Goal: Task Accomplishment & Management: Manage account settings

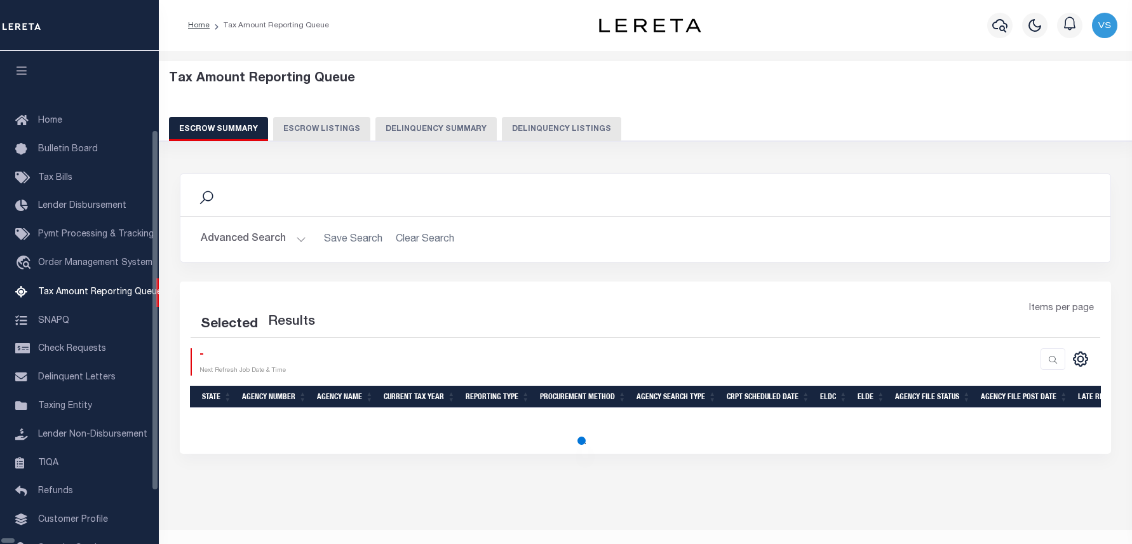
select select "100"
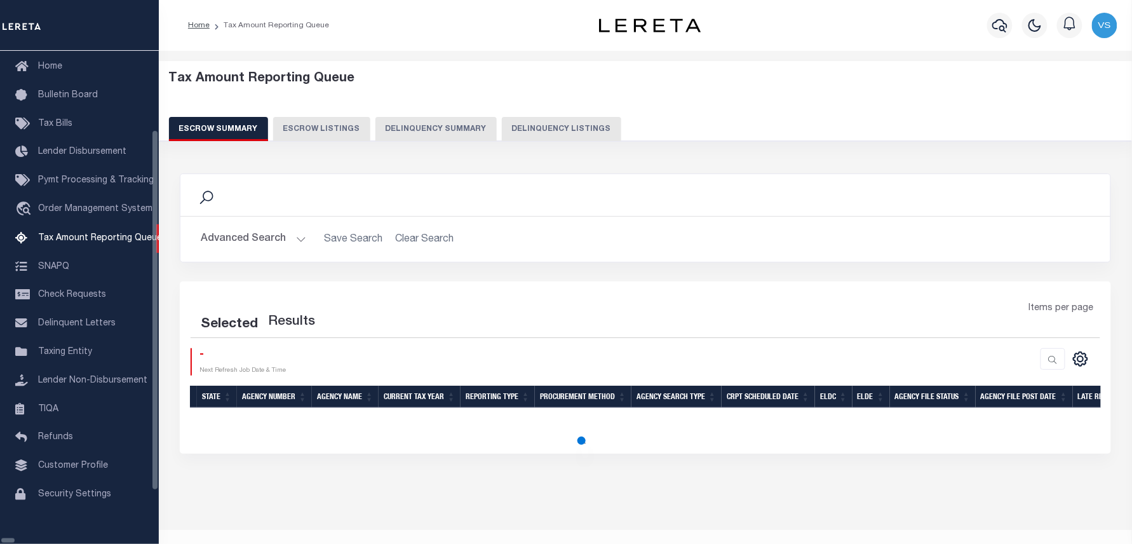
select select "100"
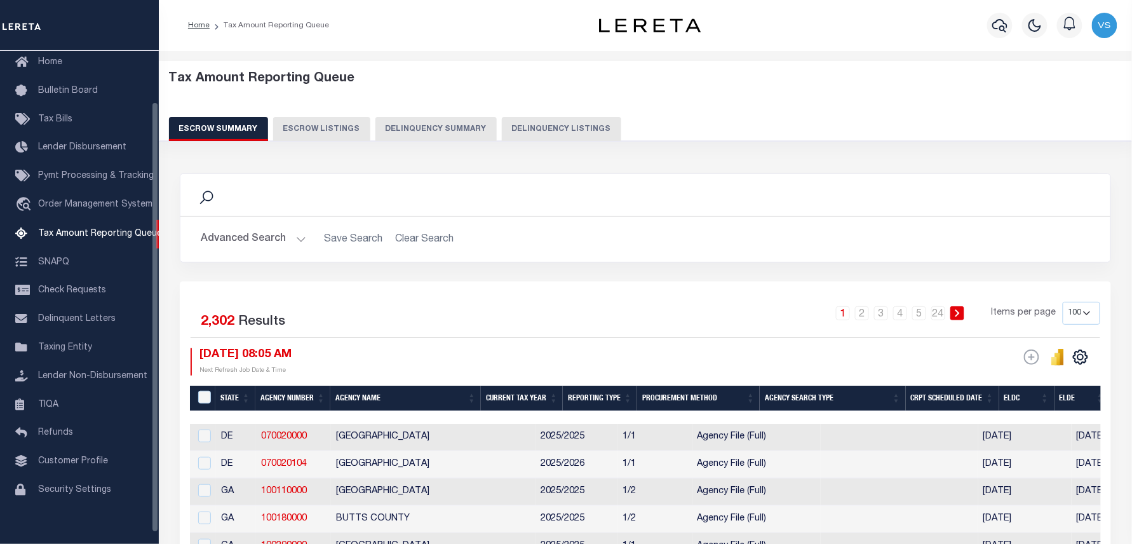
scroll to position [58, 0]
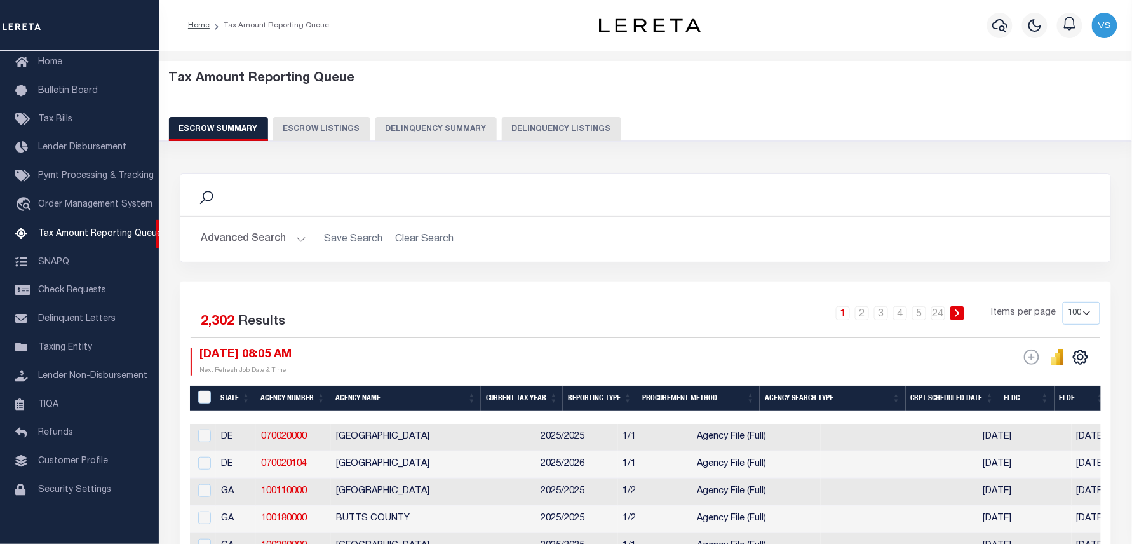
click at [560, 128] on button "Delinquency Listings" at bounding box center [561, 129] width 119 height 24
select select "100"
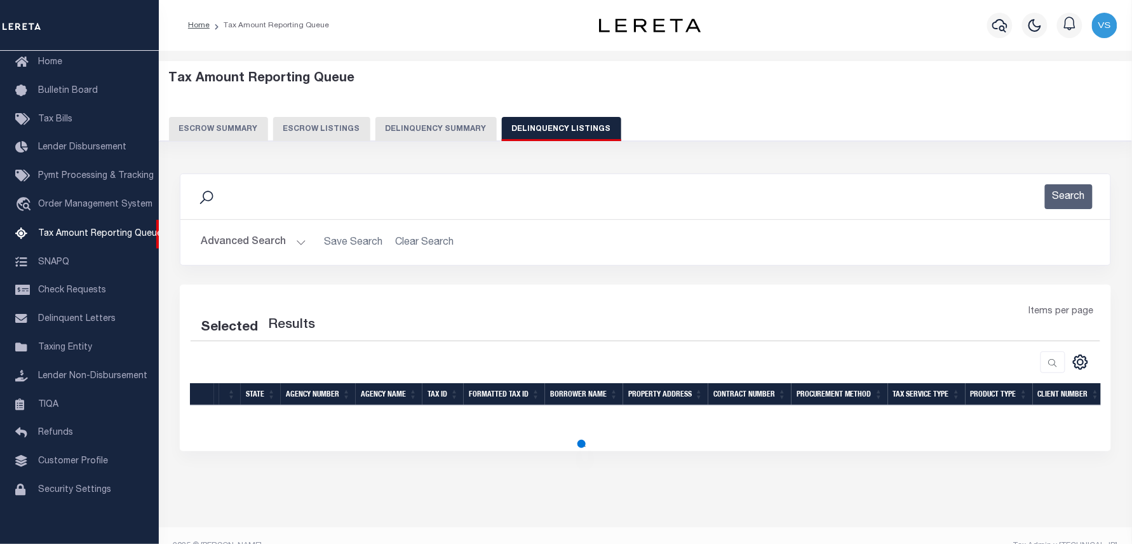
select select "100"
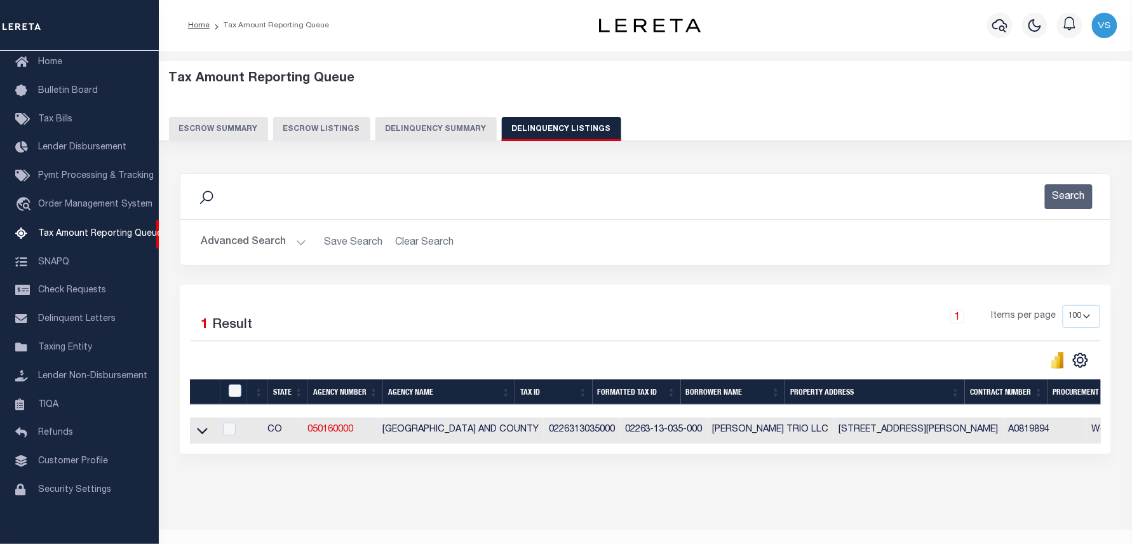
scroll to position [36, 0]
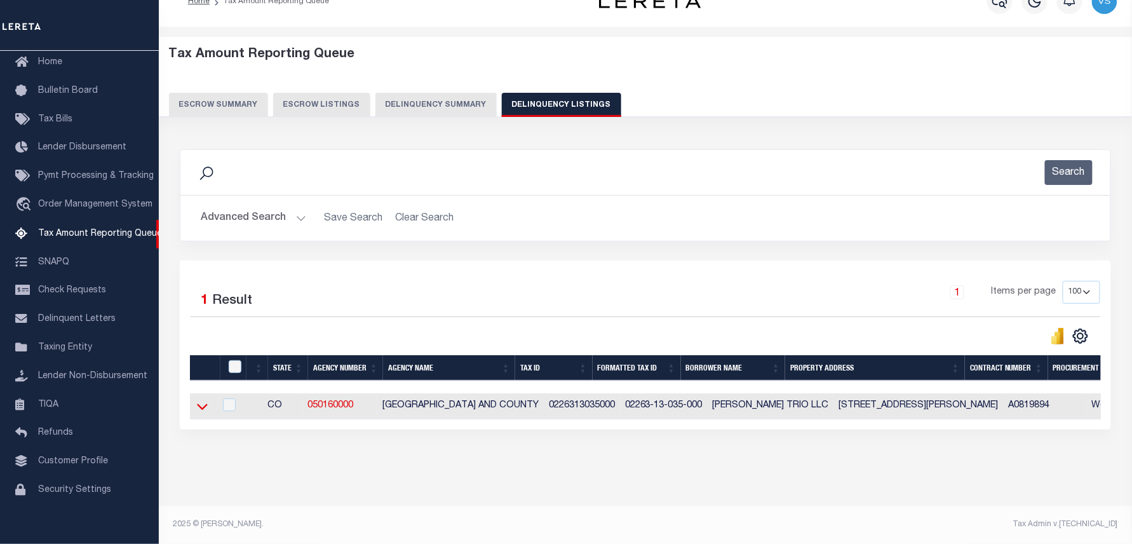
click at [205, 400] on icon at bounding box center [202, 406] width 11 height 13
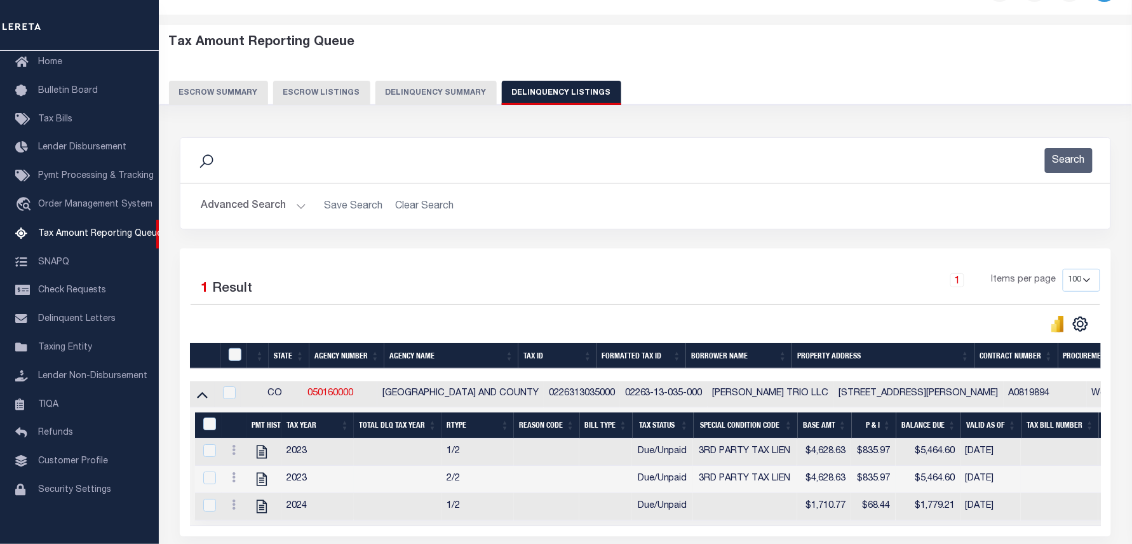
scroll to position [121, 0]
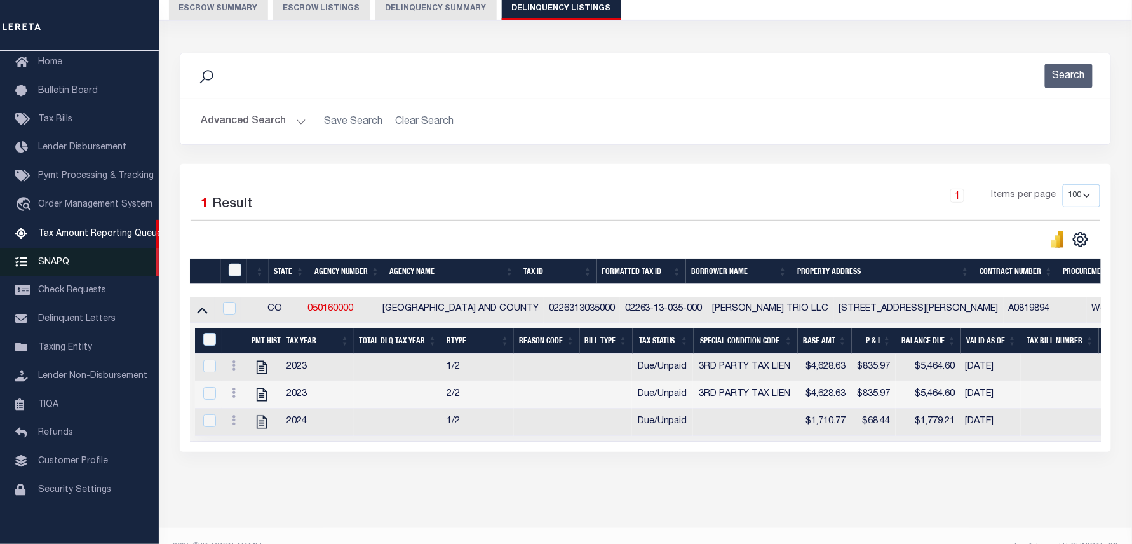
click at [47, 264] on span "SNAPQ" at bounding box center [53, 261] width 31 height 9
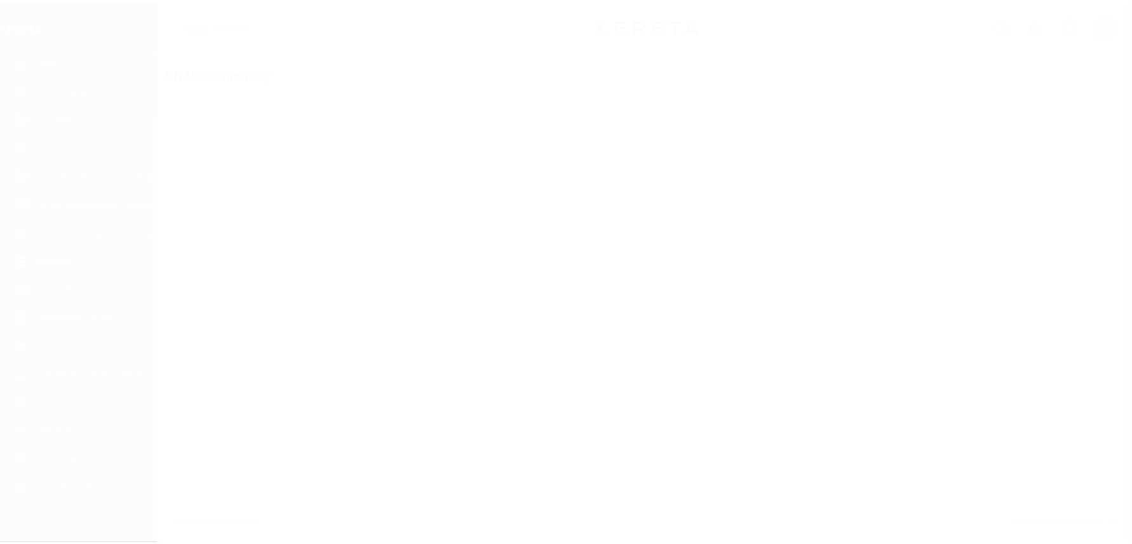
scroll to position [71, 0]
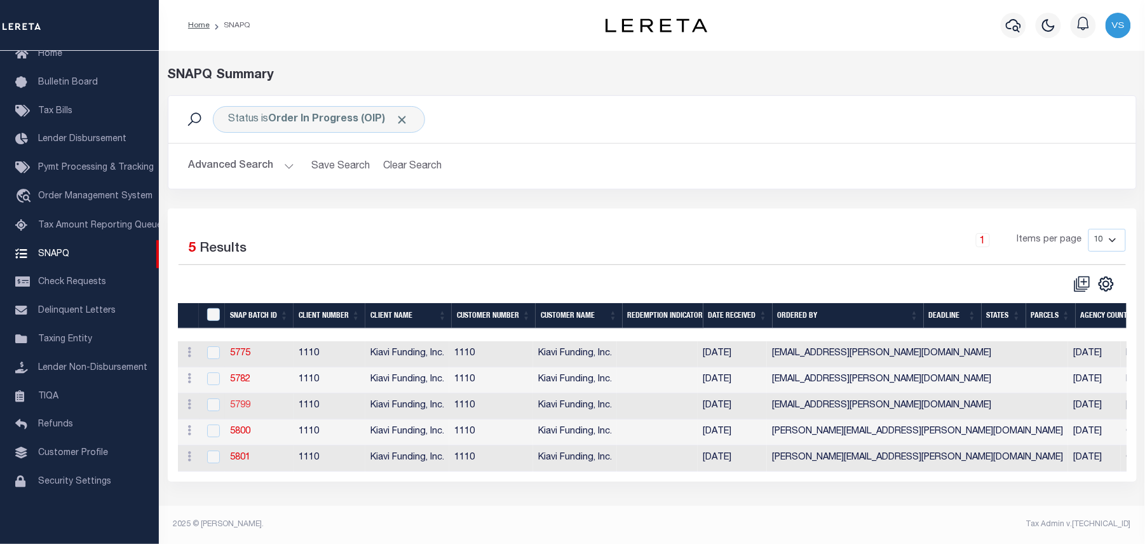
click at [238, 409] on link "5799" at bounding box center [240, 405] width 20 height 9
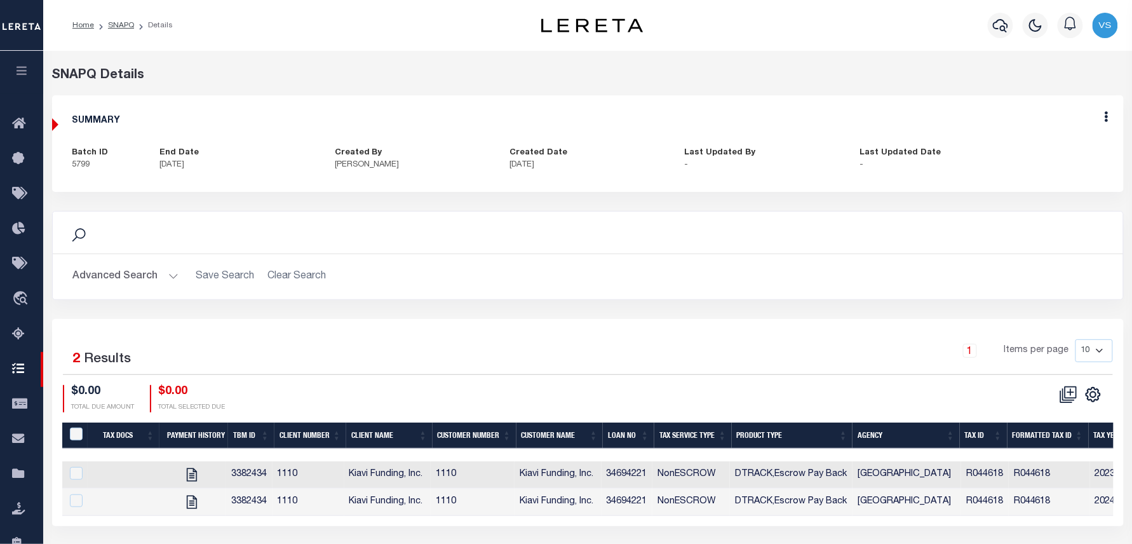
scroll to position [130, 0]
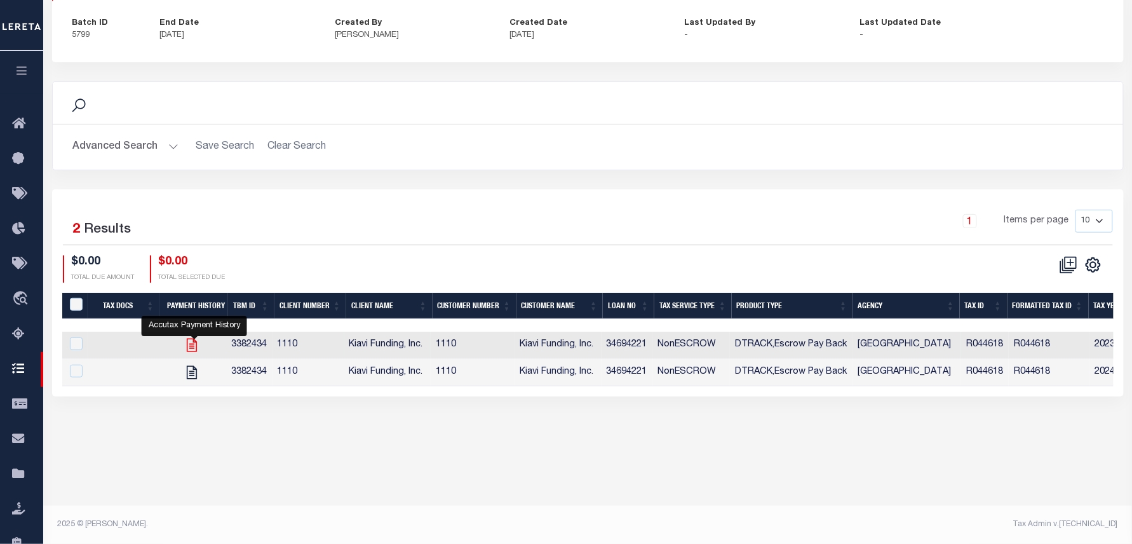
click at [193, 341] on icon "" at bounding box center [192, 345] width 10 height 13
checkbox input "true"
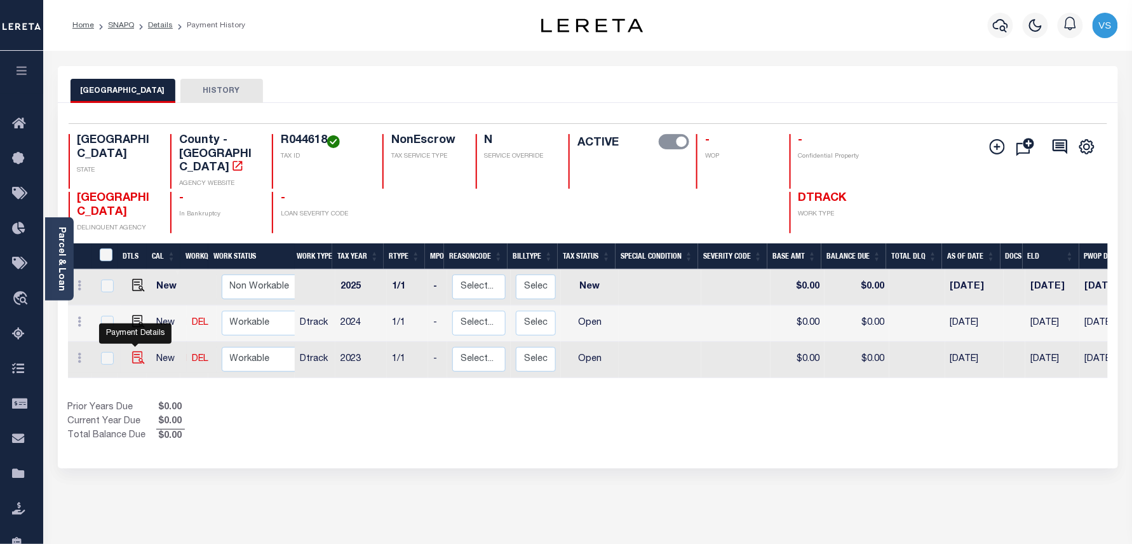
click at [137, 351] on img "" at bounding box center [138, 357] width 13 height 13
checkbox input "true"
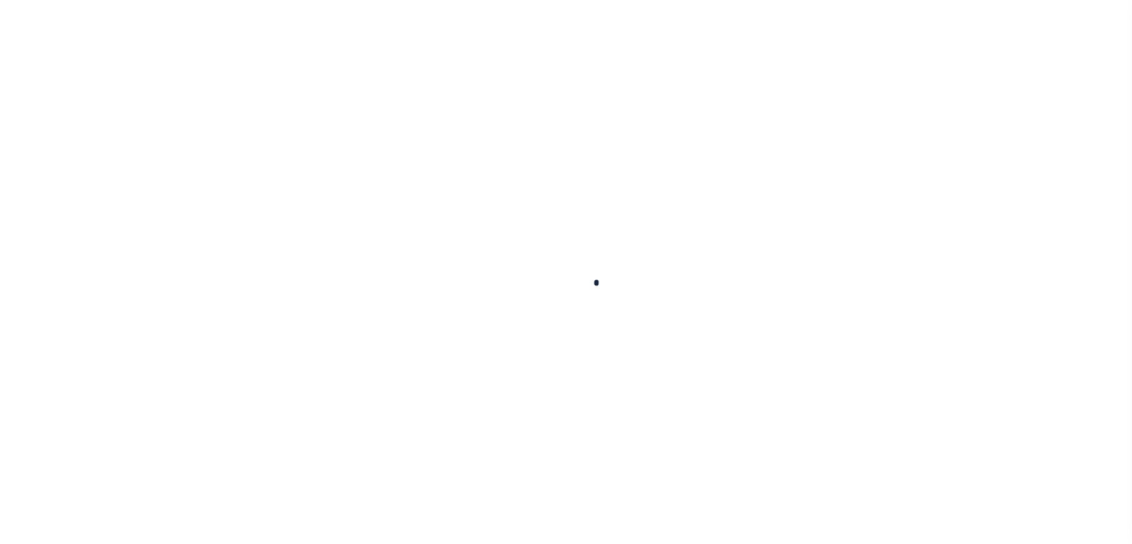
checkbox input "false"
type input "10/22/2024"
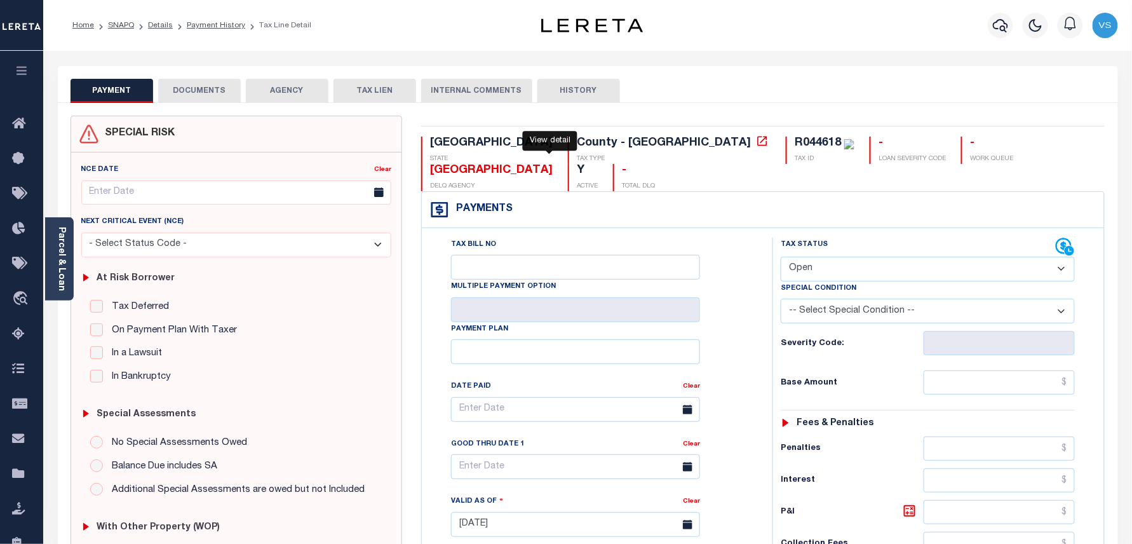
click at [756, 140] on icon at bounding box center [762, 141] width 13 height 13
click at [64, 243] on link "Parcel & Loan" at bounding box center [61, 259] width 9 height 64
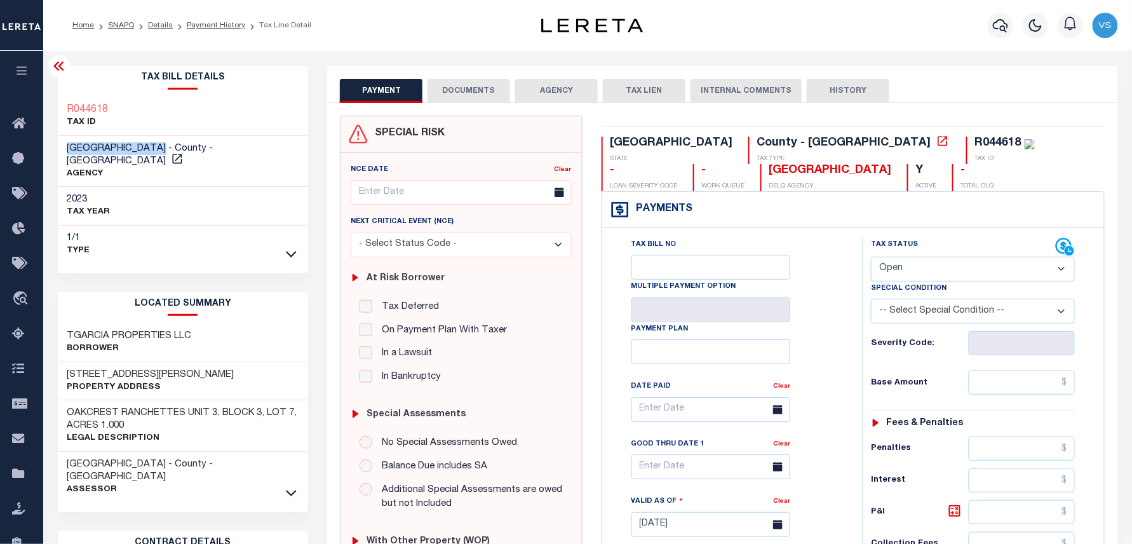
drag, startPoint x: 168, startPoint y: 151, endPoint x: 64, endPoint y: 151, distance: 104.2
click at [64, 151] on div "WILLIAMSON COUNTY - County - TX AGENCY" at bounding box center [183, 161] width 251 height 51
drag, startPoint x: 112, startPoint y: 108, endPoint x: 62, endPoint y: 109, distance: 50.2
click at [62, 109] on div "R044618 TAX ID" at bounding box center [183, 116] width 251 height 39
copy h3 "R044618"
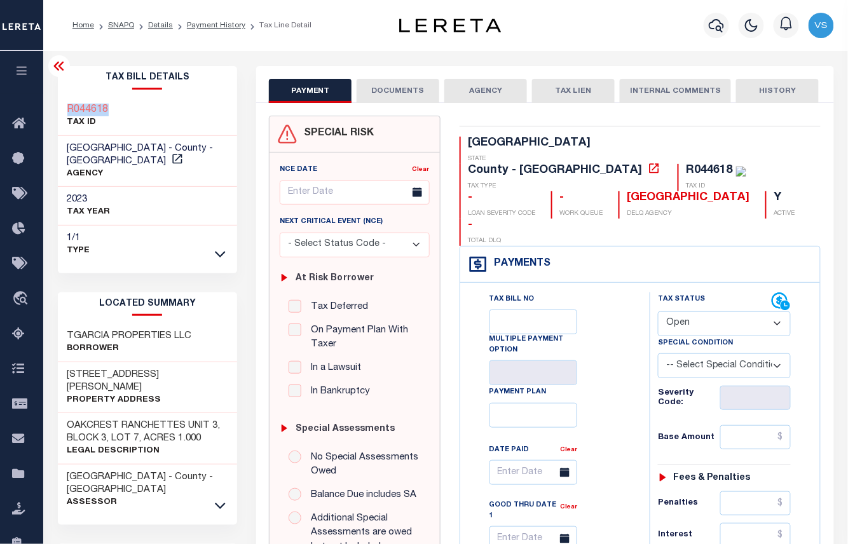
click at [708, 311] on select "- Select Status Code - Open Due/Unpaid Paid Incomplete No Tax Due Internal Refu…" at bounding box center [724, 323] width 133 height 25
select select "PYD"
click at [658, 311] on select "- Select Status Code - Open Due/Unpaid Paid Incomplete No Tax Due Internal Refu…" at bounding box center [724, 323] width 133 height 25
type input "[DATE]"
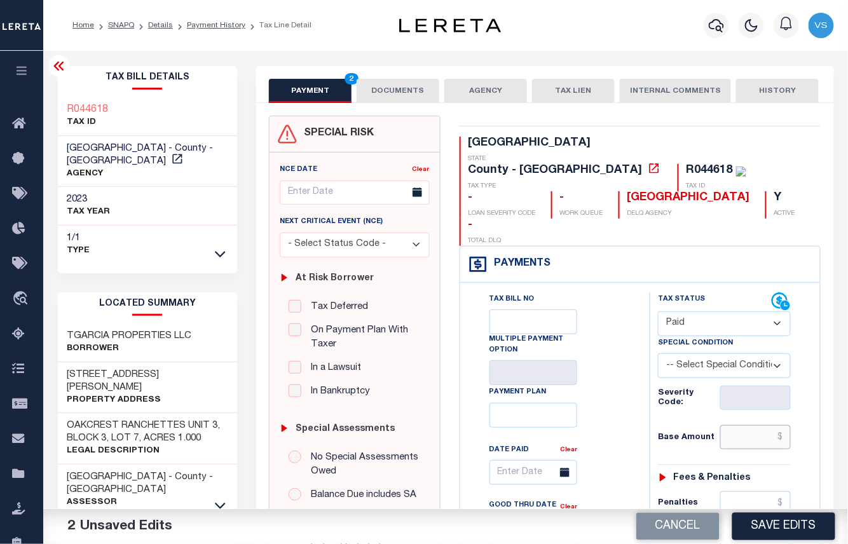
click at [746, 425] on input "text" at bounding box center [755, 437] width 71 height 24
paste input "8,592.27"
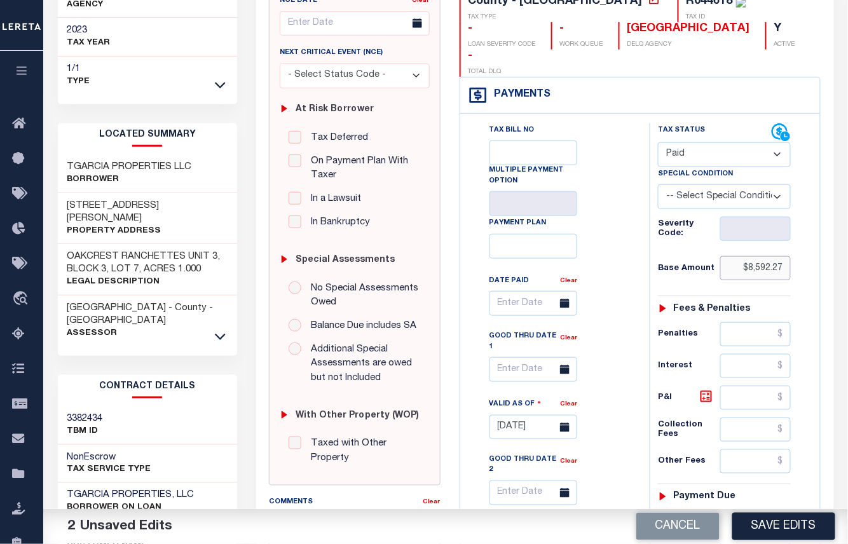
scroll to position [339, 0]
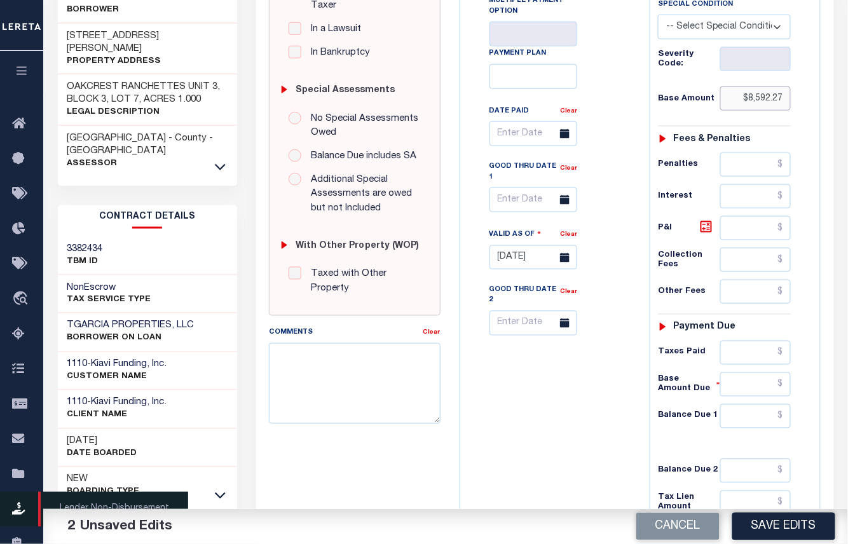
type input "$8,592.27"
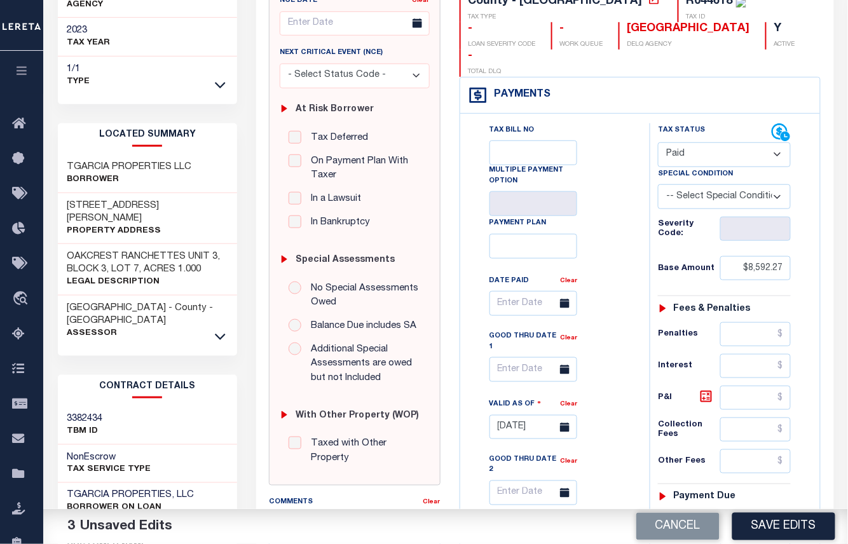
click at [611, 208] on div "Tax Bill No Multiple Payment Option Payment Plan Clear" at bounding box center [552, 314] width 158 height 382
click at [773, 527] on button "Save Edits" at bounding box center [783, 526] width 103 height 27
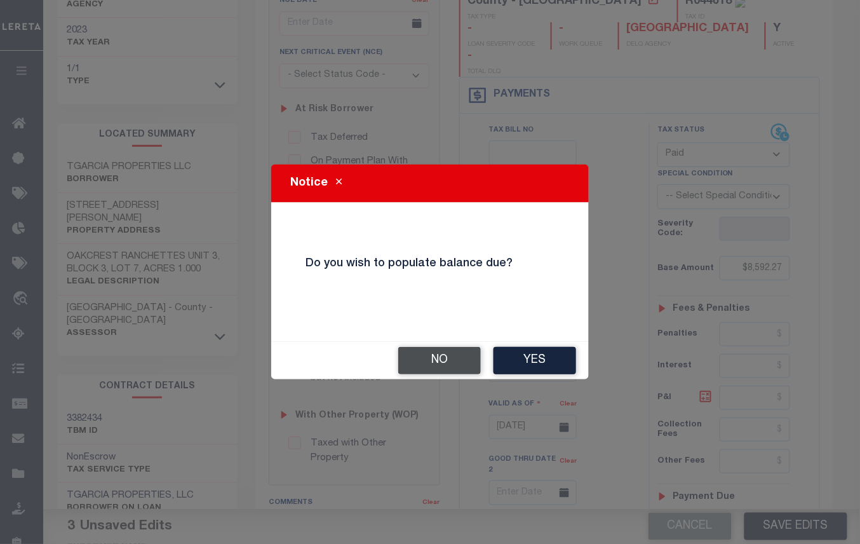
click at [445, 364] on button "No" at bounding box center [439, 360] width 83 height 27
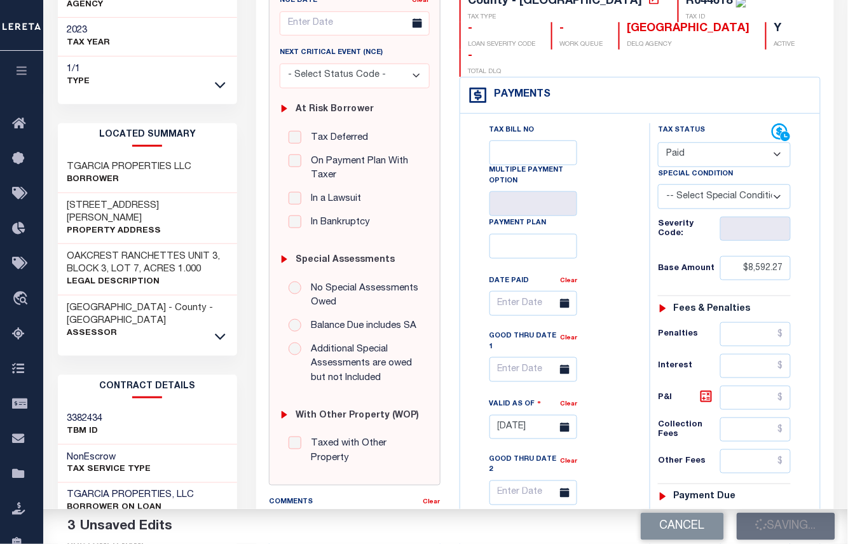
checkbox input "false"
type input "$8,592.27"
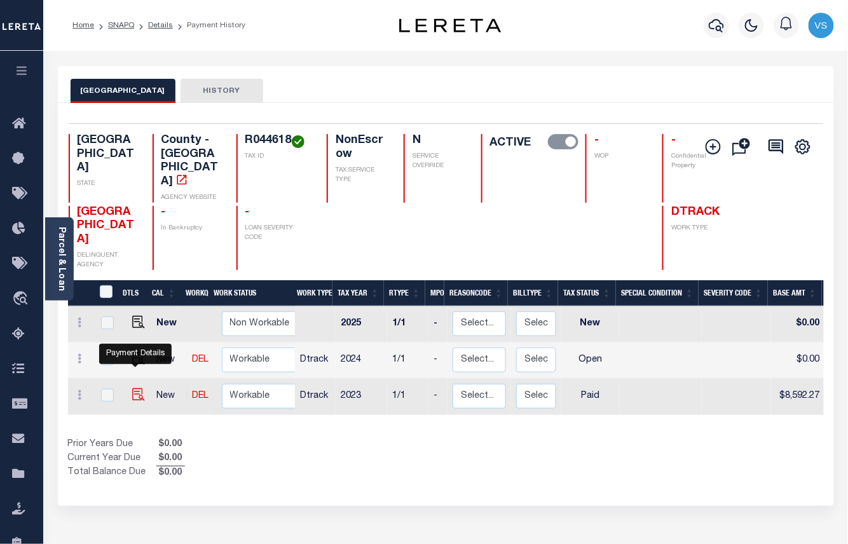
click at [132, 388] on img "" at bounding box center [138, 394] width 13 height 13
checkbox input "true"
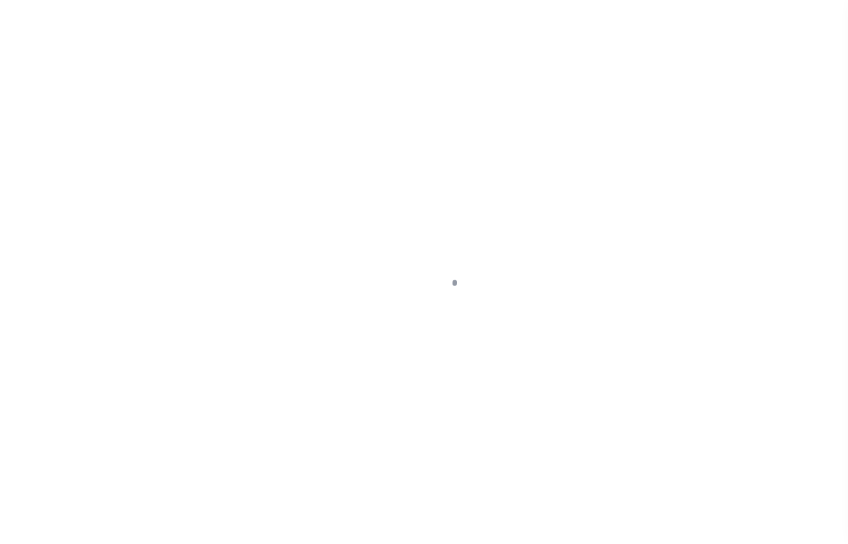
select select "PYD"
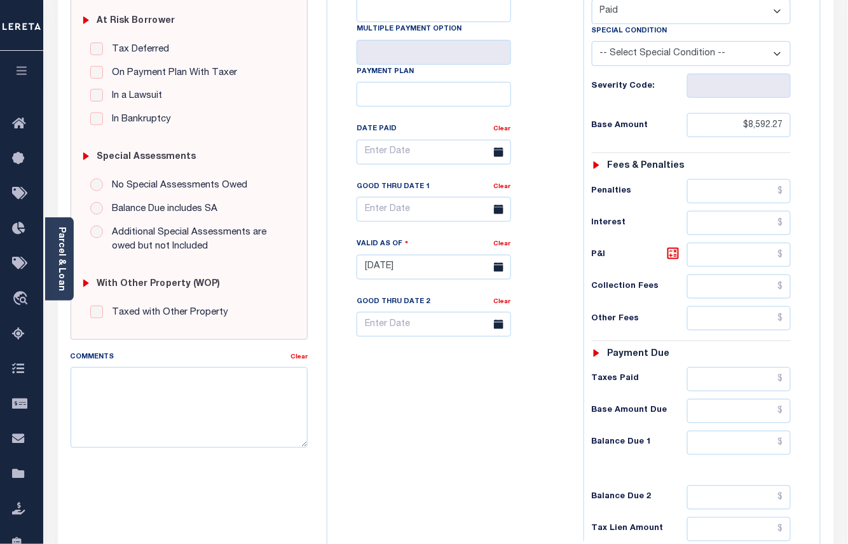
scroll to position [3, 0]
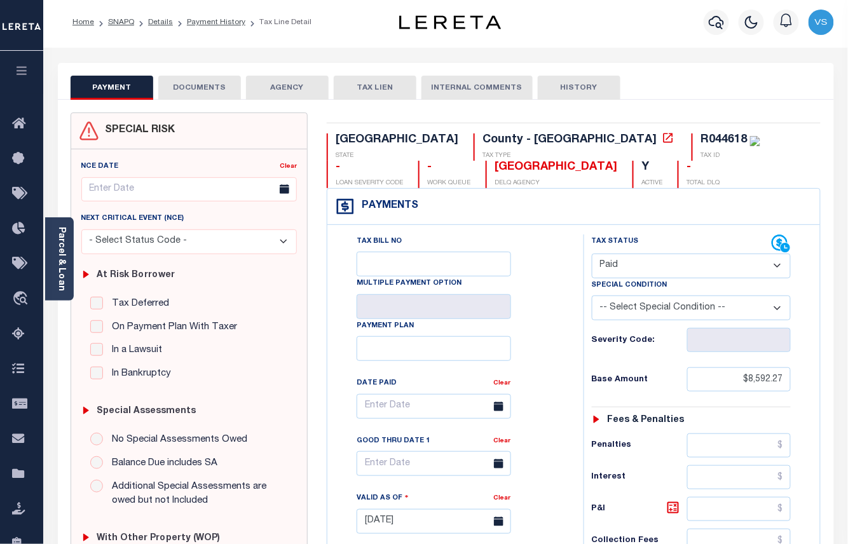
click at [180, 85] on button "DOCUMENTS" at bounding box center [199, 88] width 83 height 24
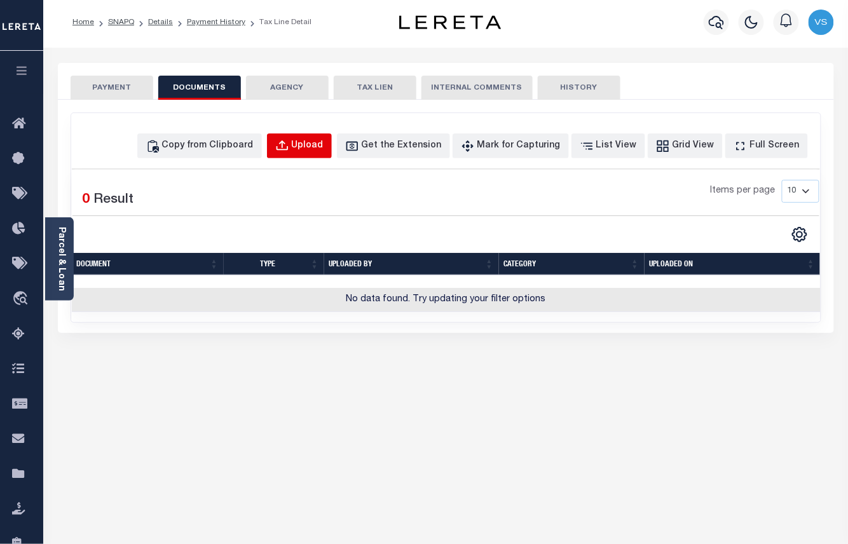
click at [323, 143] on div "Upload" at bounding box center [308, 146] width 32 height 14
select select "POP"
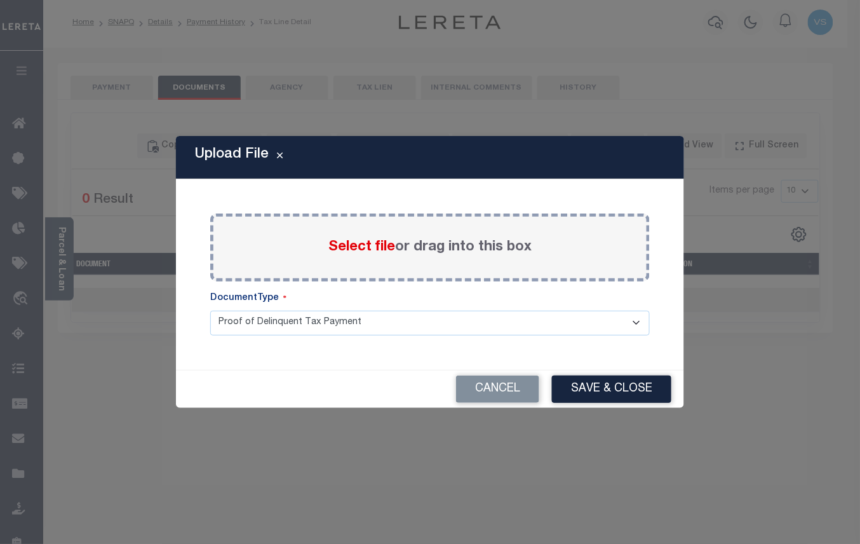
click at [353, 245] on span "Select file" at bounding box center [362, 247] width 67 height 14
click at [0, 0] on input "Select file or drag into this box" at bounding box center [0, 0] width 0 height 0
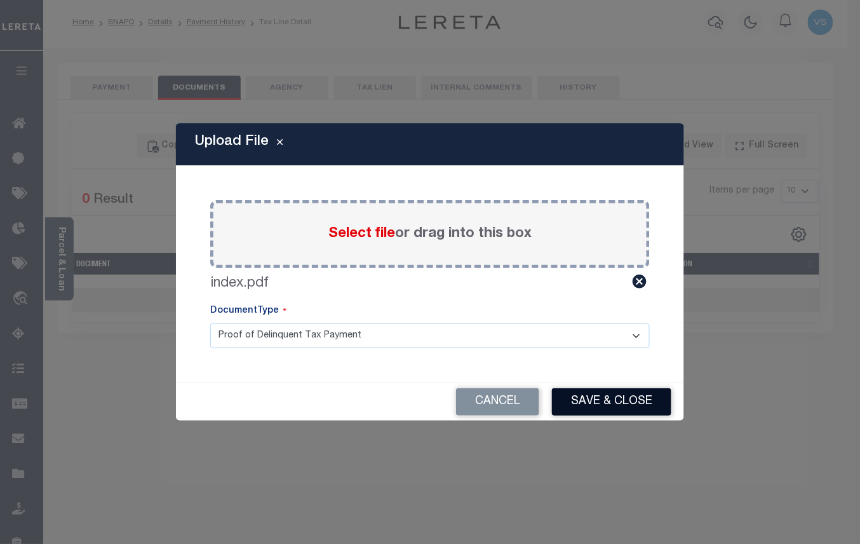
click at [597, 399] on button "Save & Close" at bounding box center [611, 401] width 119 height 27
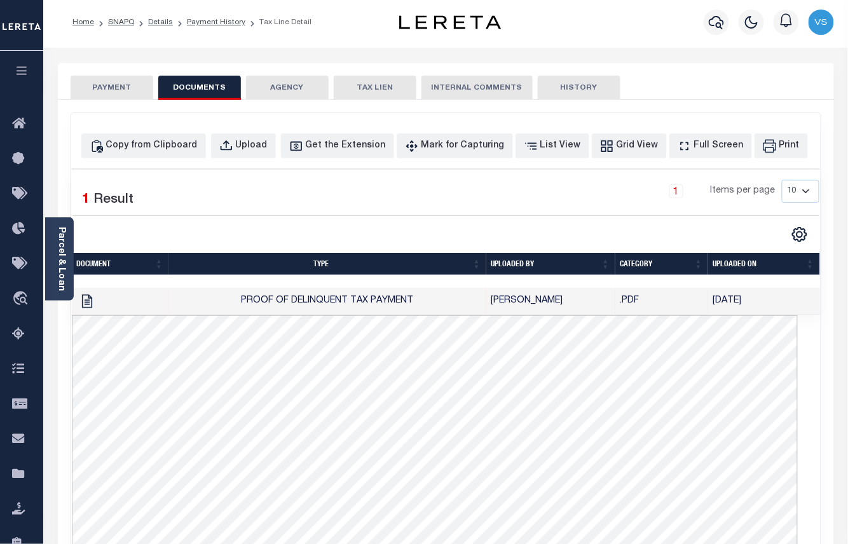
click at [114, 92] on button "PAYMENT" at bounding box center [112, 88] width 83 height 24
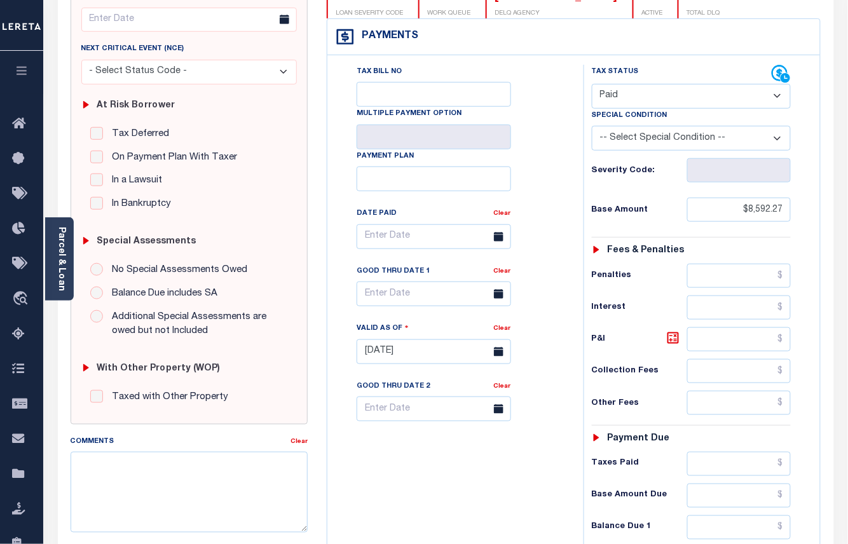
scroll to position [342, 0]
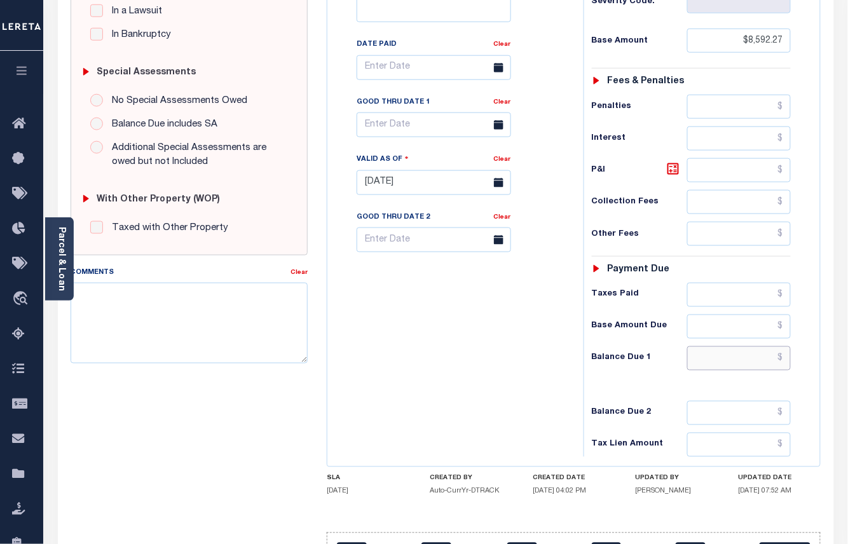
click at [750, 367] on input "text" at bounding box center [739, 358] width 104 height 24
click at [738, 365] on input "$0" at bounding box center [739, 358] width 104 height 24
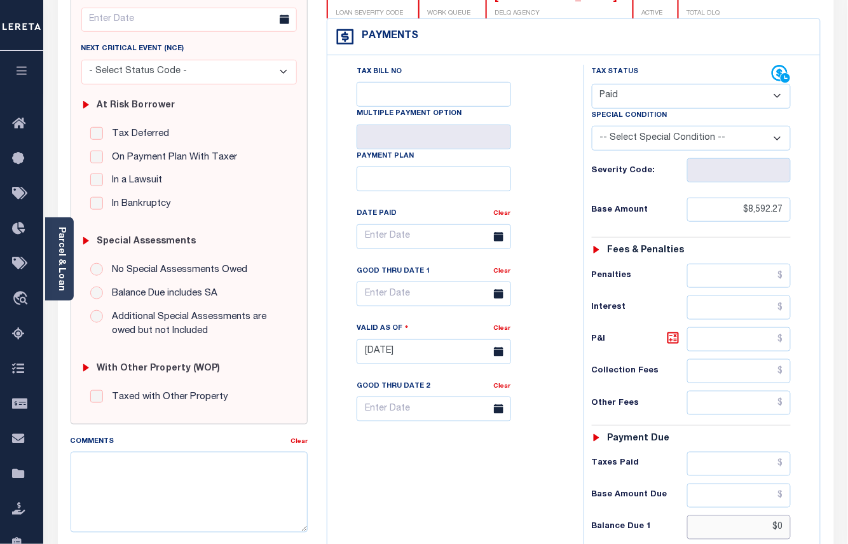
scroll to position [0, 0]
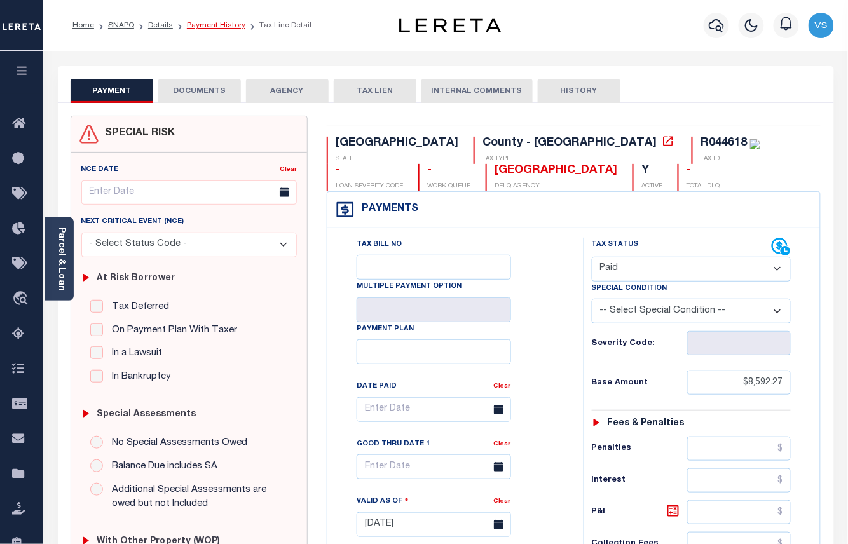
type input "$0.00"
click at [203, 27] on link "Payment History" at bounding box center [216, 26] width 58 height 8
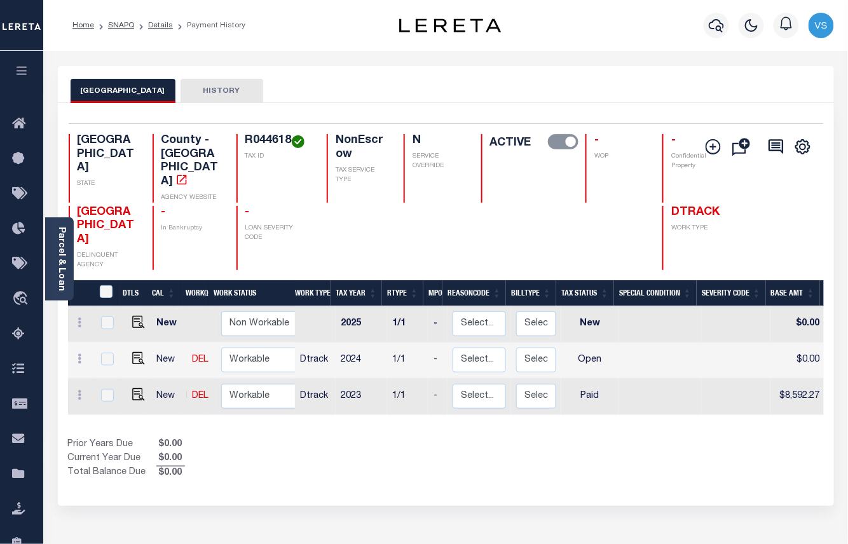
scroll to position [85, 0]
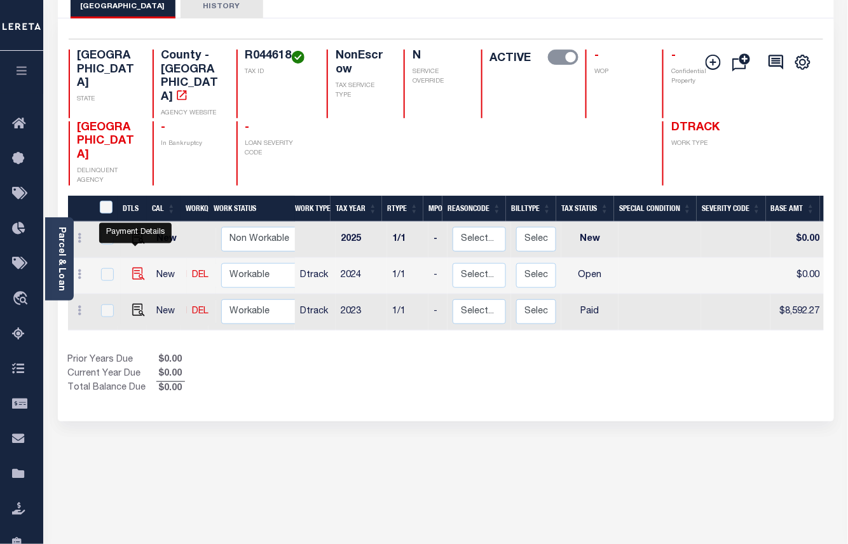
click at [135, 268] on img "" at bounding box center [138, 274] width 13 height 13
checkbox input "true"
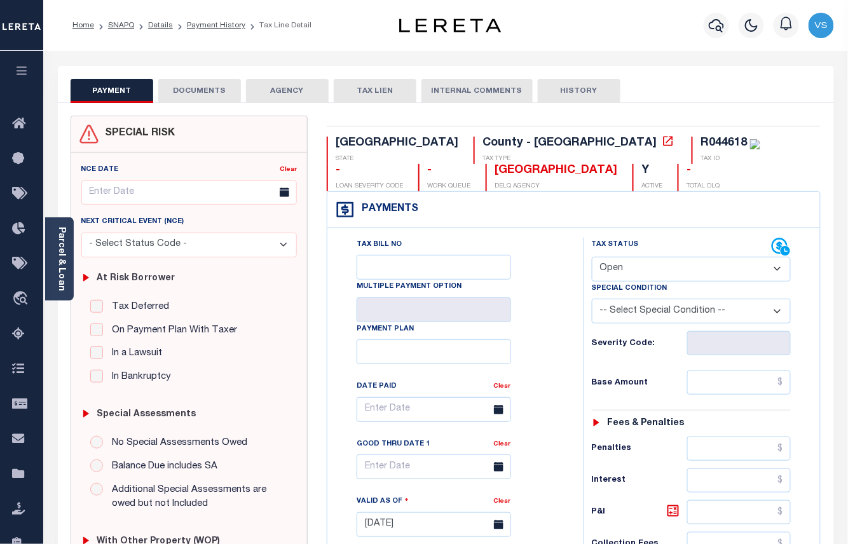
click at [630, 268] on select "- Select Status Code - Open Due/Unpaid Paid Incomplete No Tax Due Internal Refu…" at bounding box center [692, 269] width 200 height 25
select select "DUE"
click at [592, 258] on select "- Select Status Code - Open Due/Unpaid Paid Incomplete No Tax Due Internal Refu…" at bounding box center [692, 269] width 200 height 25
type input "[DATE]"
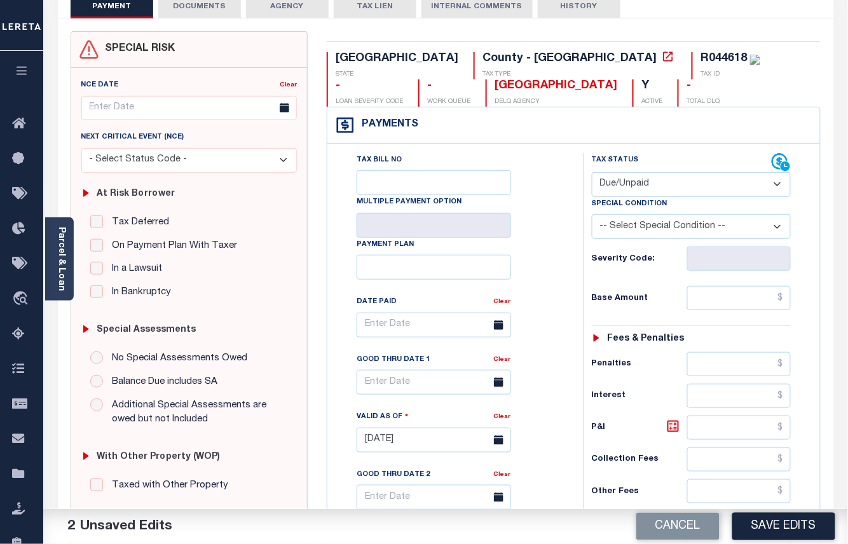
scroll to position [254, 0]
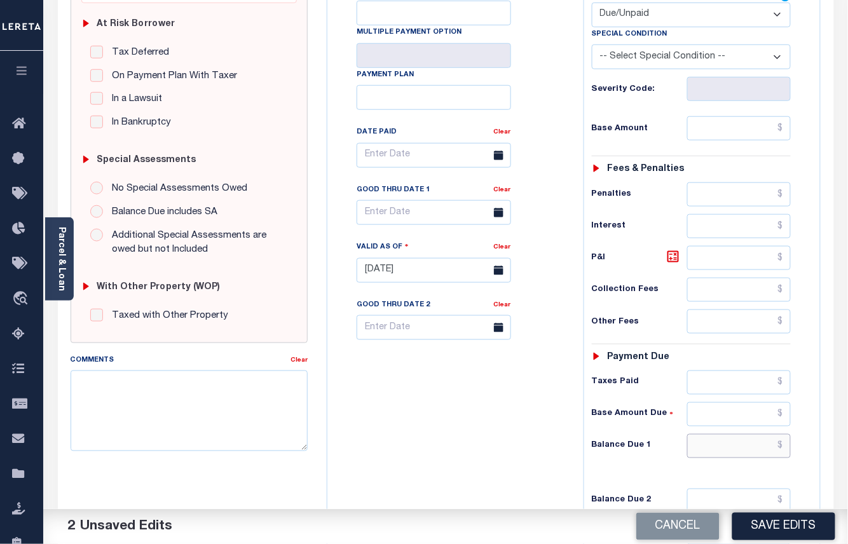
click at [725, 453] on input "text" at bounding box center [739, 446] width 104 height 24
paste input "11,960.60"
type input "$11,960.60"
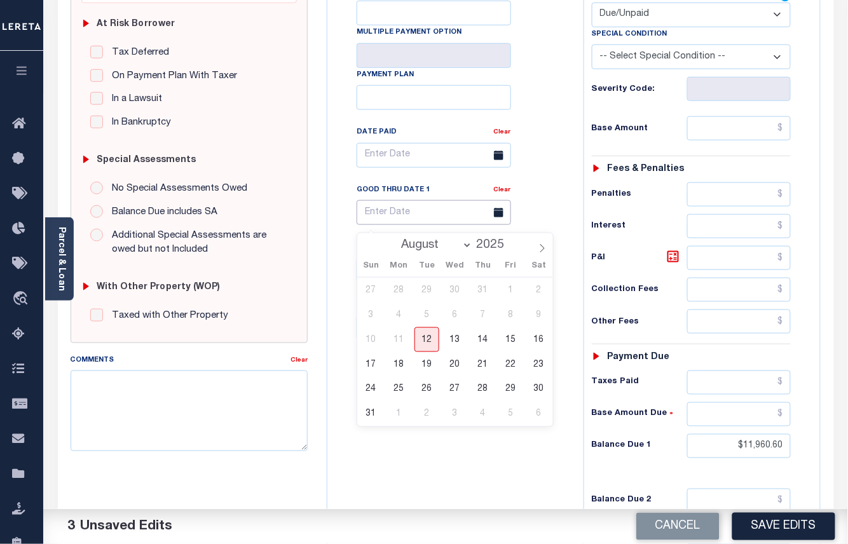
click at [390, 220] on input "text" at bounding box center [434, 212] width 154 height 25
drag, startPoint x: 369, startPoint y: 412, endPoint x: 416, endPoint y: 298, distance: 123.4
click at [374, 407] on span "31" at bounding box center [370, 414] width 25 height 25
type input "08/31/2025"
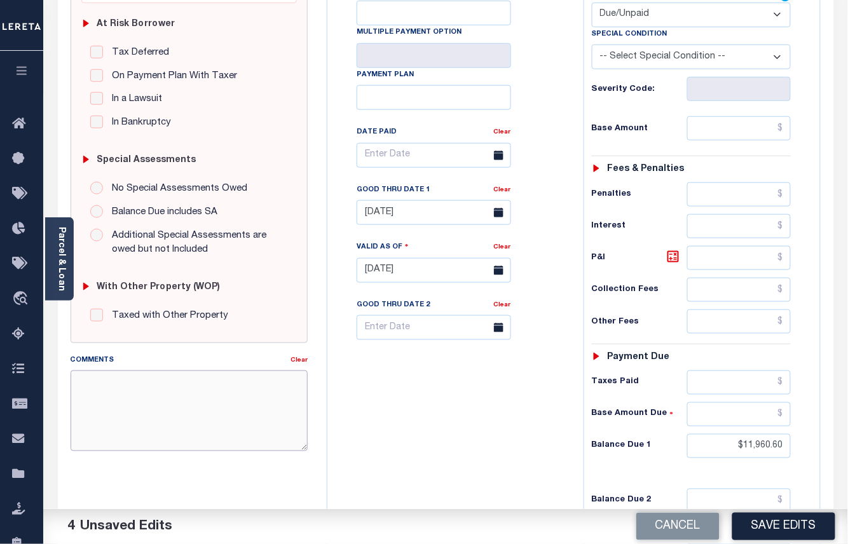
click at [202, 397] on textarea "Comments" at bounding box center [190, 411] width 238 height 80
click at [207, 395] on textarea "Comments" at bounding box center [190, 411] width 238 height 80
click at [131, 386] on textarea "Comments" at bounding box center [190, 411] width 238 height 80
click at [744, 140] on input "text" at bounding box center [739, 128] width 104 height 24
paste input "8,375.79"
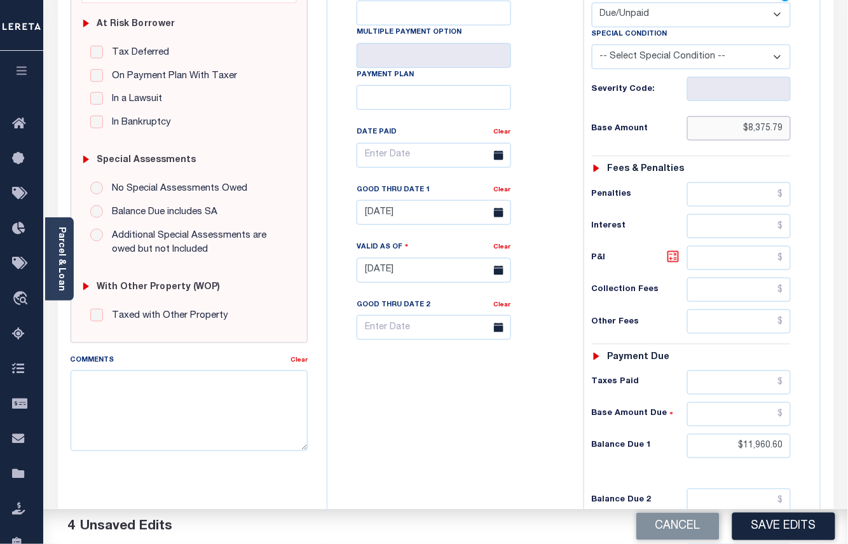
type input "$8,375.79"
click at [669, 264] on icon at bounding box center [672, 256] width 15 height 15
type input "$3,584.81"
click at [234, 395] on textarea "Comments" at bounding box center [190, 411] width 238 height 80
click at [212, 393] on textarea "Please see attached" at bounding box center [190, 411] width 238 height 80
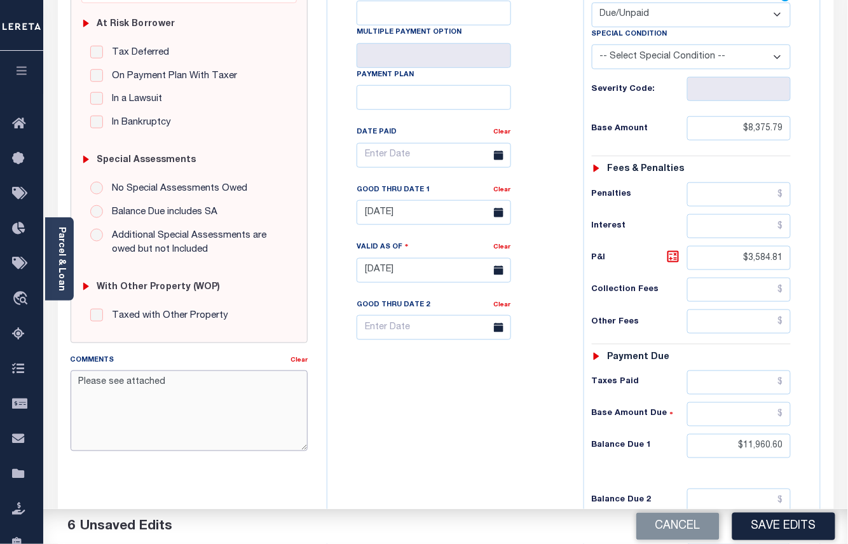
click at [187, 395] on textarea "Please see attached" at bounding box center [190, 411] width 238 height 80
click at [250, 389] on textarea "Please see attached" at bounding box center [190, 411] width 238 height 80
type textarea "Please see attached 2024 1/1 - VS"
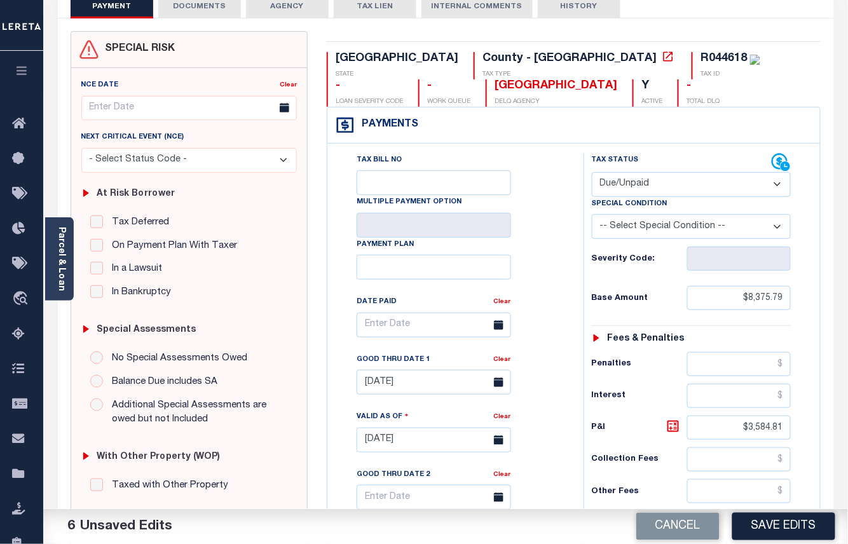
click at [179, 9] on button "DOCUMENTS" at bounding box center [199, 6] width 83 height 24
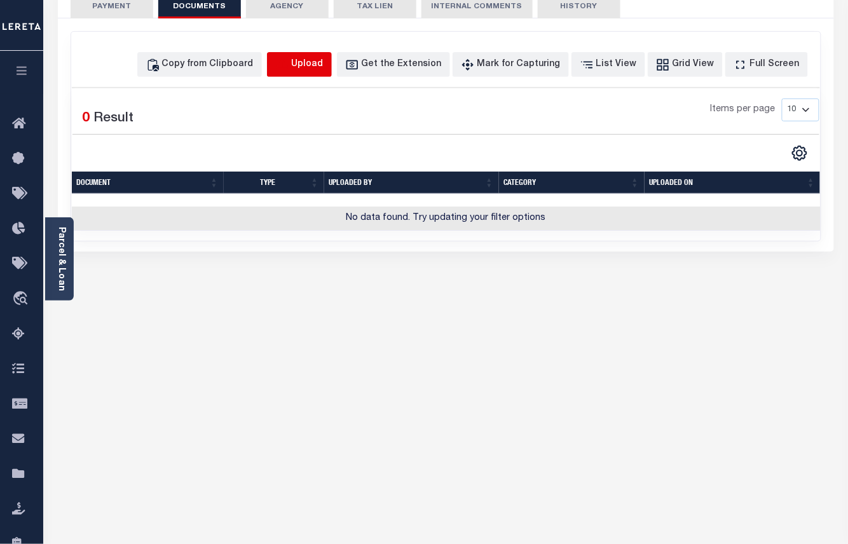
click at [289, 64] on icon "button" at bounding box center [282, 65] width 14 height 14
select select "POP"
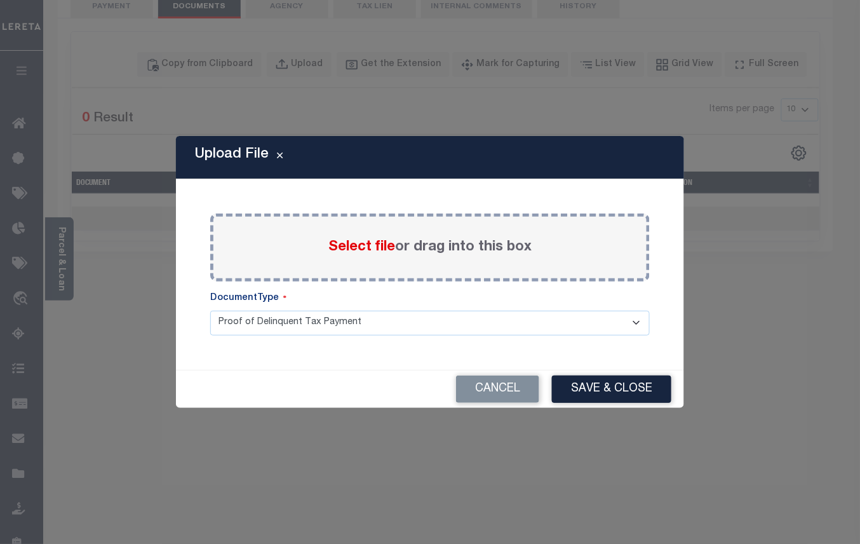
click at [377, 240] on span "Select file" at bounding box center [362, 247] width 67 height 14
click at [0, 0] on input "Select file or drag into this box" at bounding box center [0, 0] width 0 height 0
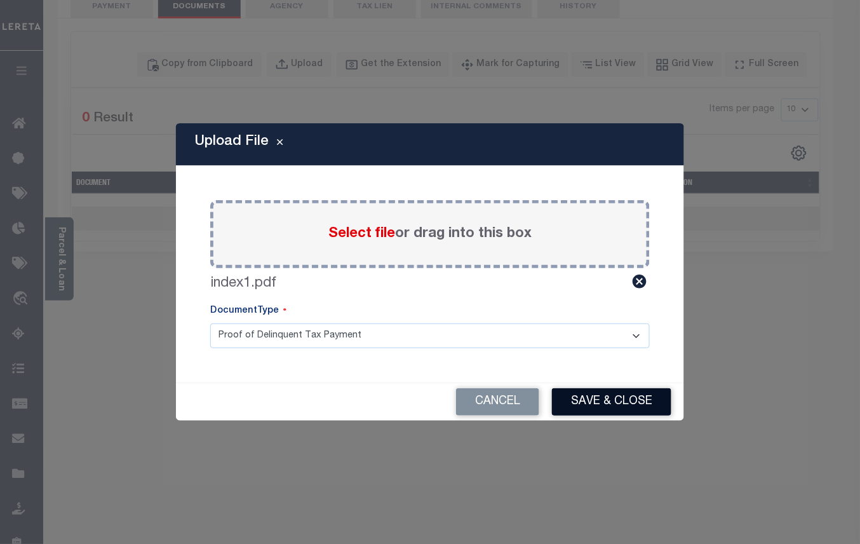
click at [619, 395] on button "Save & Close" at bounding box center [611, 401] width 119 height 27
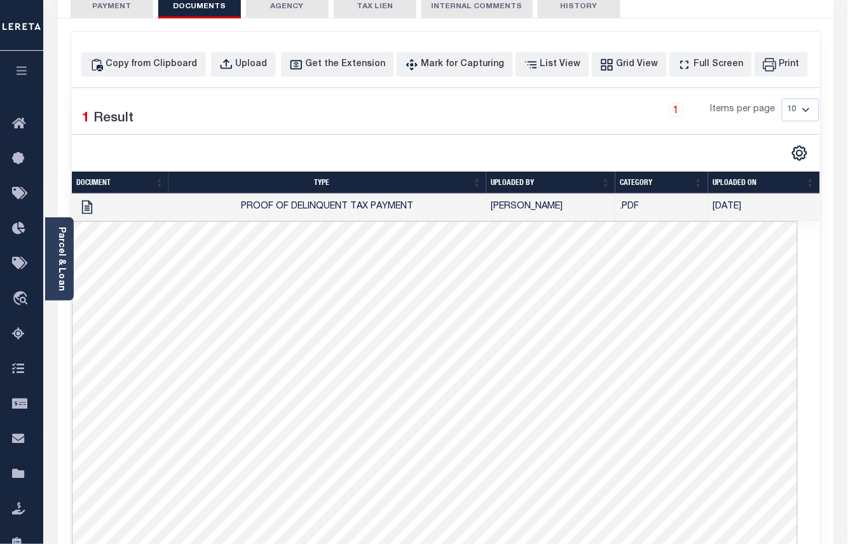
click at [111, 8] on button "PAYMENT 7" at bounding box center [112, 6] width 83 height 24
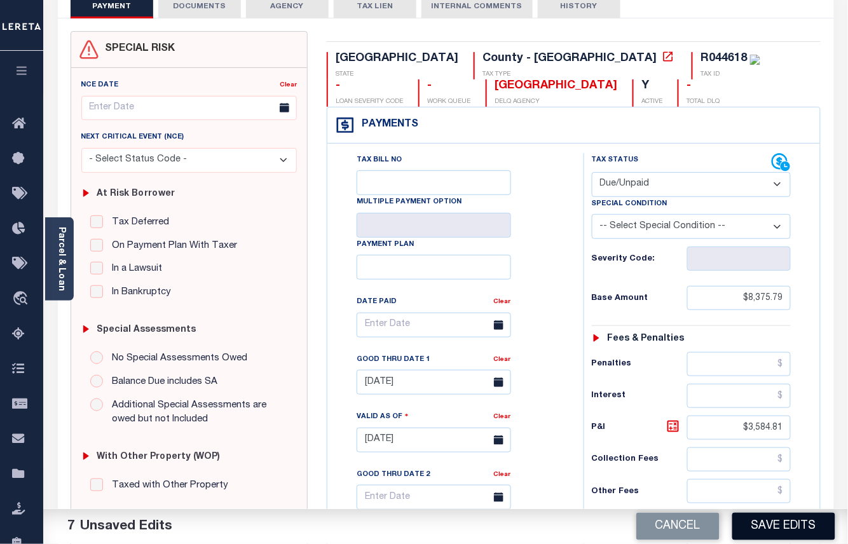
click at [773, 524] on button "Save Edits" at bounding box center [783, 526] width 103 height 27
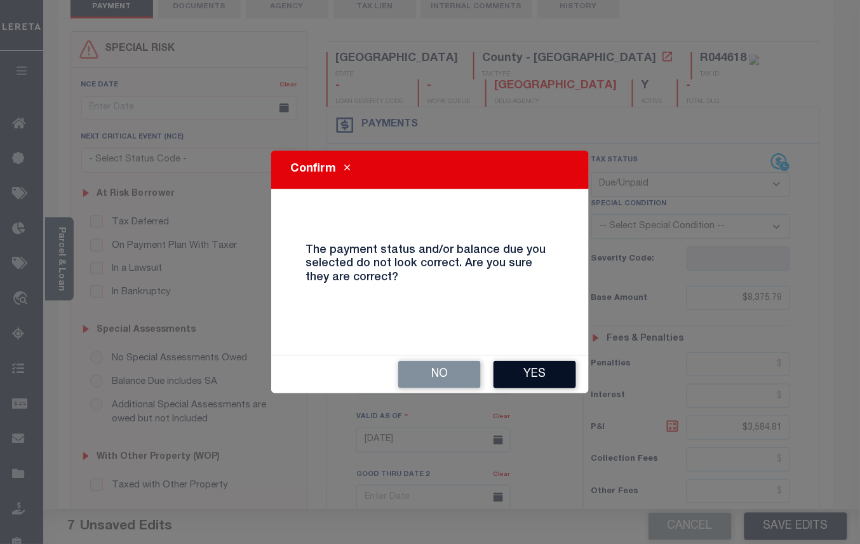
click at [522, 381] on button "Yes" at bounding box center [535, 374] width 83 height 27
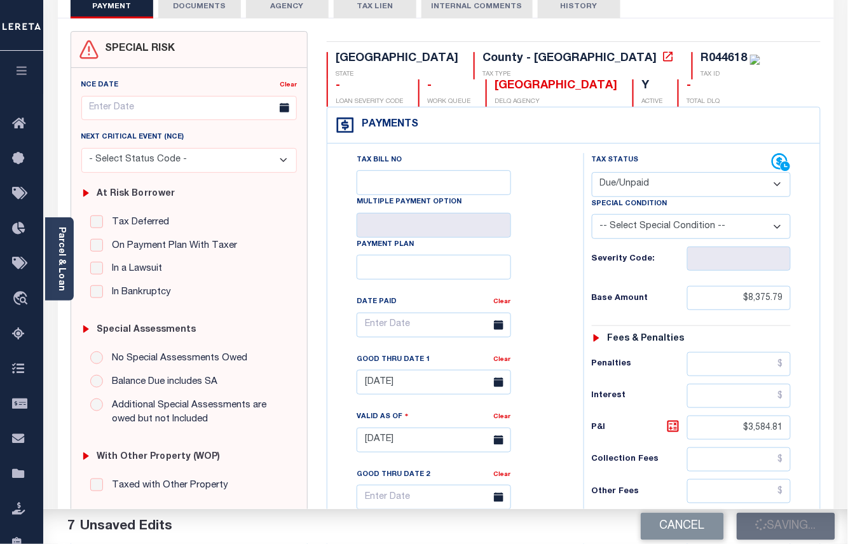
checkbox input "false"
type input "$8,375.79"
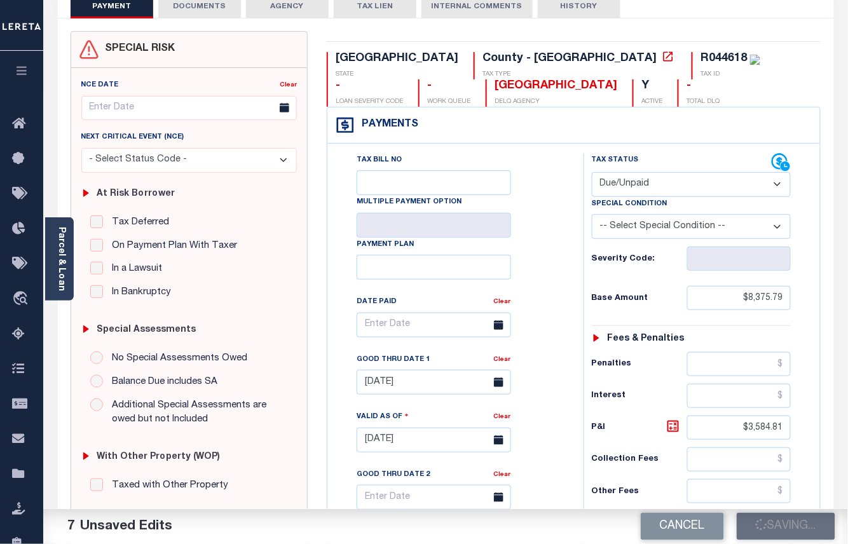
type input "$3,584.81"
type input "$11,960.6"
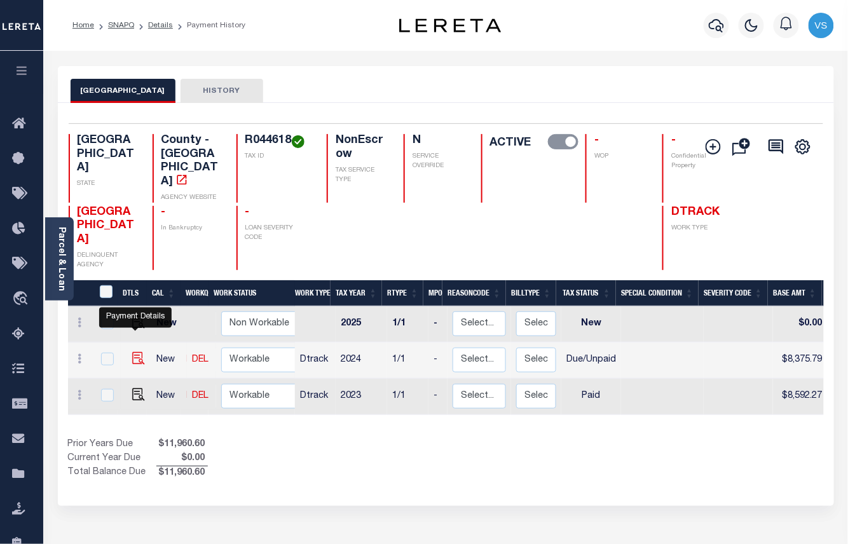
click at [135, 352] on img "" at bounding box center [138, 358] width 13 height 13
checkbox input "true"
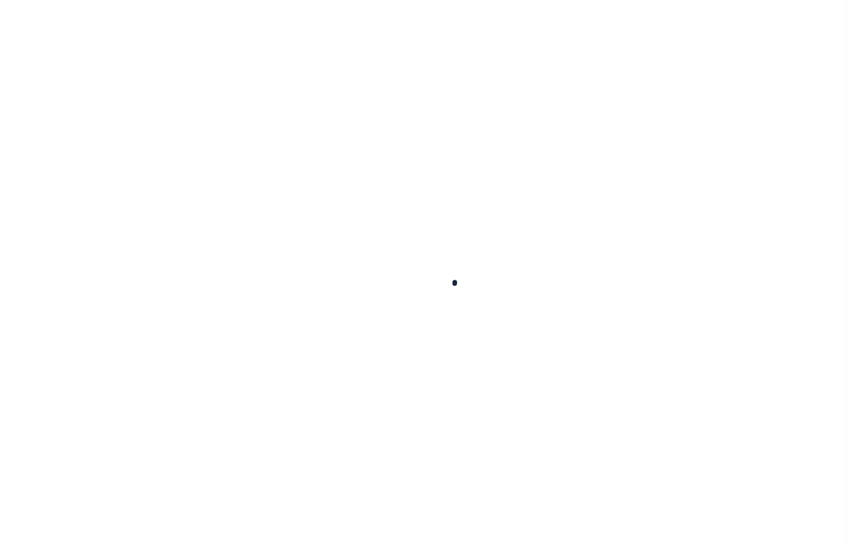
select select "DUE"
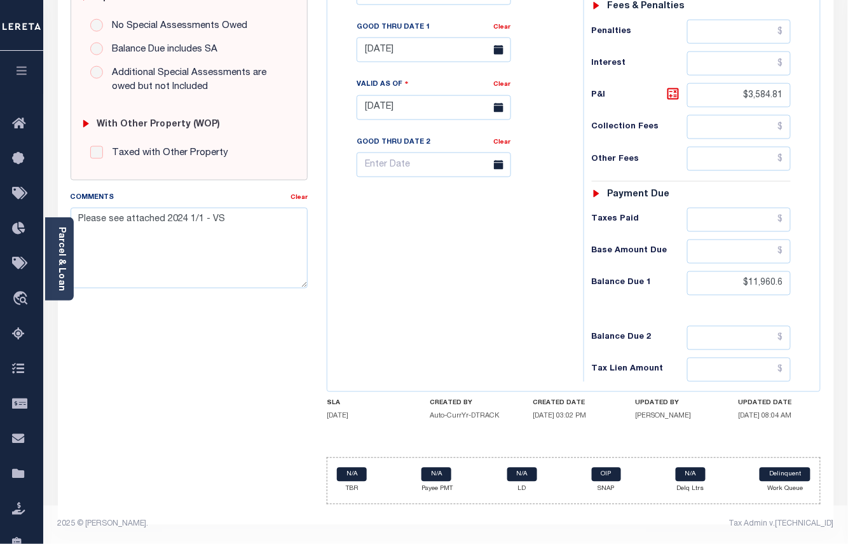
scroll to position [427, 0]
click at [205, 212] on textarea "Please see attached 2024 1/1 - VS" at bounding box center [190, 248] width 238 height 80
click at [121, 229] on textarea "Please see attached 2024 1/1 taxes are delinquent - VS" at bounding box center [190, 248] width 238 height 80
drag, startPoint x: 183, startPoint y: 240, endPoint x: 56, endPoint y: 205, distance: 131.8
click at [56, 205] on div "PAYMENT DOCUMENTS AGENCY DELINQUENT PAYEE" at bounding box center [445, 96] width 795 height 895
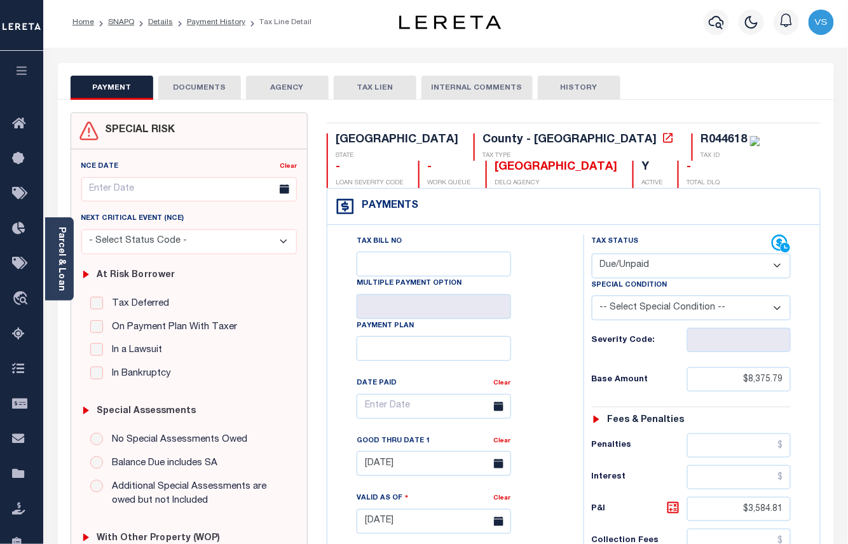
scroll to position [257, 0]
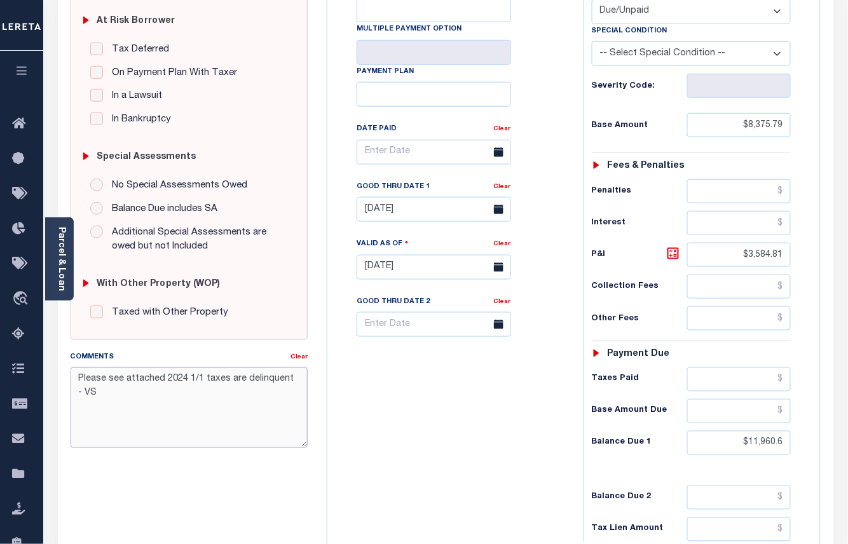
type textarea "Please see attached 2024 1/1 taxes are delinquent - VS"
click at [748, 444] on input "$11,960.6" at bounding box center [739, 443] width 104 height 24
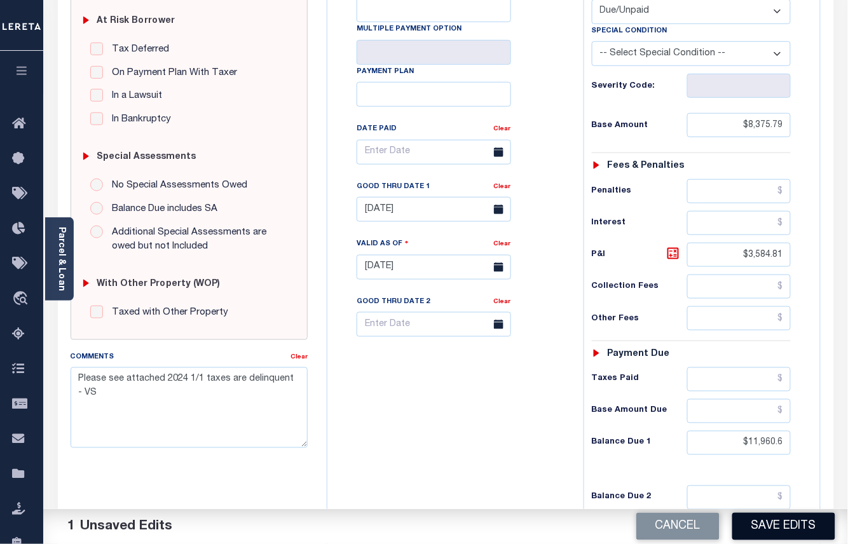
type input "$11,960.60"
click at [771, 513] on button "Save Edits" at bounding box center [783, 526] width 103 height 27
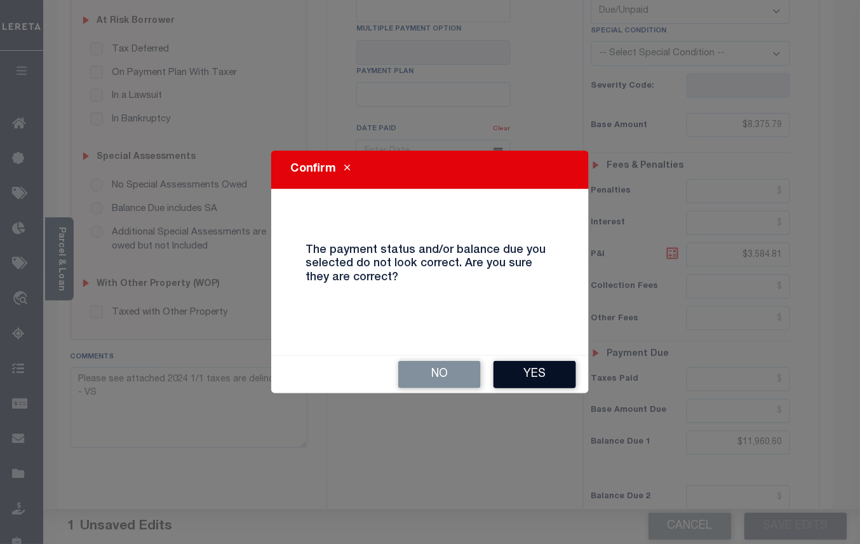
click at [542, 371] on button "Yes" at bounding box center [535, 374] width 83 height 27
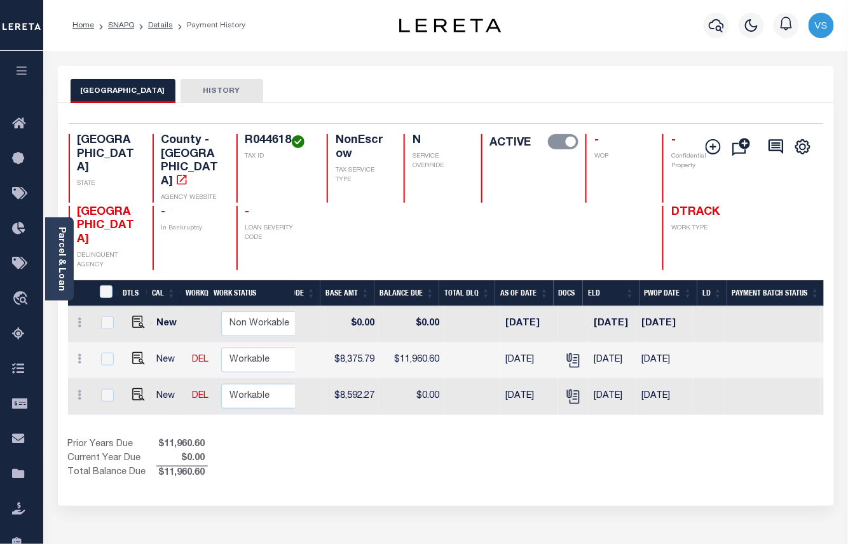
scroll to position [0, 486]
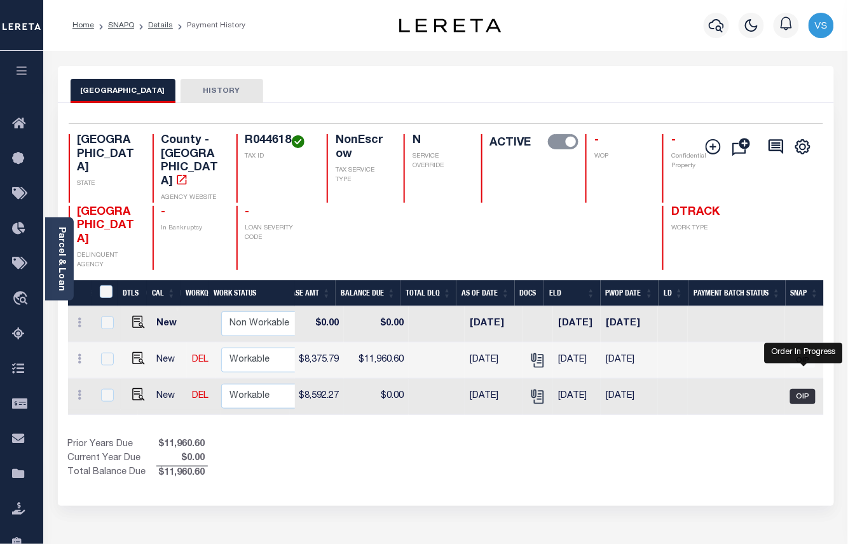
click at [799, 389] on span "OIP" at bounding box center [802, 396] width 25 height 15
checkbox input "true"
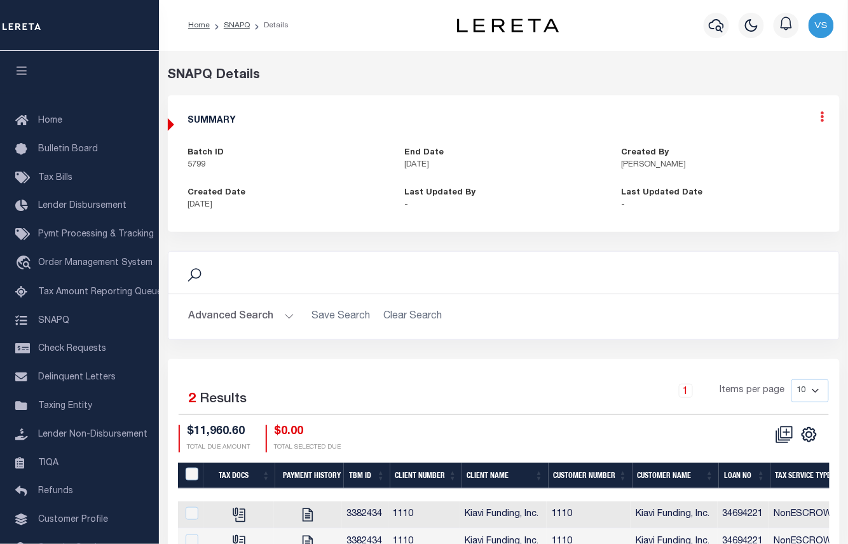
click at [824, 119] on icon at bounding box center [822, 116] width 4 height 11
click at [763, 158] on link "Edit" at bounding box center [788, 153] width 100 height 21
select select "OIP"
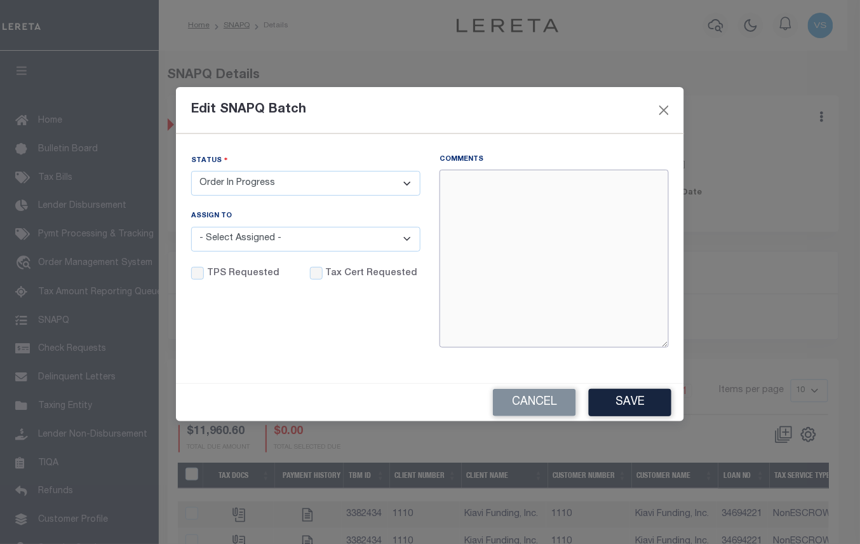
click at [494, 217] on textarea "Comments" at bounding box center [554, 259] width 229 height 178
paste textarea "Please see attached 2024 1/1 taxes are delinquent - VS"
click at [449, 181] on textarea "Please see attached 2024 1/1 taxes are delinquent - VS" at bounding box center [554, 259] width 229 height 178
paste textarea "45599"
click at [503, 215] on textarea "[DATE] - LD#45599 and Fuding Date: [DATE] Please see attached 2024 1/1 taxes ar…" at bounding box center [554, 259] width 229 height 178
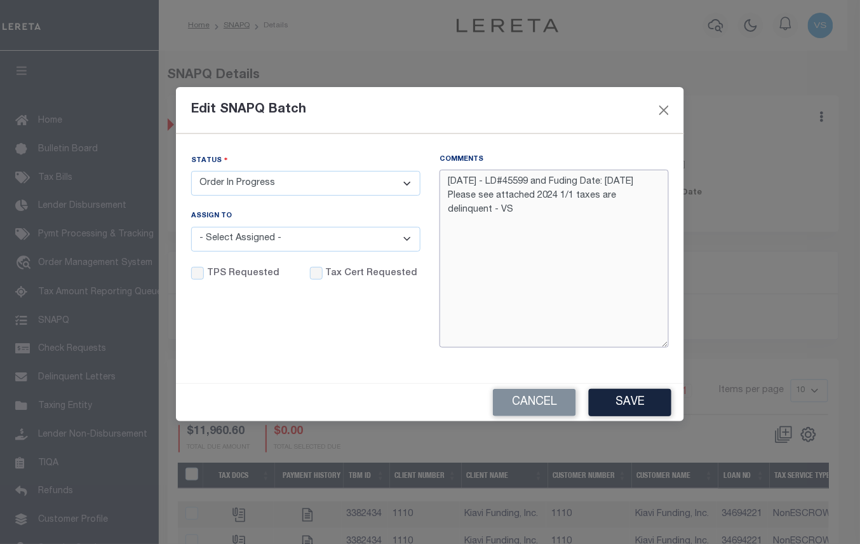
drag, startPoint x: 481, startPoint y: 254, endPoint x: 529, endPoint y: 227, distance: 54.9
click at [483, 254] on textarea "[DATE] - LD#45599 and Fuding Date: [DATE] Please see attached 2024 1/1 taxes ar…" at bounding box center [554, 259] width 229 height 178
click at [561, 242] on textarea "[DATE] - LD#45599 and Fuding Date: [DATE] Please see attached 2024 1/1 taxes ar…" at bounding box center [554, 259] width 229 height 178
click at [506, 241] on textarea "[DATE] - LD#45599 and Funding Date: [DATE] Please see attached 2024 1/1 taxes a…" at bounding box center [554, 259] width 229 height 178
type textarea "[DATE] - LD#45599 and Funding Date: [DATE] Please see attached 2024 1/1 taxes a…"
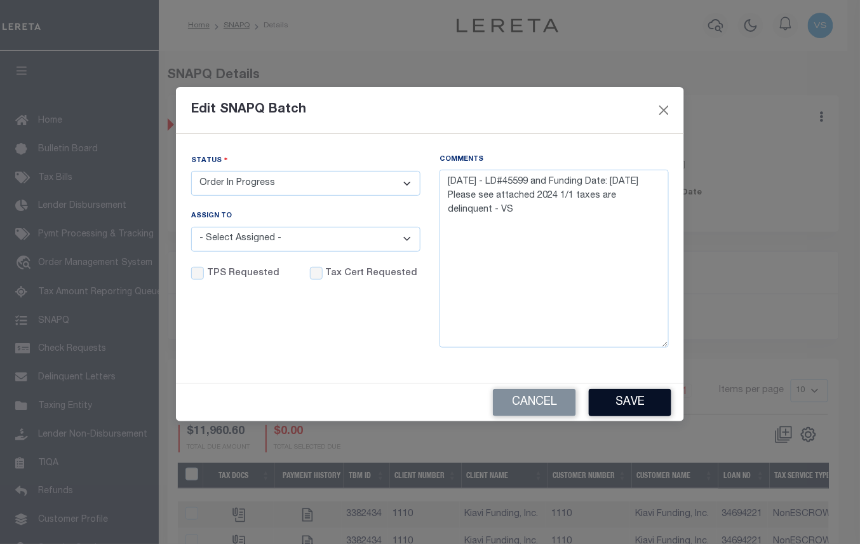
click at [608, 398] on button "Save" at bounding box center [630, 402] width 83 height 27
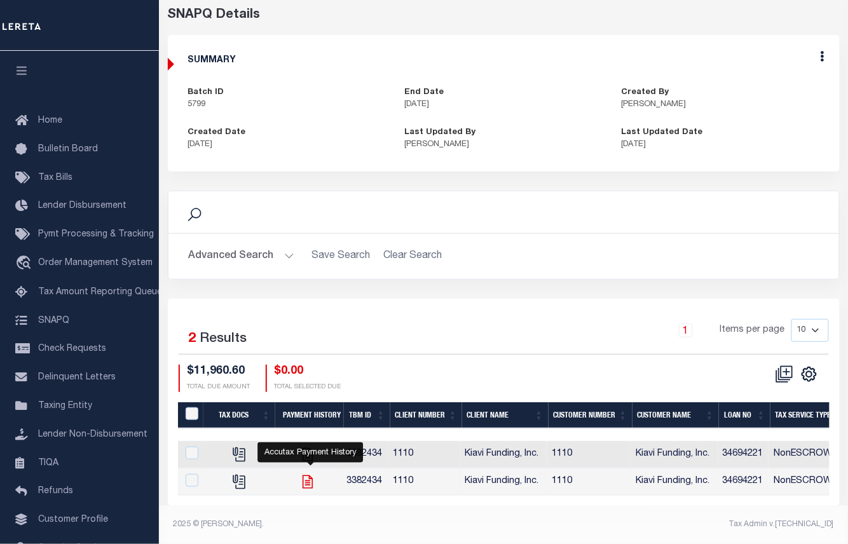
click at [311, 475] on icon "" at bounding box center [307, 481] width 17 height 17
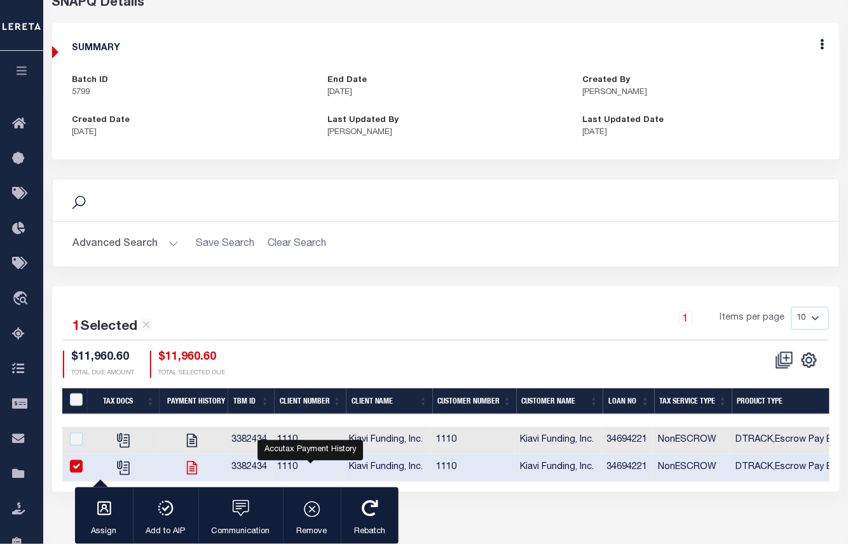
checkbox input "true"
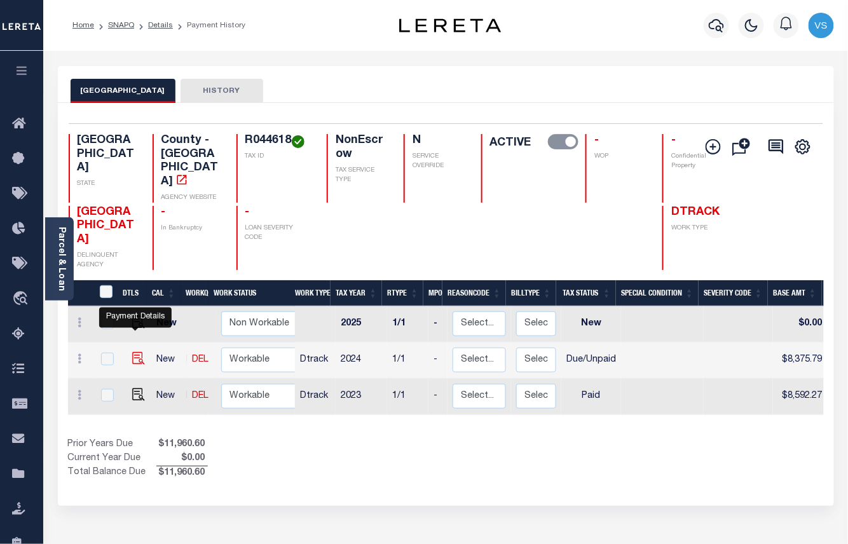
click at [133, 352] on img "" at bounding box center [138, 358] width 13 height 13
checkbox input "true"
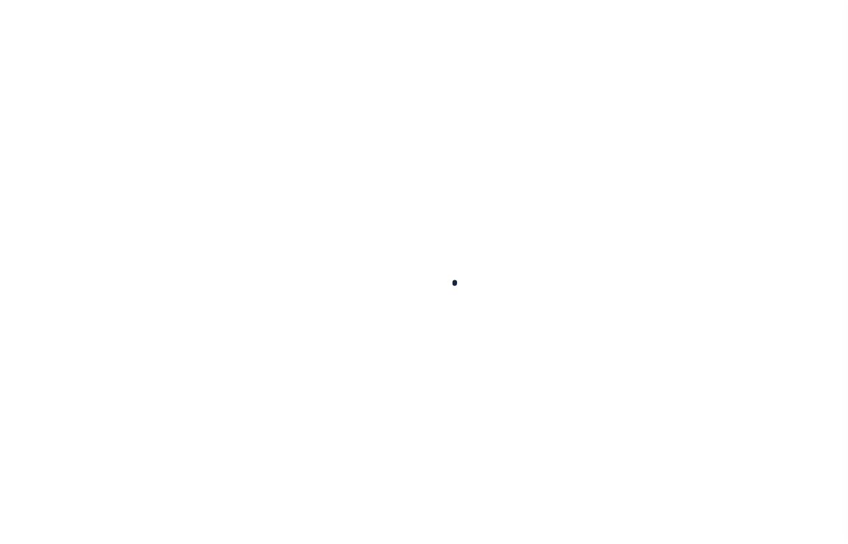
select select "DUE"
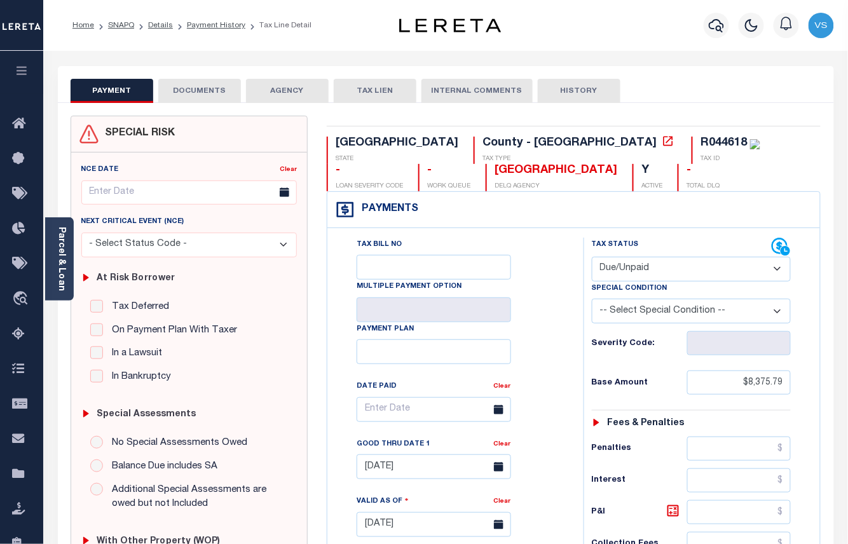
scroll to position [169, 0]
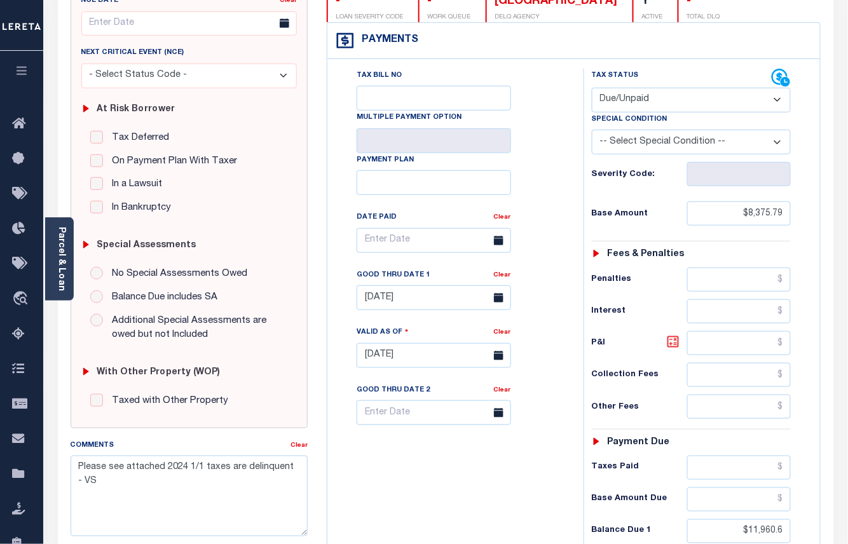
click at [674, 349] on icon at bounding box center [672, 341] width 15 height 15
type input "$3,584.81"
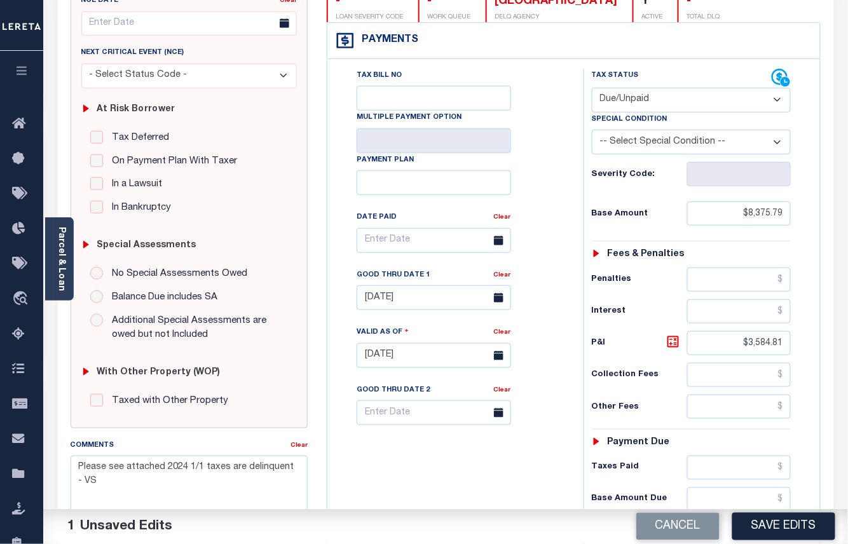
scroll to position [423, 0]
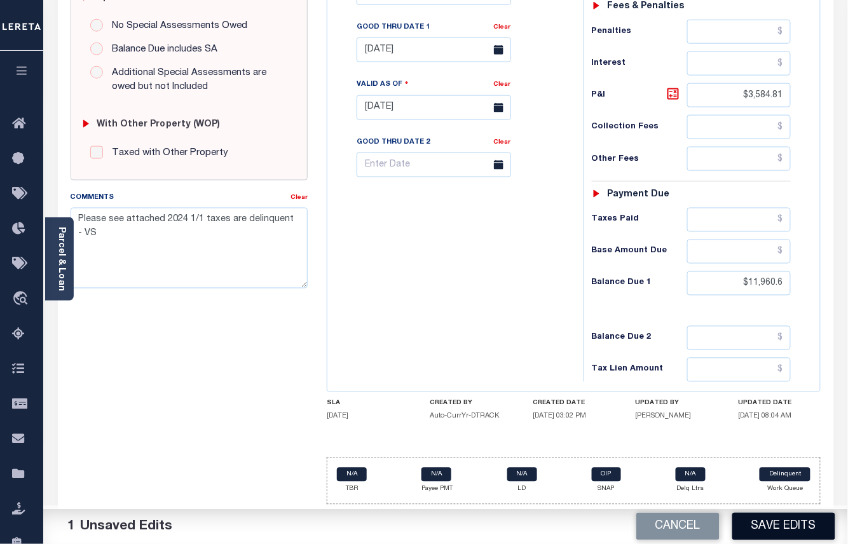
click at [765, 529] on button "Save Edits" at bounding box center [783, 526] width 103 height 27
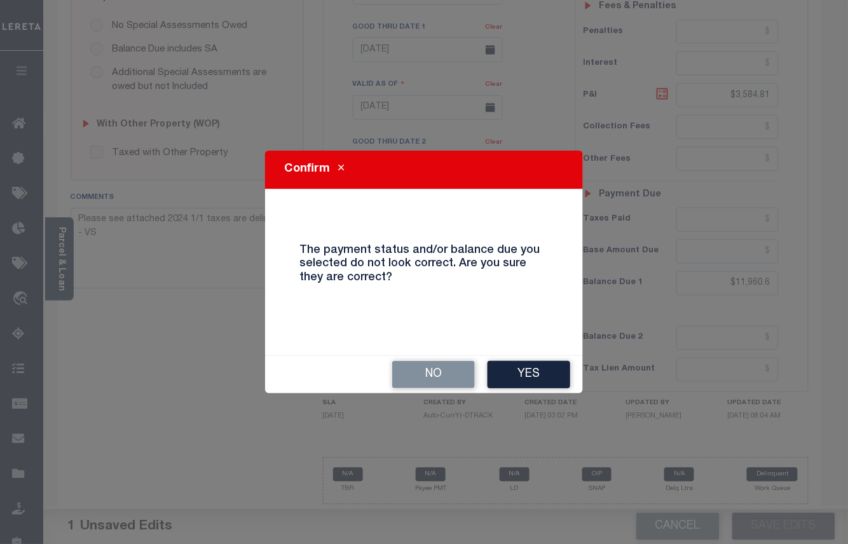
scroll to position [411, 0]
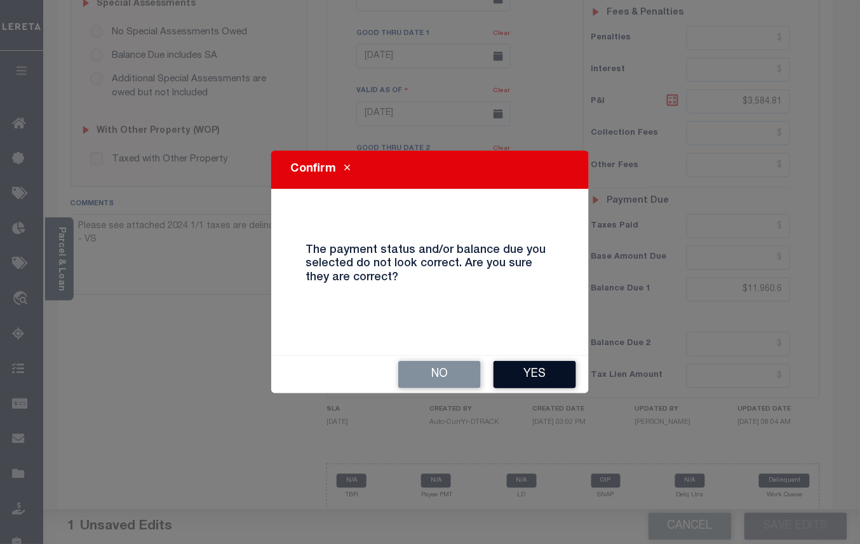
click at [521, 374] on button "Yes" at bounding box center [535, 374] width 83 height 27
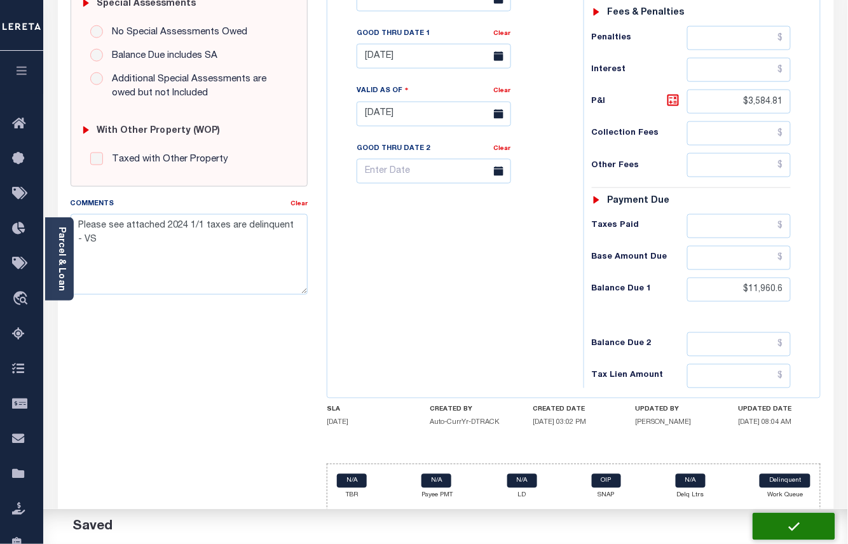
checkbox input "false"
type input "$8,375.79"
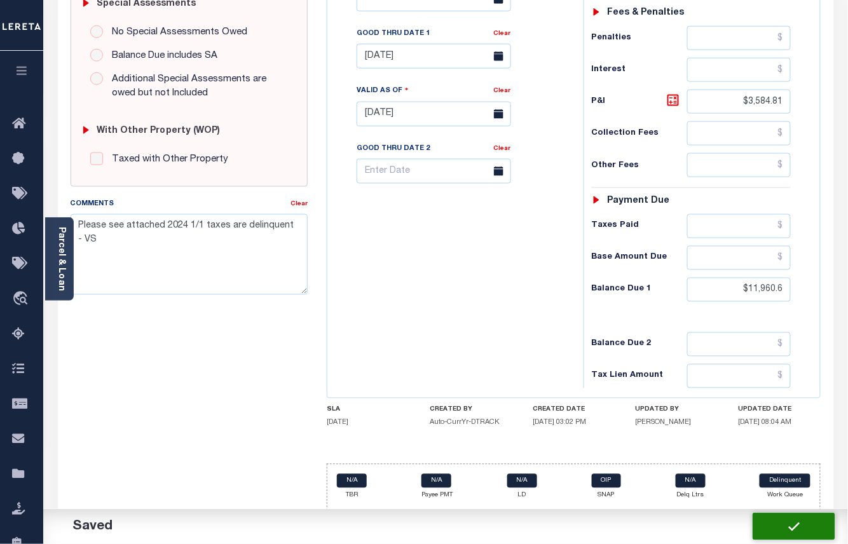
type input "$3,584.81"
type input "$11,960.6"
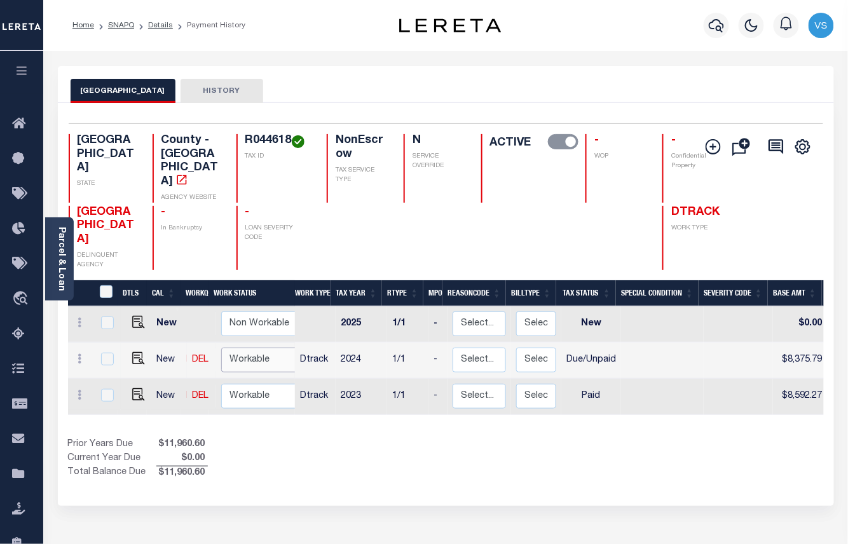
click at [252, 348] on select "Non Workable Workable" at bounding box center [259, 360] width 76 height 25
checkbox input "true"
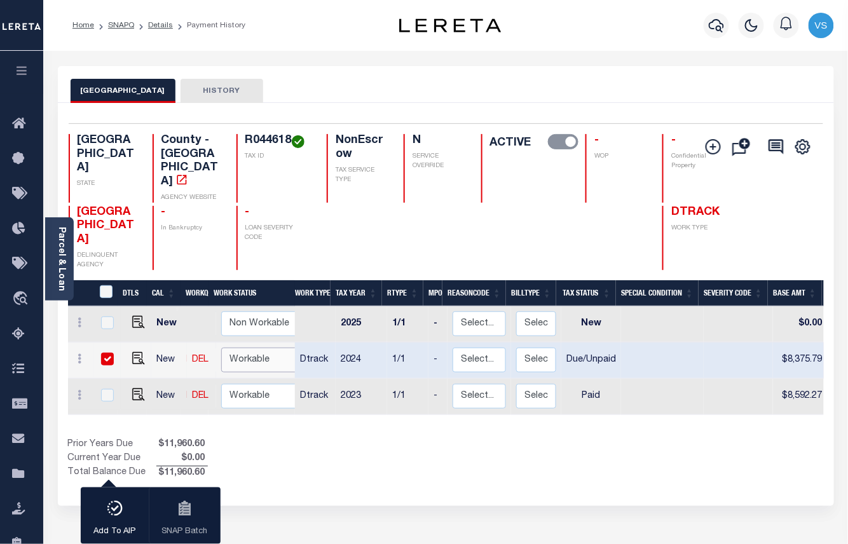
select select "true"
click at [221, 348] on select "Non Workable Workable" at bounding box center [259, 360] width 76 height 25
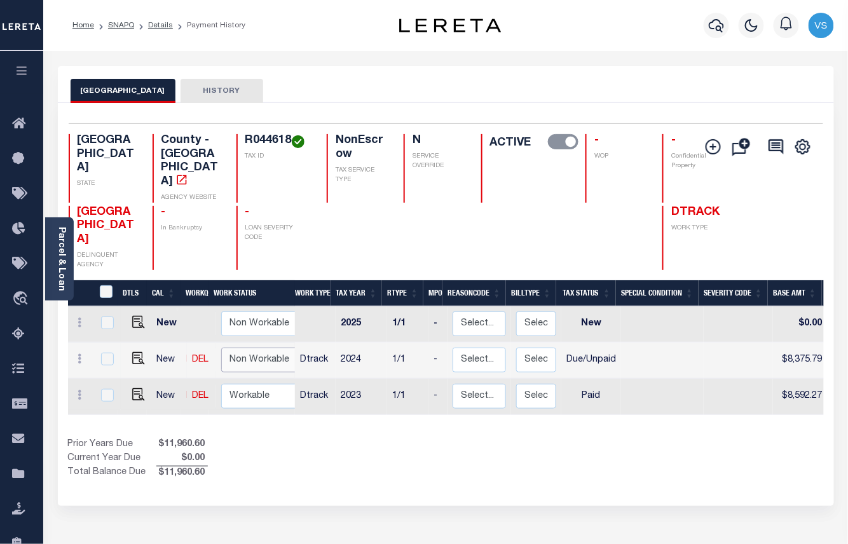
checkbox input "false"
click at [156, 24] on link "Details" at bounding box center [160, 26] width 25 height 8
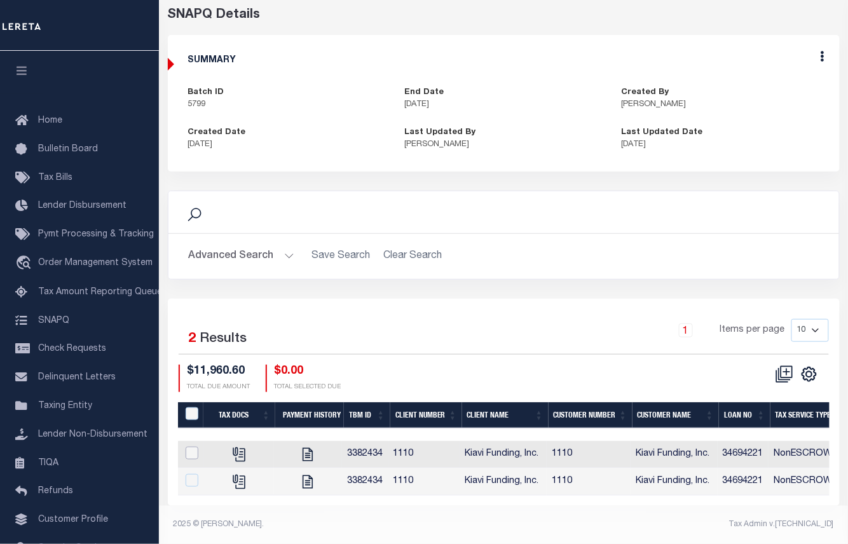
click at [191, 447] on input "checkbox" at bounding box center [192, 453] width 13 height 13
checkbox input "true"
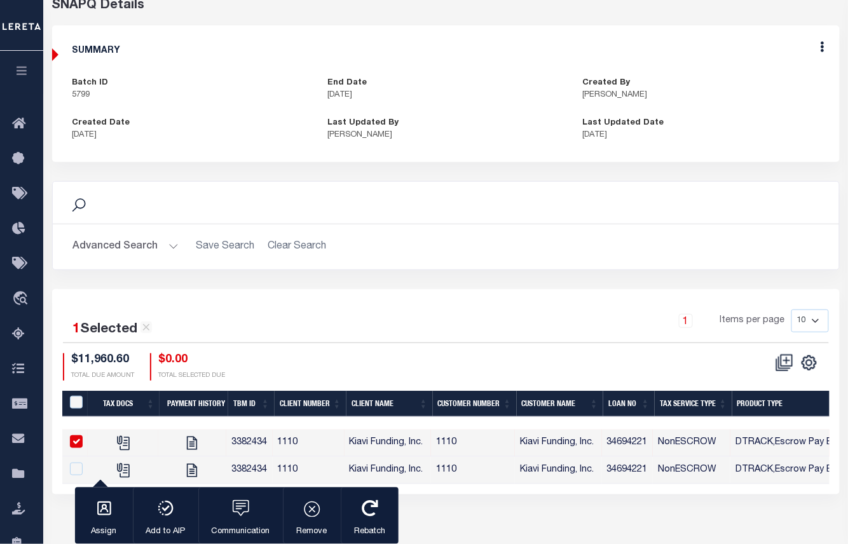
scroll to position [130, 0]
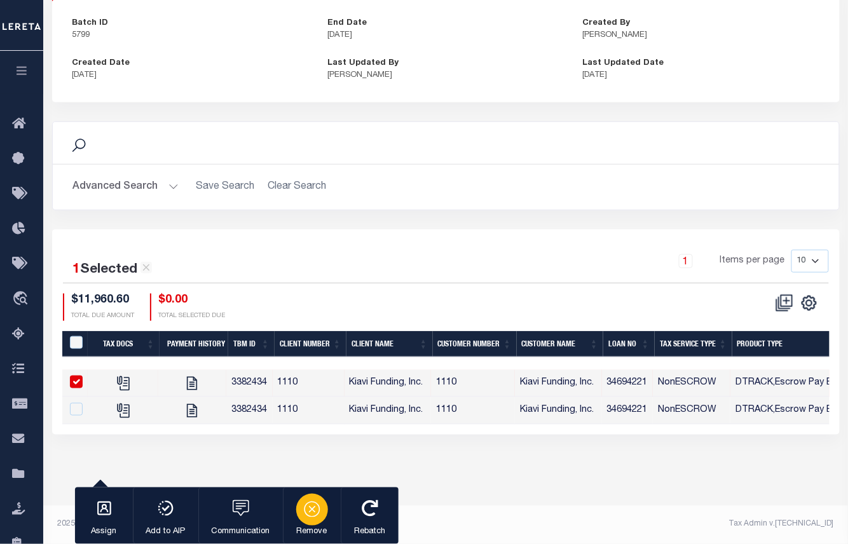
click at [308, 513] on icon "button" at bounding box center [312, 509] width 18 height 18
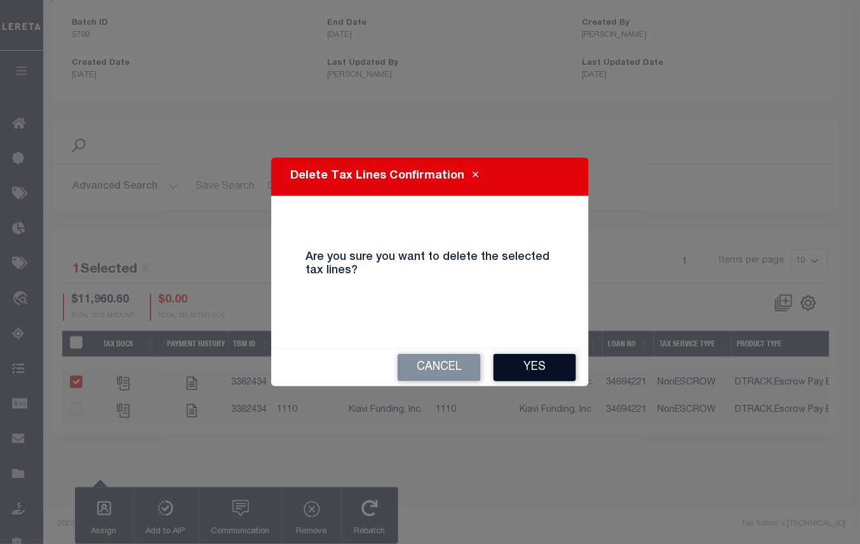
click at [529, 367] on button "Yes" at bounding box center [535, 367] width 83 height 27
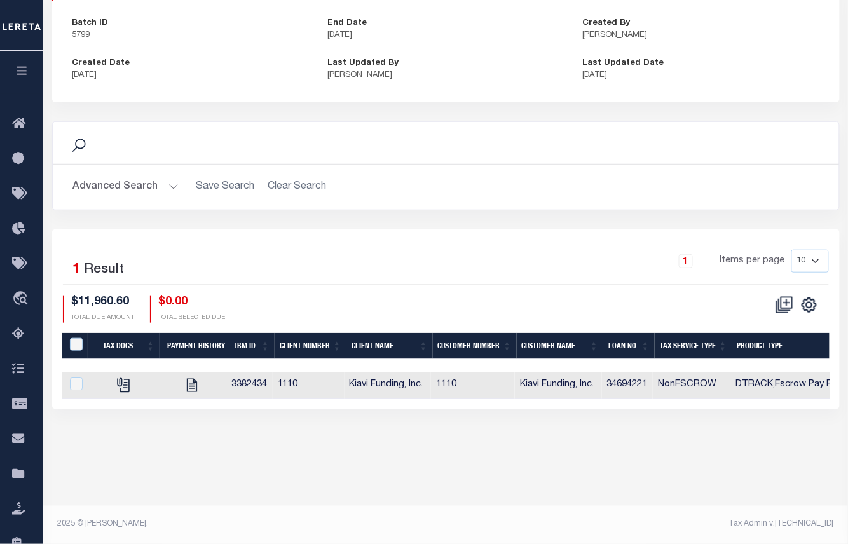
scroll to position [0, 0]
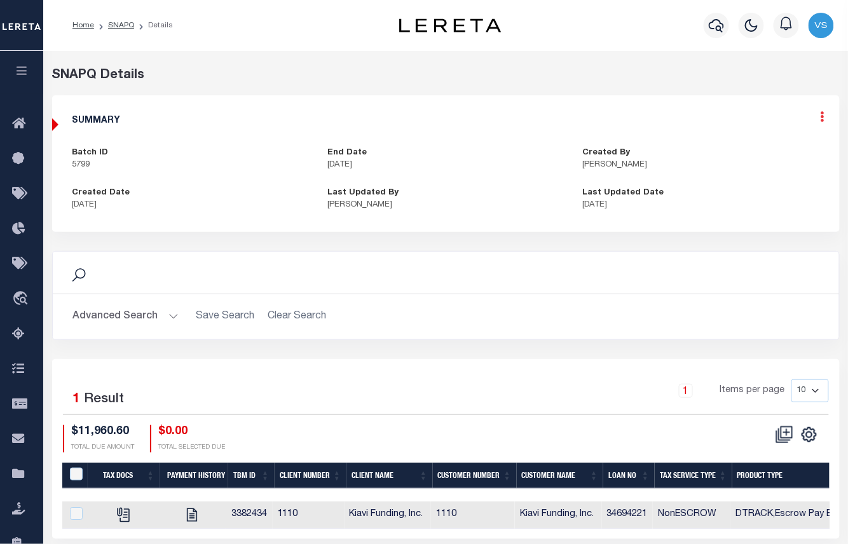
click at [820, 122] on icon at bounding box center [822, 116] width 4 height 11
click at [759, 156] on link "Edit" at bounding box center [788, 153] width 100 height 21
select select "OIP"
type textarea "8/12/25 - LD#45599 and Funding Date: 8/19/25 Please see attached 2024 1/1 taxes…"
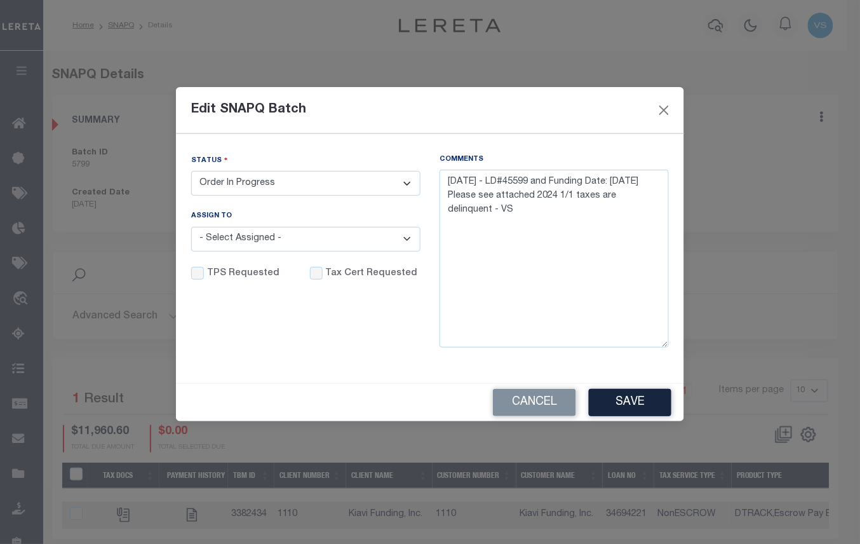
click at [362, 189] on select "- Select Status - Order In Progress Complete" at bounding box center [305, 183] width 229 height 25
select select "CPT"
click at [191, 171] on select "- Select Status - Order In Progress Complete" at bounding box center [305, 183] width 229 height 25
click at [310, 273] on input "Tax Cert Requested" at bounding box center [316, 273] width 13 height 13
checkbox input "true"
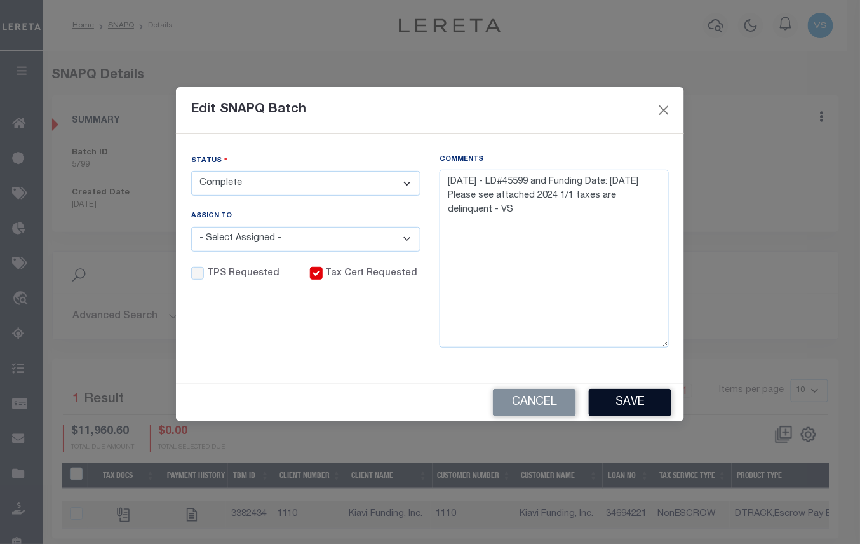
click at [608, 403] on button "Save" at bounding box center [630, 402] width 83 height 27
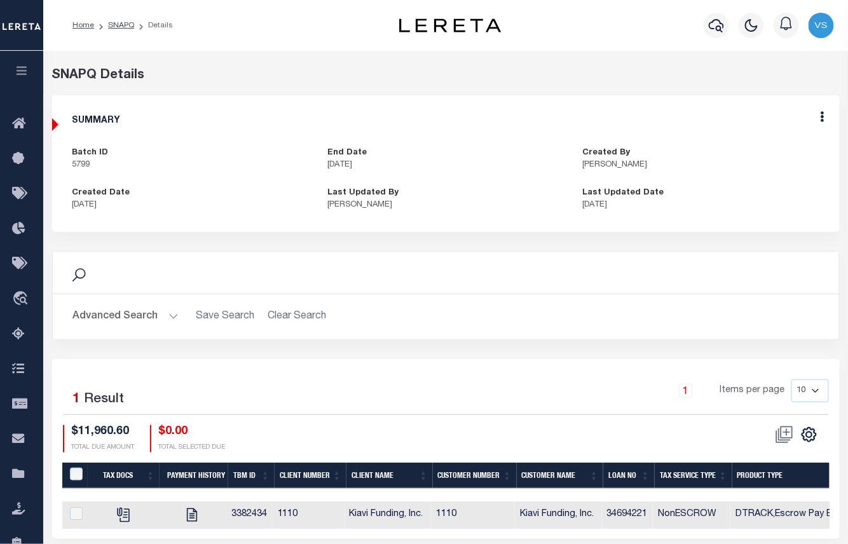
scroll to position [130, 0]
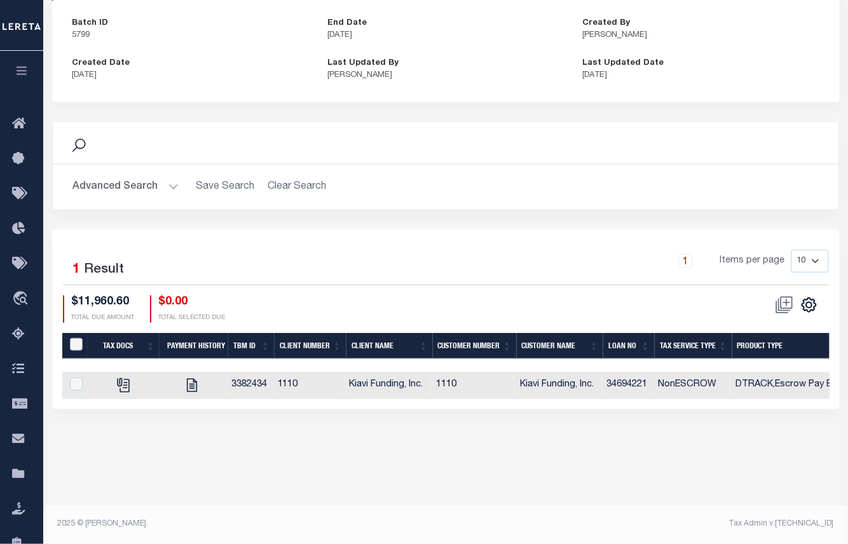
click at [75, 349] on input "QID" at bounding box center [76, 344] width 13 height 13
checkbox input "true"
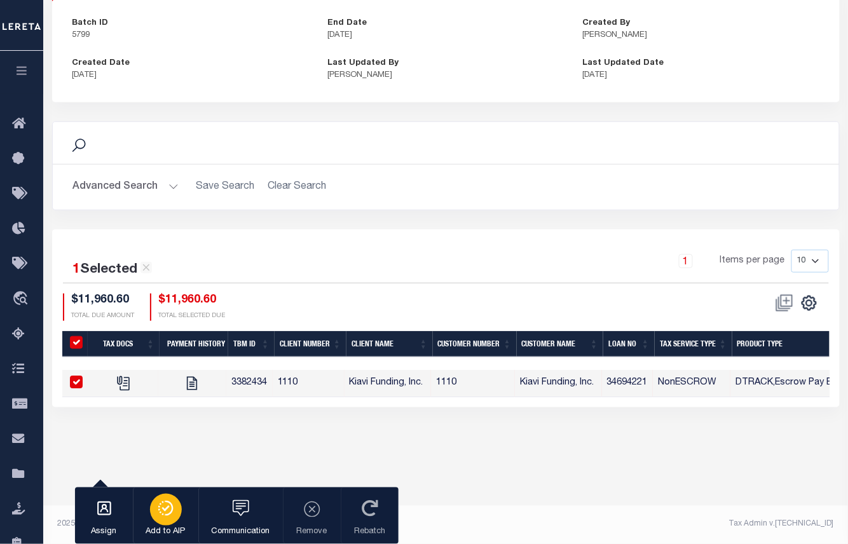
click at [167, 514] on icon "button" at bounding box center [166, 508] width 18 height 15
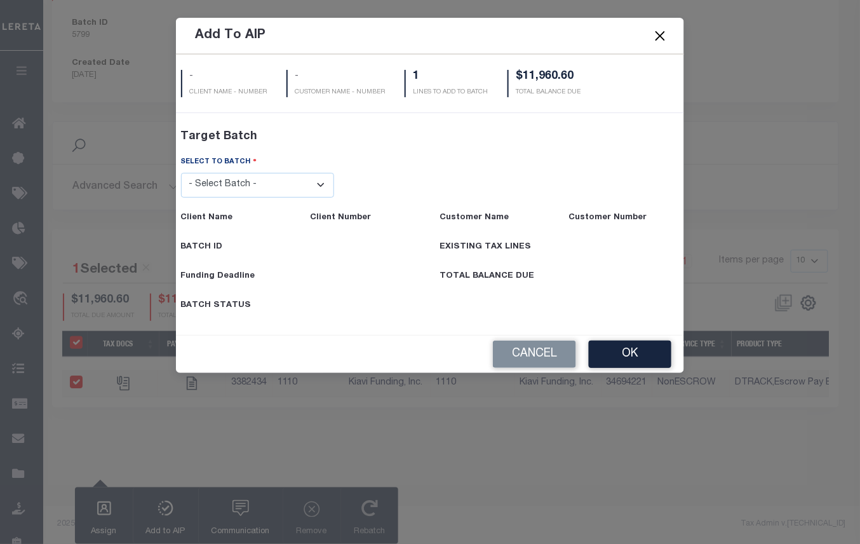
drag, startPoint x: 252, startPoint y: 186, endPoint x: 262, endPoint y: 198, distance: 16.3
click at [252, 186] on select "- Select Batch - 40795 41171 41729 41820 42004 42111 42867 43296 45119 45394 45…" at bounding box center [258, 185] width 154 height 25
select select "45599"
click at [181, 198] on select "- Select Batch - 40795 41171 41729 41820 42004 42111 42867 43296 45119 45394 45…" at bounding box center [258, 185] width 154 height 25
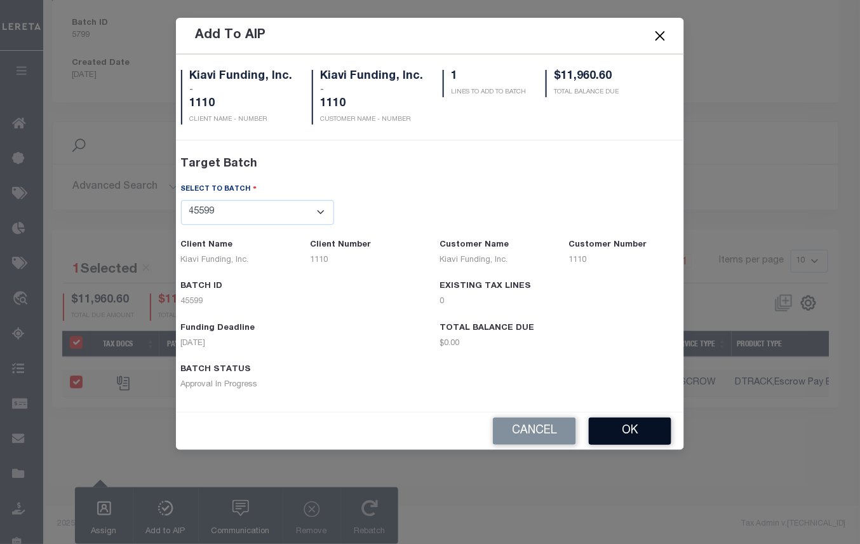
click at [608, 427] on button "OK" at bounding box center [630, 431] width 83 height 27
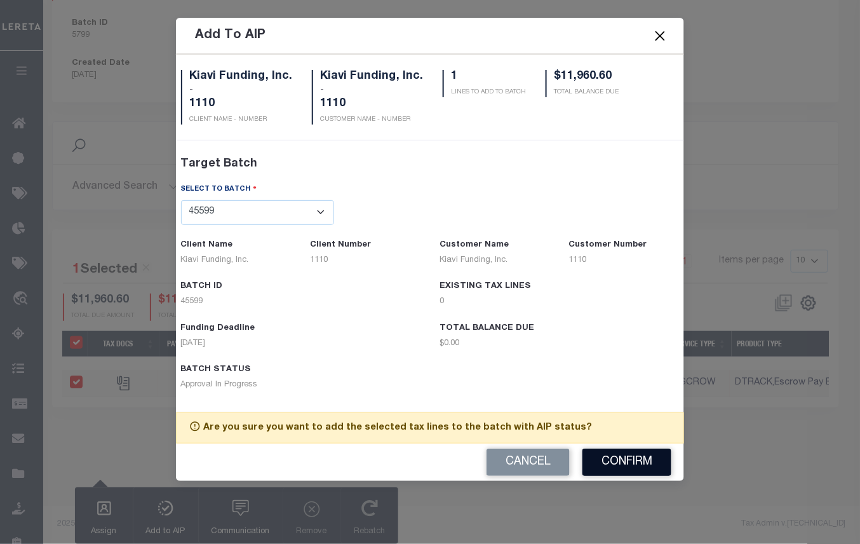
click at [592, 464] on button "Confirm" at bounding box center [627, 462] width 89 height 27
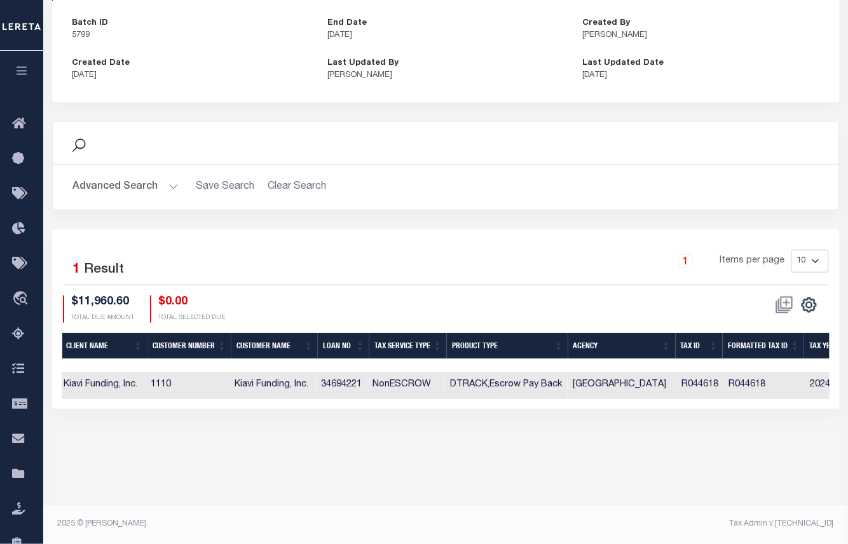
scroll to position [0, 402]
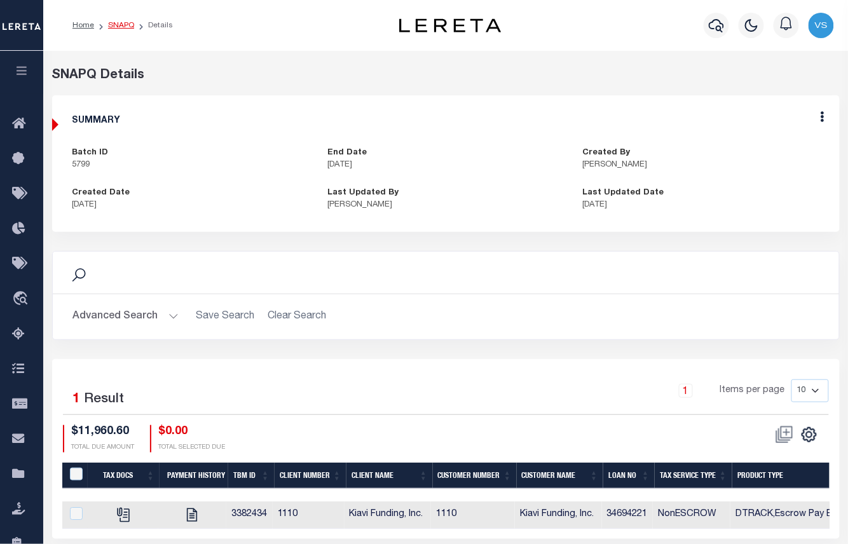
click at [119, 27] on link "SNAPQ" at bounding box center [121, 26] width 26 height 8
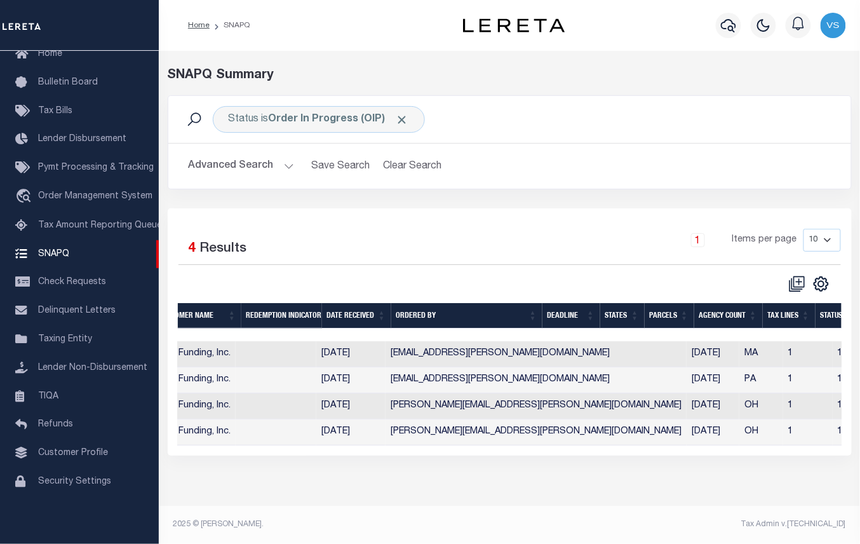
scroll to position [0, 390]
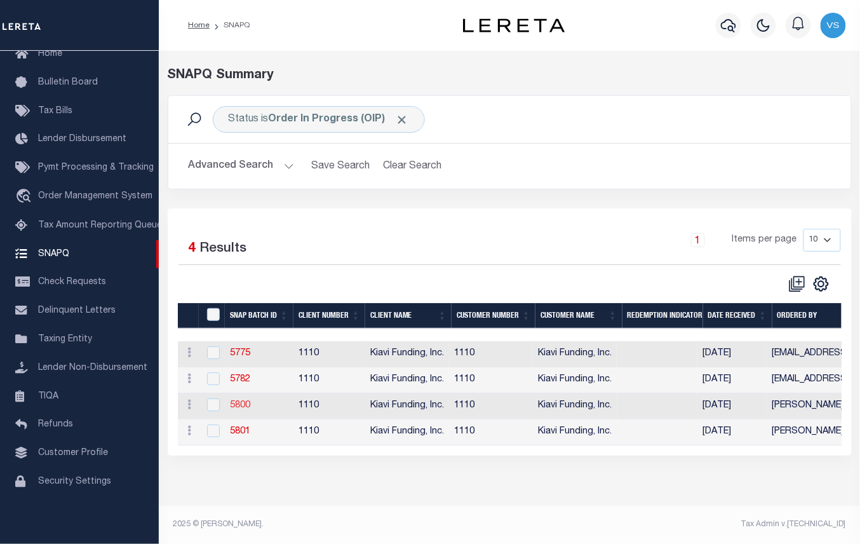
click at [243, 410] on link "5800" at bounding box center [240, 405] width 20 height 9
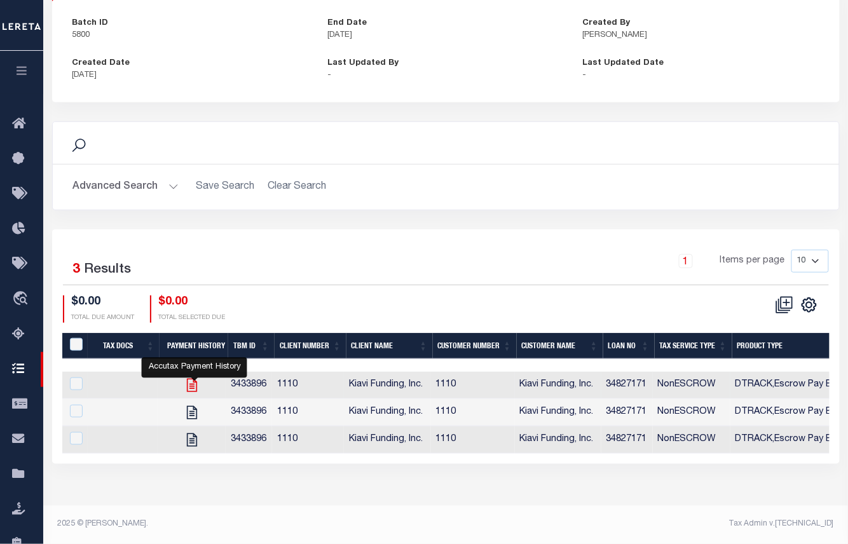
click at [194, 388] on icon "" at bounding box center [192, 385] width 10 height 13
checkbox input "true"
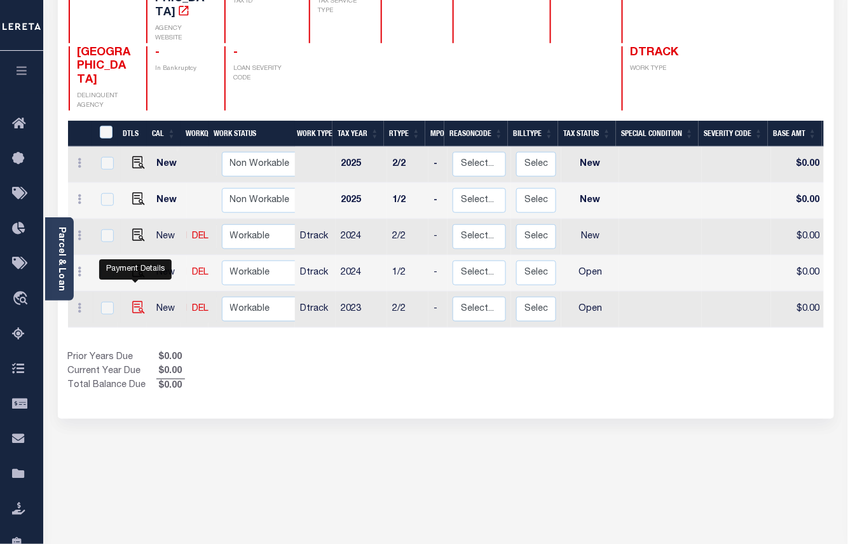
click at [133, 301] on img "" at bounding box center [138, 307] width 13 height 13
checkbox input "true"
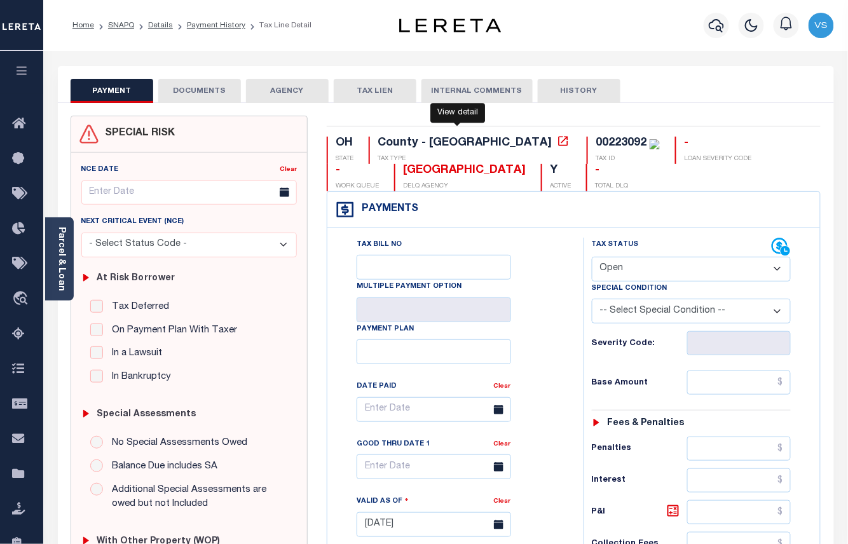
click at [559, 146] on icon at bounding box center [564, 141] width 10 height 10
click at [595, 148] on div "00223092" at bounding box center [620, 142] width 51 height 11
copy div "00223092"
click at [653, 275] on select "- Select Status Code - Open Due/Unpaid Paid Incomplete No Tax Due Internal Refu…" at bounding box center [692, 269] width 200 height 25
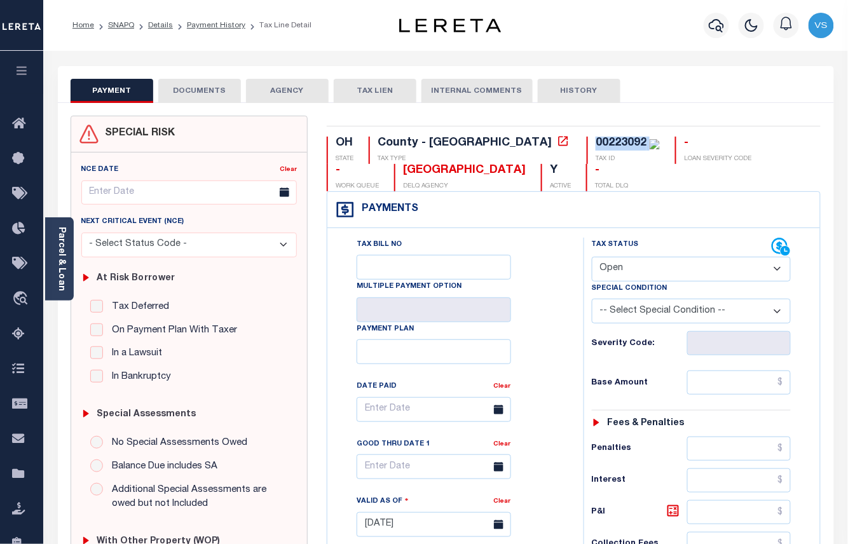
select select "PYD"
click at [592, 258] on select "- Select Status Code - Open Due/Unpaid Paid Incomplete No Tax Due Internal Refu…" at bounding box center [692, 269] width 200 height 25
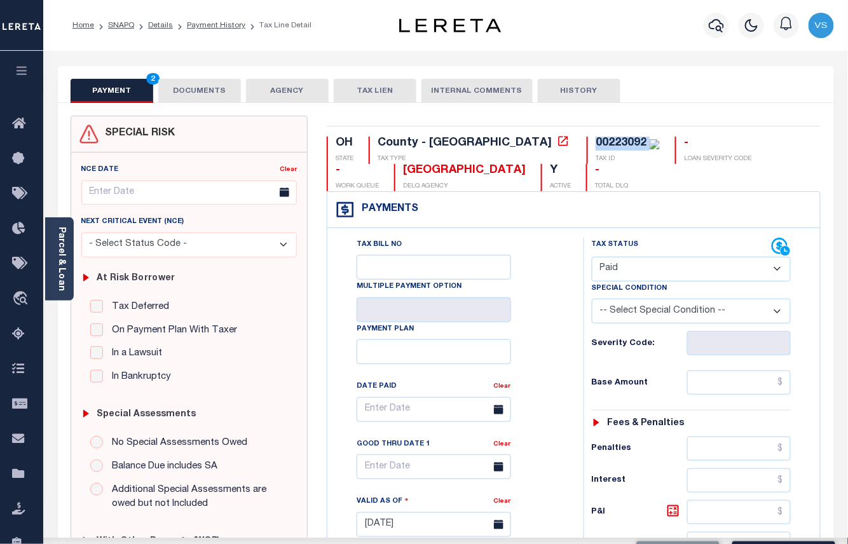
type input "[DATE]"
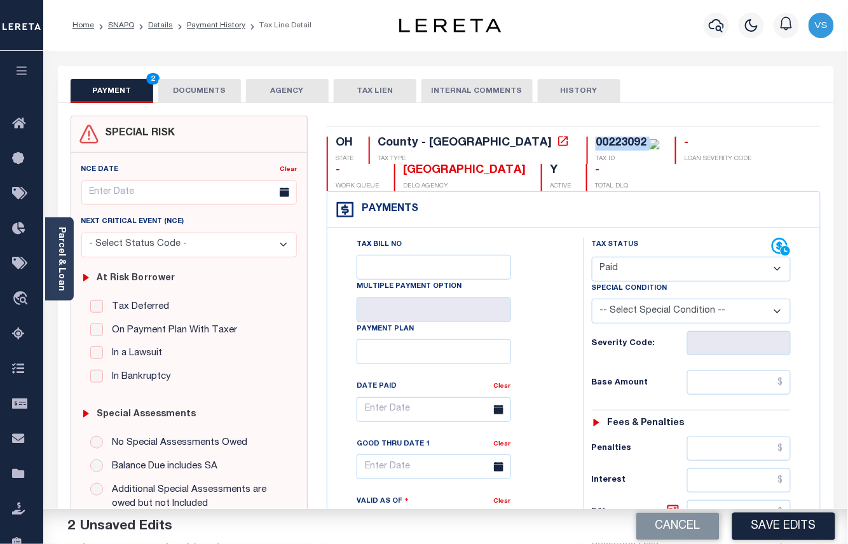
scroll to position [169, 0]
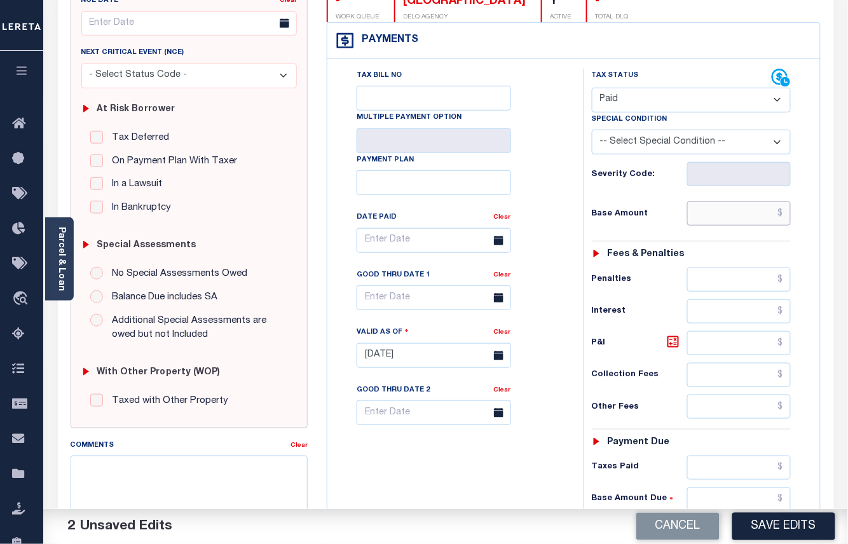
click at [740, 210] on input "text" at bounding box center [739, 213] width 104 height 24
paste input "1,842.13"
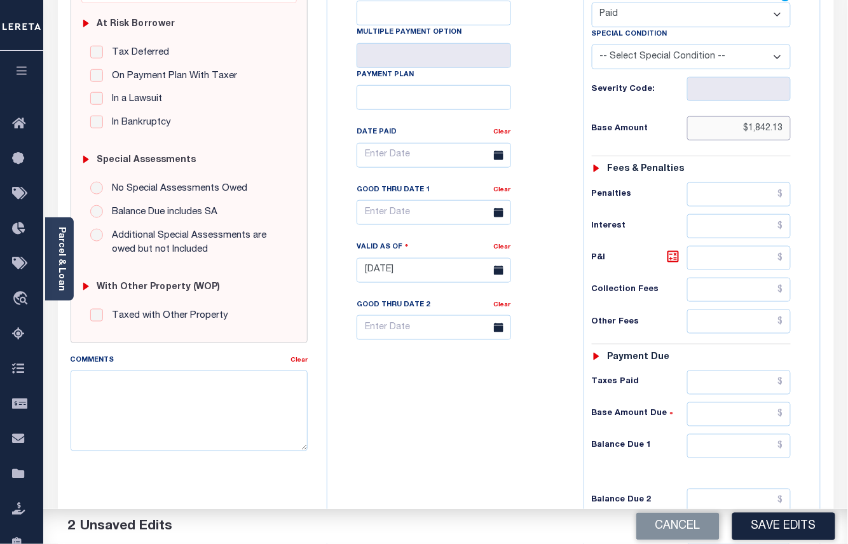
type input "$1,842.13"
click at [255, 390] on textarea "Comments" at bounding box center [190, 411] width 238 height 80
drag, startPoint x: 128, startPoint y: 403, endPoint x: 72, endPoint y: 386, distance: 58.9
click at [72, 386] on textarea "Please see the attached as taxes are paid for 2023 2/2 - VS" at bounding box center [190, 411] width 238 height 80
type textarea "Please see the attached as taxes are paid for 2023 2/2 - VS"
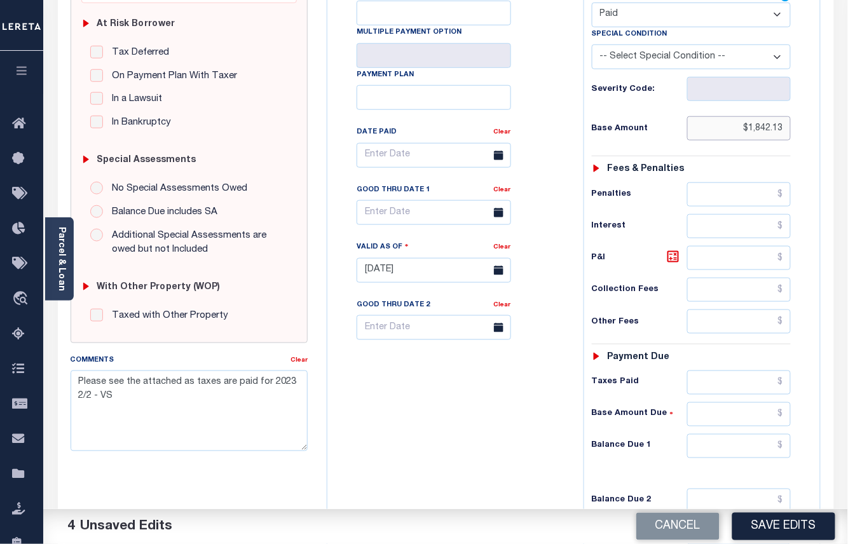
drag, startPoint x: 787, startPoint y: 130, endPoint x: 747, endPoint y: 130, distance: 39.4
click at [747, 130] on input "$1,842.13" at bounding box center [739, 128] width 104 height 24
click at [742, 392] on input "text" at bounding box center [739, 383] width 104 height 24
paste input "1,842.13"
type input "$1,842.13"
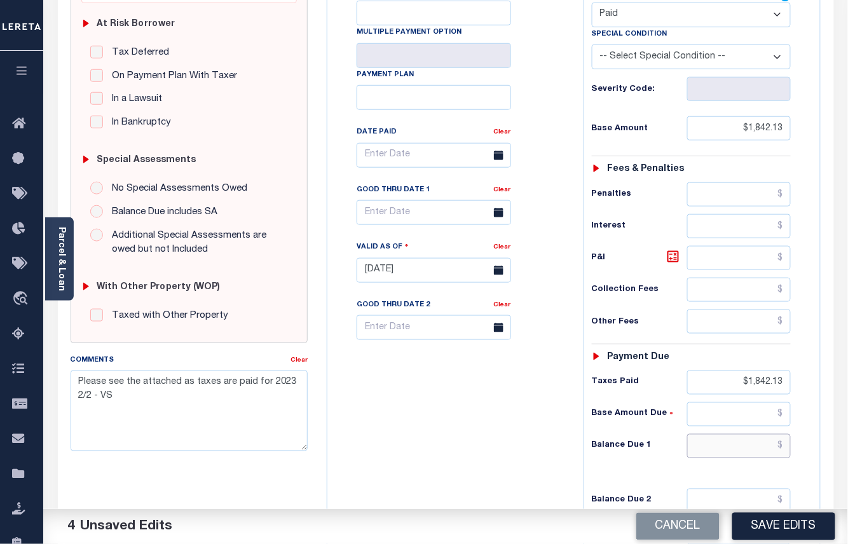
click at [753, 456] on input "text" at bounding box center [739, 446] width 104 height 24
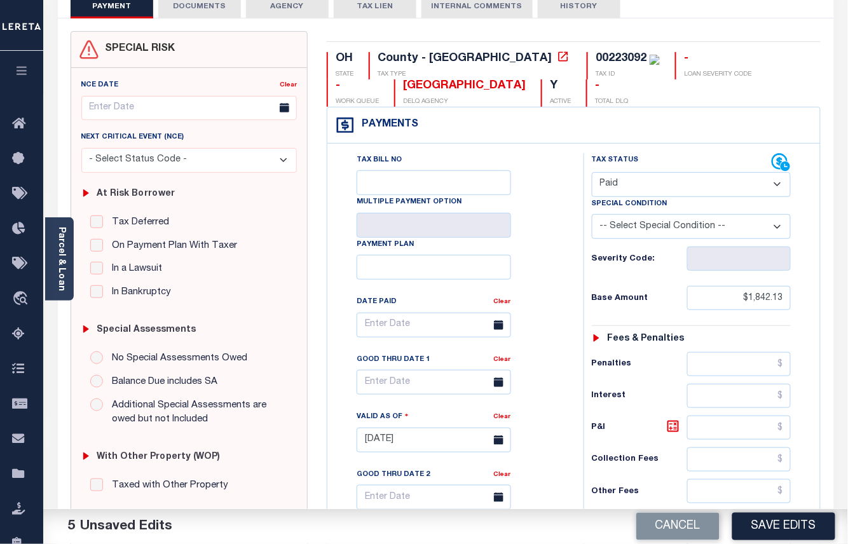
scroll to position [0, 0]
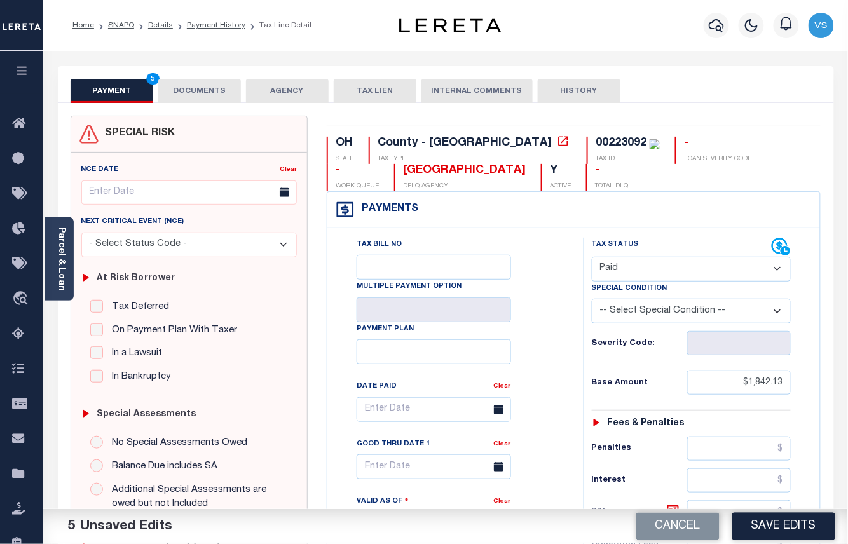
type input "$0.00"
click at [186, 94] on button "DOCUMENTS" at bounding box center [199, 91] width 83 height 24
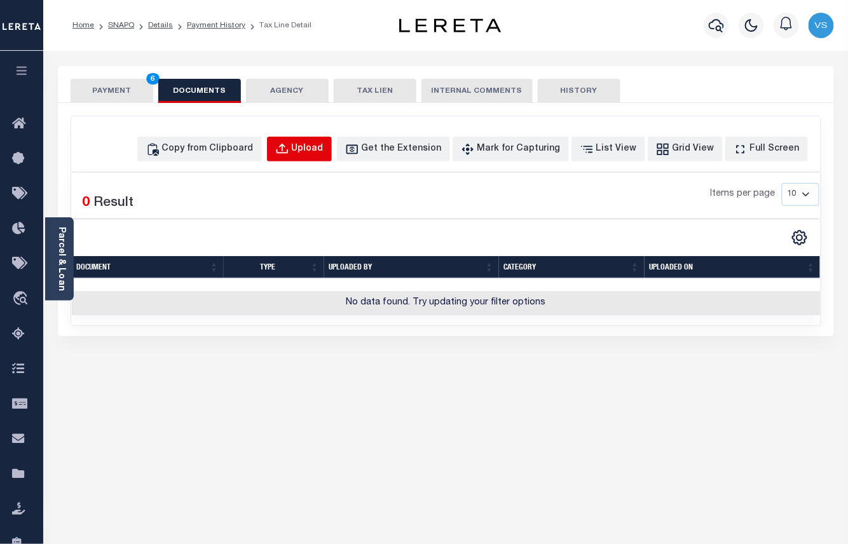
click at [323, 149] on div "Upload" at bounding box center [308, 149] width 32 height 14
select select "POP"
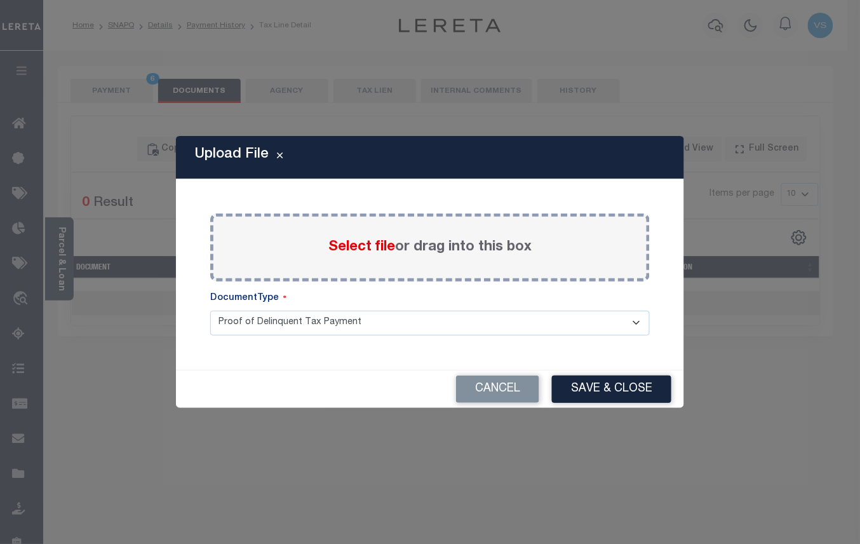
click at [364, 247] on span "Select file" at bounding box center [362, 247] width 67 height 14
click at [0, 0] on input "Select file or drag into this box" at bounding box center [0, 0] width 0 height 0
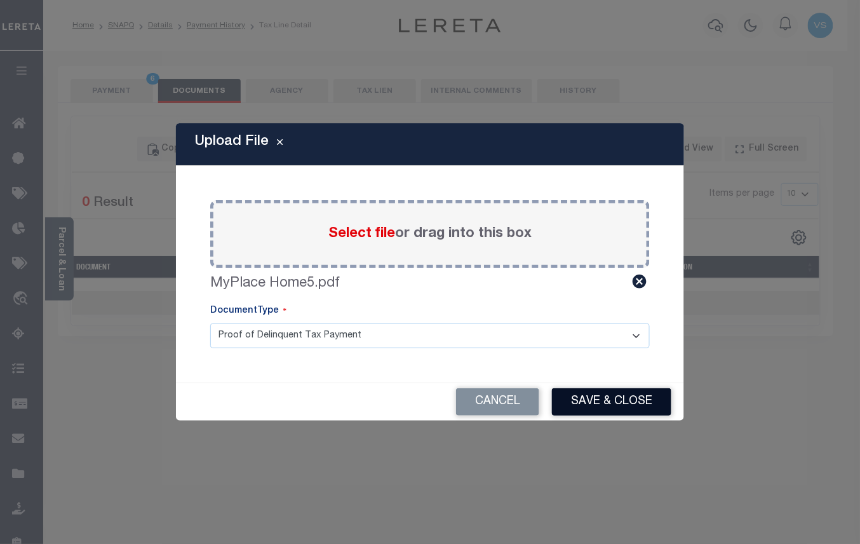
click at [595, 389] on button "Save & Close" at bounding box center [611, 401] width 119 height 27
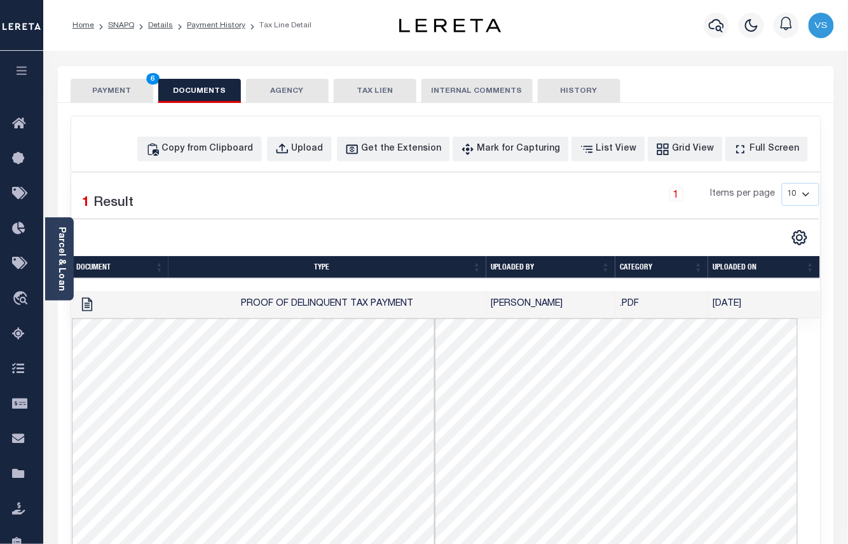
click at [92, 90] on button "PAYMENT 6" at bounding box center [112, 91] width 83 height 24
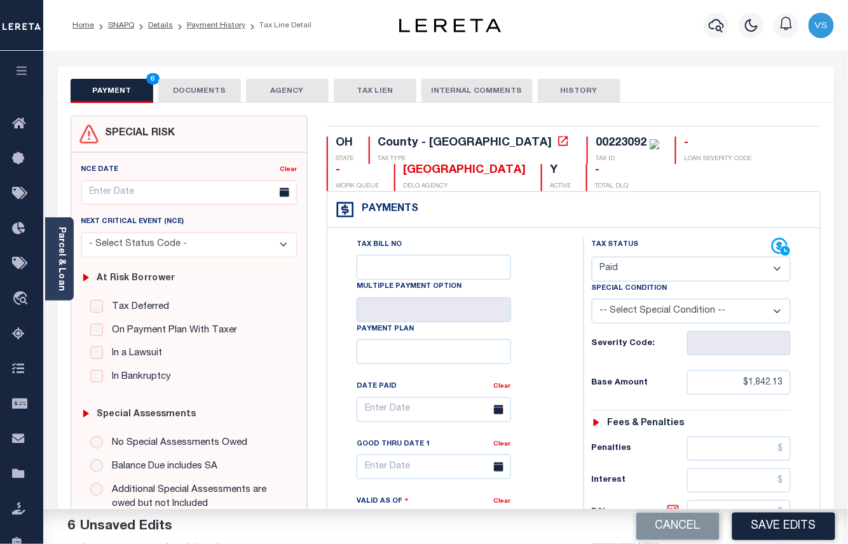
scroll to position [169, 0]
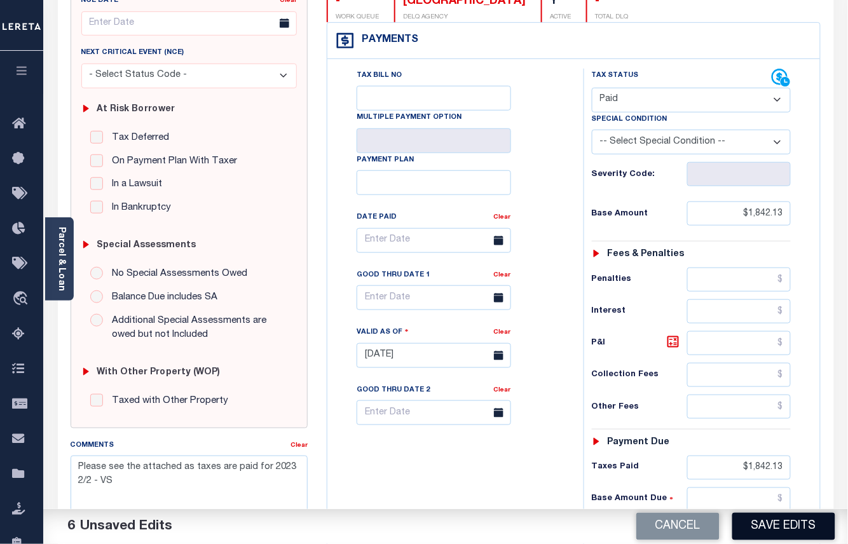
click at [782, 526] on button "Save Edits" at bounding box center [783, 526] width 103 height 27
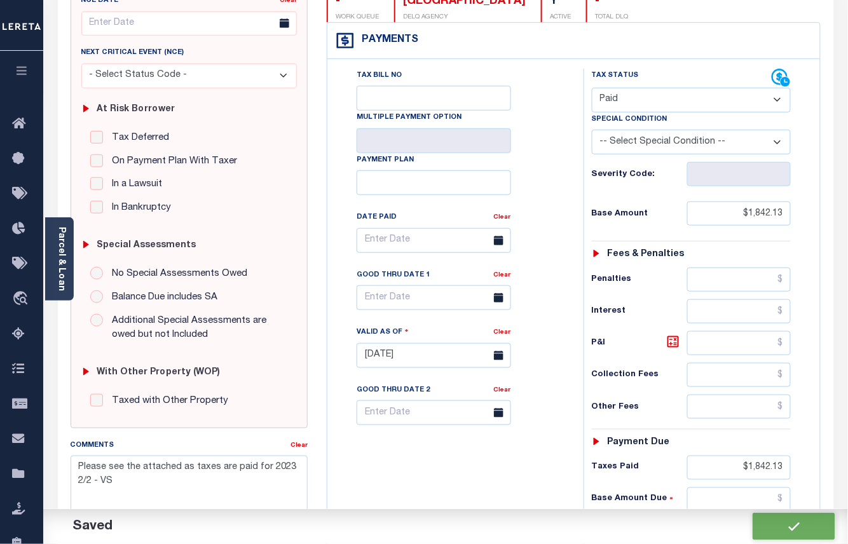
checkbox input "false"
type input "$1,842.13"
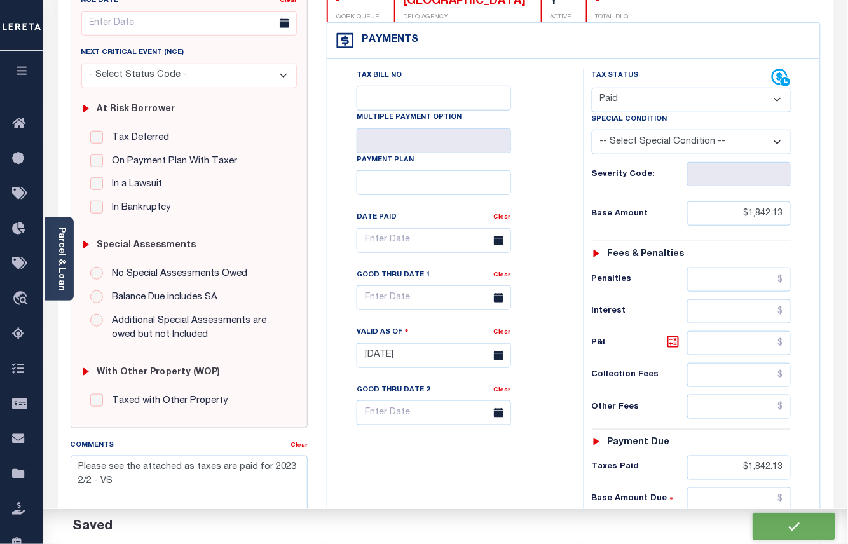
type input "$1,842.13"
type input "$0"
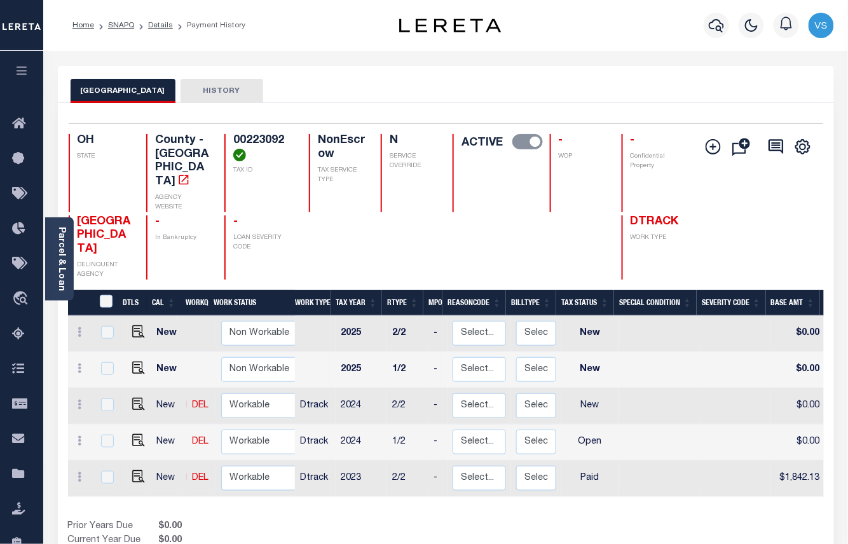
scroll to position [244, 0]
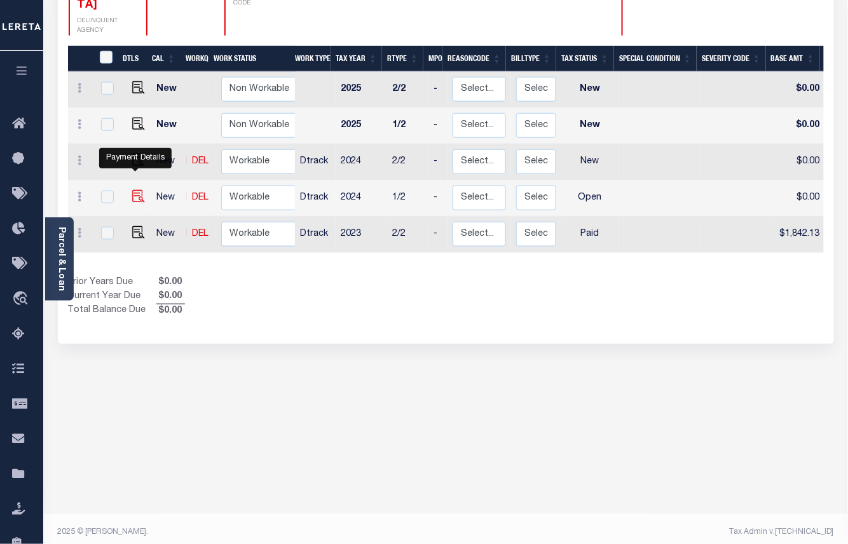
click at [136, 190] on img "" at bounding box center [138, 196] width 13 height 13
checkbox input "true"
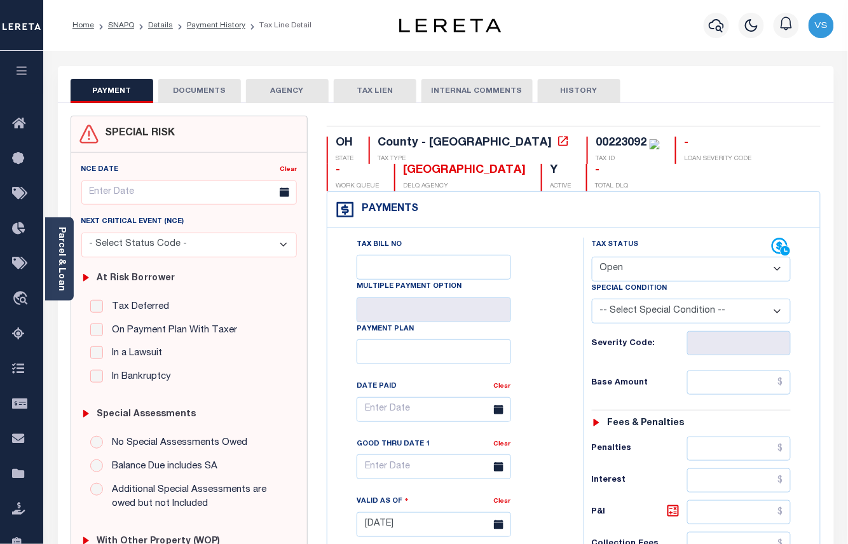
click at [657, 277] on select "- Select Status Code - Open Due/Unpaid Paid Incomplete No Tax Due Internal Refu…" at bounding box center [692, 269] width 200 height 25
select select "DUE"
click at [592, 258] on select "- Select Status Code - Open Due/Unpaid Paid Incomplete No Tax Due Internal Refu…" at bounding box center [692, 269] width 200 height 25
type input "[DATE]"
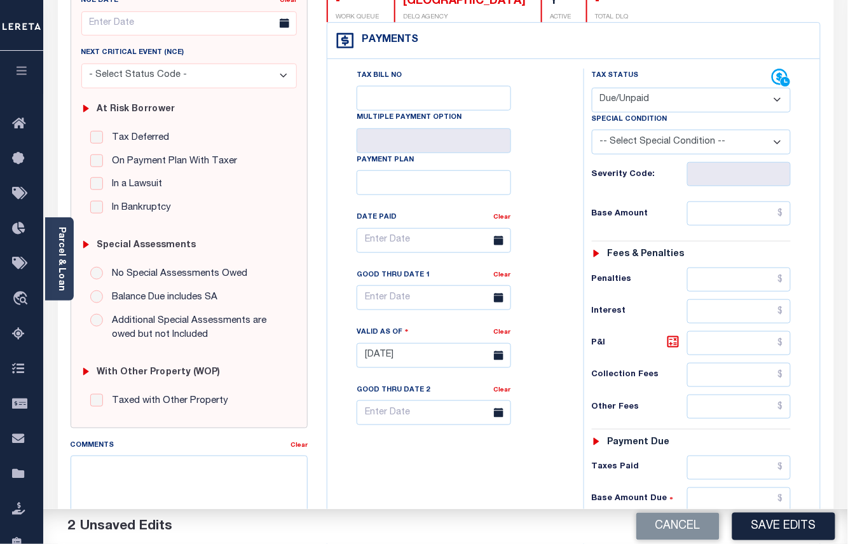
scroll to position [423, 0]
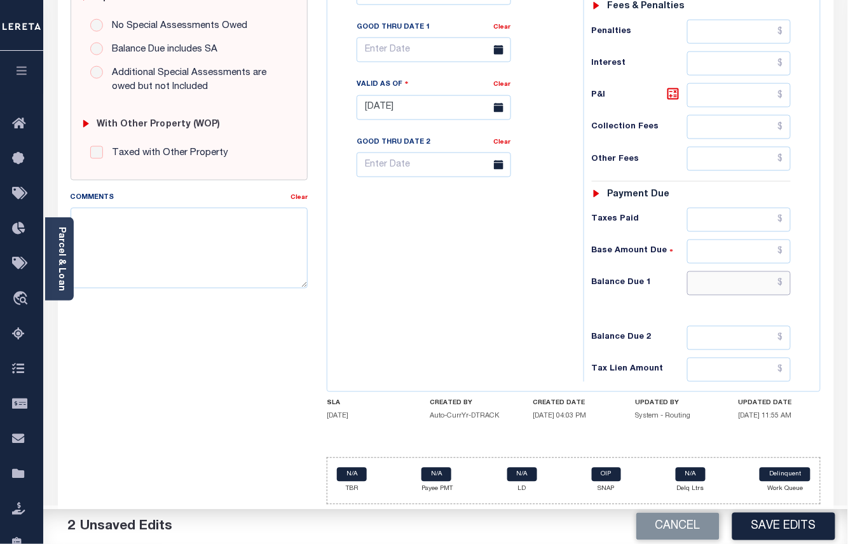
click at [747, 283] on input "text" at bounding box center [739, 283] width 104 height 24
paste input "2,927.24"
type input "$2,927.24"
click at [389, 51] on input "text" at bounding box center [434, 49] width 154 height 25
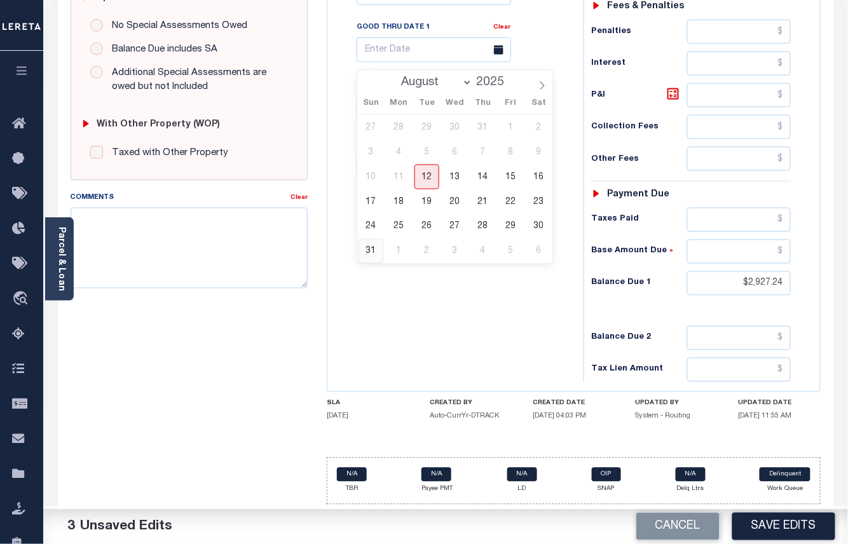
click at [371, 248] on span "31" at bounding box center [370, 251] width 25 height 25
type input "08/31/2025"
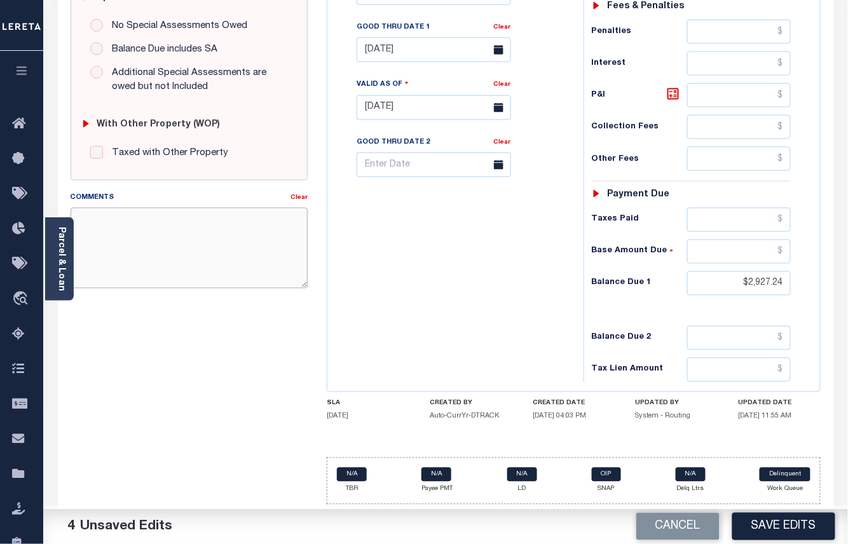
click at [225, 257] on textarea "Comments" at bounding box center [190, 248] width 238 height 80
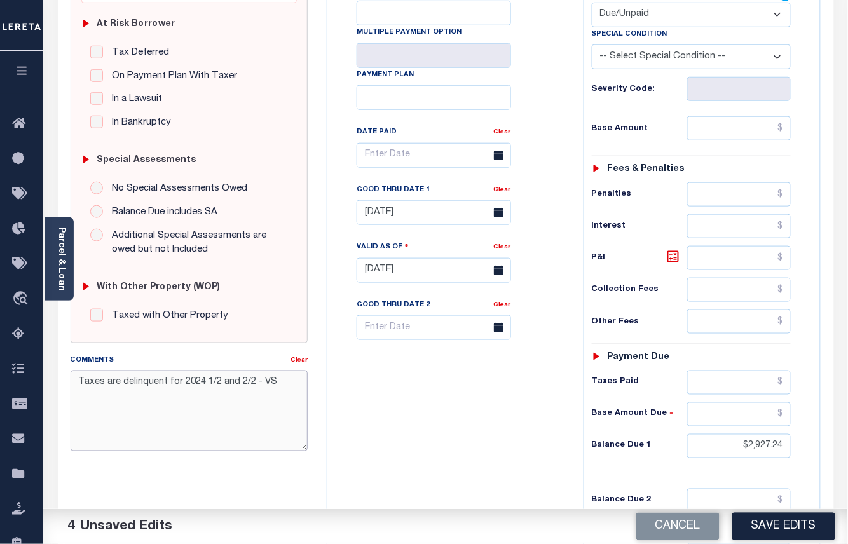
type textarea "Taxes are delinquent for 2024 1/2 and 2/2 - VS"
click at [724, 136] on input "text" at bounding box center [739, 128] width 104 height 24
paste input "2,661.13"
type input "$2,661.13"
click at [672, 263] on icon at bounding box center [672, 256] width 15 height 15
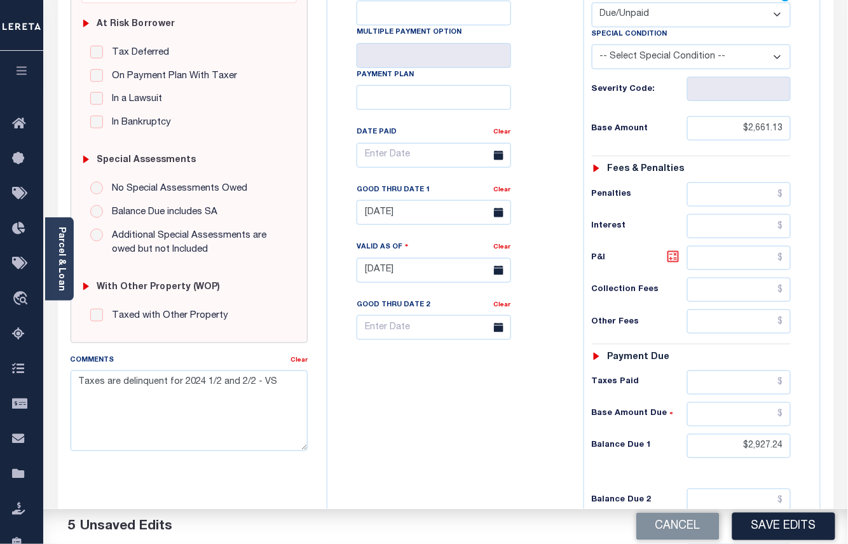
type input "$266.11"
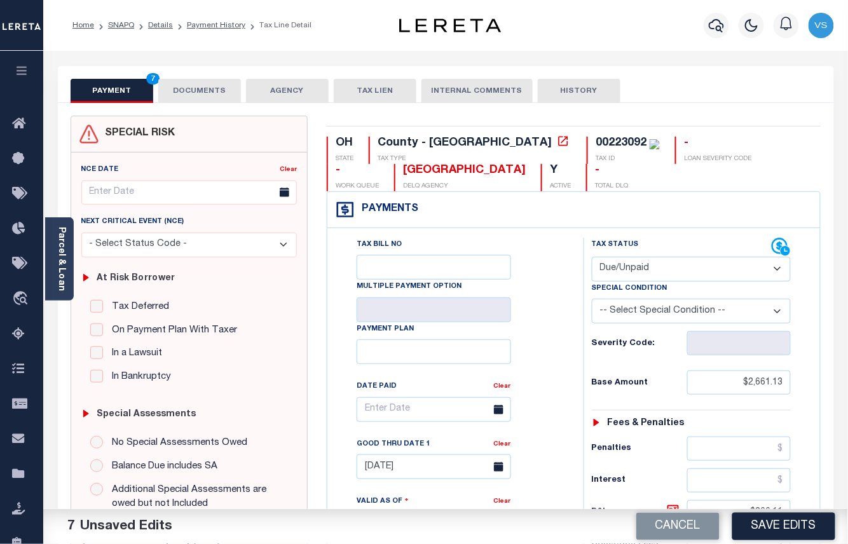
click at [207, 94] on button "DOCUMENTS" at bounding box center [199, 91] width 83 height 24
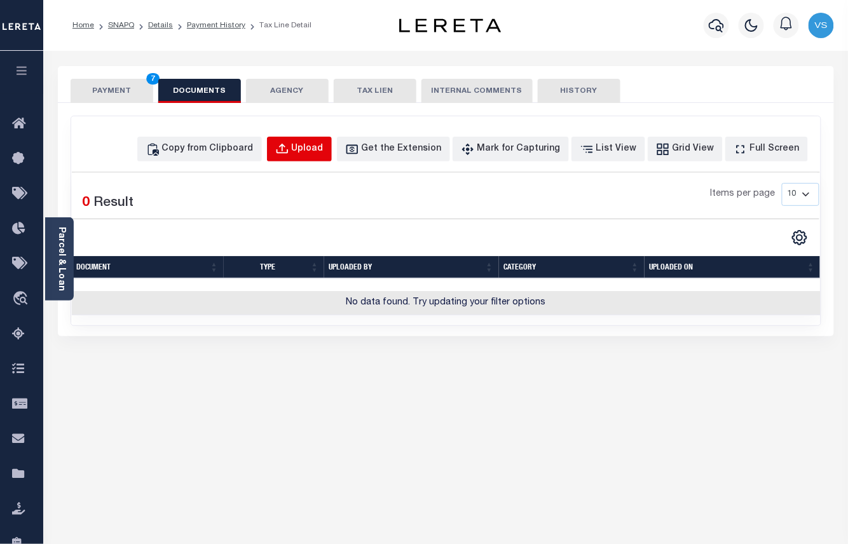
click at [313, 144] on button "Upload" at bounding box center [299, 149] width 65 height 25
select select "POP"
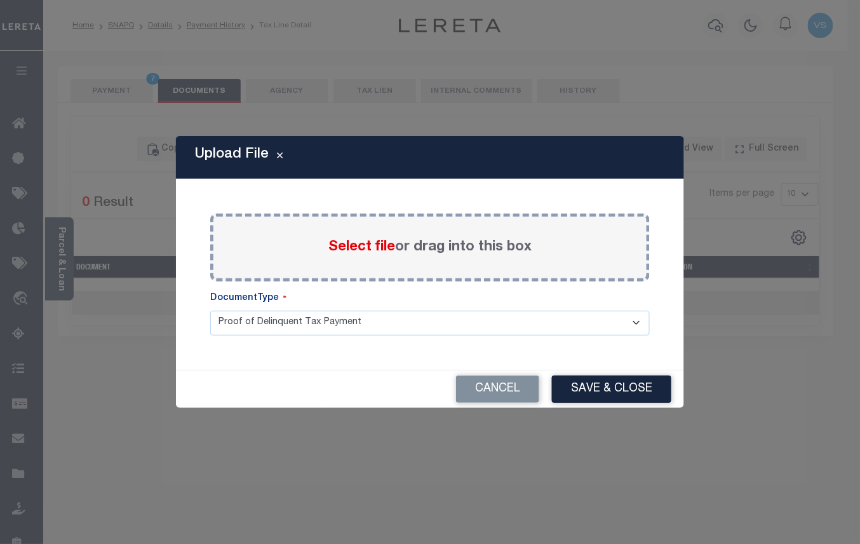
click at [365, 248] on span "Select file" at bounding box center [362, 247] width 67 height 14
click at [0, 0] on input "Select file or drag into this box" at bounding box center [0, 0] width 0 height 0
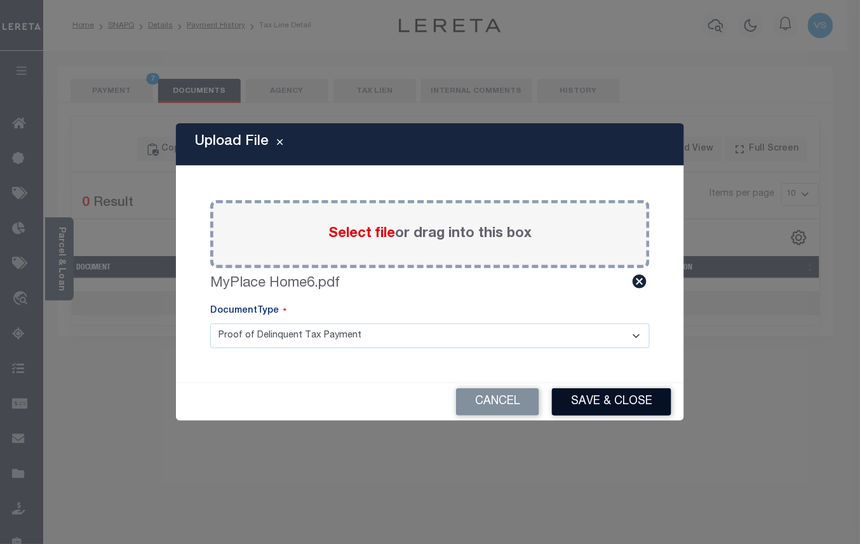
click at [577, 395] on button "Save & Close" at bounding box center [611, 401] width 119 height 27
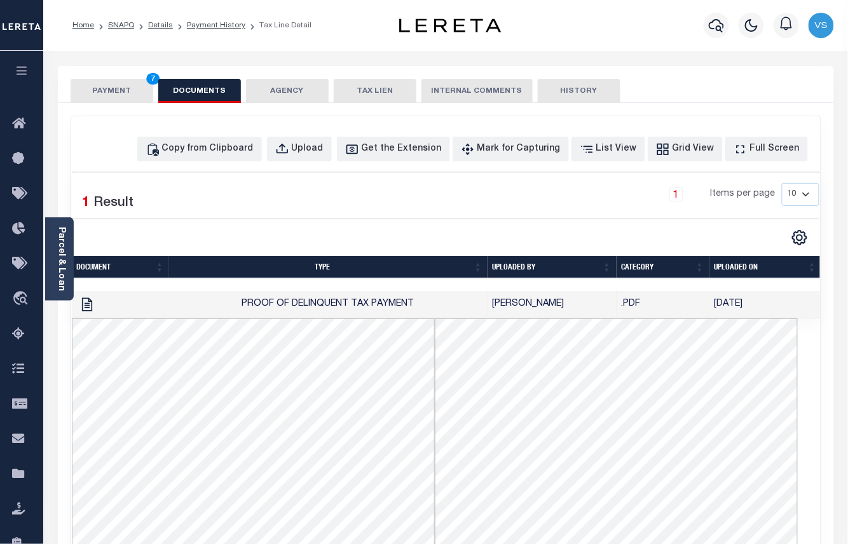
click at [107, 84] on button "PAYMENT 7" at bounding box center [112, 91] width 83 height 24
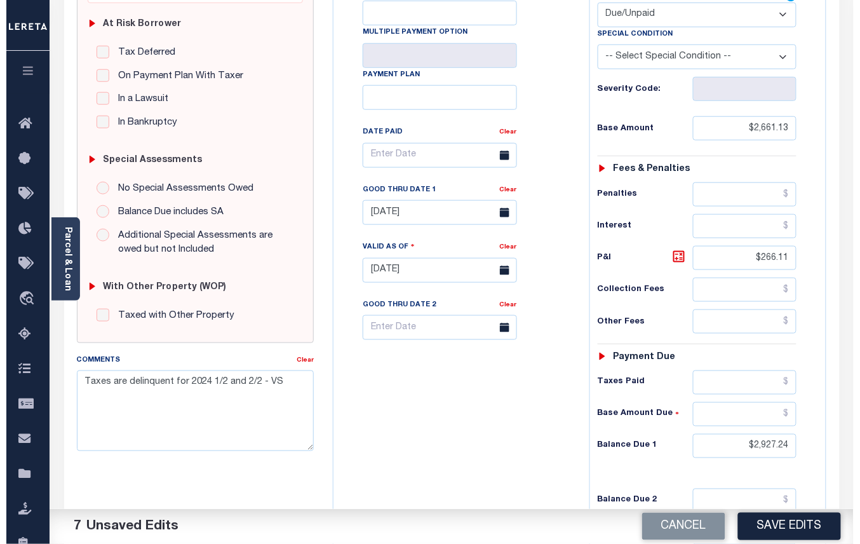
scroll to position [339, 0]
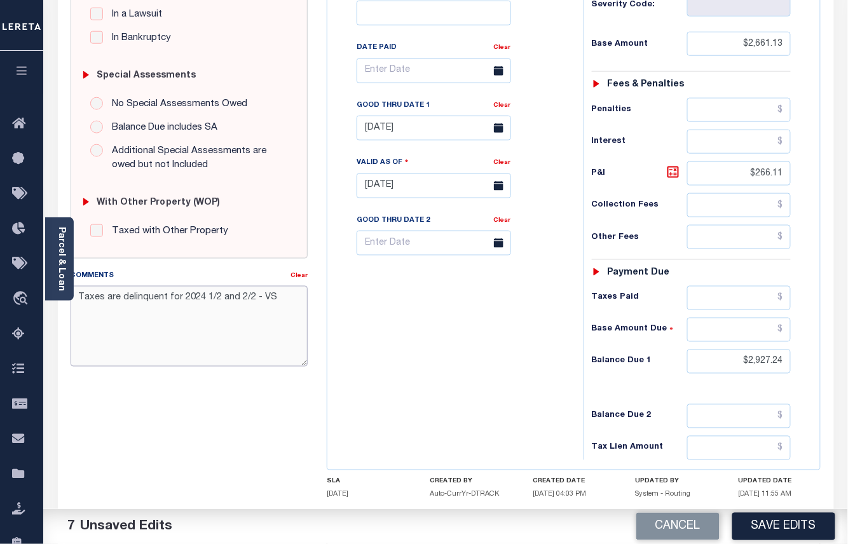
drag, startPoint x: 281, startPoint y: 299, endPoint x: 59, endPoint y: 298, distance: 221.8
click at [59, 298] on div "SPECIAL RISK NCE Date Clear" at bounding box center [446, 183] width 776 height 839
click at [756, 525] on button "Save Edits" at bounding box center [783, 526] width 103 height 27
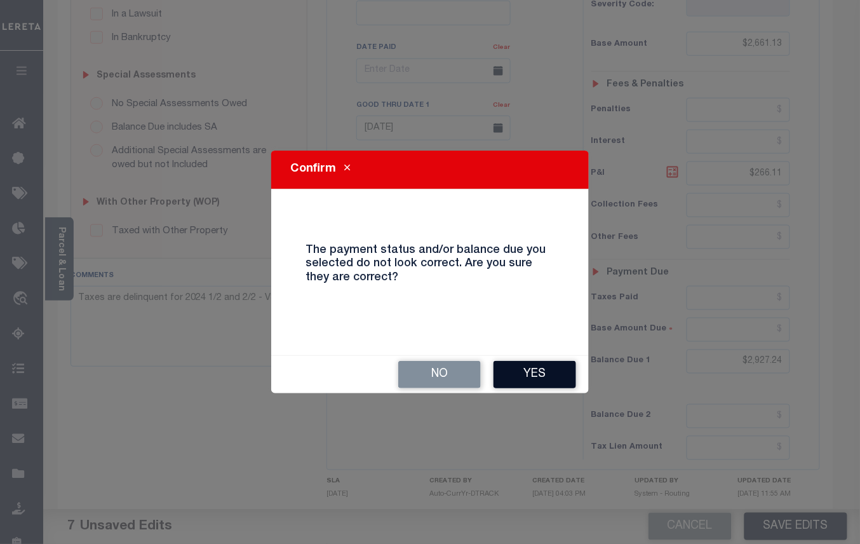
click at [517, 374] on button "Yes" at bounding box center [535, 374] width 83 height 27
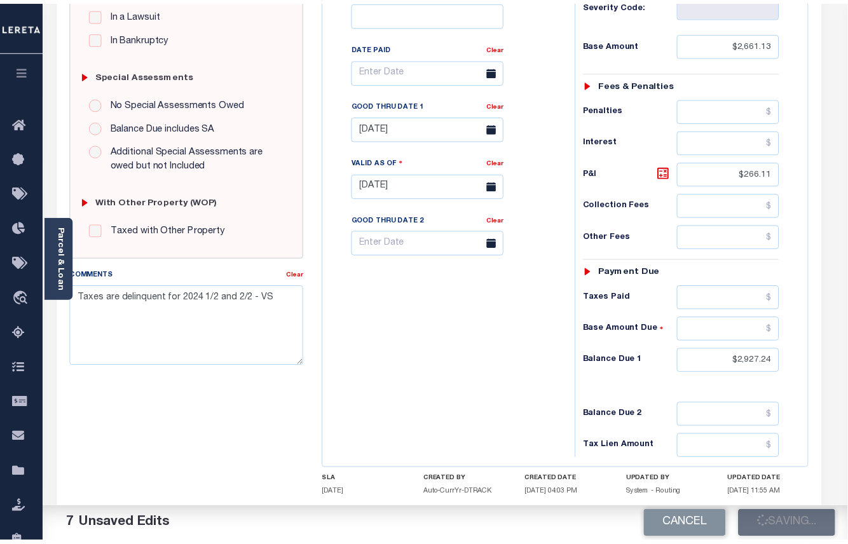
scroll to position [351, 0]
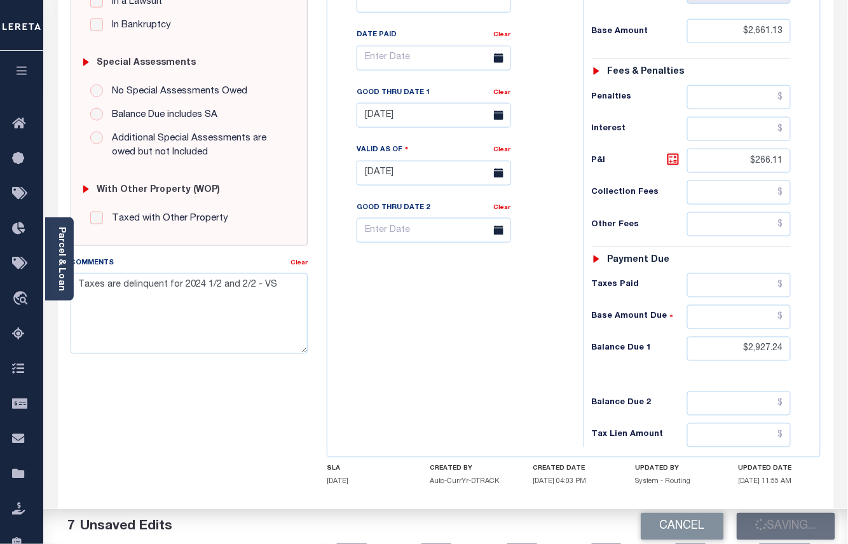
checkbox input "false"
type input "$2,661.13"
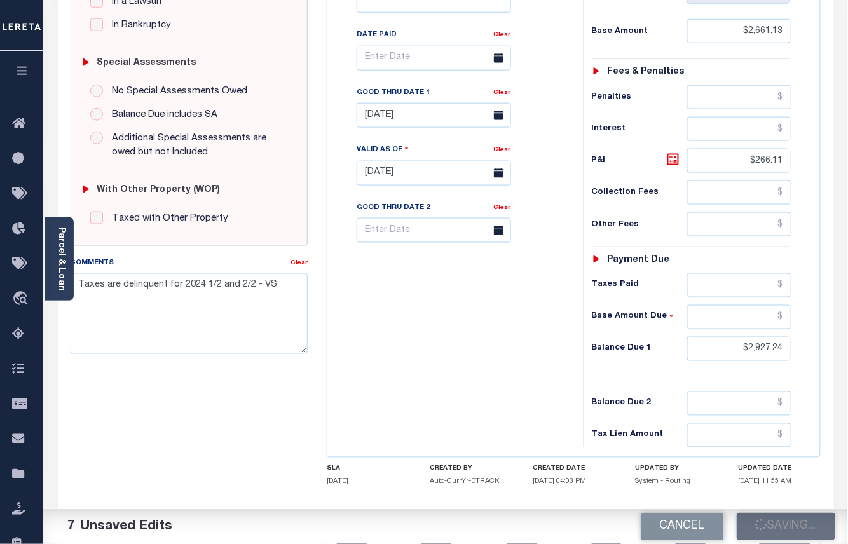
type input "$266.11"
type input "$2,927.24"
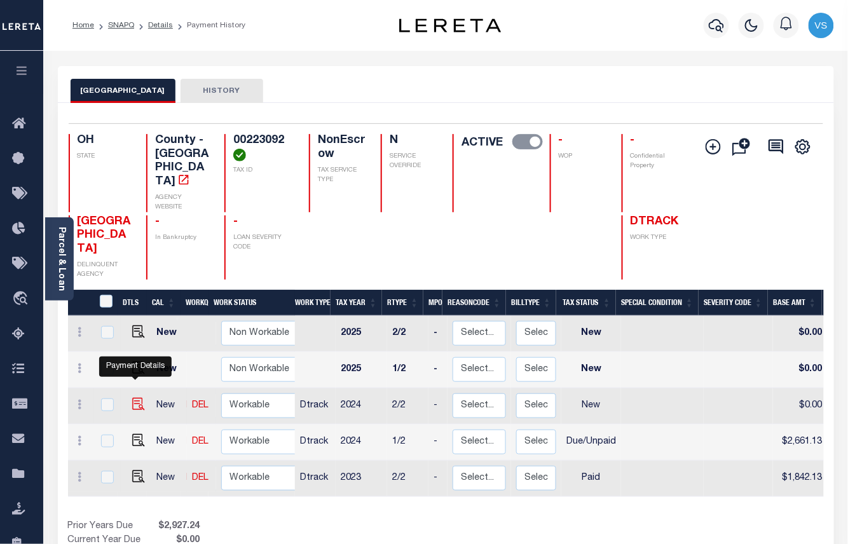
click at [136, 398] on img "" at bounding box center [138, 404] width 13 height 13
checkbox input "true"
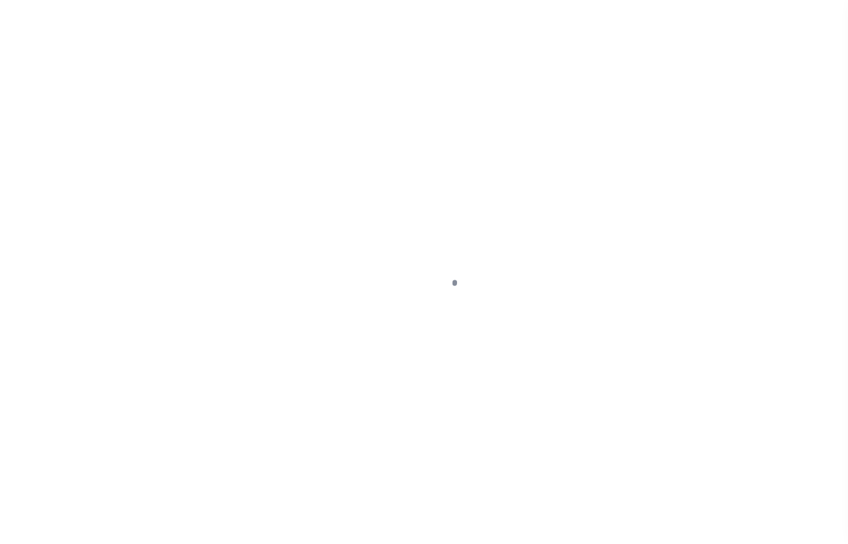
select select "NW2"
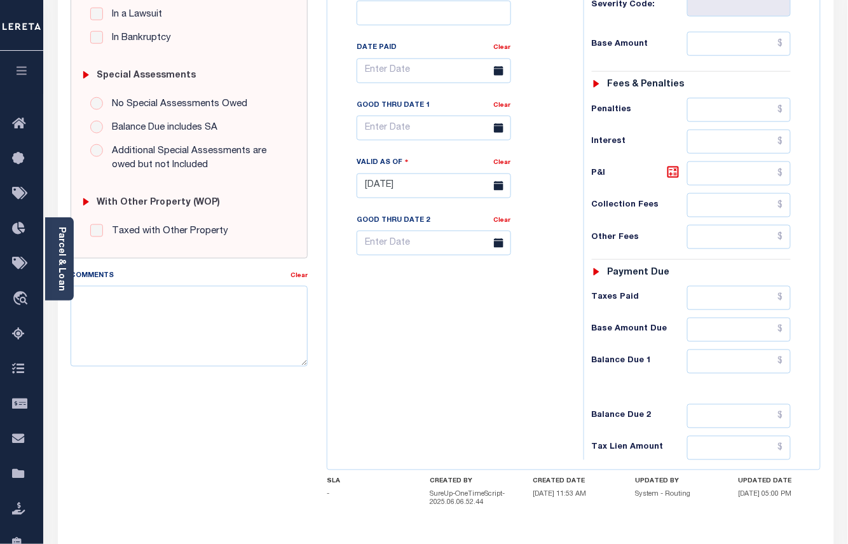
scroll to position [435, 0]
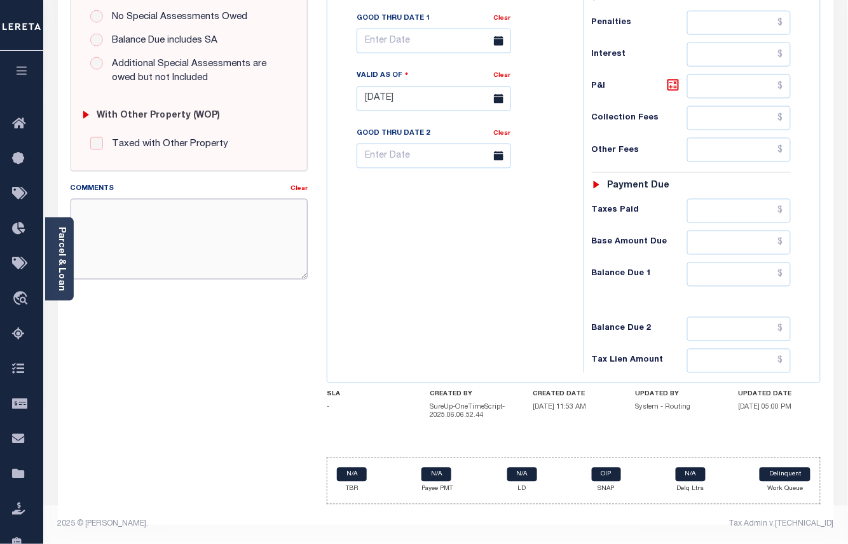
click at [210, 221] on textarea "Comments" at bounding box center [190, 239] width 238 height 80
type textarea "V"
paste textarea "Taxes are delinquent for 2024 1/2 and 2/2 - VS"
click at [78, 201] on textarea "Taxes are delinquent for 2024 1/2 and 2/2 - VS" at bounding box center [190, 239] width 238 height 80
type textarea "Please see the attached 2024 1/2 -Taxes are delinquent for 2024 1/2 and 2/2 - VS"
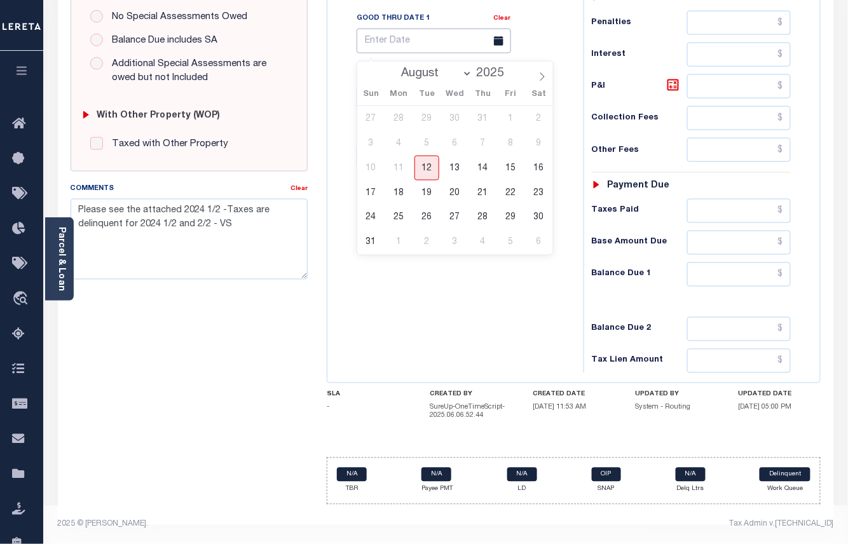
type input "[DATE]"
click at [397, 36] on input "text" at bounding box center [434, 41] width 154 height 25
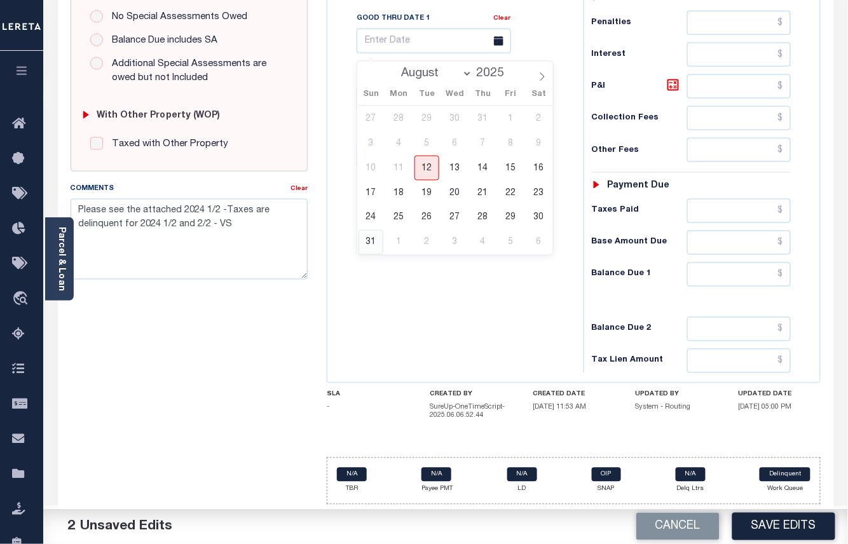
click at [367, 230] on span "31" at bounding box center [370, 242] width 25 height 25
type input "[DATE]"
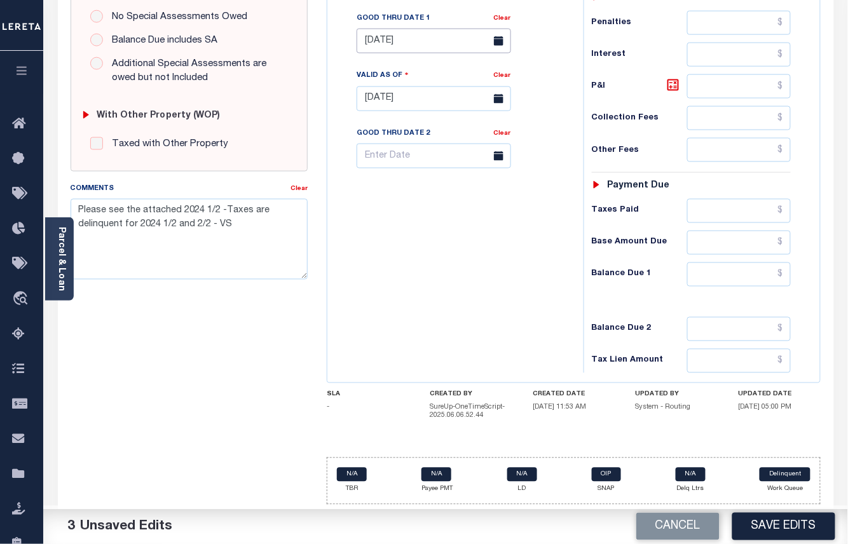
scroll to position [181, 0]
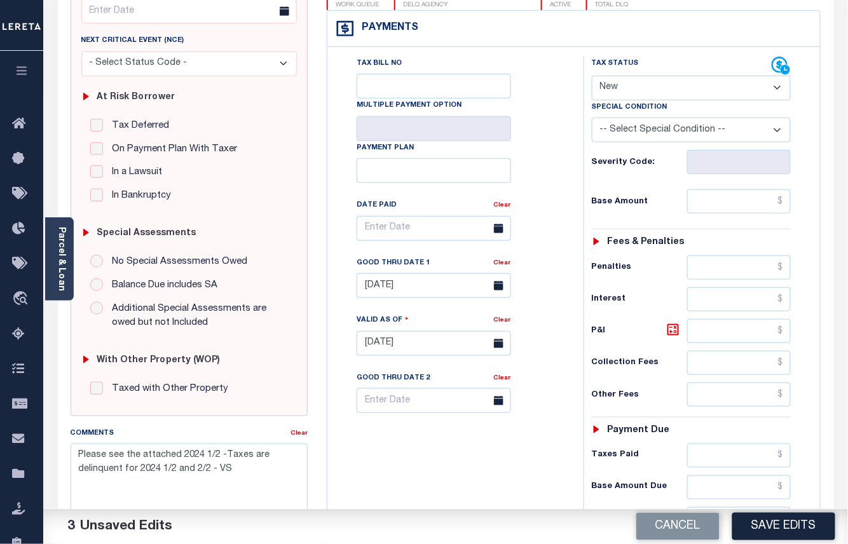
click at [618, 87] on select "- Select Status Code - Open Due/Unpaid Paid Incomplete No Tax Due Internal Refu…" at bounding box center [692, 88] width 200 height 25
select select "DUE"
click at [592, 77] on select "- Select Status Code - Open Due/Unpaid Paid Incomplete No Tax Due Internal Refu…" at bounding box center [692, 88] width 200 height 25
click at [700, 212] on input "text" at bounding box center [739, 201] width 104 height 24
click at [771, 207] on input "text" at bounding box center [739, 201] width 104 height 24
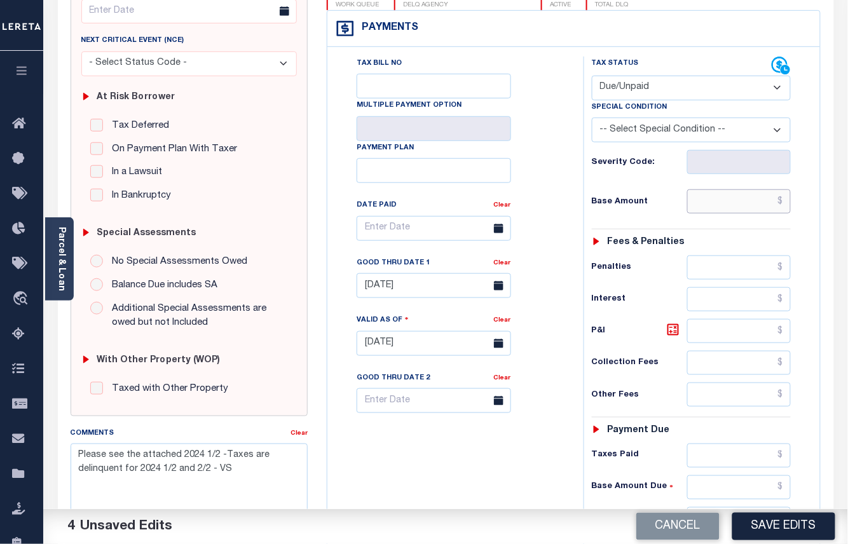
paste input "2,661.13"
type input "$2,661.13"
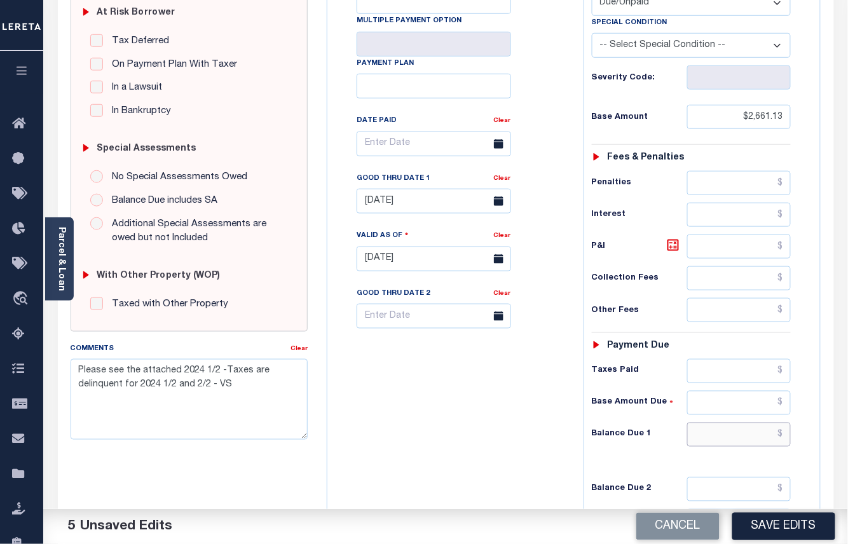
click at [732, 439] on input "text" at bounding box center [739, 435] width 104 height 24
paste input "3,219.96"
type input "$3,219.96"
click at [674, 253] on icon at bounding box center [672, 245] width 15 height 15
type input "$558.83"
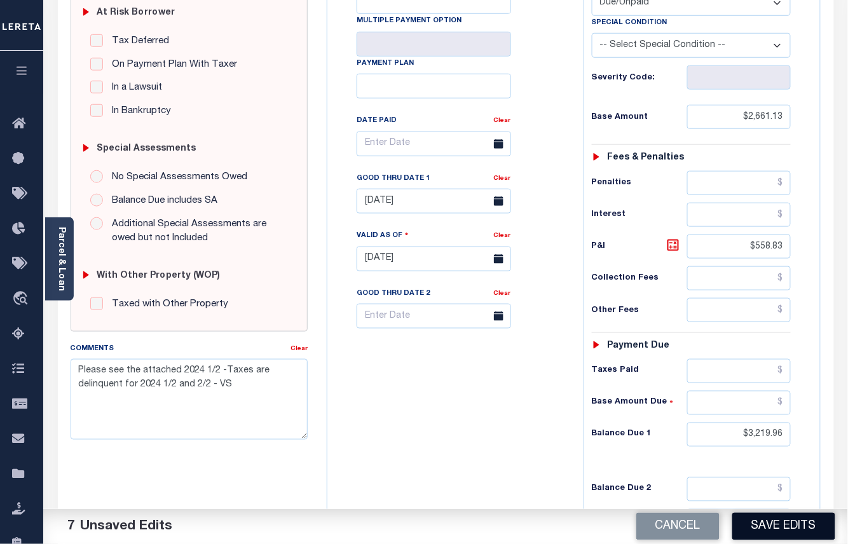
click at [756, 522] on button "Save Edits" at bounding box center [783, 526] width 103 height 27
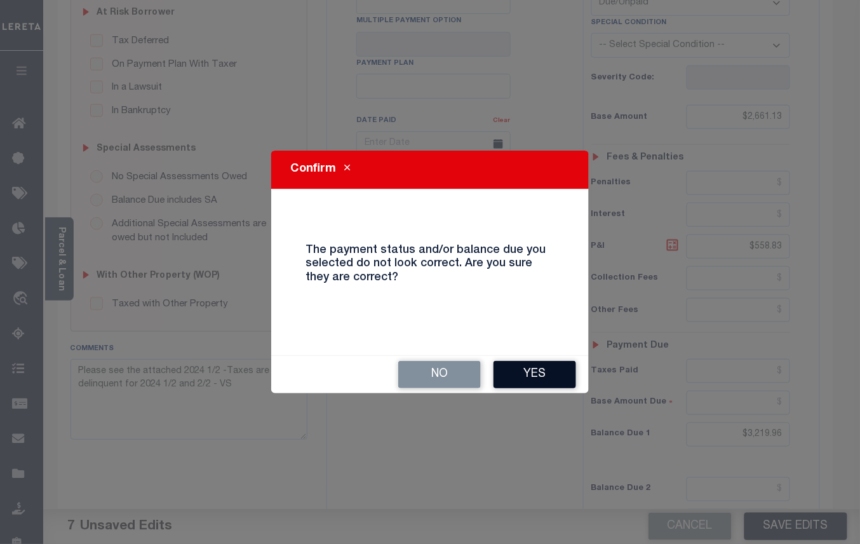
click at [532, 367] on button "Yes" at bounding box center [535, 374] width 83 height 27
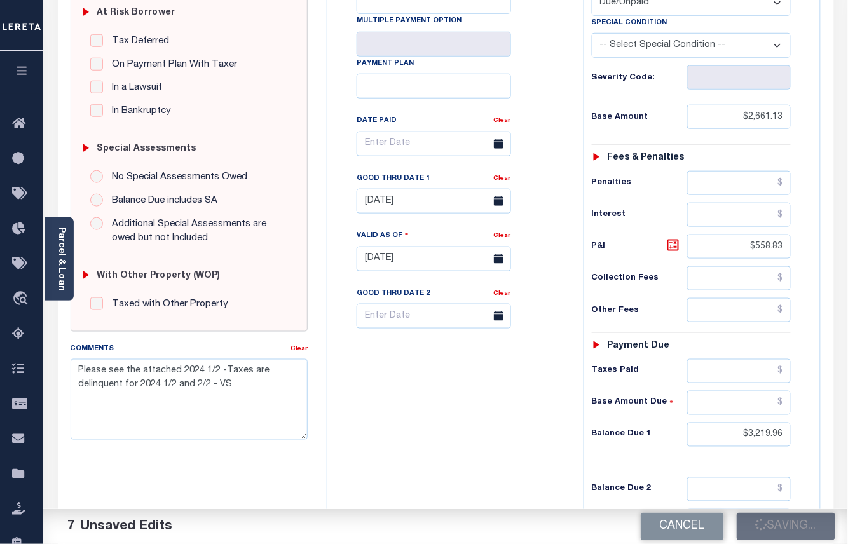
checkbox input "false"
type input "$2,661.13"
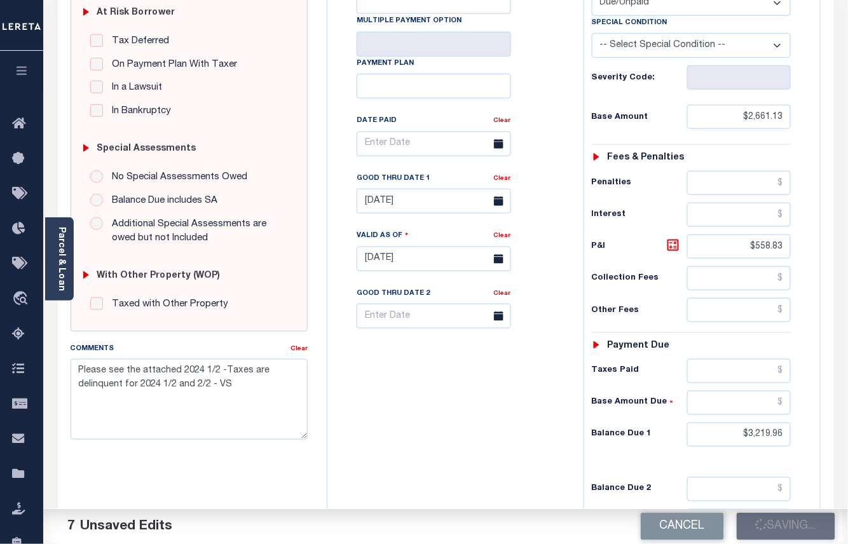
type input "$558.83"
type input "$3,219.96"
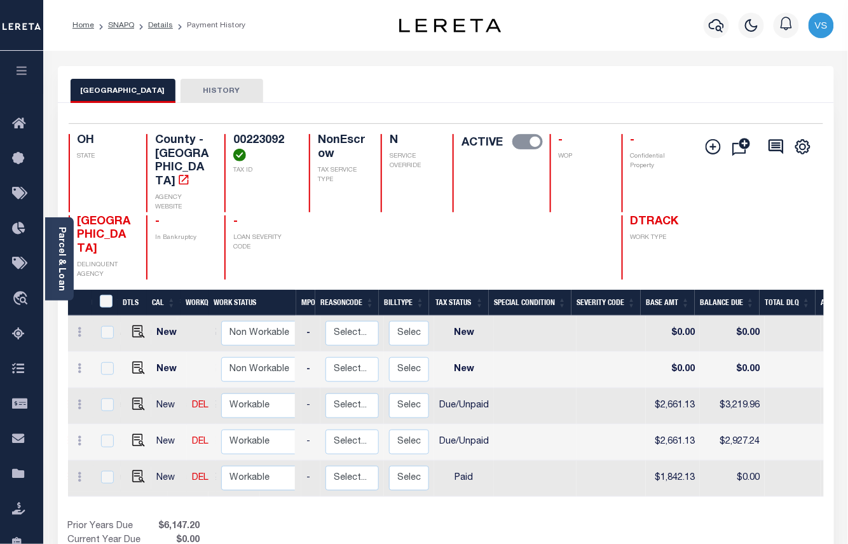
scroll to position [0, 486]
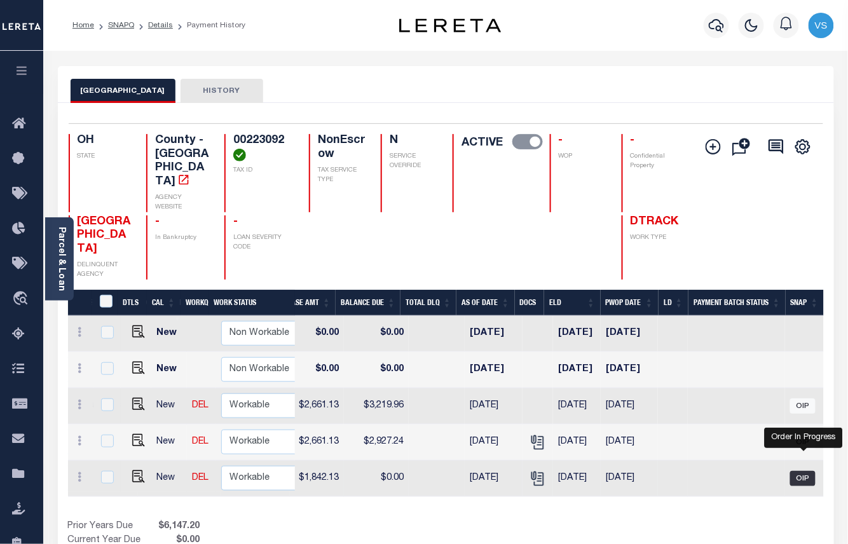
click at [802, 471] on span "OIP" at bounding box center [802, 478] width 25 height 15
checkbox input "true"
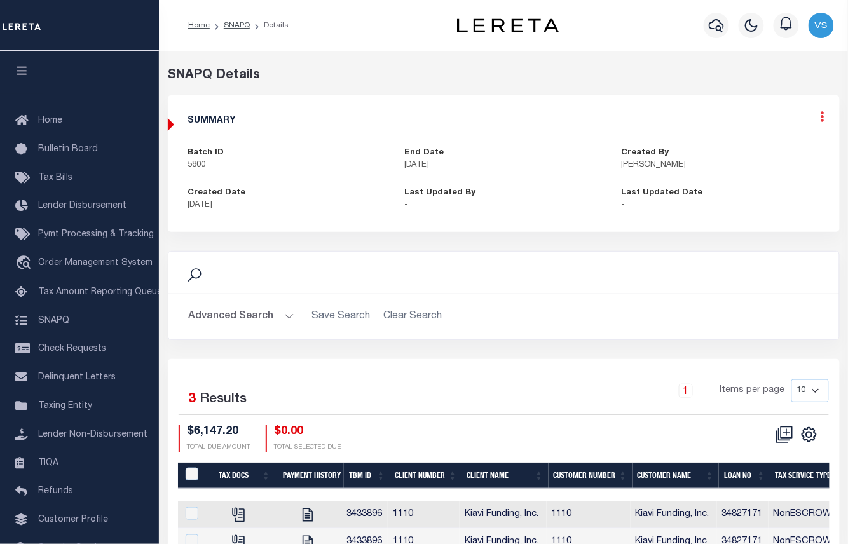
click at [822, 118] on icon at bounding box center [822, 116] width 4 height 11
click at [789, 151] on link "Edit" at bounding box center [788, 153] width 100 height 21
select select "OIP"
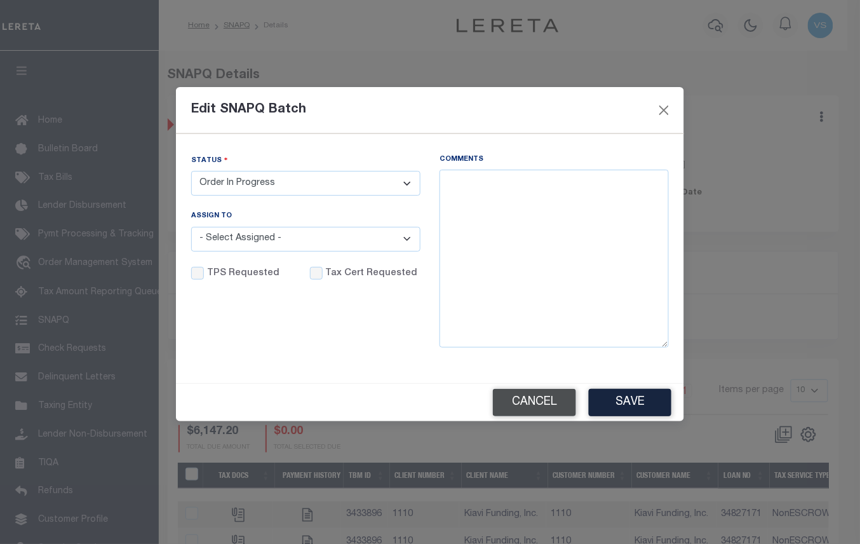
click at [522, 405] on button "Cancel" at bounding box center [534, 402] width 83 height 27
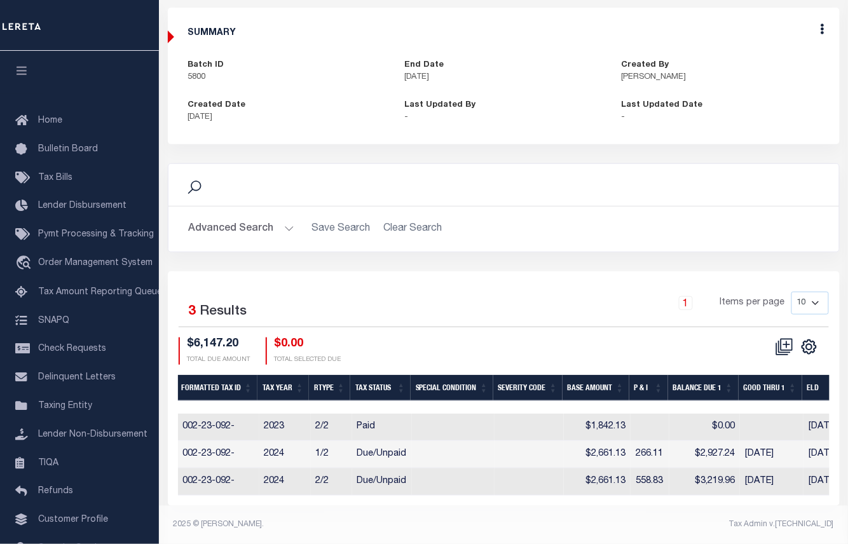
scroll to position [0, 847]
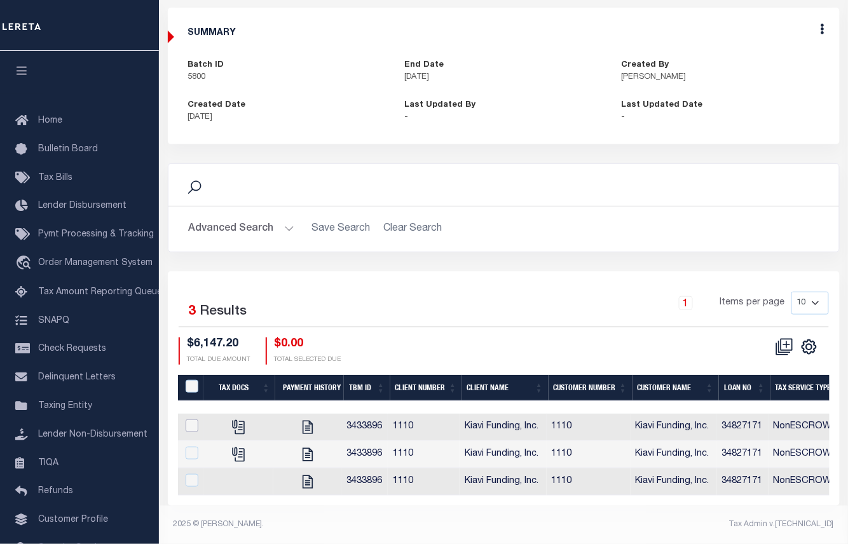
click at [187, 419] on input "checkbox" at bounding box center [192, 425] width 13 height 13
checkbox input "true"
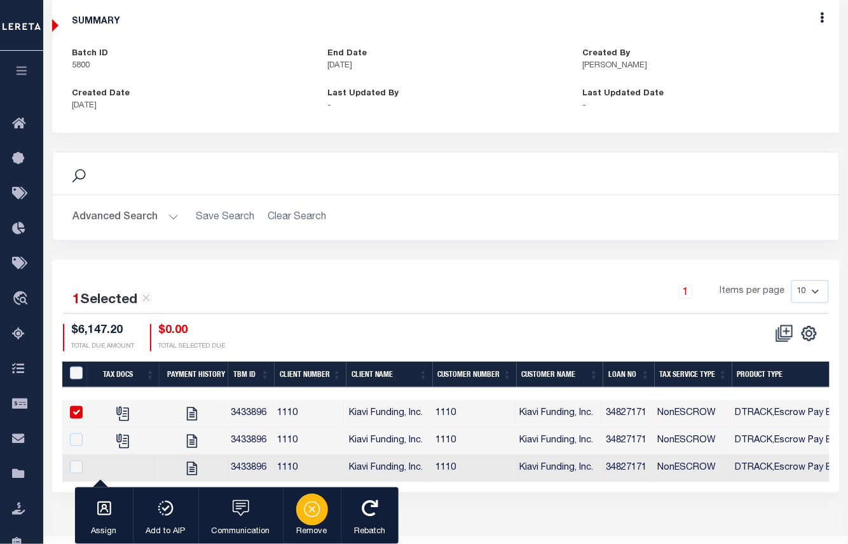
click at [310, 513] on icon "button" at bounding box center [312, 509] width 18 height 18
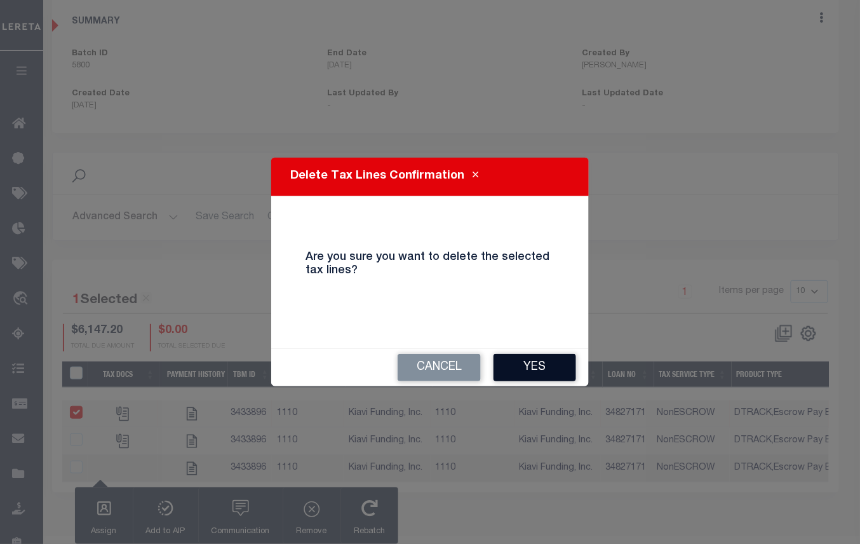
click at [534, 367] on button "Yes" at bounding box center [535, 367] width 83 height 27
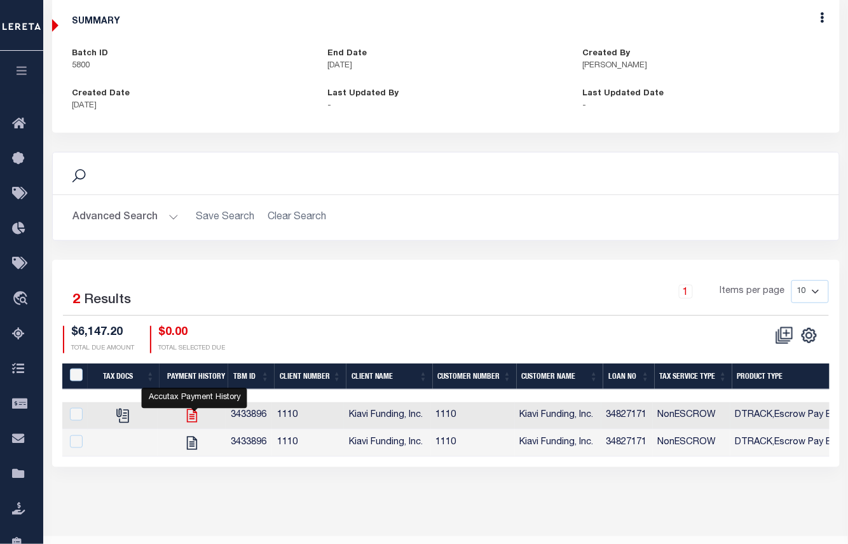
click at [193, 419] on icon at bounding box center [192, 415] width 17 height 17
checkbox input "true"
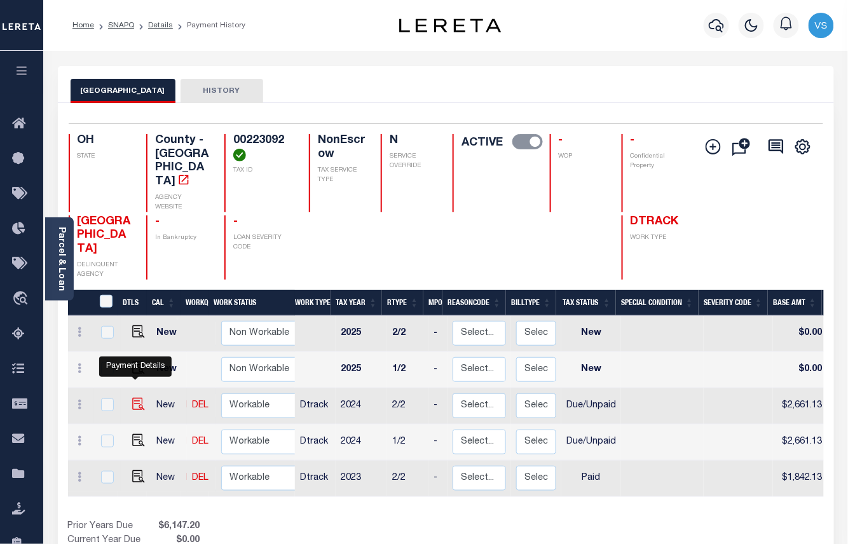
click at [132, 398] on img "" at bounding box center [138, 404] width 13 height 13
checkbox input "true"
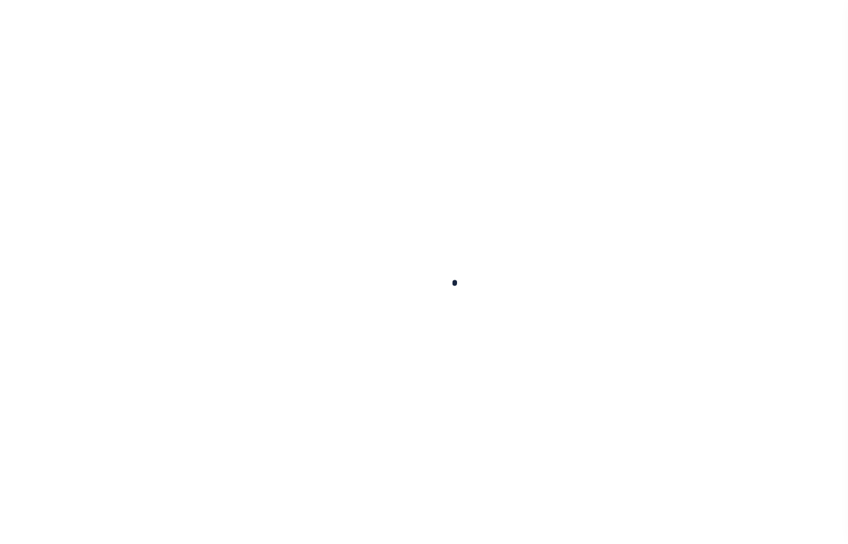
select select "DUE"
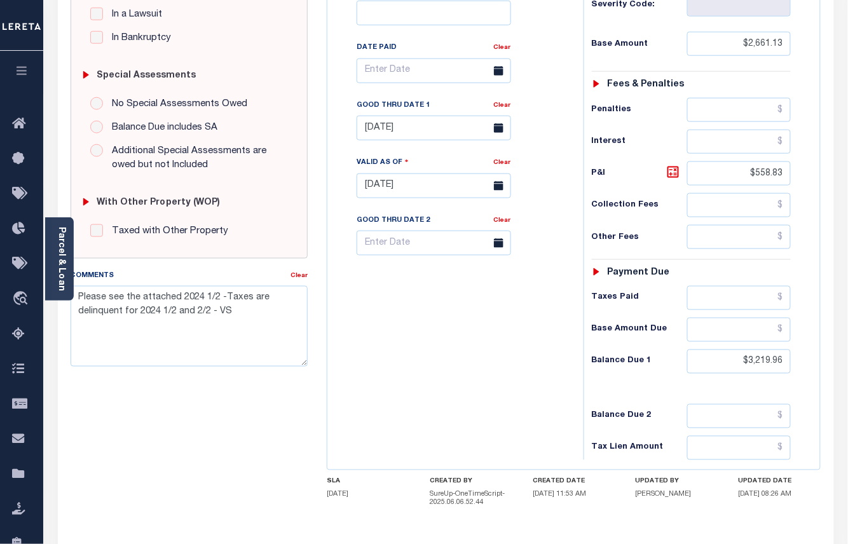
scroll to position [435, 0]
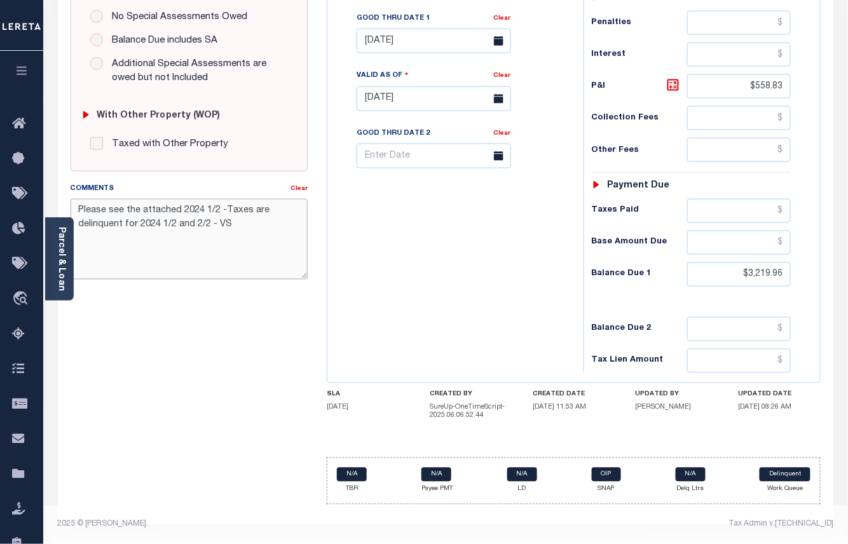
drag, startPoint x: 242, startPoint y: 225, endPoint x: 64, endPoint y: 193, distance: 180.8
click at [64, 193] on div "Comments Clear Please see the attached 2024 1/2 -Taxes are delinquent for 2024 …" at bounding box center [189, 236] width 257 height 108
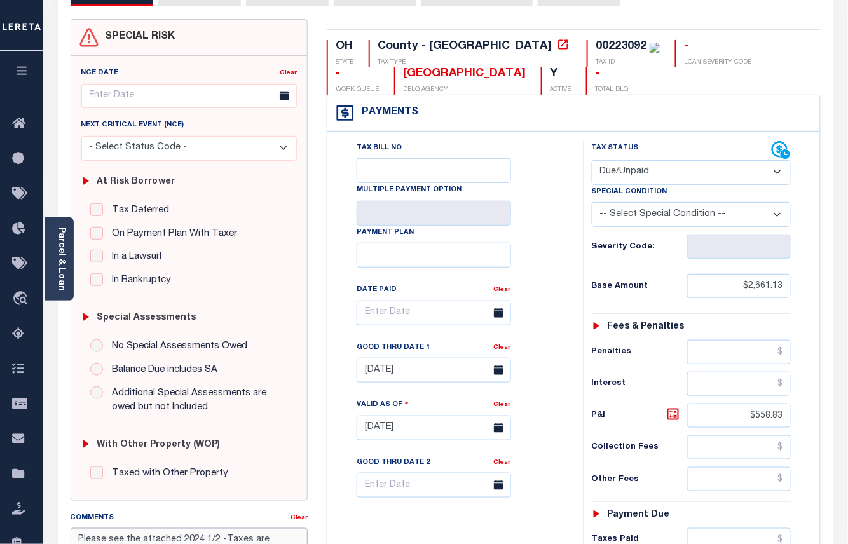
scroll to position [0, 0]
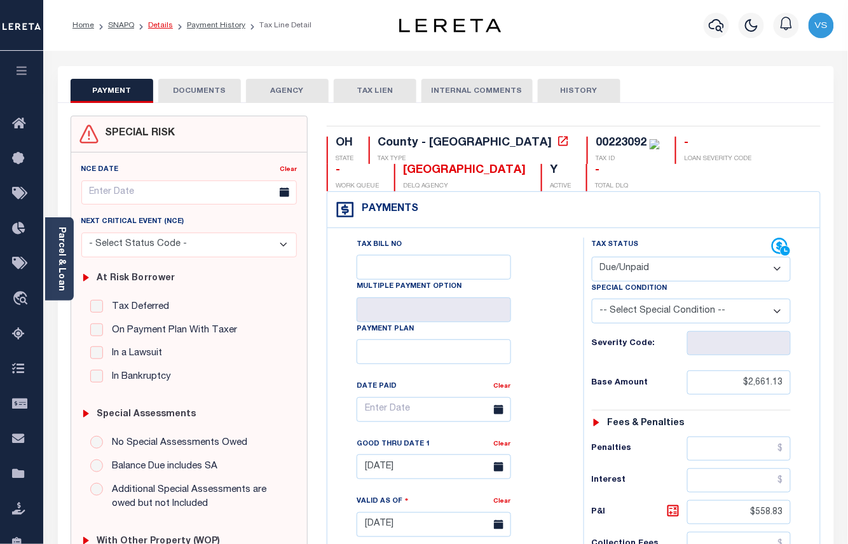
click at [153, 28] on link "Details" at bounding box center [160, 26] width 25 height 8
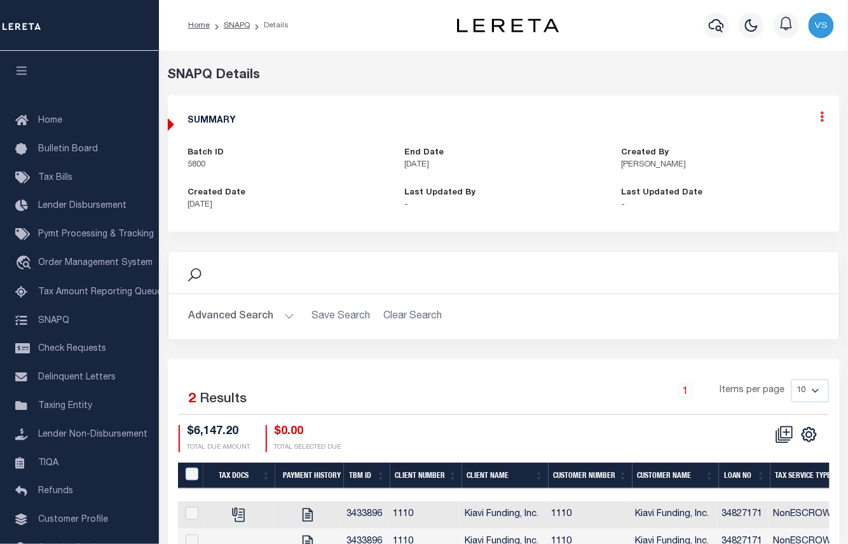
click at [824, 118] on icon at bounding box center [822, 116] width 4 height 11
click at [768, 158] on link "Edit" at bounding box center [788, 153] width 100 height 21
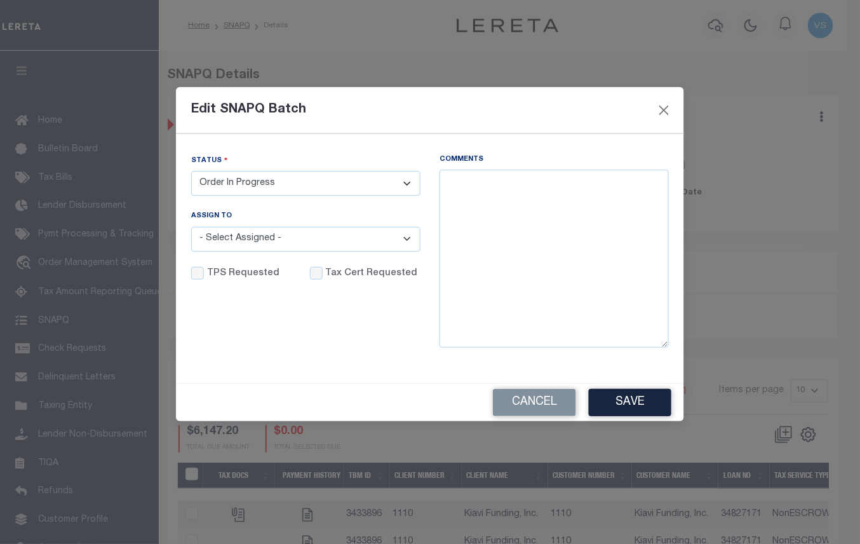
click at [270, 184] on select "- Select Status - Order In Progress Complete" at bounding box center [305, 183] width 229 height 25
select select "CPT"
click at [191, 171] on select "- Select Status - Order In Progress Complete" at bounding box center [305, 183] width 229 height 25
click at [503, 217] on textarea "Comments" at bounding box center [554, 259] width 229 height 178
paste textarea "Please see the attached 2024 1/2 -Taxes are delinquent for 2024 1/2 and 2/2 - VS"
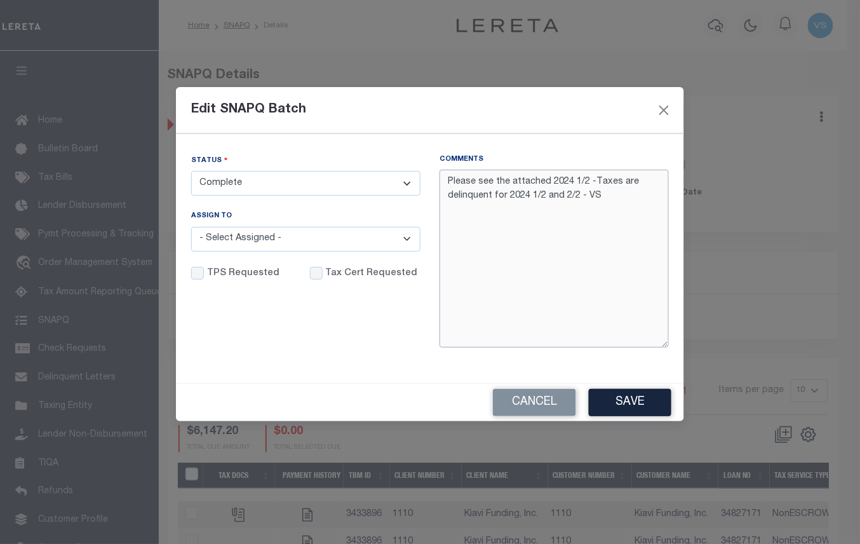
click at [450, 184] on textarea "Please see the attached 2024 1/2 -Taxes are delinquent for 2024 1/2 and 2/2 - VS" at bounding box center [554, 259] width 229 height 178
type textarea "8/12/25 - Please see the attached 2024 1/2 -Taxes are delinquent for 2024 1/2 a…"
click at [310, 271] on input "Tax Cert Requested" at bounding box center [316, 273] width 13 height 13
checkbox input "true"
click at [487, 181] on textarea "8/12/25 - Please see the attached 2024 1/2 -Taxes are delinquent for 2024 1/2 a…" at bounding box center [554, 259] width 229 height 178
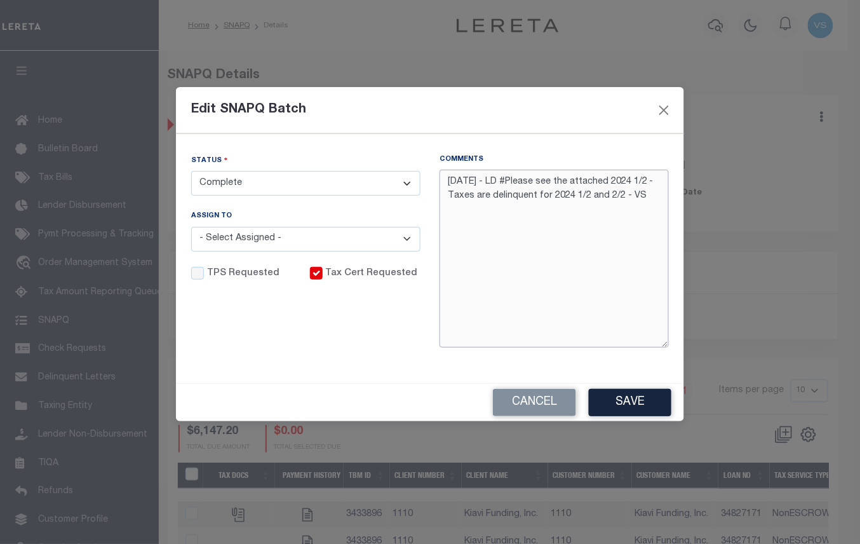
paste textarea "45599"
click at [637, 221] on textarea "8/12/25 - LD #45599 and Funding Date: 8/19/25 Please see the attached 2024 1/2 …" at bounding box center [554, 259] width 229 height 178
type textarea "8/12/25 - LD #45599 and Funding Date: 8/19/25 Please see the attached 2024 1/2 …"
click at [610, 400] on button "Save" at bounding box center [630, 402] width 83 height 27
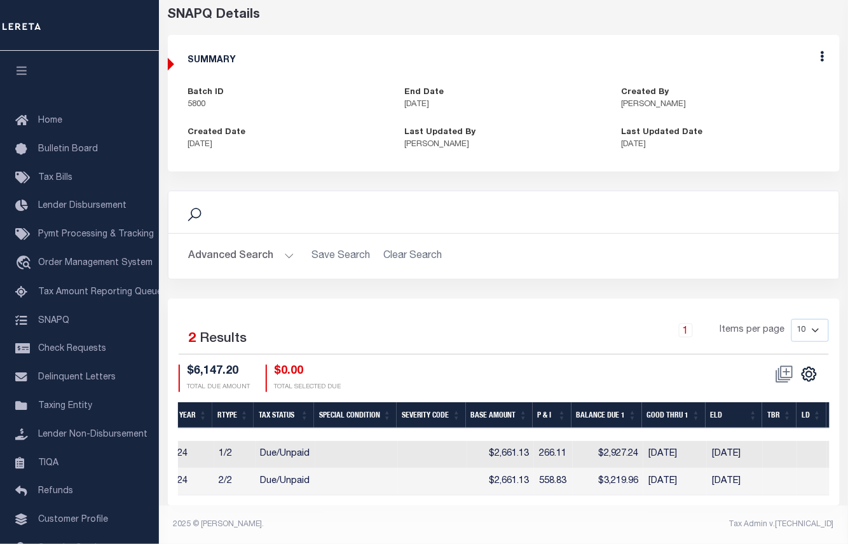
scroll to position [0, 915]
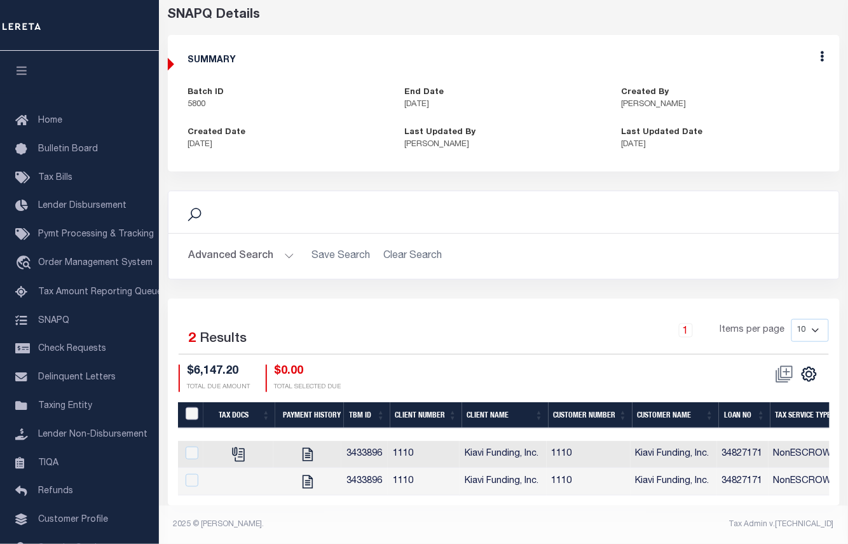
click at [188, 408] on input "QID" at bounding box center [192, 413] width 13 height 13
checkbox input "true"
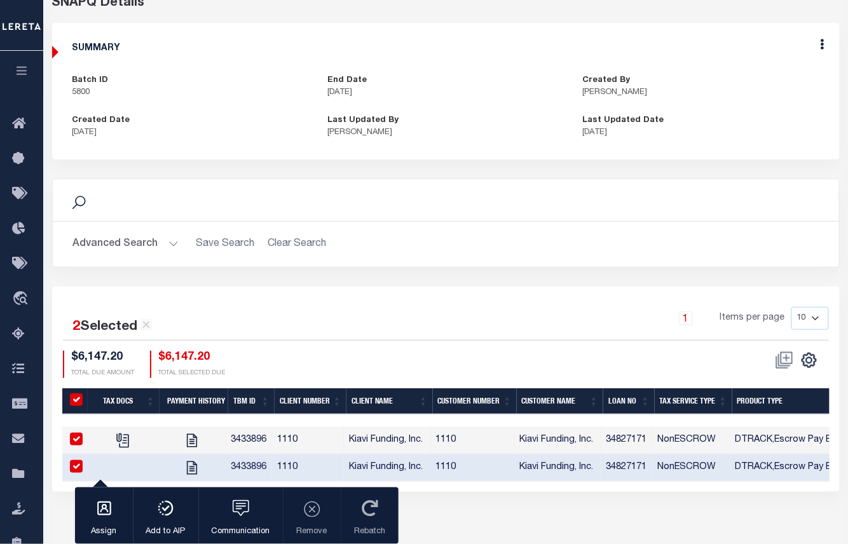
scroll to position [70, 0]
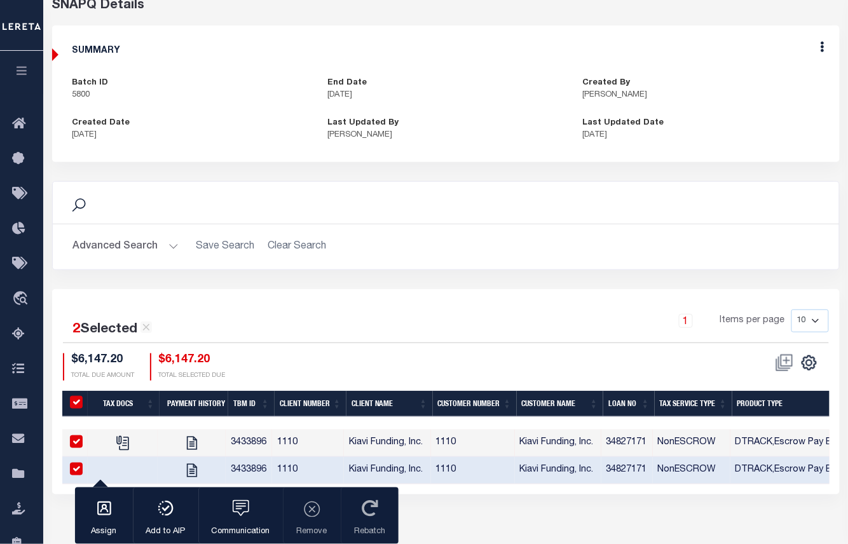
click at [72, 402] on input "QID" at bounding box center [76, 402] width 13 height 13
checkbox input "false"
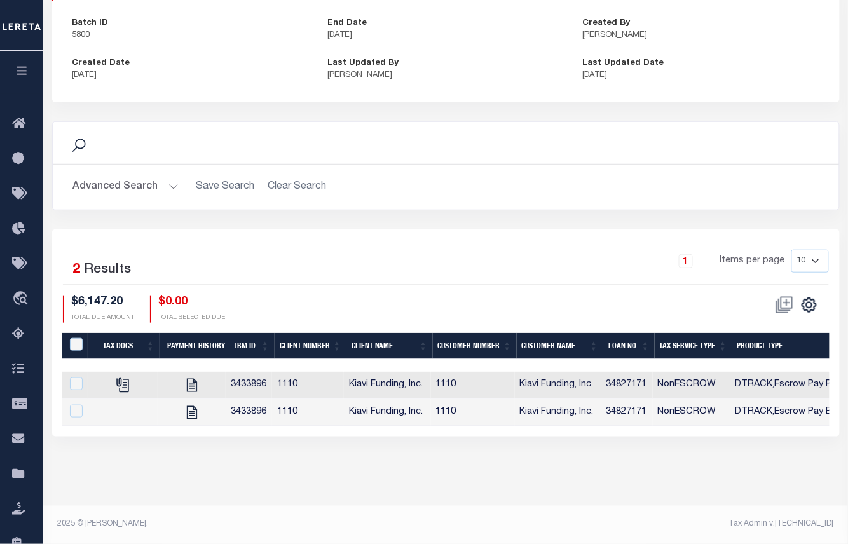
scroll to position [0, 0]
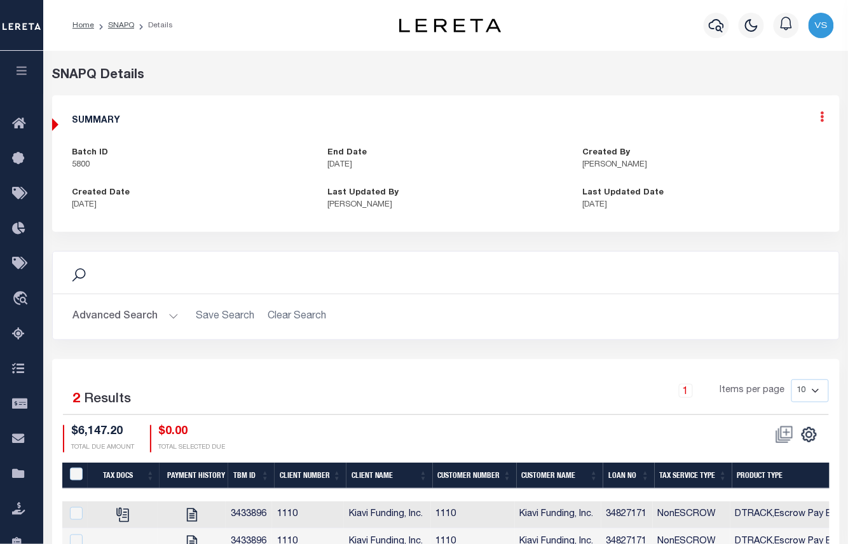
click at [822, 118] on icon at bounding box center [822, 116] width 4 height 11
click at [759, 150] on link "Edit" at bounding box center [788, 153] width 100 height 21
select select "CPT"
checkbox input "true"
type textarea "8/12/25 - LD #45599 and Funding Date: 8/19/25 Please see the attached 2024 1/2 …"
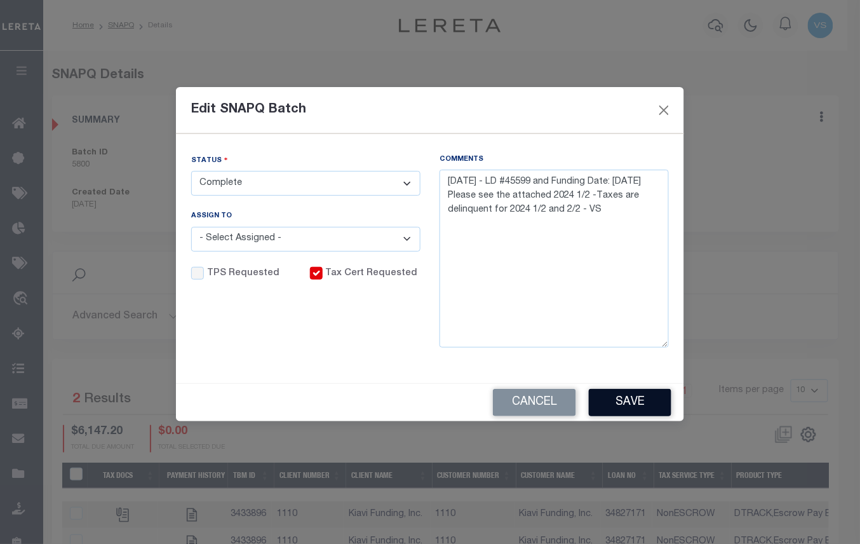
click at [611, 405] on button "Save" at bounding box center [630, 402] width 83 height 27
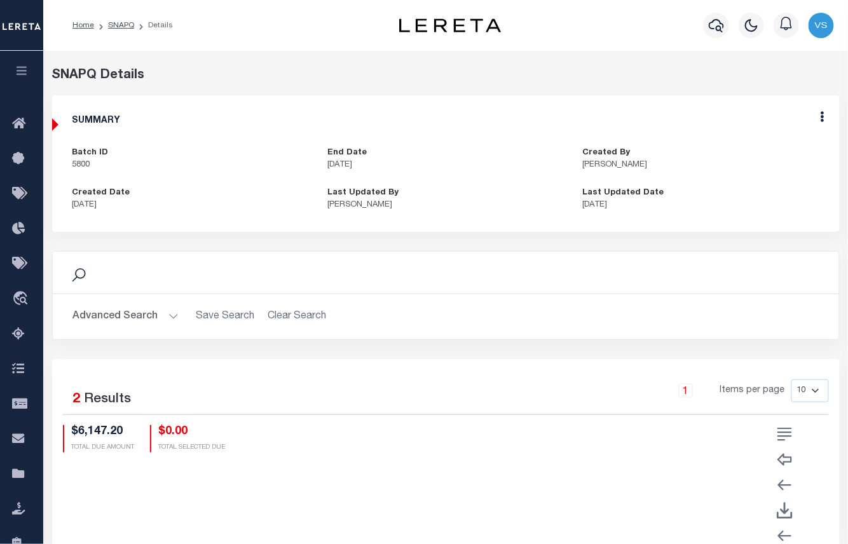
scroll to position [130, 0]
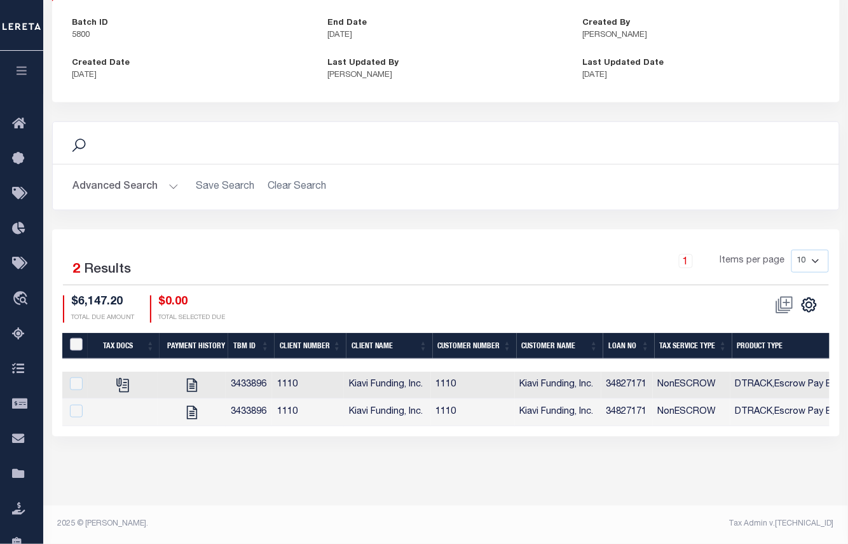
click at [74, 348] on input "QID" at bounding box center [76, 344] width 13 height 13
checkbox input "true"
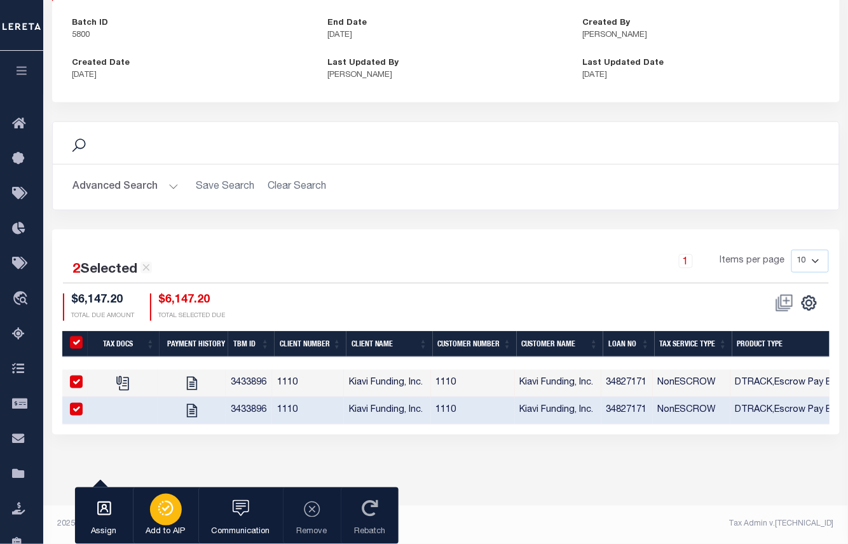
click at [161, 509] on icon "button" at bounding box center [166, 508] width 18 height 15
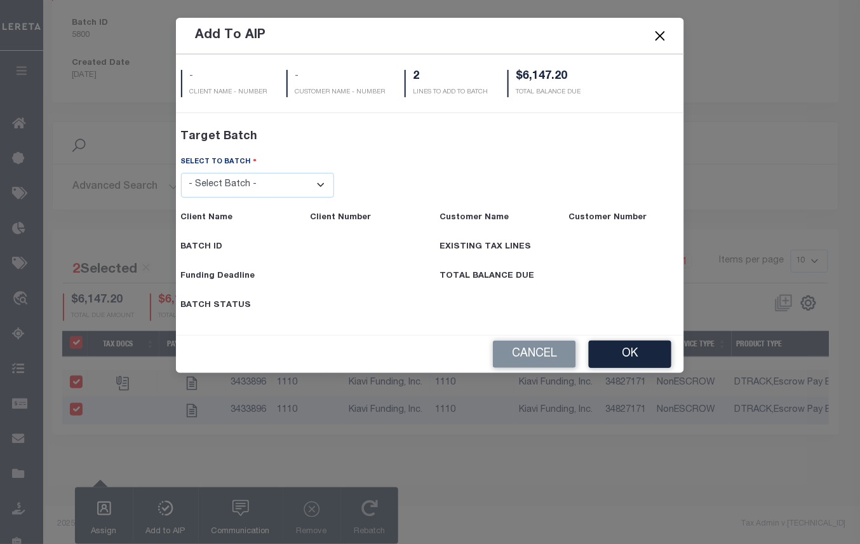
click at [269, 189] on select "- Select Batch - 40795 41171 41729 41820 42004 42111 42867 43296 45119 45394 45…" at bounding box center [258, 185] width 154 height 25
select select "45599"
click at [181, 198] on select "- Select Batch - 40795 41171 41729 41820 42004 42111 42867 43296 45119 45394 45…" at bounding box center [258, 185] width 154 height 25
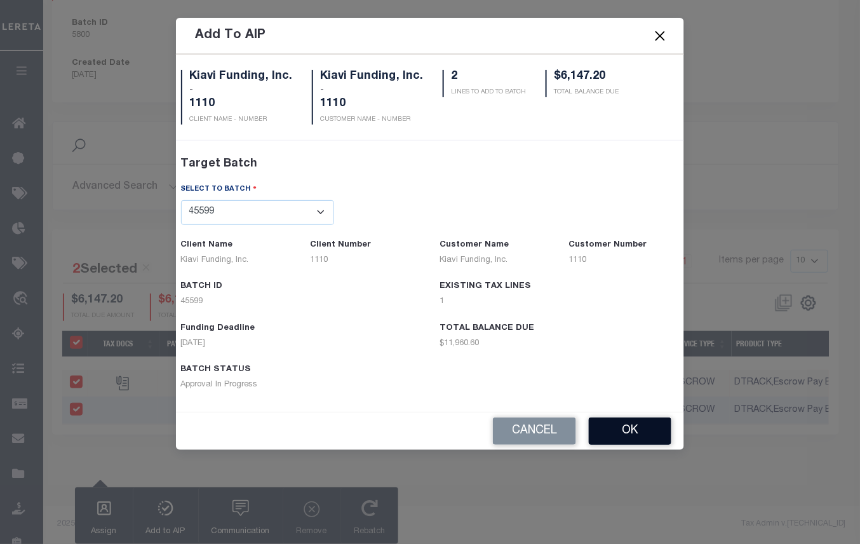
click at [616, 433] on button "OK" at bounding box center [630, 431] width 83 height 27
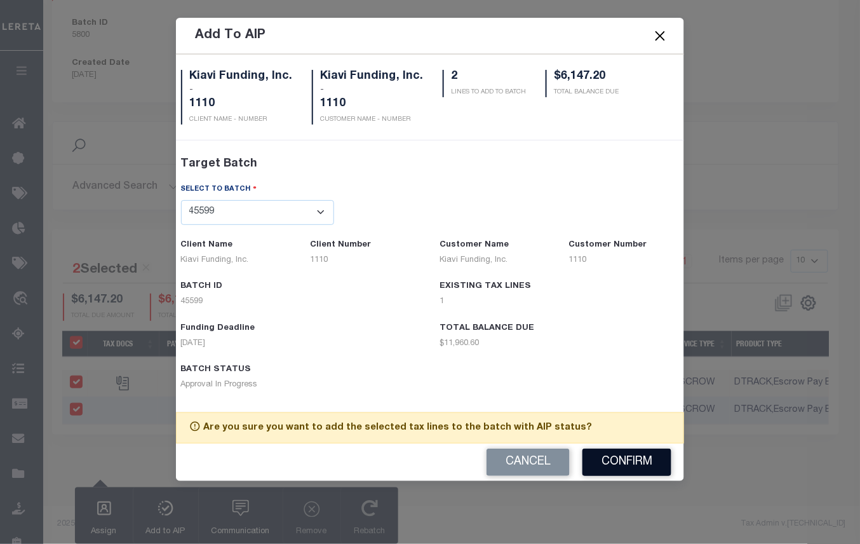
click at [611, 461] on button "Confirm" at bounding box center [627, 462] width 89 height 27
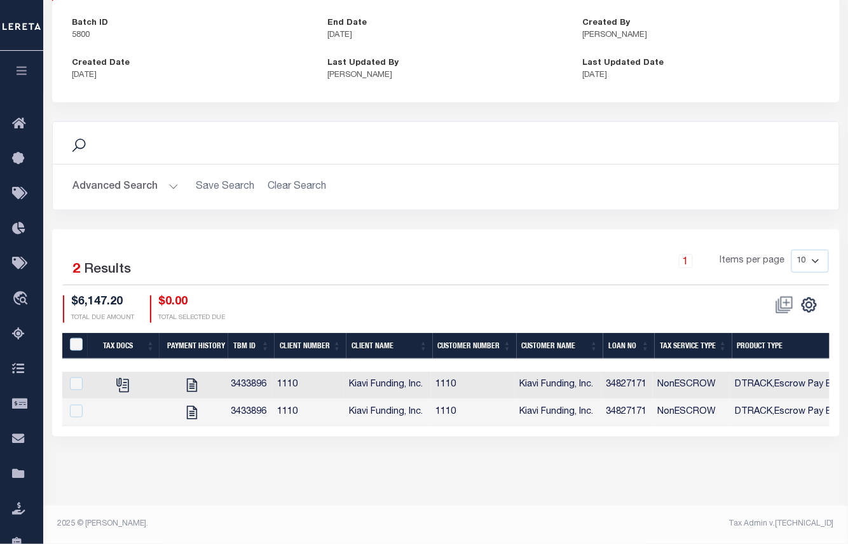
scroll to position [0, 0]
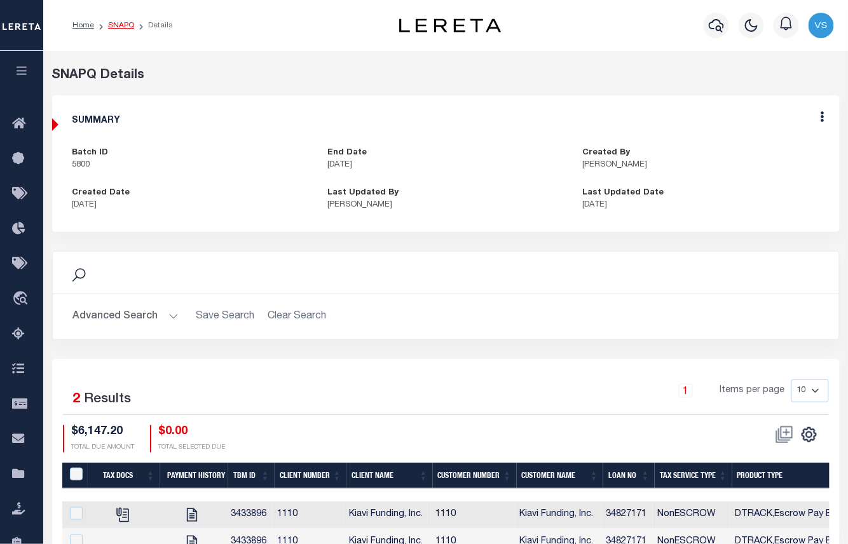
click at [112, 22] on link "SNAPQ" at bounding box center [121, 26] width 26 height 8
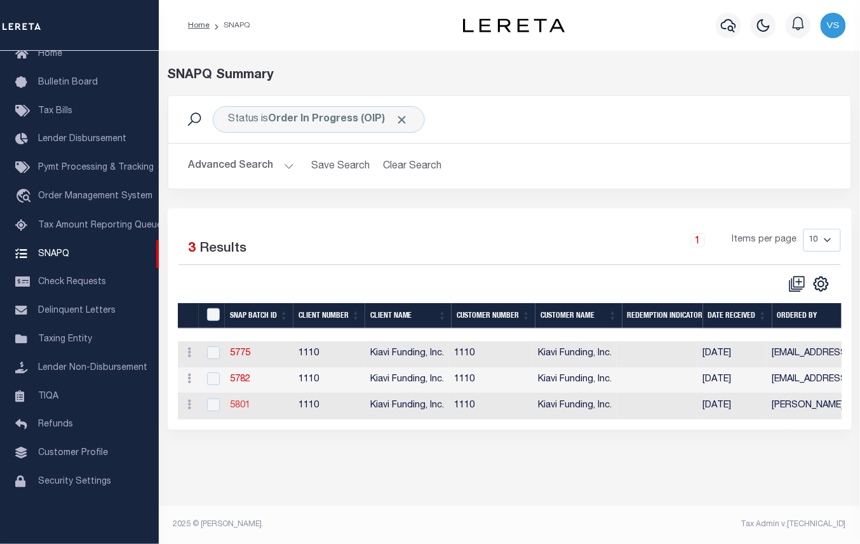
click at [239, 408] on link "5801" at bounding box center [240, 405] width 20 height 9
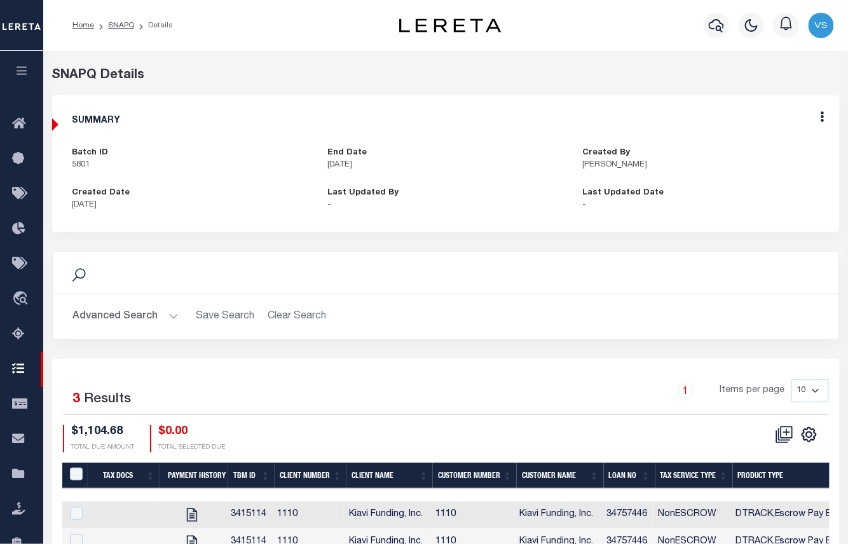
scroll to position [130, 0]
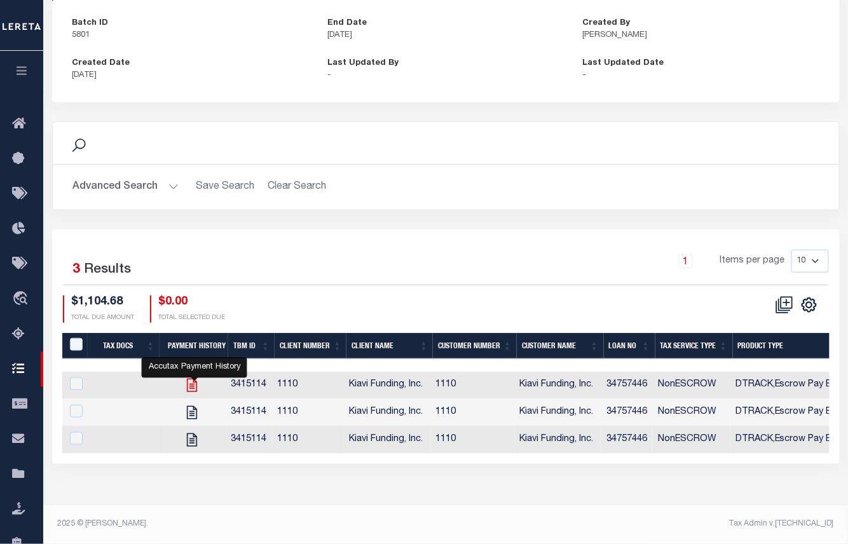
click at [194, 392] on icon "" at bounding box center [192, 385] width 10 height 13
checkbox input "true"
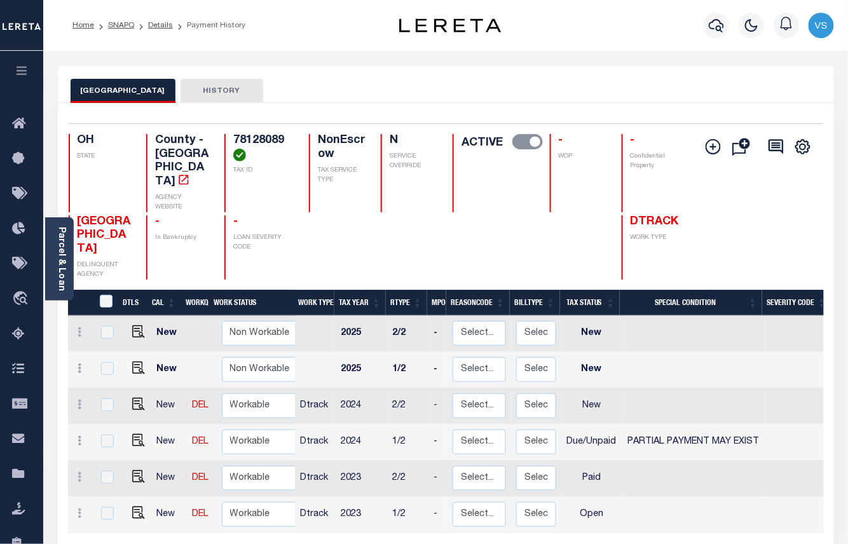
scroll to position [85, 0]
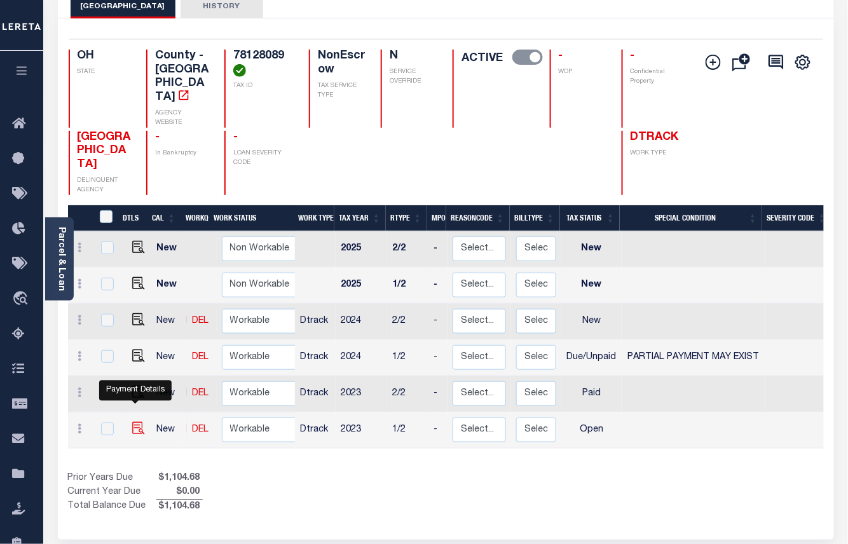
click at [136, 422] on img "" at bounding box center [138, 428] width 13 height 13
checkbox input "true"
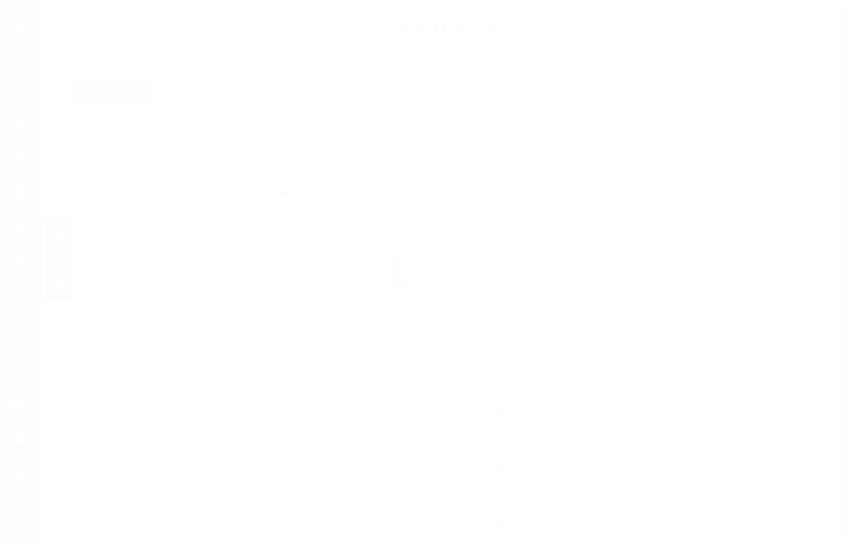
select select "OP2"
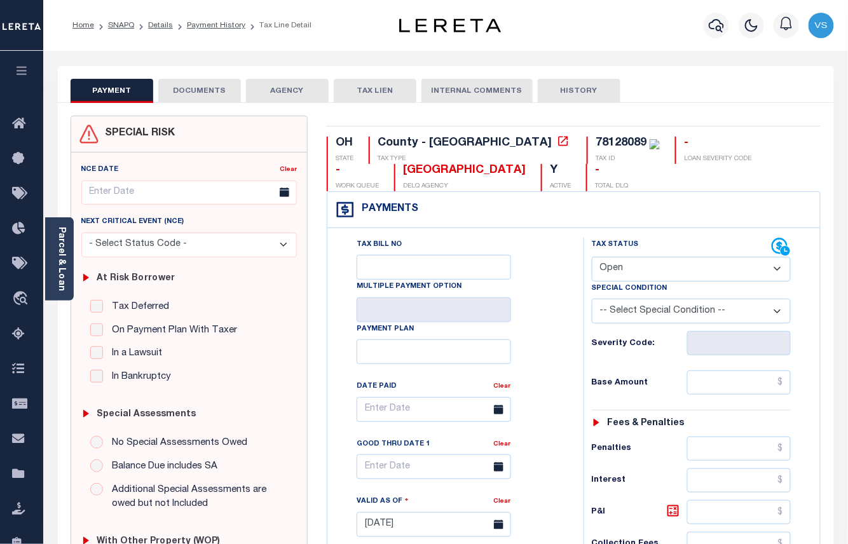
click at [595, 146] on div "78128089" at bounding box center [620, 142] width 51 height 11
copy div "78128089"
click at [720, 395] on input "text" at bounding box center [739, 383] width 104 height 24
paste input "1,073.15"
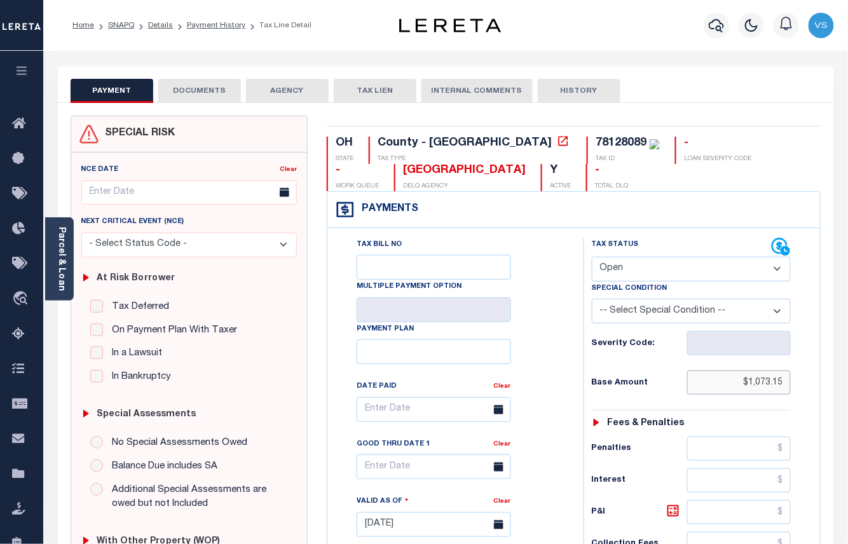
type input "$1,073.15"
type input "[DATE]"
drag, startPoint x: 649, startPoint y: 272, endPoint x: 654, endPoint y: 286, distance: 14.7
click at [649, 272] on select "- Select Status Code - Open Due/Unpaid Paid Incomplete No Tax Due Internal Refu…" at bounding box center [692, 269] width 200 height 25
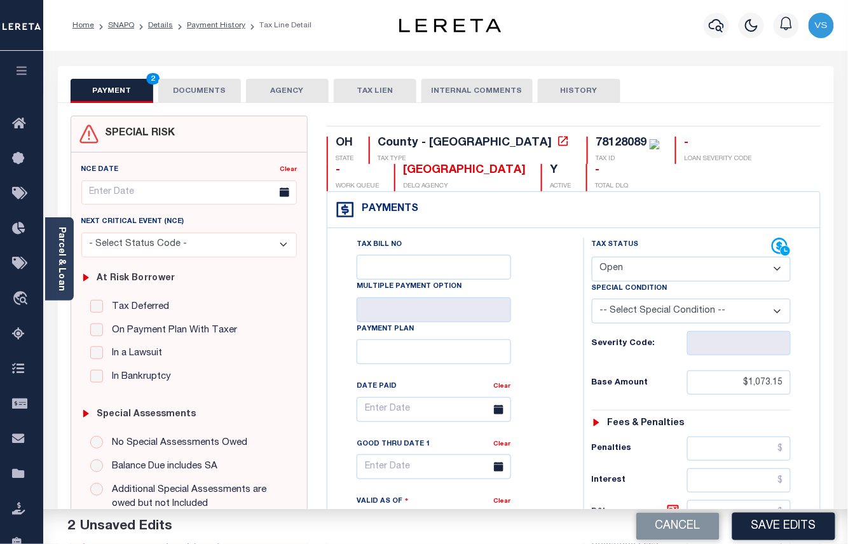
select select "PYD"
click at [592, 258] on select "- Select Status Code - Open Due/Unpaid Paid Incomplete No Tax Due Internal Refu…" at bounding box center [692, 269] width 200 height 25
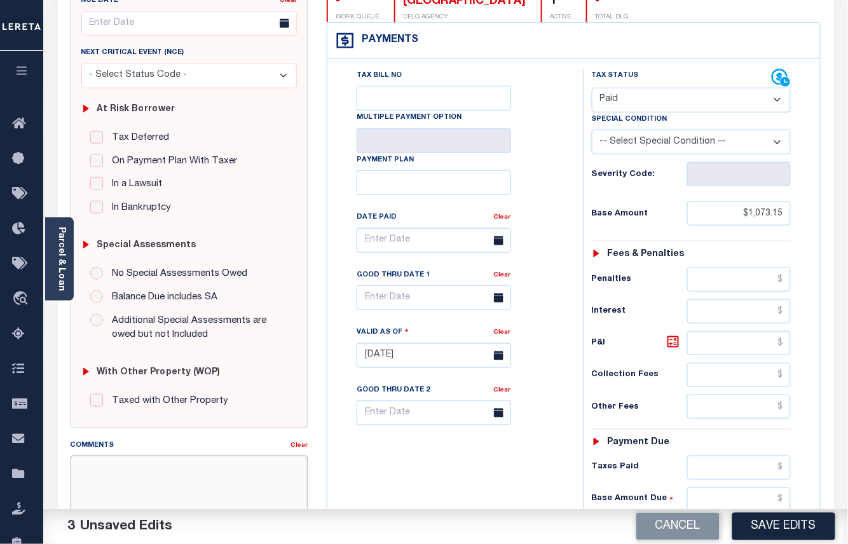
click at [240, 473] on textarea "Comments" at bounding box center [190, 496] width 238 height 80
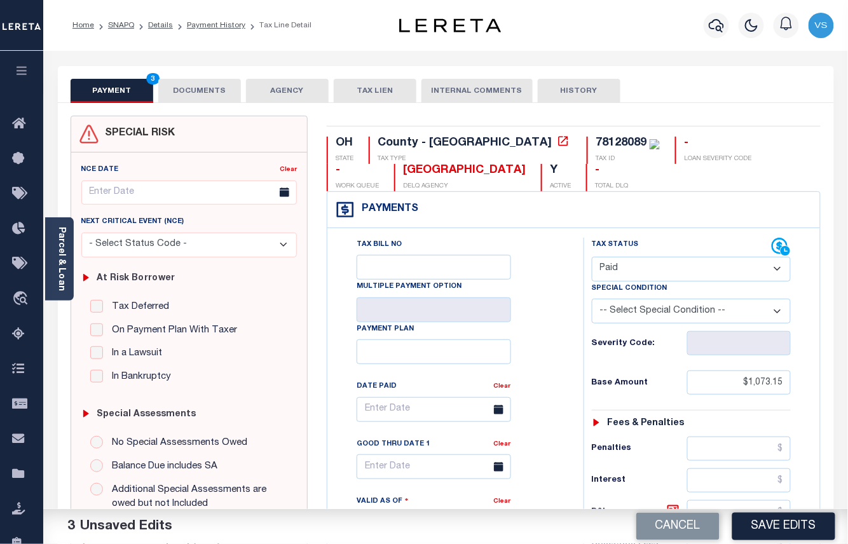
click at [186, 93] on button "DOCUMENTS" at bounding box center [199, 91] width 83 height 24
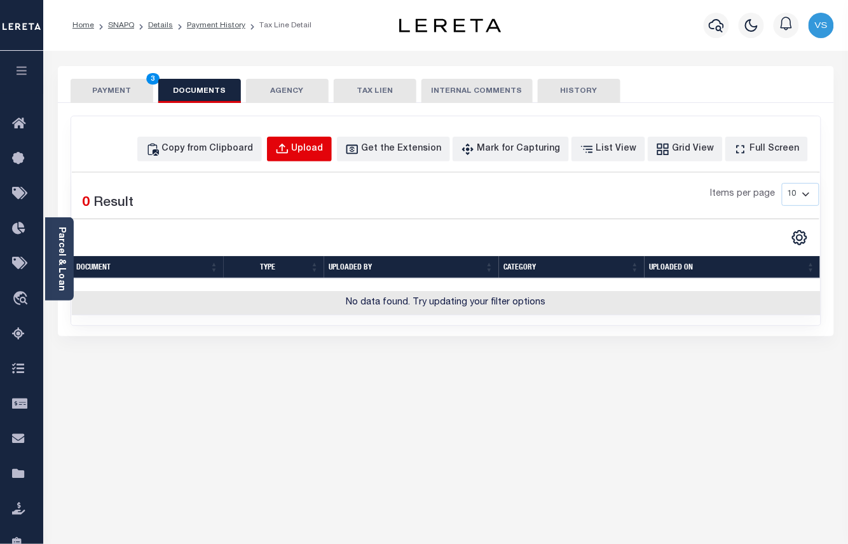
click at [313, 148] on button "Upload" at bounding box center [299, 149] width 65 height 25
select select "POP"
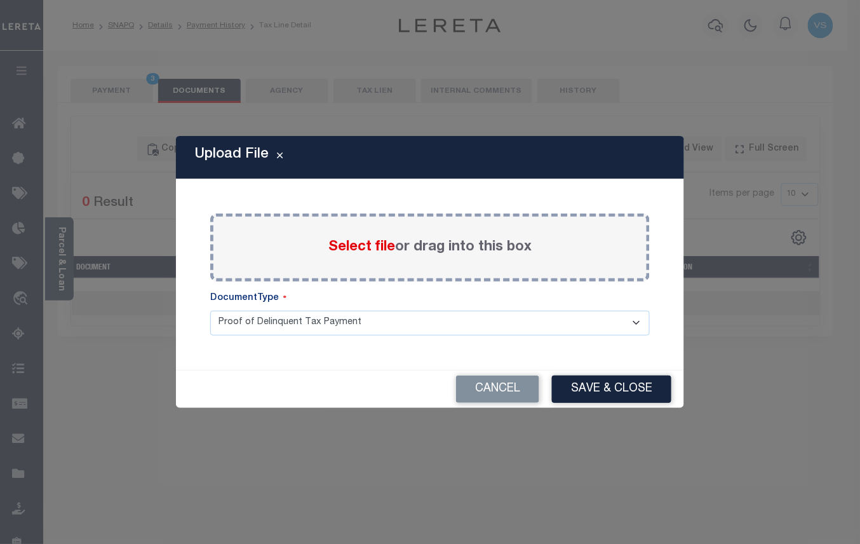
drag, startPoint x: 371, startPoint y: 235, endPoint x: 371, endPoint y: 242, distance: 7.6
click at [371, 242] on div "Select file or drag into this box" at bounding box center [430, 248] width 440 height 68
click at [374, 247] on span "Select file" at bounding box center [362, 247] width 67 height 14
click at [0, 0] on input "Select file or drag into this box" at bounding box center [0, 0] width 0 height 0
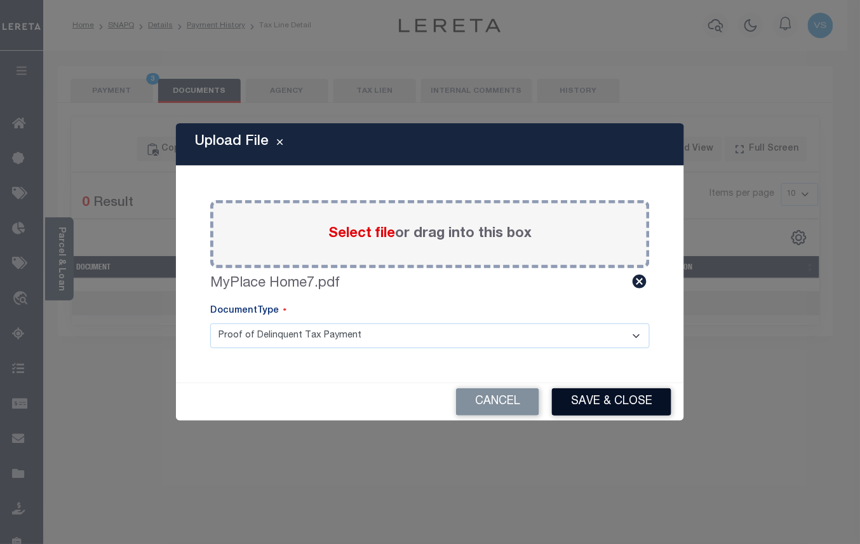
click at [574, 397] on button "Save & Close" at bounding box center [611, 401] width 119 height 27
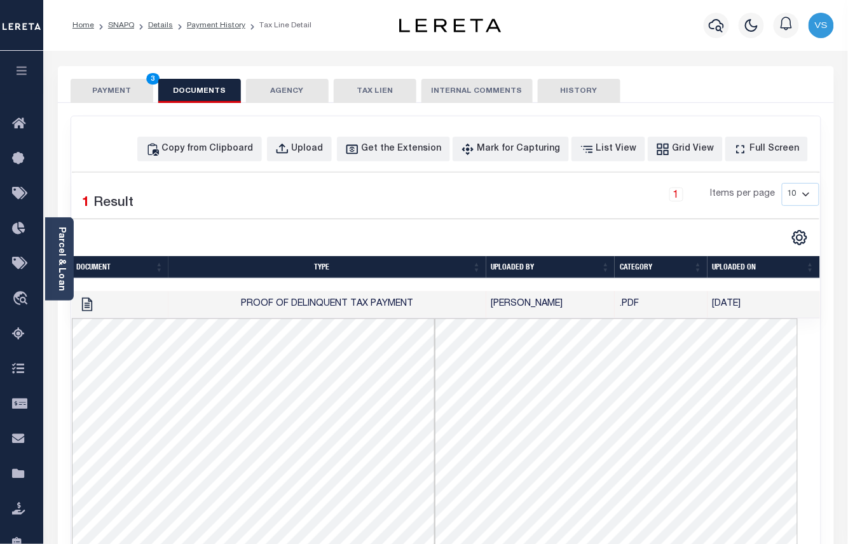
click at [107, 90] on button "PAYMENT 3" at bounding box center [112, 91] width 83 height 24
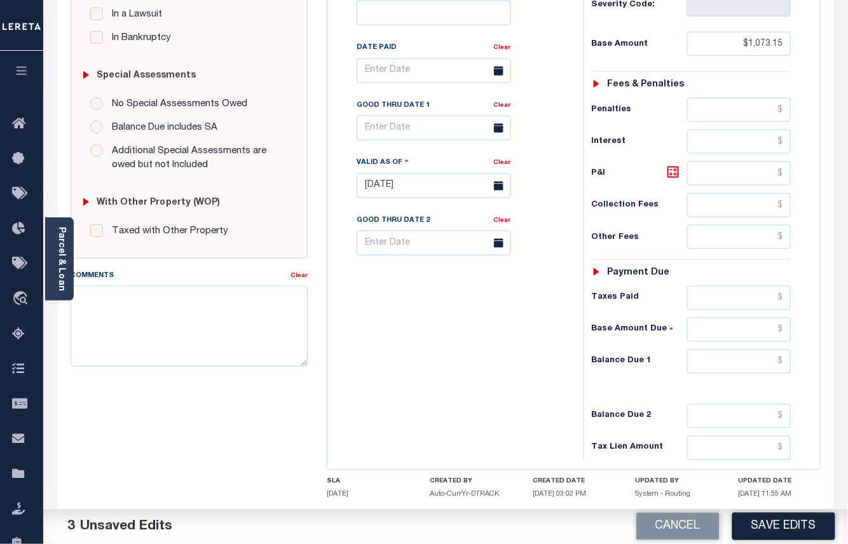
scroll to position [423, 0]
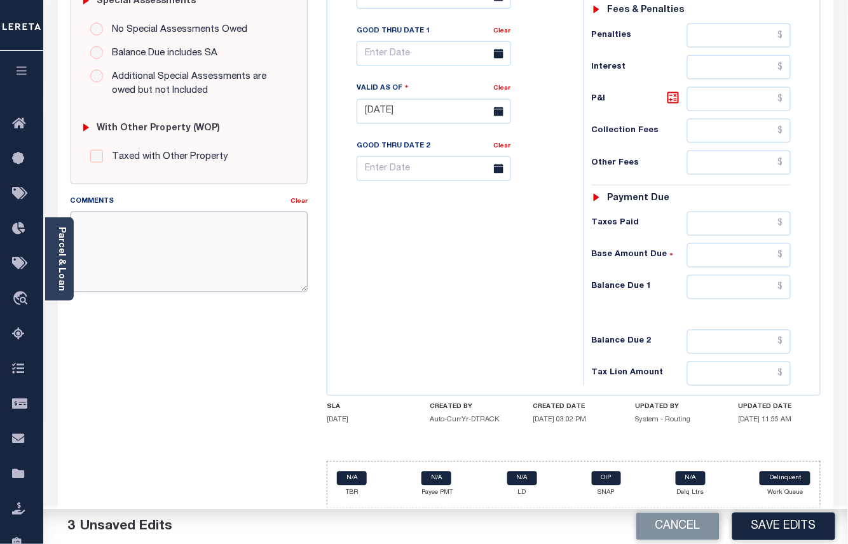
click at [193, 228] on textarea "Comments" at bounding box center [190, 252] width 238 height 80
click at [196, 219] on textarea "2023 taxes are paid in full - VS please see the attached 2023 2/2" at bounding box center [190, 252] width 238 height 80
click at [182, 237] on textarea "2023 taxes are paid in full - please see the attached 2023 2/2" at bounding box center [190, 252] width 238 height 80
paste textarea "VS"
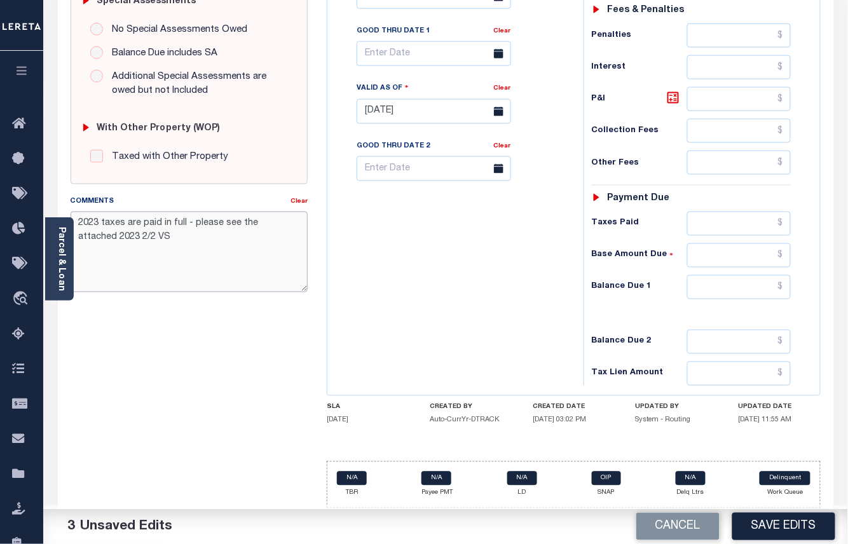
click at [116, 235] on textarea "2023 taxes are paid in full - please see the attached 2023 2/2 VS" at bounding box center [190, 252] width 238 height 80
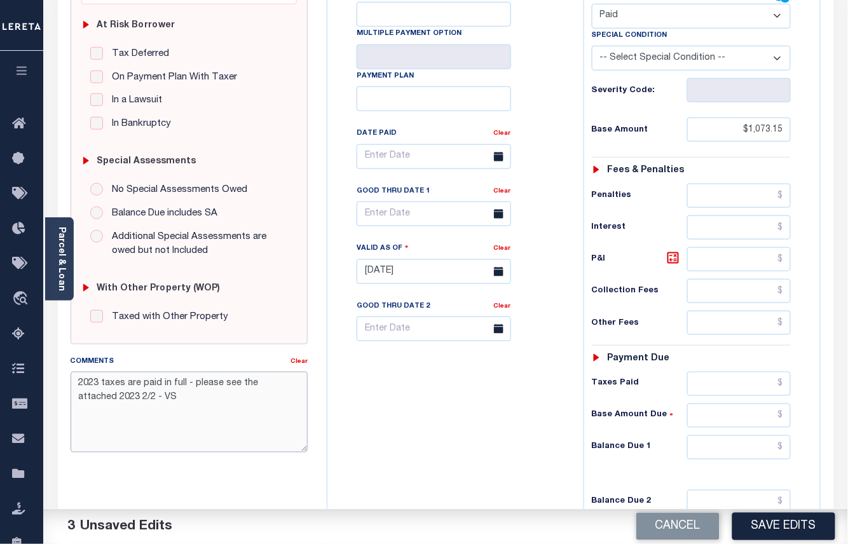
type textarea "2023 taxes are paid in full - please see the attached 2023 2/2 - VS"
click at [760, 136] on input "$1,073.15" at bounding box center [739, 130] width 104 height 24
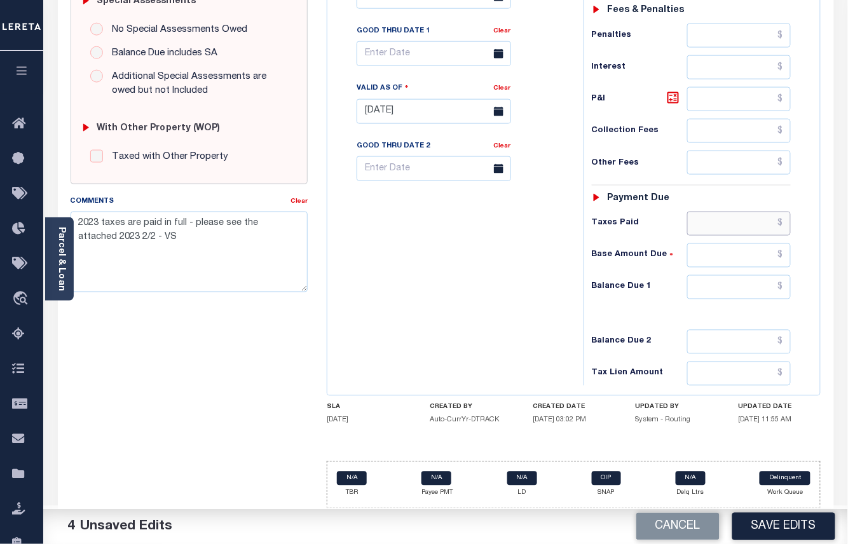
click at [748, 226] on input "text" at bounding box center [739, 224] width 104 height 24
paste input "1,073.15"
type input "$1,073.15"
click at [772, 529] on button "Save Edits" at bounding box center [783, 526] width 103 height 27
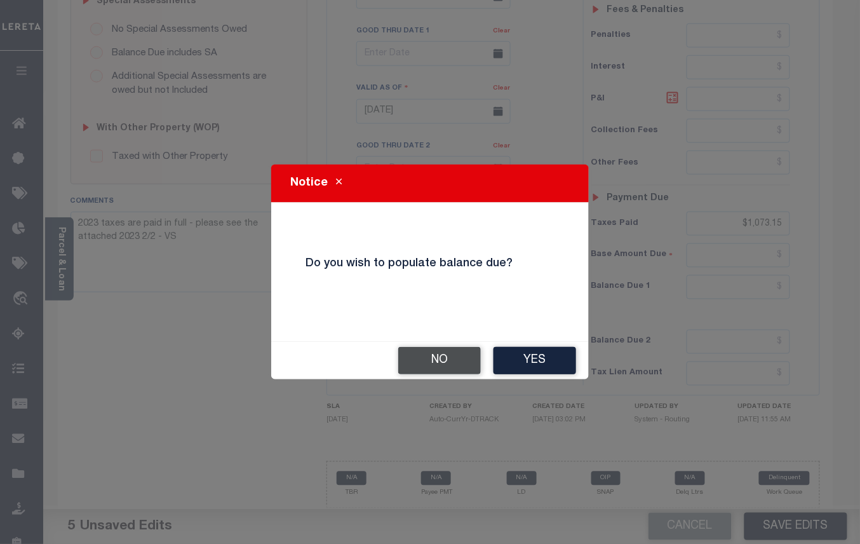
click at [452, 357] on button "No" at bounding box center [439, 360] width 83 height 27
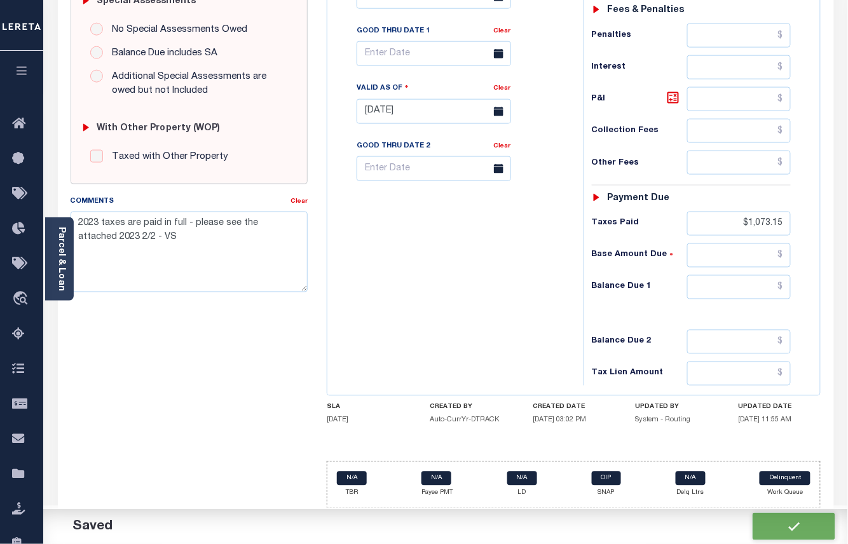
checkbox input "false"
type input "$1,073.15"
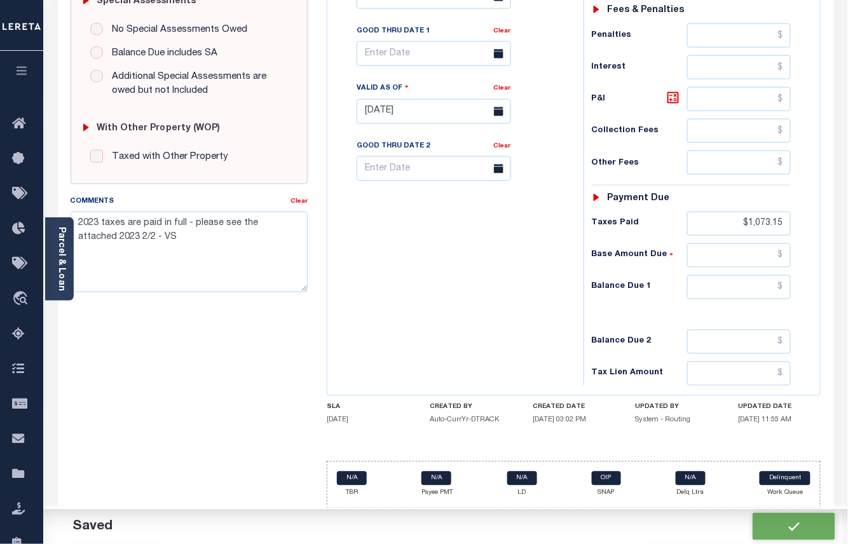
type input "$1,073.15"
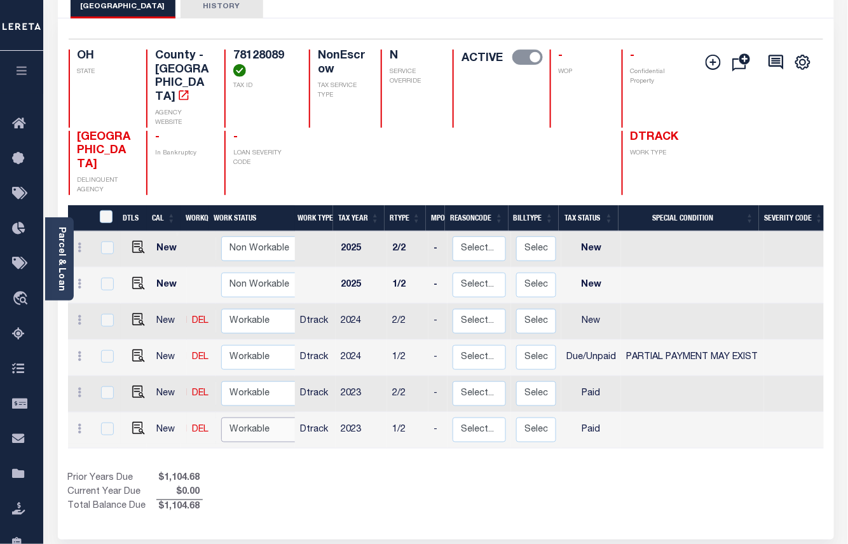
click at [242, 418] on select "Non Workable Workable" at bounding box center [259, 430] width 76 height 25
checkbox input "true"
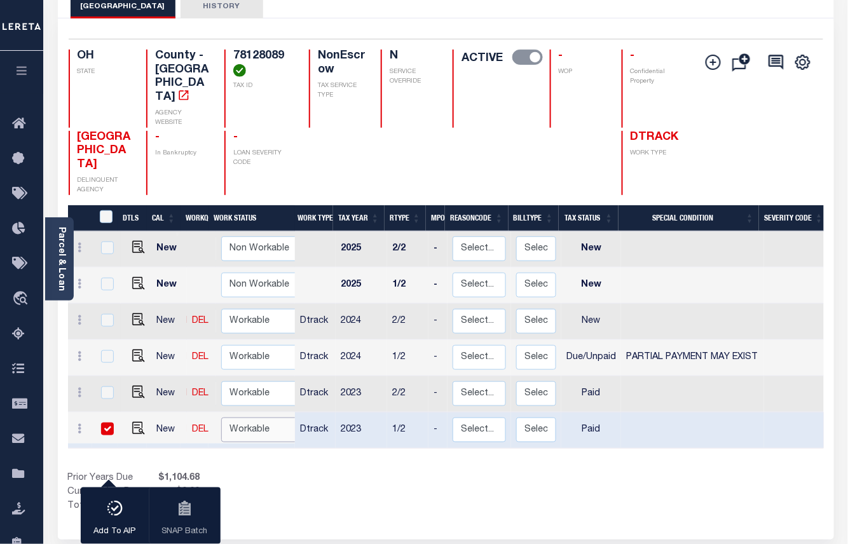
select select "true"
click at [221, 418] on select "Non Workable Workable" at bounding box center [259, 430] width 76 height 25
checkbox input "false"
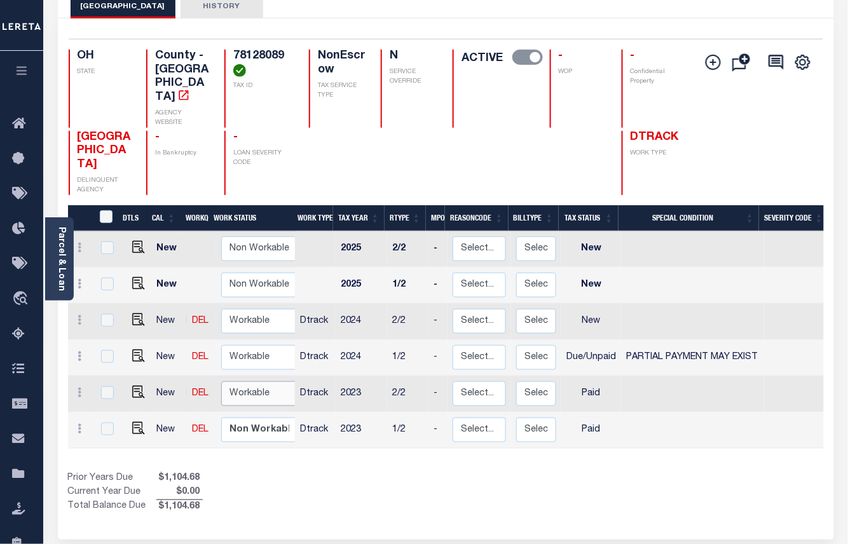
click at [244, 381] on select "Non Workable Workable" at bounding box center [259, 393] width 76 height 25
checkbox input "true"
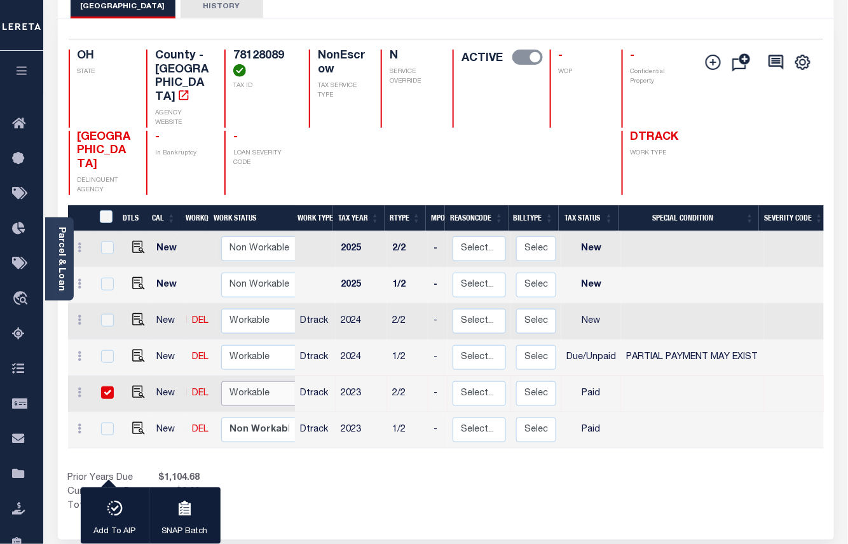
select select "true"
click at [221, 381] on select "Non Workable Workable" at bounding box center [259, 393] width 76 height 25
checkbox input "false"
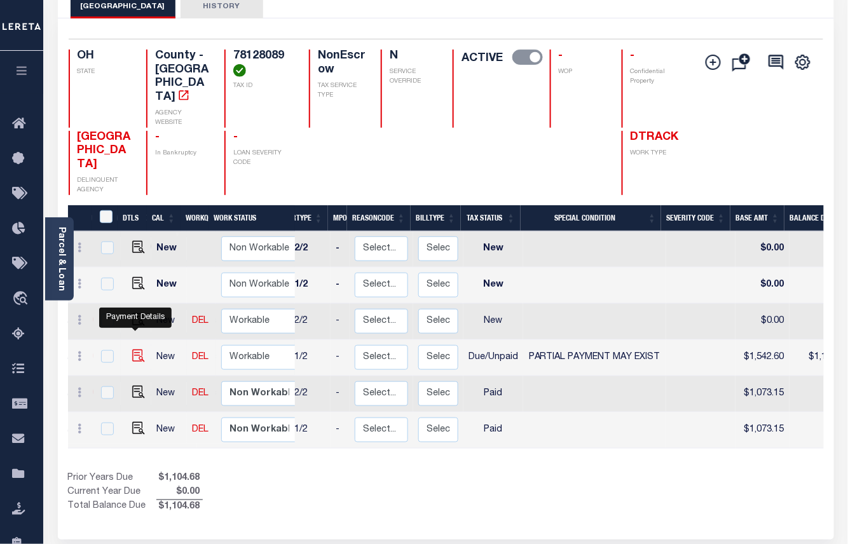
click at [132, 350] on img "" at bounding box center [138, 356] width 13 height 13
checkbox input "true"
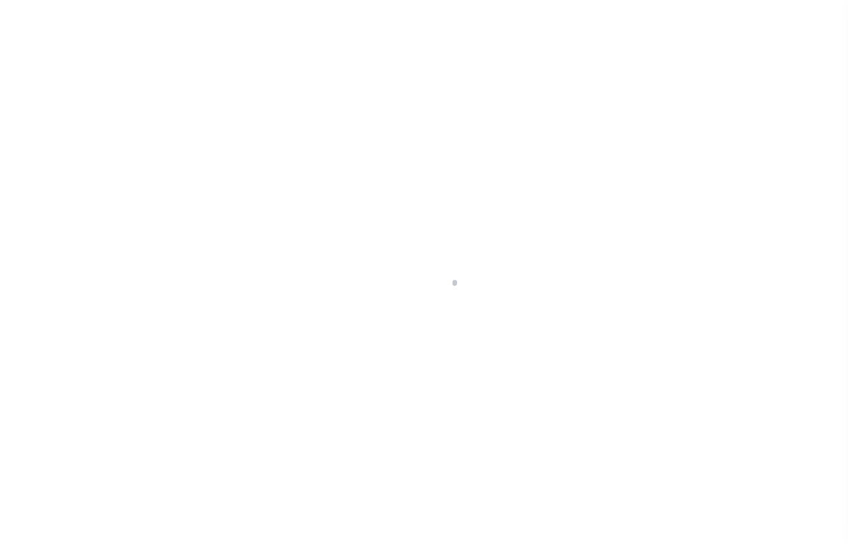
select select "DUE"
select select "15"
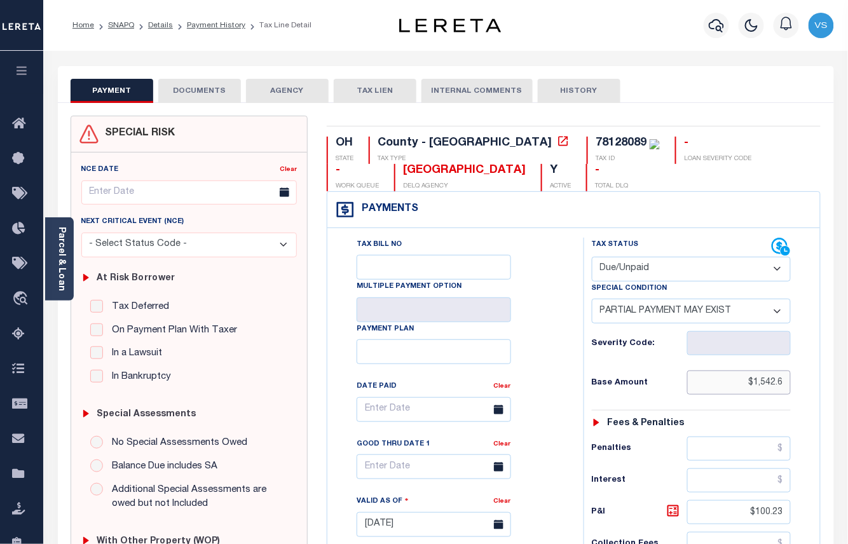
click at [773, 388] on input "$1,542.6" at bounding box center [739, 383] width 104 height 24
type input "$1,542.60"
click at [670, 203] on div "Payments Warning! Search Status is not "Completed", amounts can not be keyed." at bounding box center [573, 210] width 493 height 36
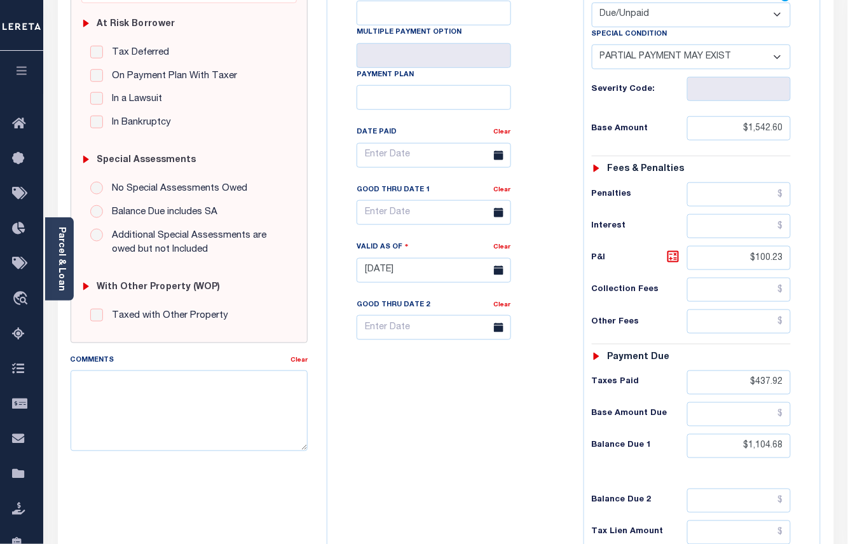
scroll to position [428, 0]
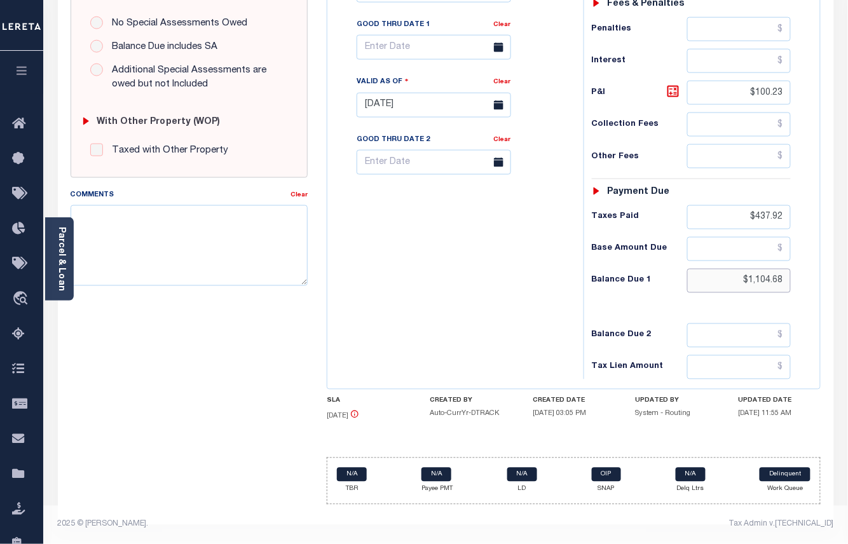
drag, startPoint x: 789, startPoint y: 278, endPoint x: 728, endPoint y: 277, distance: 61.0
click at [728, 277] on input "$1,104.68" at bounding box center [739, 281] width 104 height 24
type input "[DATE]"
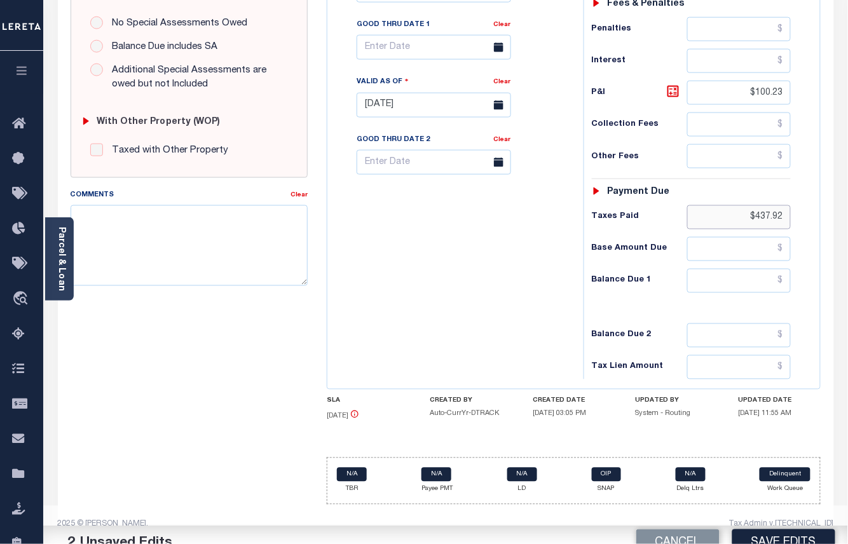
drag, startPoint x: 785, startPoint y: 216, endPoint x: 736, endPoint y: 217, distance: 49.6
click at [731, 210] on input "$437.92" at bounding box center [739, 217] width 104 height 24
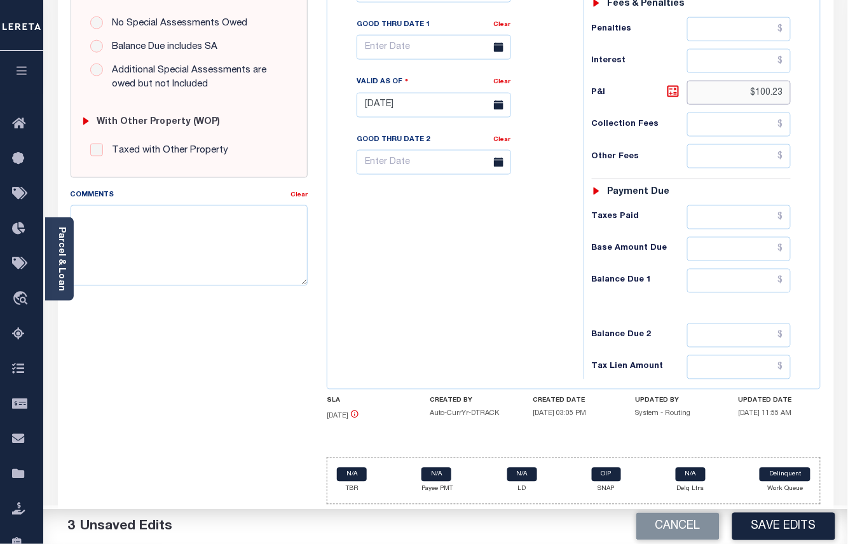
drag, startPoint x: 782, startPoint y: 87, endPoint x: 732, endPoint y: 83, distance: 49.8
click at [732, 83] on input "$100.23" at bounding box center [739, 93] width 104 height 24
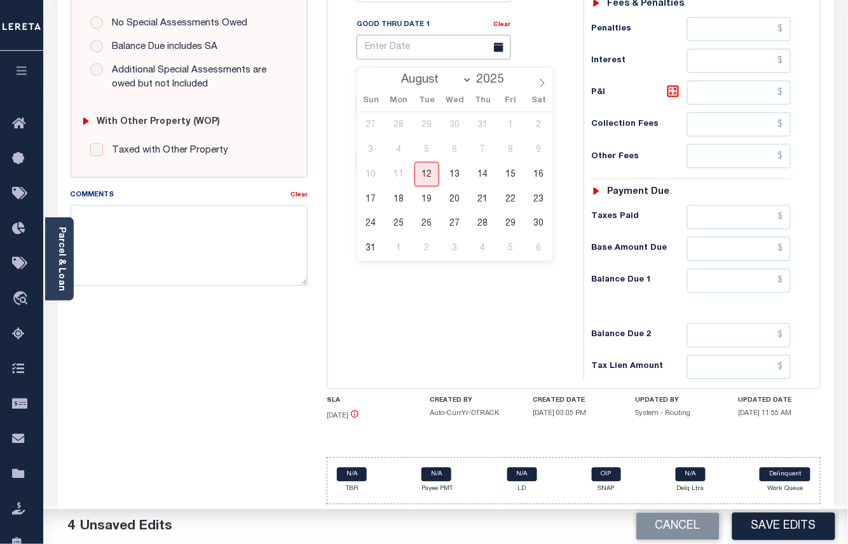
click at [384, 46] on input "text" at bounding box center [434, 47] width 154 height 25
click at [369, 241] on span "31" at bounding box center [370, 248] width 25 height 25
type input "08/31/2025"
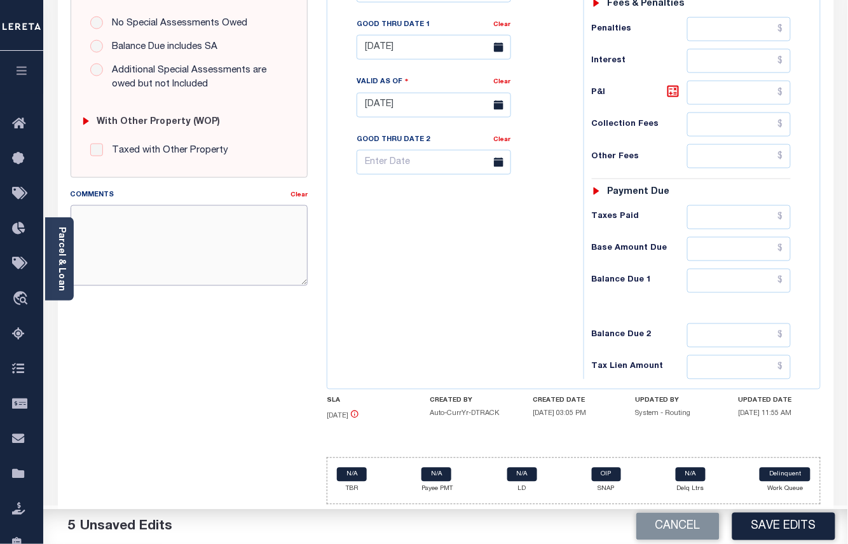
click at [208, 245] on textarea "Comments" at bounding box center [190, 245] width 238 height 80
type textarea "B"
click at [232, 212] on textarea "Taxes are billed along with Sewer taxes," at bounding box center [190, 245] width 238 height 80
type textarea ","
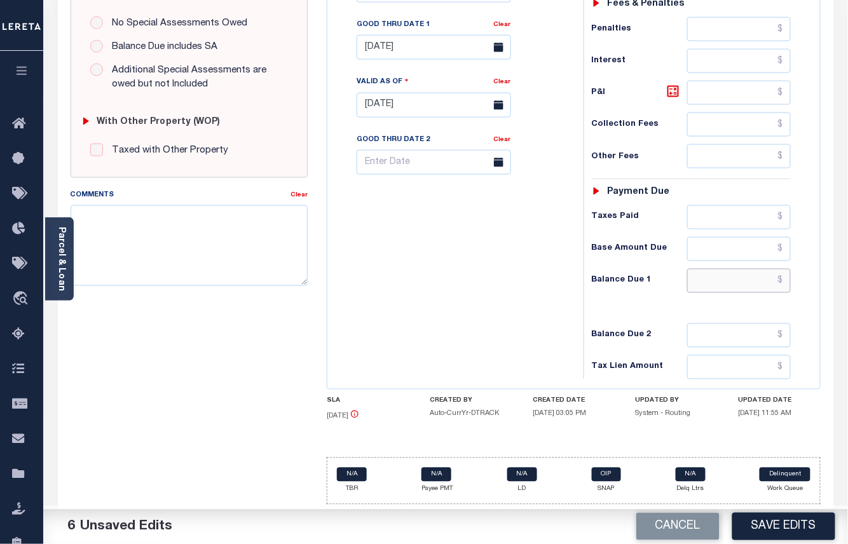
drag, startPoint x: 725, startPoint y: 285, endPoint x: 768, endPoint y: 287, distance: 43.3
click at [725, 285] on input "text" at bounding box center [739, 281] width 104 height 24
paste input "1104.68"
type input "$1,104.68"
click at [672, 88] on icon at bounding box center [672, 91] width 15 height 15
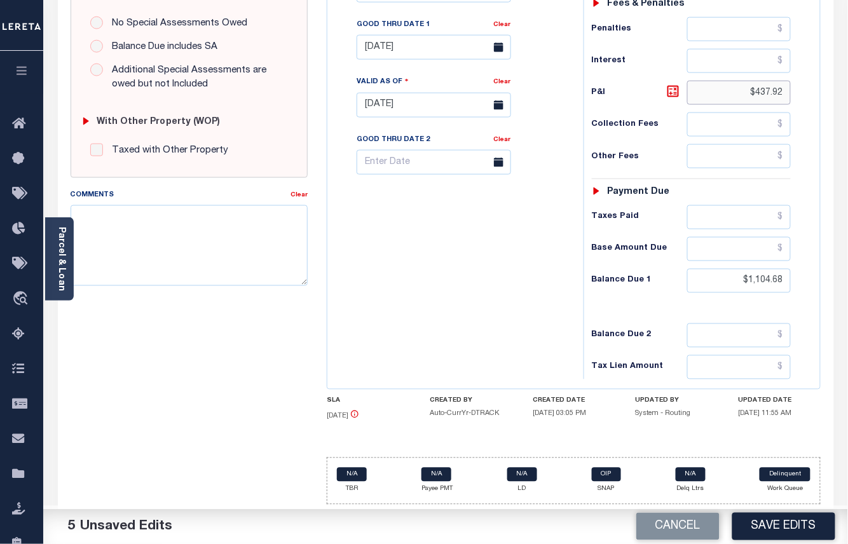
click at [771, 90] on input "$437.92" at bounding box center [739, 93] width 104 height 24
type input "$.00"
click at [745, 212] on input "text" at bounding box center [739, 217] width 104 height 24
paste input "538.35"
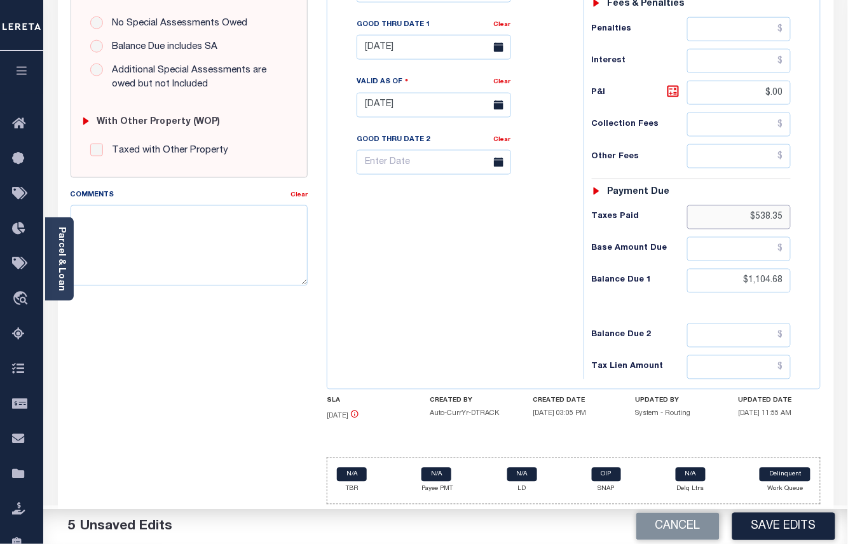
type input "$538.35"
click at [782, 88] on input "$.00" at bounding box center [739, 93] width 104 height 24
type input "$"
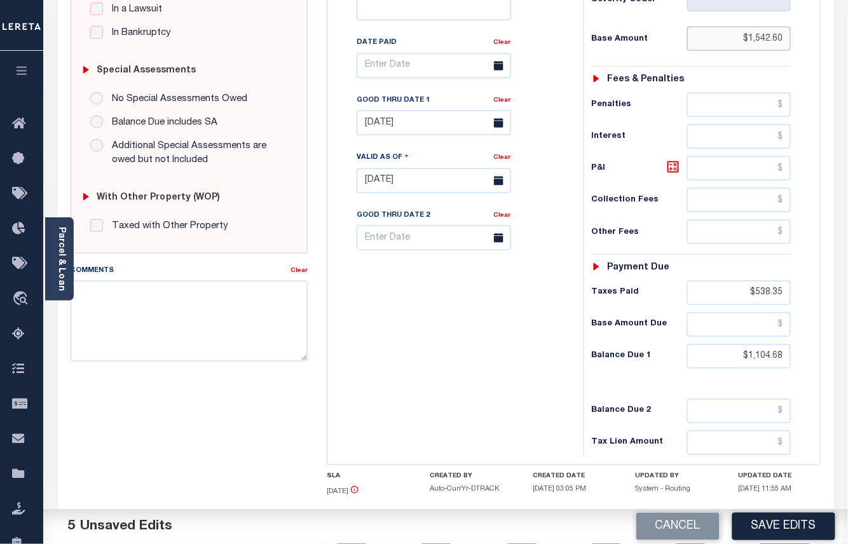
click at [756, 43] on input "$1,542.60" at bounding box center [739, 39] width 104 height 24
click at [772, 303] on input "$538.35" at bounding box center [739, 293] width 104 height 24
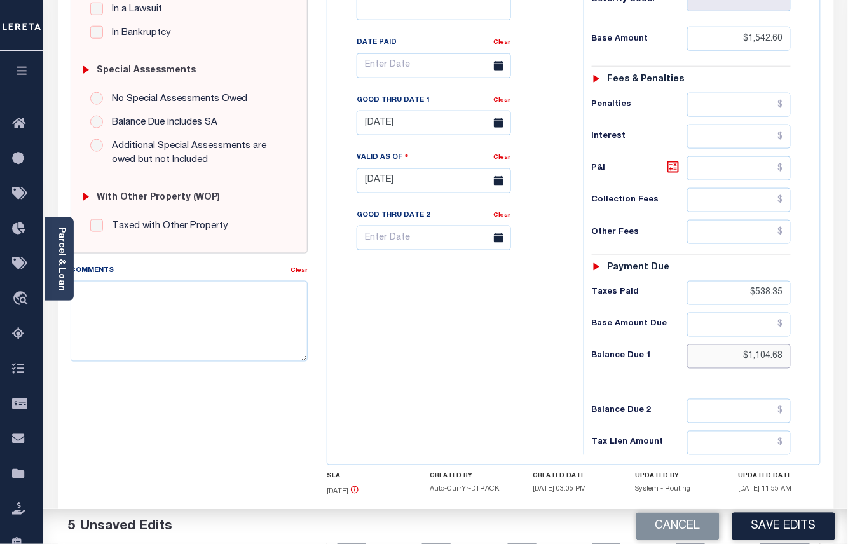
click at [768, 364] on input "$1,104.68" at bounding box center [739, 356] width 104 height 24
paste input "1,104.68"
type input "$1,104.68"
click at [782, 170] on input "text" at bounding box center [739, 168] width 104 height 24
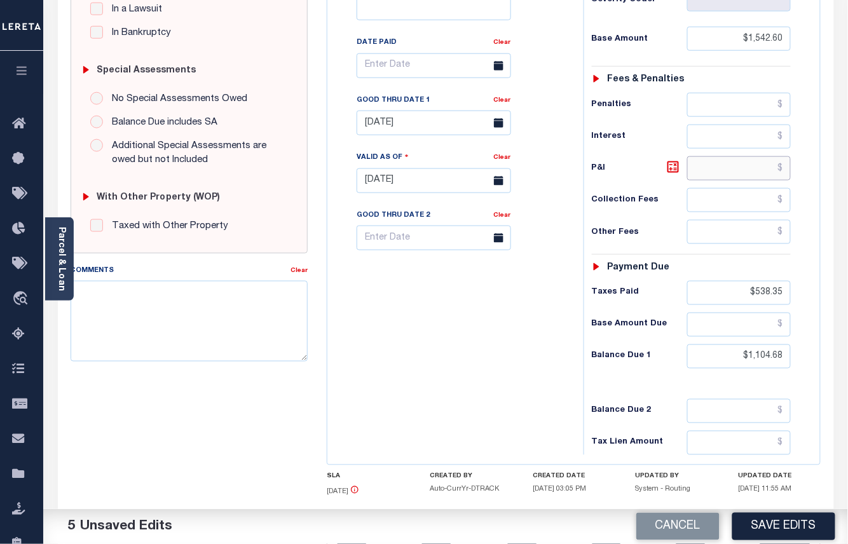
paste input "100.43"
type input "$100.43"
click at [405, 334] on div "Tax Bill No Multiple Payment Option Payment Plan Clear" at bounding box center [451, 174] width 243 height 561
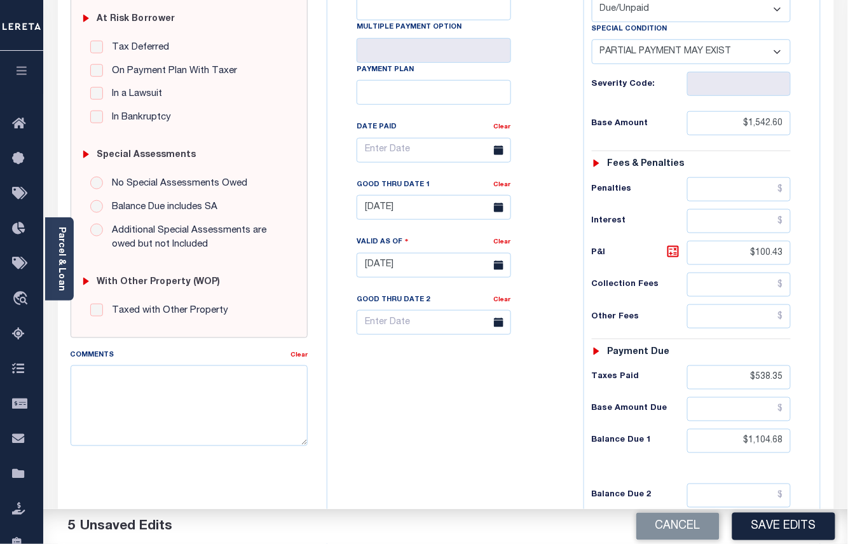
scroll to position [5, 0]
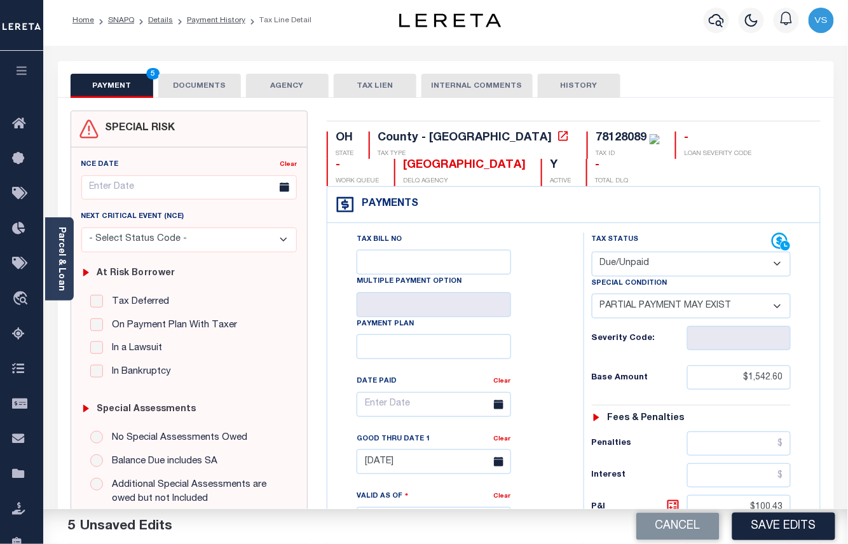
click at [544, 280] on div "Tax Bill No Multiple Payment Option Payment Plan Clear" at bounding box center [452, 411] width 224 height 357
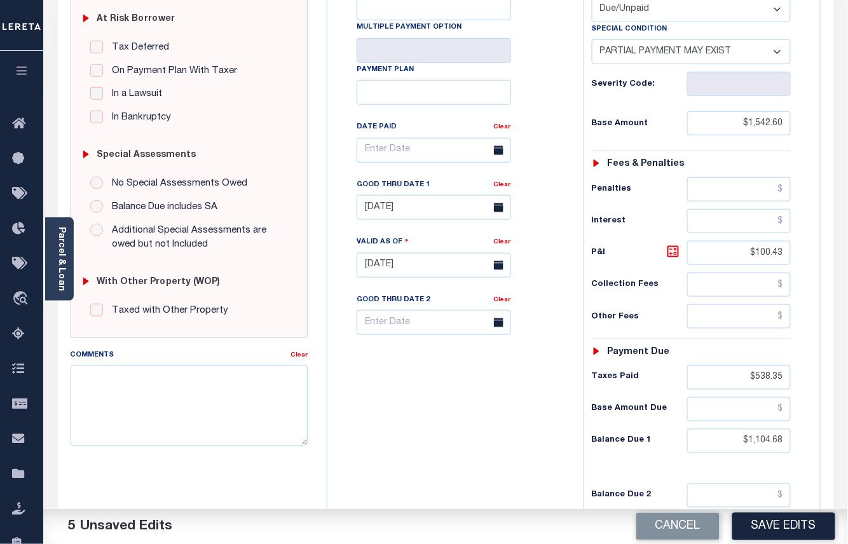
scroll to position [428, 0]
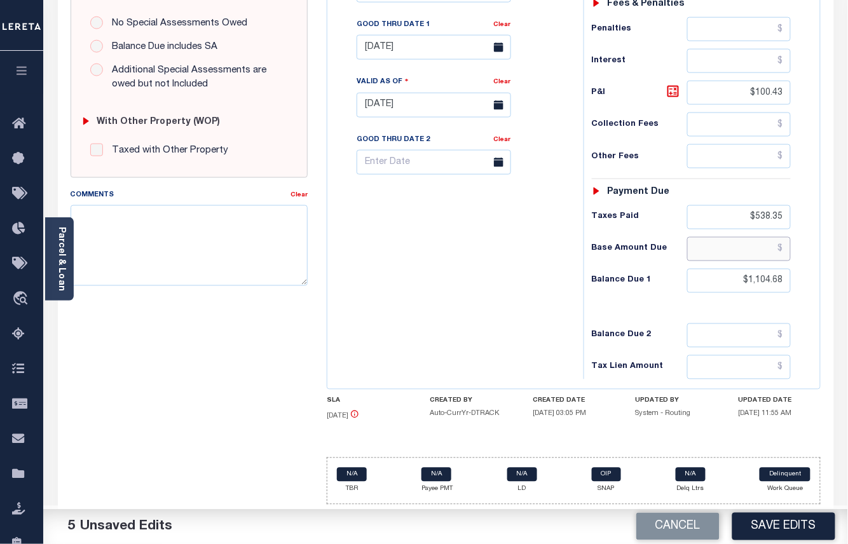
drag, startPoint x: 765, startPoint y: 252, endPoint x: 784, endPoint y: 287, distance: 40.4
click at [765, 252] on input "text" at bounding box center [739, 249] width 104 height 24
paste input "1,004.25"
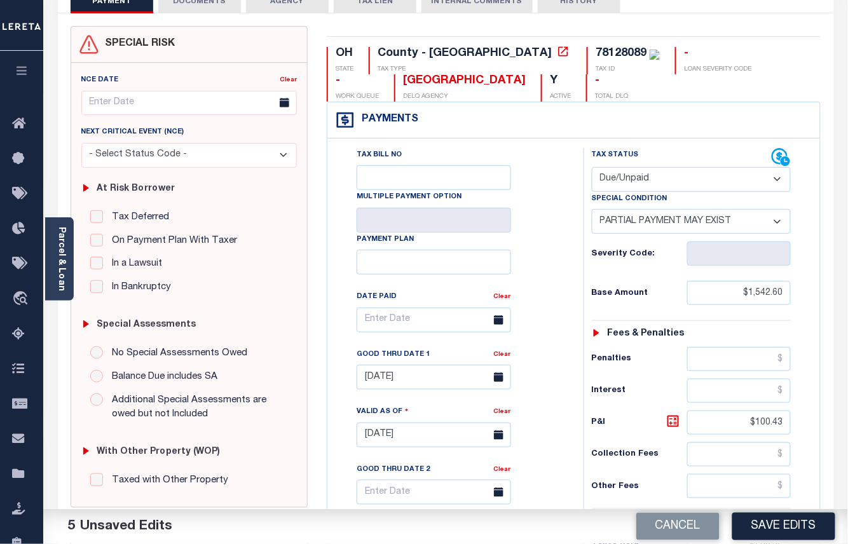
scroll to position [0, 0]
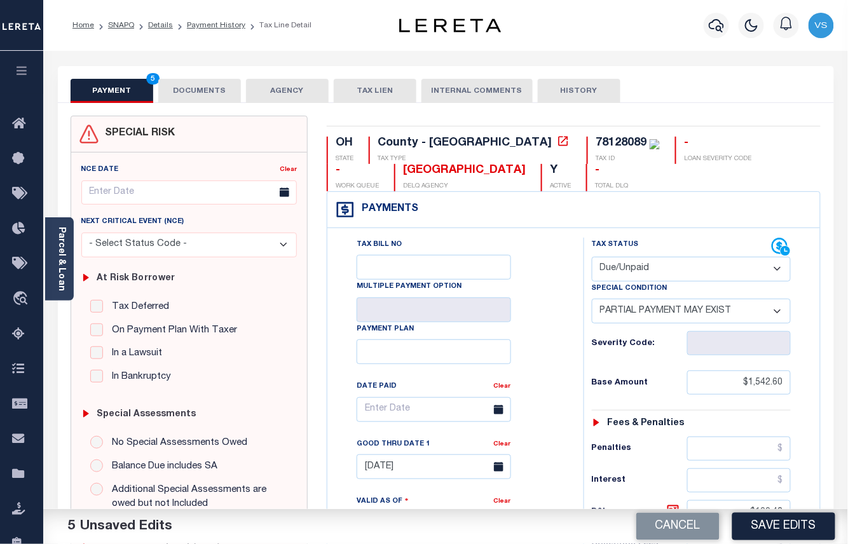
type input "$1,004.25"
click at [200, 88] on button "DOCUMENTS" at bounding box center [199, 91] width 83 height 24
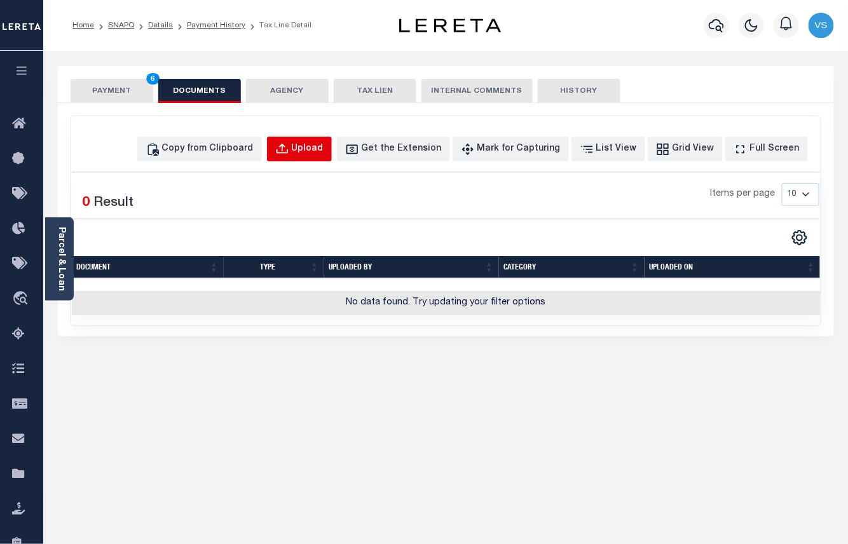
click at [318, 153] on div "Upload" at bounding box center [308, 149] width 32 height 14
select select "POP"
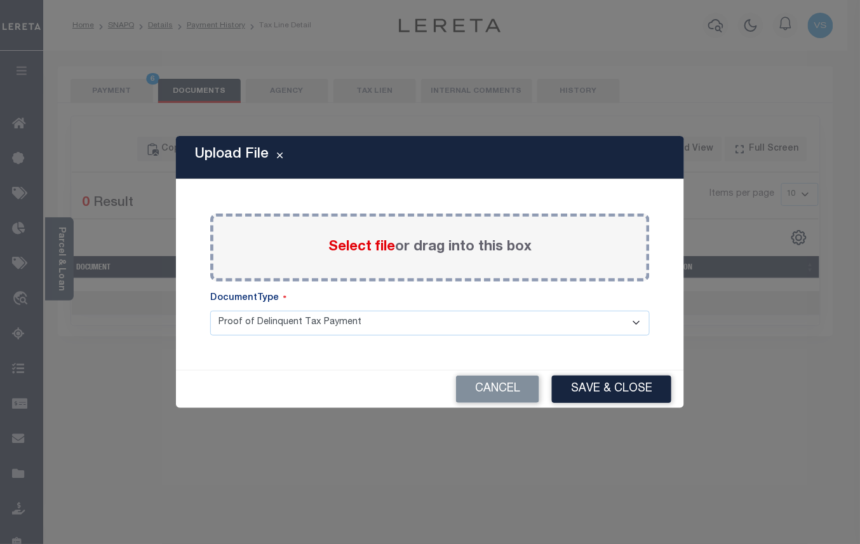
click at [329, 244] on span "Select file" at bounding box center [362, 247] width 67 height 14
click at [0, 0] on input "Select file or drag into this box" at bounding box center [0, 0] width 0 height 0
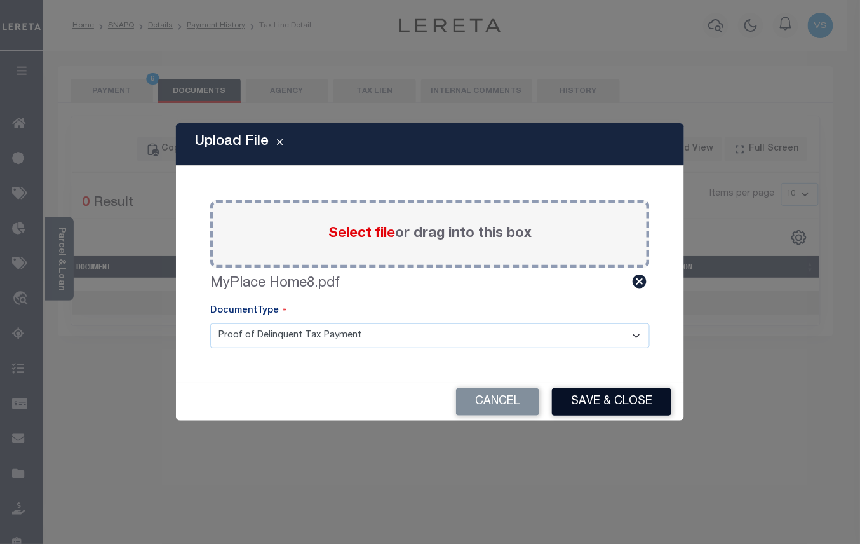
click at [611, 402] on button "Save & Close" at bounding box center [611, 401] width 119 height 27
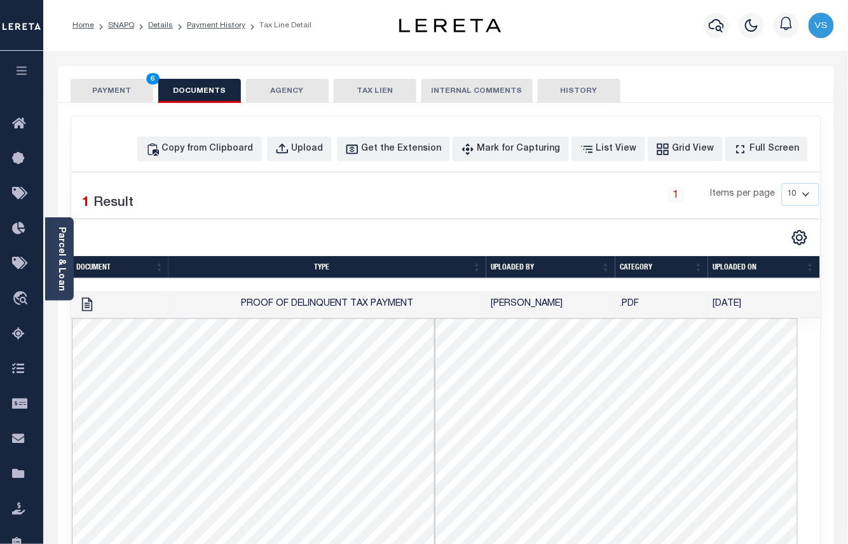
click at [88, 87] on button "PAYMENT 6" at bounding box center [112, 91] width 83 height 24
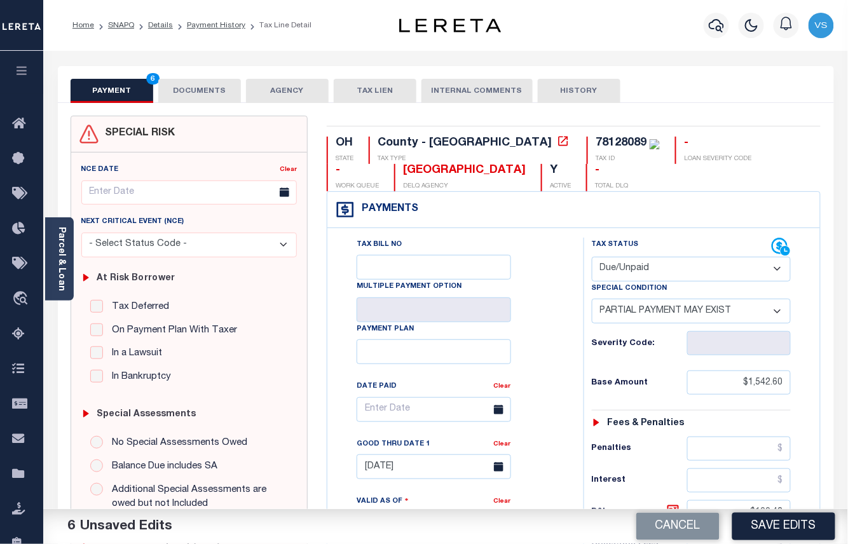
scroll to position [254, 0]
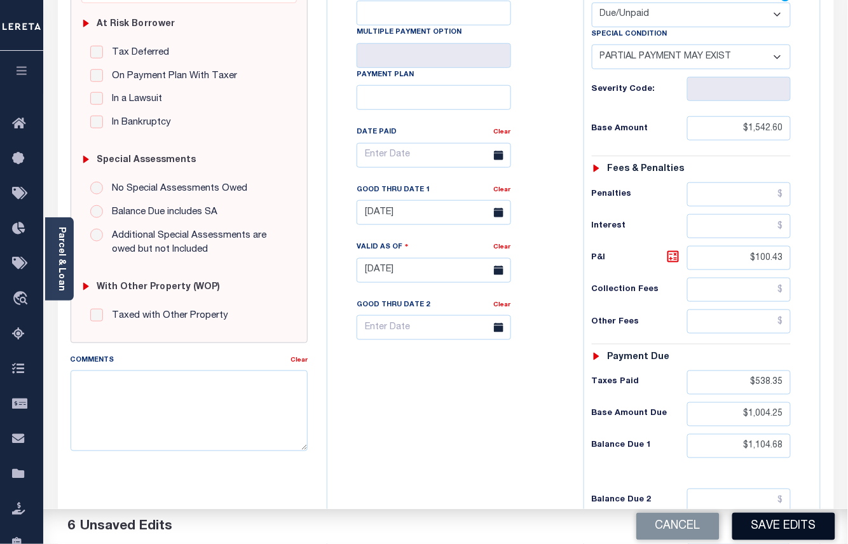
click at [763, 531] on button "Save Edits" at bounding box center [783, 526] width 103 height 27
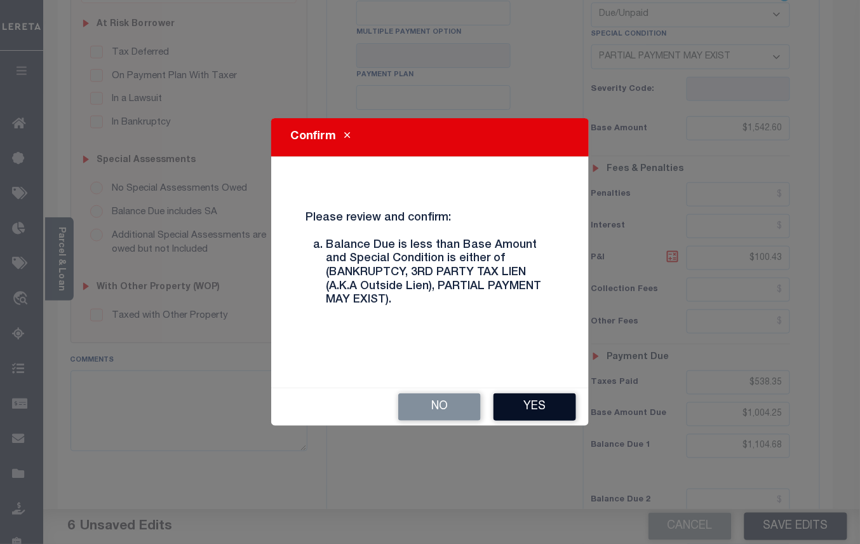
click at [527, 408] on button "Yes" at bounding box center [535, 406] width 83 height 27
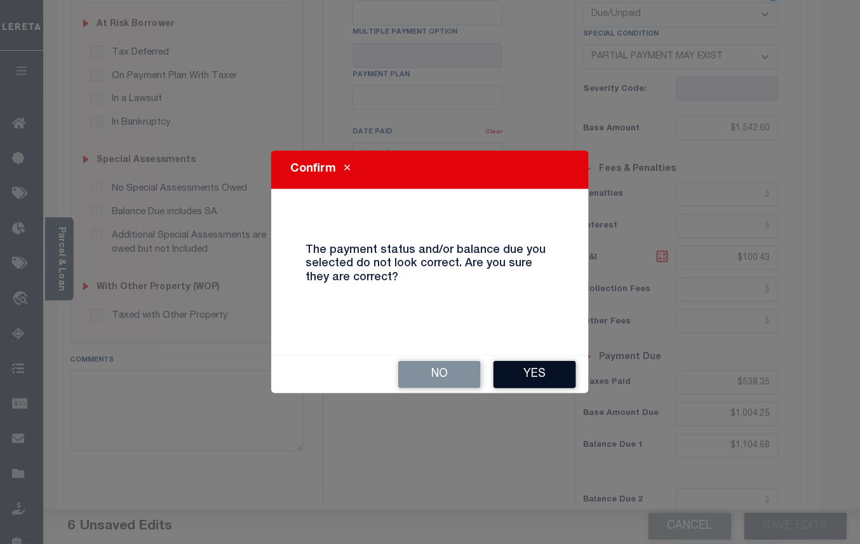
click at [525, 374] on button "Yes" at bounding box center [535, 374] width 83 height 27
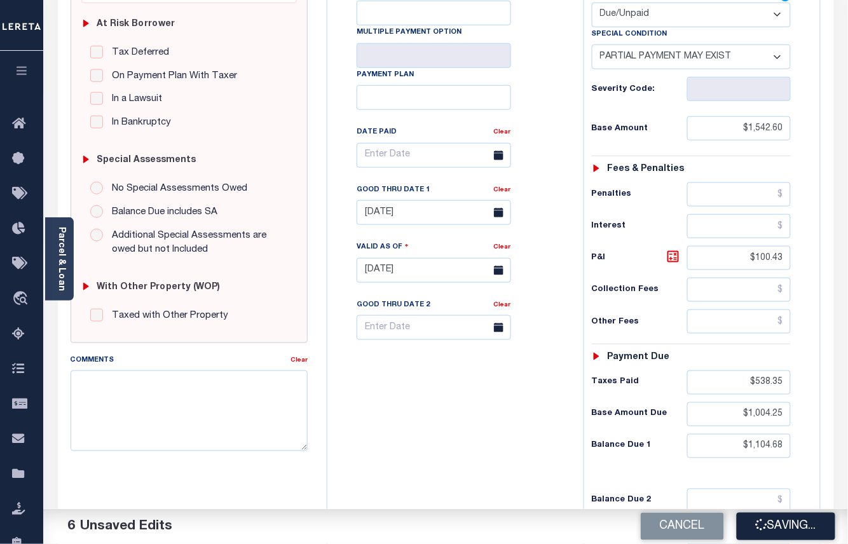
checkbox input "false"
type input "$1,542.6"
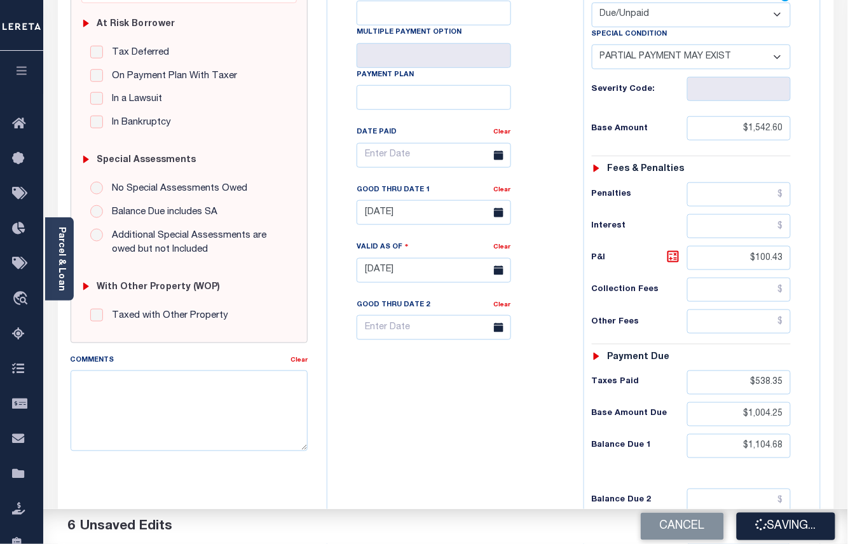
type input "$100.43"
type input "$538.35"
type input "$1,004.25"
type input "$1,104.68"
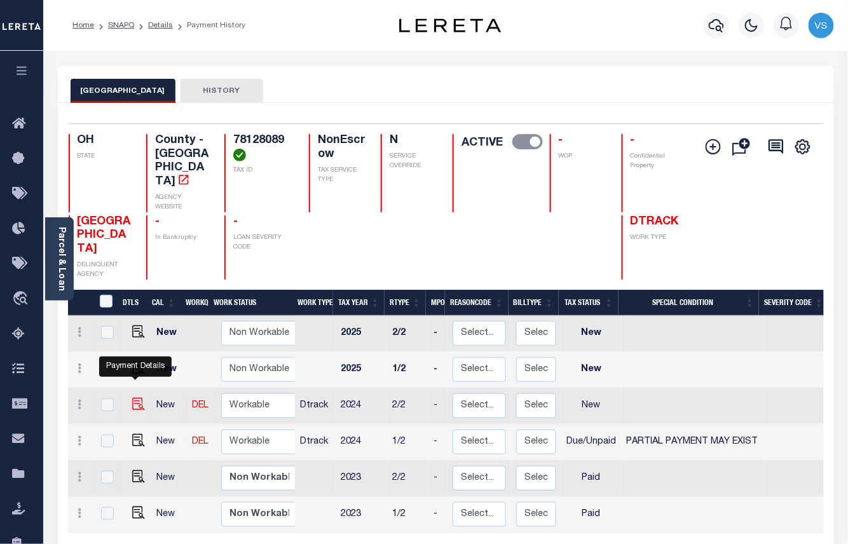
click at [136, 398] on img "" at bounding box center [138, 404] width 13 height 13
checkbox input "true"
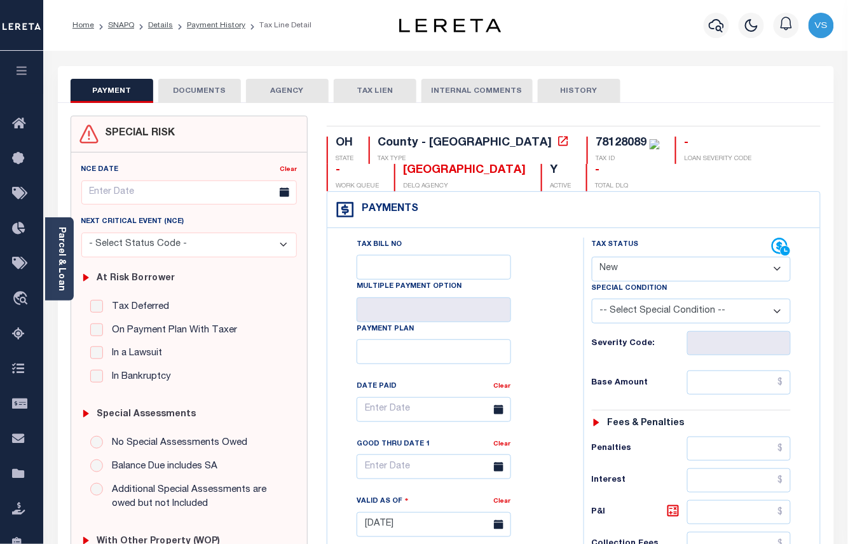
click at [634, 271] on select "- Select Status Code - Open Due/Unpaid Paid Incomplete No Tax Due Internal Refu…" at bounding box center [692, 269] width 200 height 25
select select "DUE"
click at [592, 258] on select "- Select Status Code - Open Due/Unpaid Paid Incomplete No Tax Due Internal Refu…" at bounding box center [692, 269] width 200 height 25
type input "[DATE]"
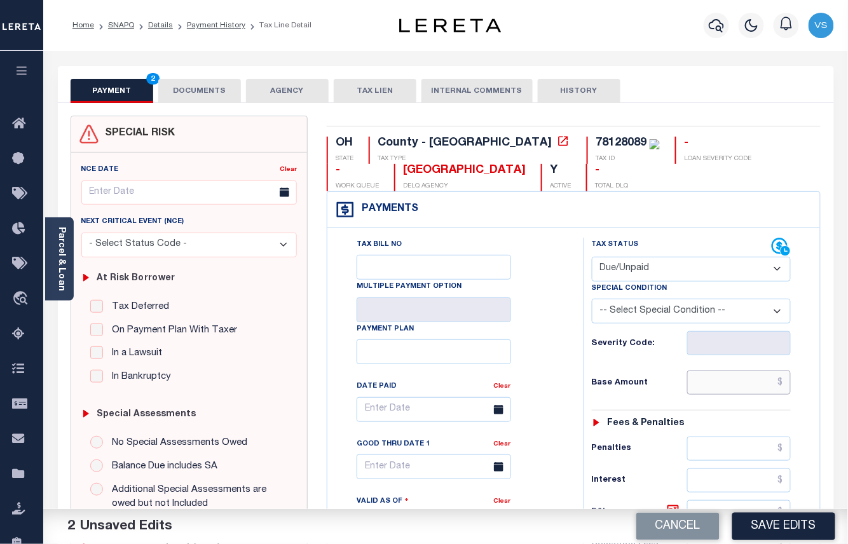
click at [710, 390] on input "text" at bounding box center [739, 383] width 104 height 24
click at [710, 384] on input "text" at bounding box center [739, 383] width 104 height 24
paste input "1,542.60"
type input "$1,542.60"
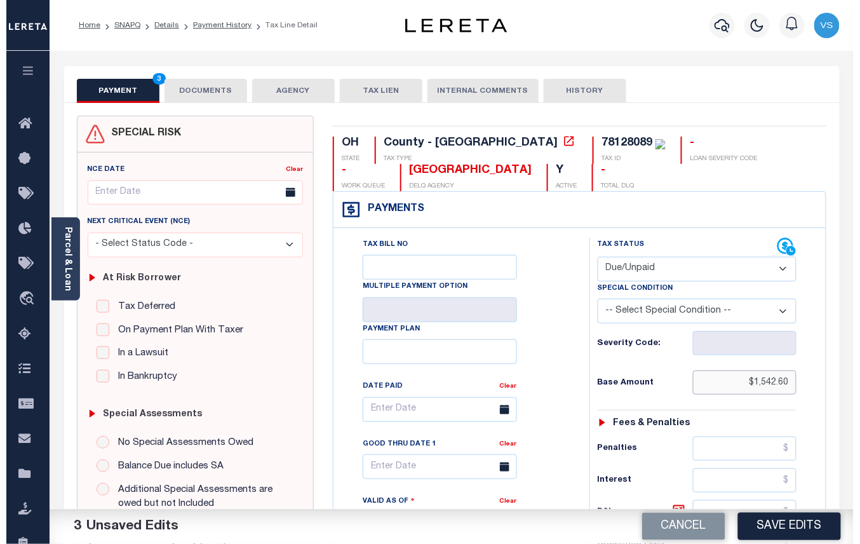
scroll to position [339, 0]
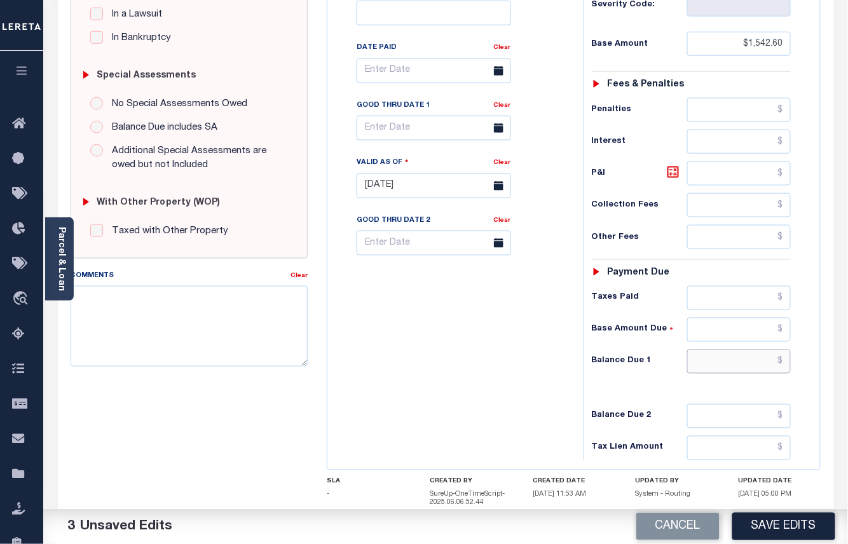
click at [728, 372] on input "text" at bounding box center [739, 362] width 104 height 24
paste input "1807.35"
type input "$1,807.35"
click at [672, 180] on icon at bounding box center [672, 172] width 15 height 15
type input "$264.75"
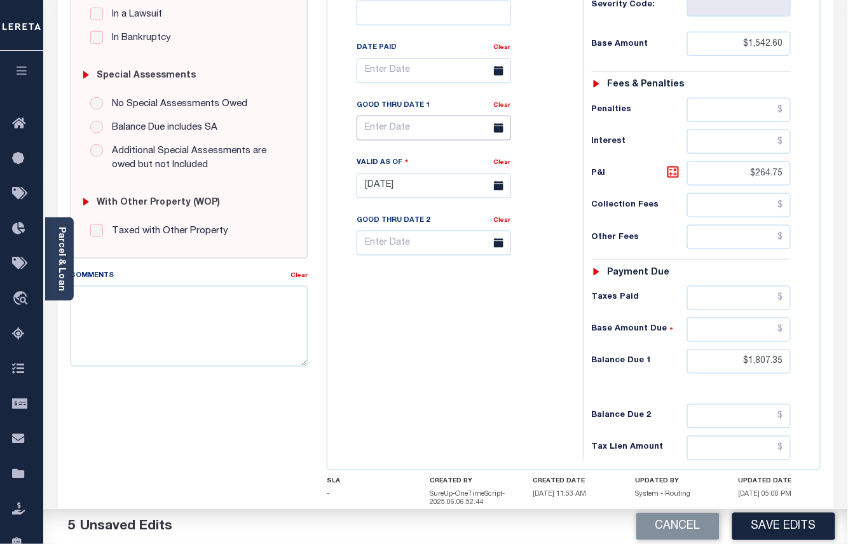
click at [404, 132] on input "text" at bounding box center [434, 128] width 154 height 25
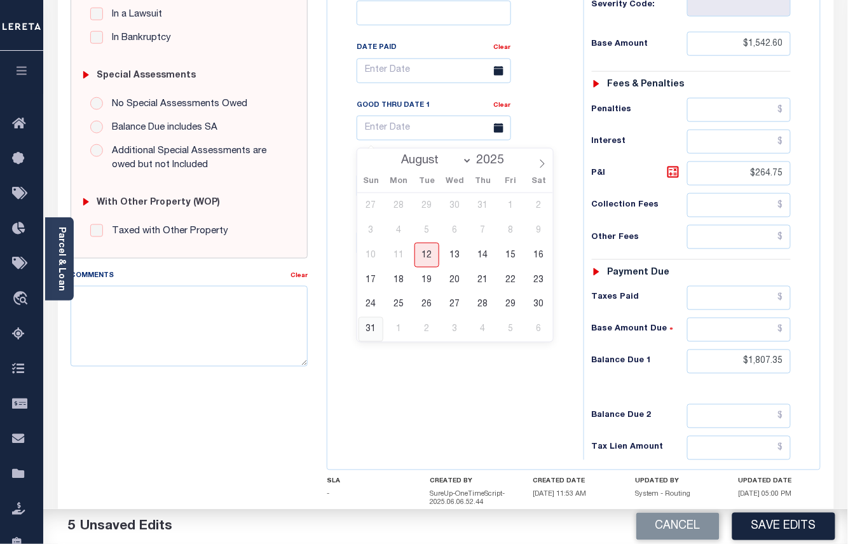
click at [376, 328] on span "31" at bounding box center [370, 329] width 25 height 25
type input "[DATE]"
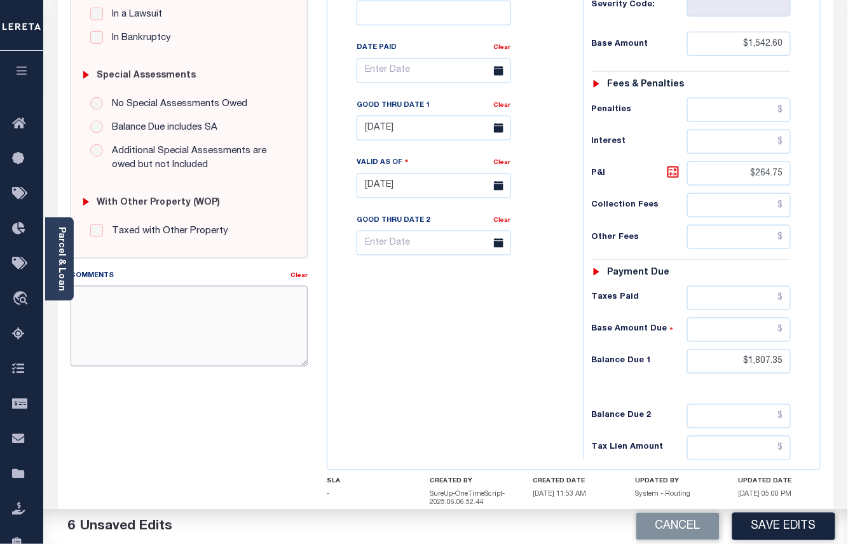
click at [182, 297] on textarea "Comments" at bounding box center [190, 326] width 238 height 80
click at [184, 296] on textarea "Per Website the taxes are Partially paid in the amount of" at bounding box center [190, 326] width 238 height 80
click at [130, 297] on textarea "Per Website the taxes are delinquent in the amount of Partially paid in the amo…" at bounding box center [190, 326] width 238 height 80
drag, startPoint x: 268, startPoint y: 304, endPoint x: 219, endPoint y: 297, distance: 49.3
click at [219, 297] on textarea "Per Website 2024 1/2 the taxes are delinquent in the amount of Partially paid i…" at bounding box center [190, 326] width 238 height 80
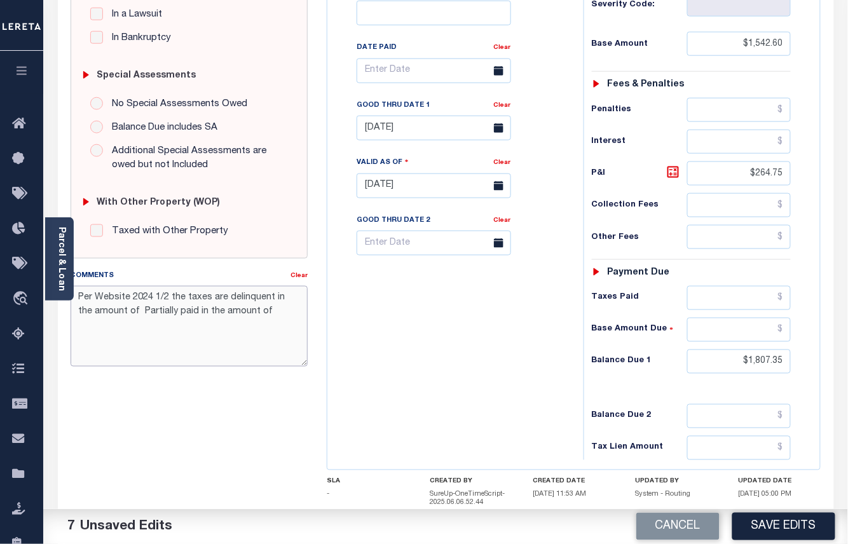
drag, startPoint x: 125, startPoint y: 315, endPoint x: 225, endPoint y: 303, distance: 101.2
click at [225, 303] on textarea "Per Website 2024 1/2 the taxes are delinquent in the amount of Partially paid i…" at bounding box center [190, 326] width 238 height 80
drag, startPoint x: 145, startPoint y: 316, endPoint x: 76, endPoint y: 316, distance: 68.6
click at [76, 316] on textarea "Per Website 2024 1/2 the taxes are Partially paid in the amount of" at bounding box center [190, 326] width 238 height 80
drag, startPoint x: 784, startPoint y: 369, endPoint x: 737, endPoint y: 372, distance: 47.1
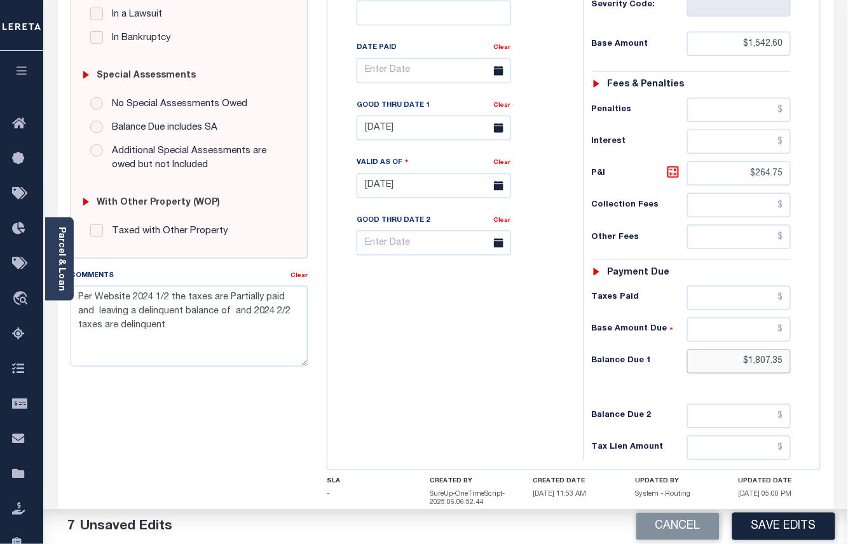
click at [737, 372] on input "$1,807.35" at bounding box center [739, 362] width 104 height 24
click at [176, 328] on textarea "Per Website 2024 1/2 the taxes are Partially paid and leaving a delinquent bala…" at bounding box center [190, 326] width 238 height 80
paste textarea "$1,807.35"
drag, startPoint x: 786, startPoint y: 51, endPoint x: 731, endPoint y: 46, distance: 55.5
click at [731, 46] on input "$1,542.60" at bounding box center [739, 44] width 104 height 24
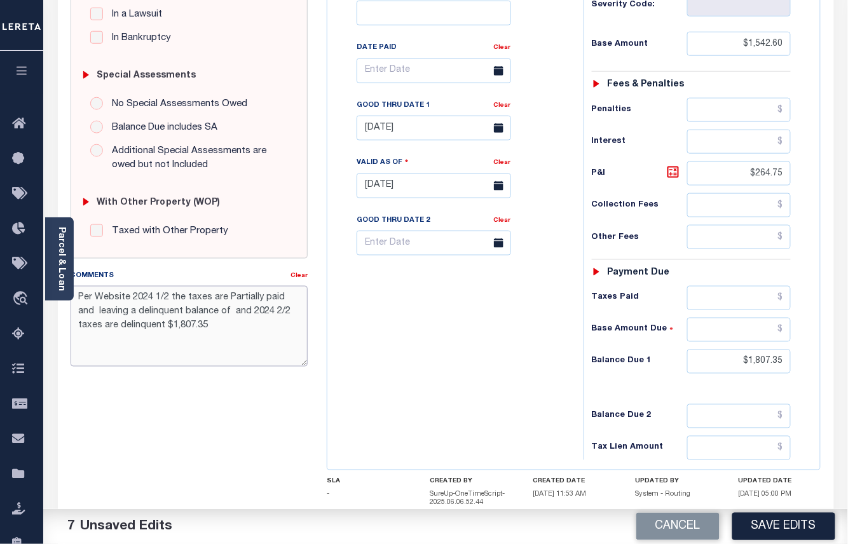
click at [206, 325] on textarea "Per Website 2024 1/2 the taxes are Partially paid and leaving a delinquent bala…" at bounding box center [190, 326] width 238 height 80
paste textarea "$1,542.60"
click at [769, 174] on input "$264.75" at bounding box center [739, 173] width 104 height 24
click at [304, 323] on textarea "Per Website 2024 1/2 the taxes are Partially paid and leaving a delinquent bala…" at bounding box center [190, 326] width 238 height 80
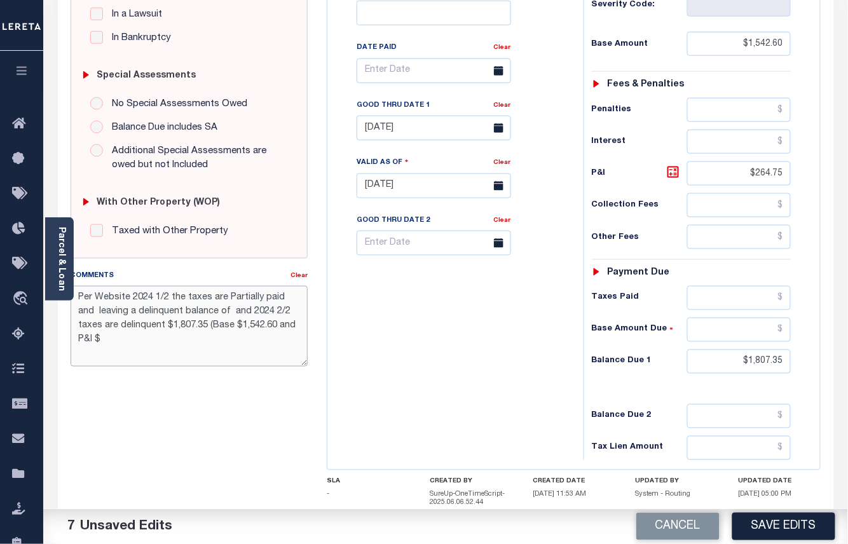
paste textarea "264.75"
drag, startPoint x: 288, startPoint y: 342, endPoint x: 51, endPoint y: 301, distance: 240.5
click at [51, 301] on div "PAYMENT 7 DOCUMENTS AGENCY DELINQUENT PAYEE" at bounding box center [445, 179] width 795 height 904
type textarea "Per Website 2024 1/2 the taxes are Partially paid and leaving a delinquent bala…"
click at [763, 519] on button "Save Edits" at bounding box center [783, 526] width 103 height 27
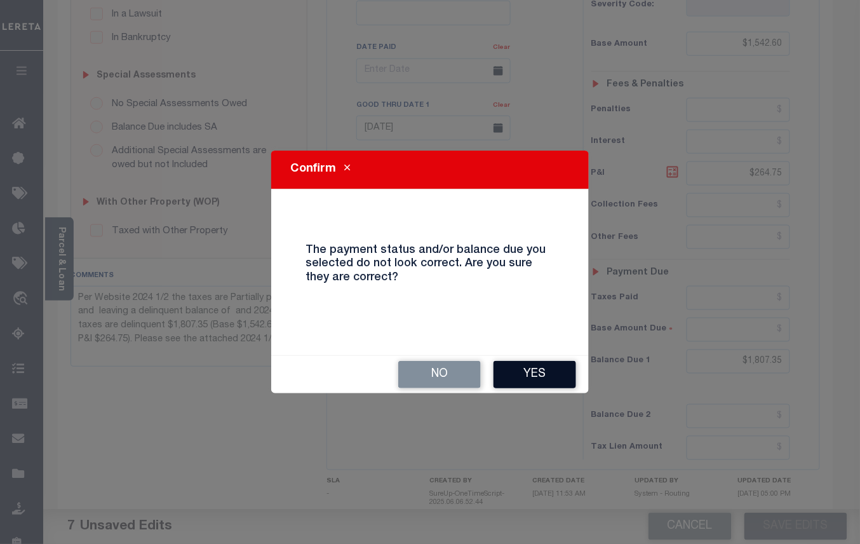
click at [532, 374] on button "Yes" at bounding box center [535, 374] width 83 height 27
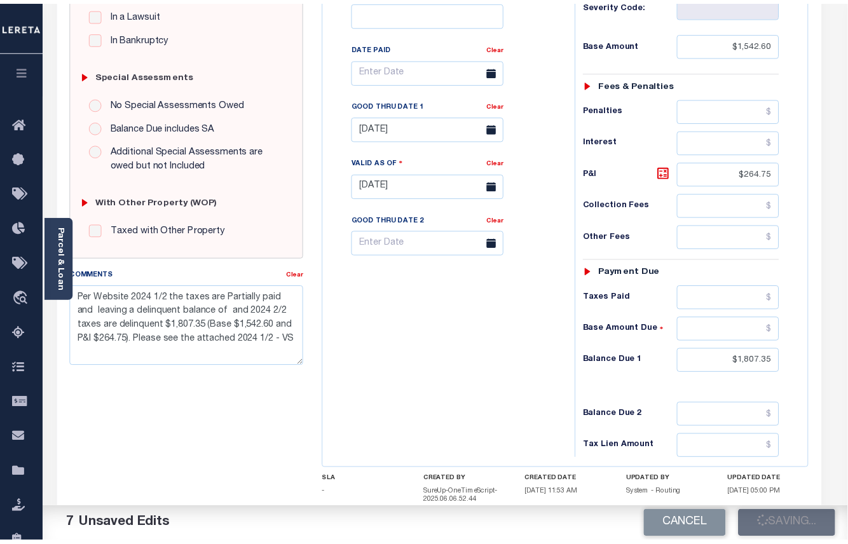
scroll to position [351, 0]
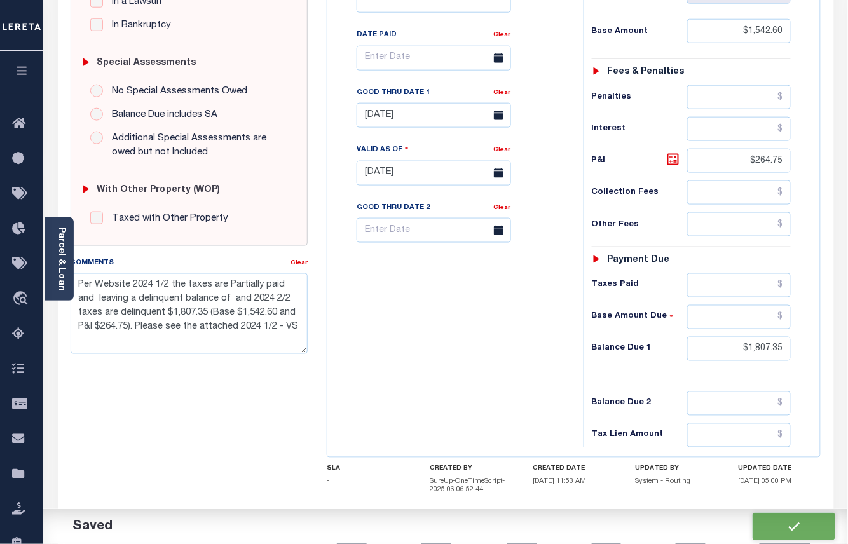
checkbox input "false"
type input "$1,542.6"
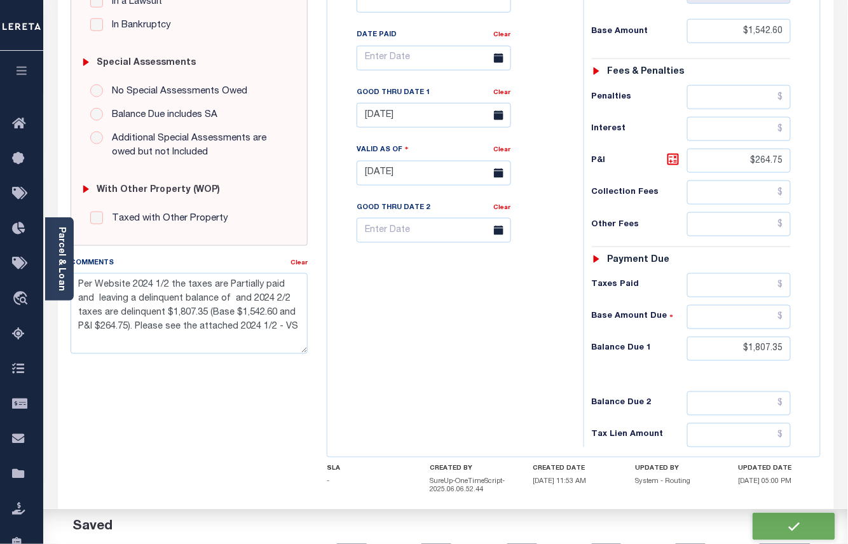
type input "$264.75"
type input "$1,807.35"
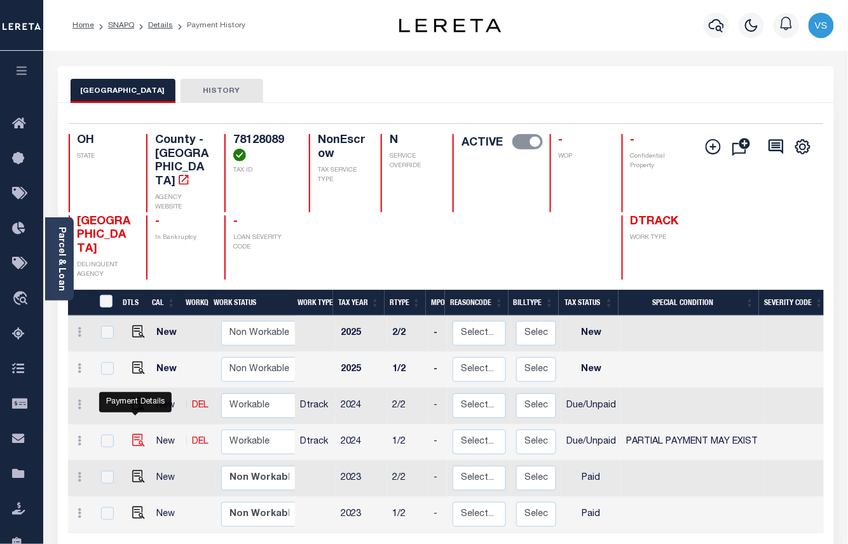
click at [135, 434] on img "" at bounding box center [138, 440] width 13 height 13
checkbox input "true"
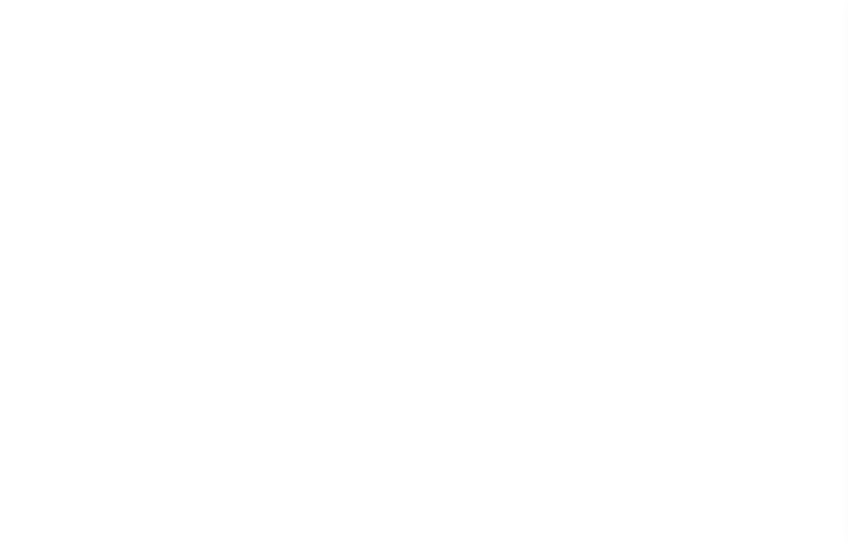
select select "DUE"
select select "15"
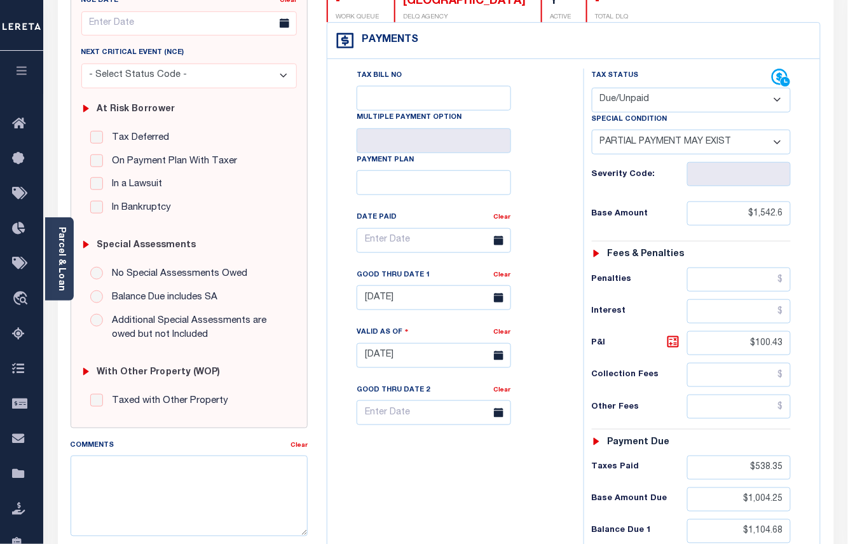
scroll to position [254, 0]
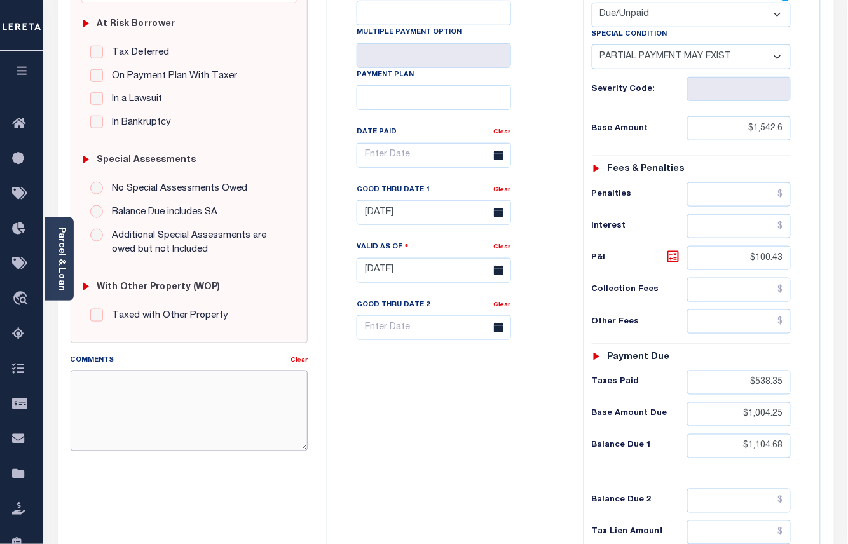
click at [130, 387] on textarea "Comments" at bounding box center [190, 411] width 238 height 80
paste textarea "Per Website 2024 1/2 the taxes are Partially paid and leaving a delinquent bala…"
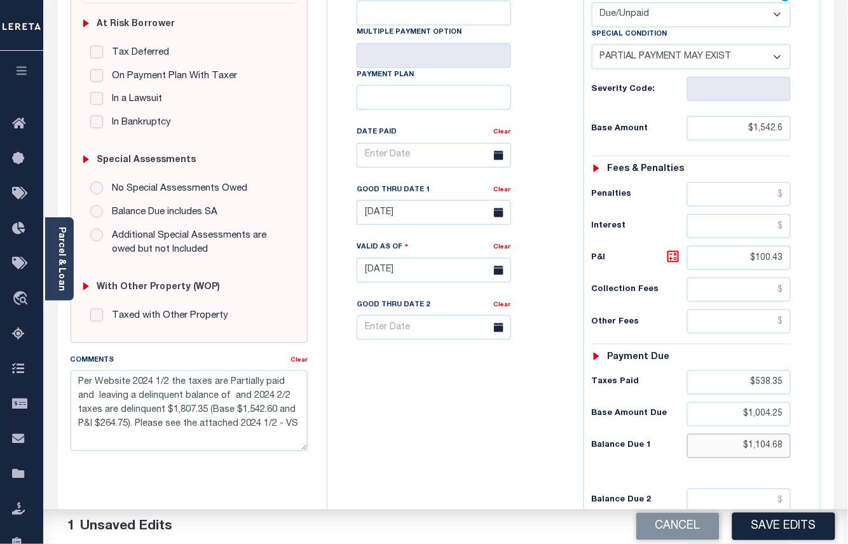
drag, startPoint x: 784, startPoint y: 454, endPoint x: 735, endPoint y: 458, distance: 49.1
click at [735, 458] on input "$1,104.68" at bounding box center [739, 446] width 104 height 24
click at [232, 400] on textarea "Per Website 2024 1/2 the taxes are Partially paid and leaving a delinquent bala…" at bounding box center [190, 411] width 238 height 80
paste textarea "$1,104.68"
drag, startPoint x: 145, startPoint y: 442, endPoint x: 61, endPoint y: 386, distance: 100.8
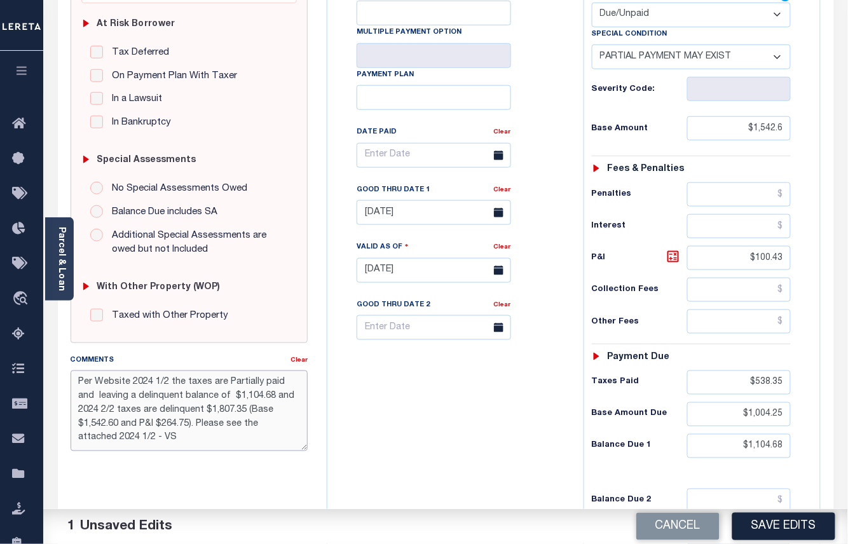
click at [61, 386] on div "Comments Clear Per Website 2024 1/2 the taxes are Partially paid and leaving a …" at bounding box center [189, 407] width 257 height 108
type textarea "Per Website 2024 1/2 the taxes are Partially paid and leaving a delinquent bala…"
click at [772, 527] on button "Save Edits" at bounding box center [783, 526] width 103 height 27
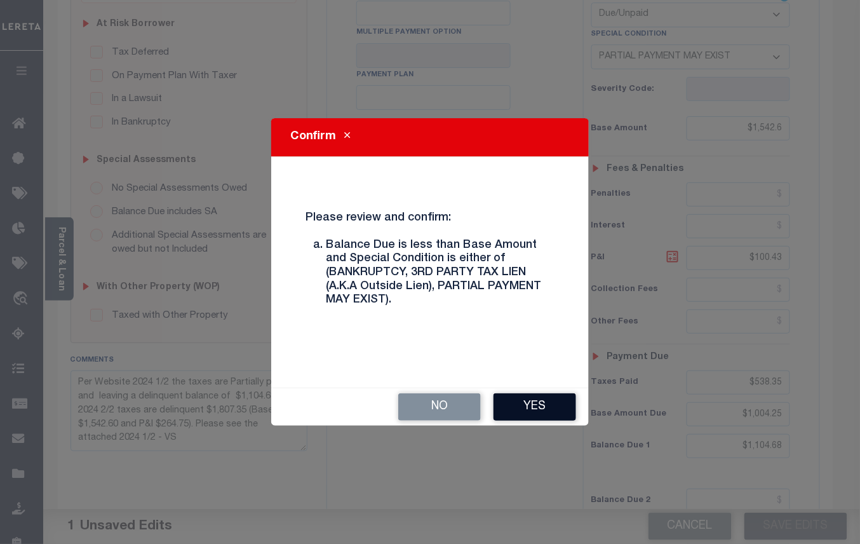
click at [527, 400] on button "Yes" at bounding box center [535, 406] width 83 height 27
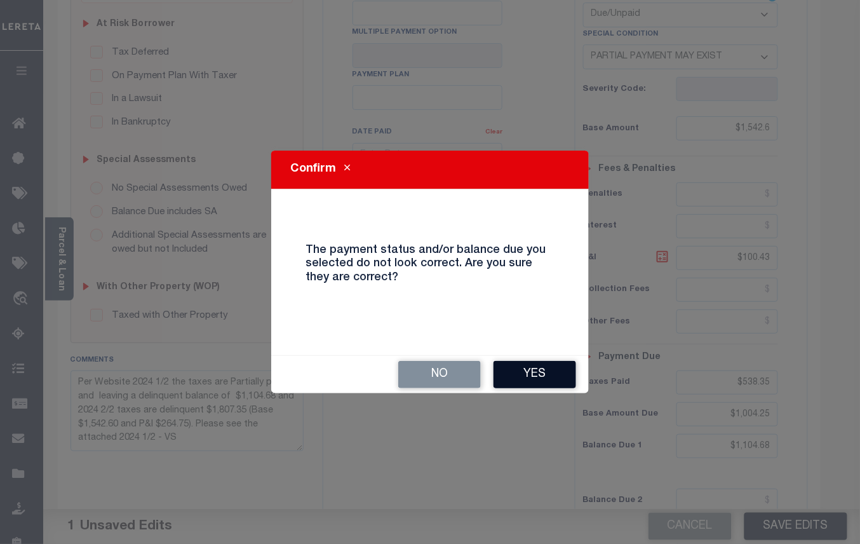
click at [527, 379] on button "Yes" at bounding box center [535, 374] width 83 height 27
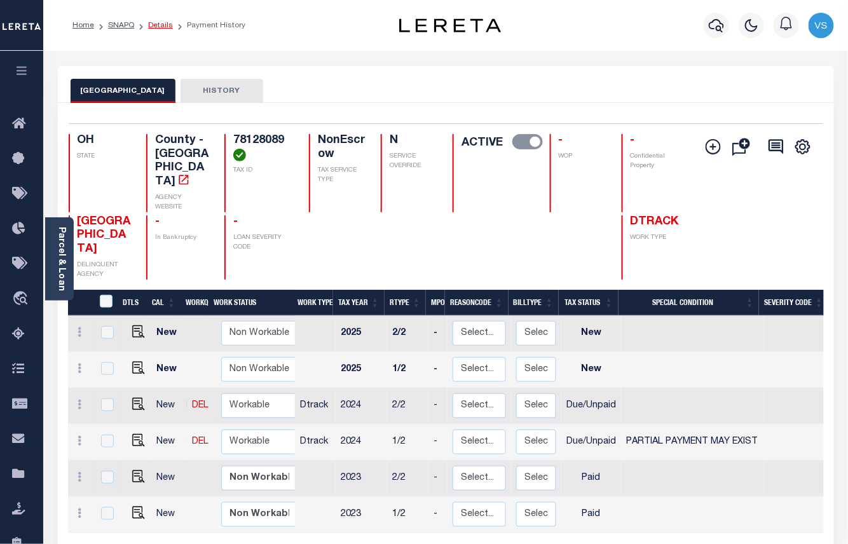
click at [153, 24] on link "Details" at bounding box center [160, 26] width 25 height 8
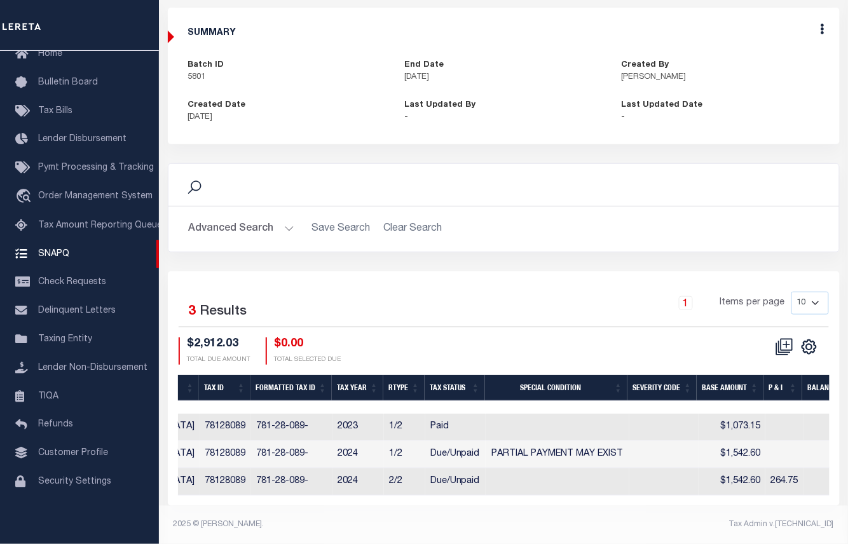
scroll to position [0, 316]
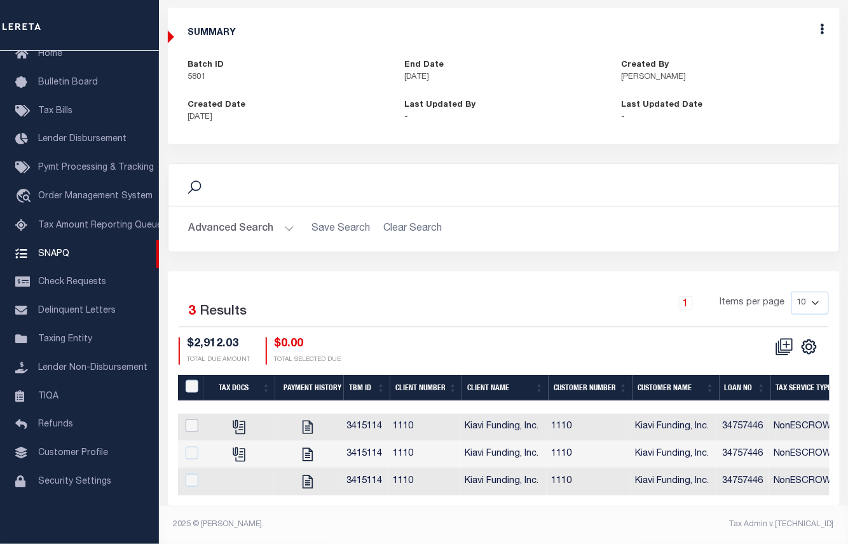
click at [189, 419] on input "checkbox" at bounding box center [192, 425] width 13 height 13
checkbox input "true"
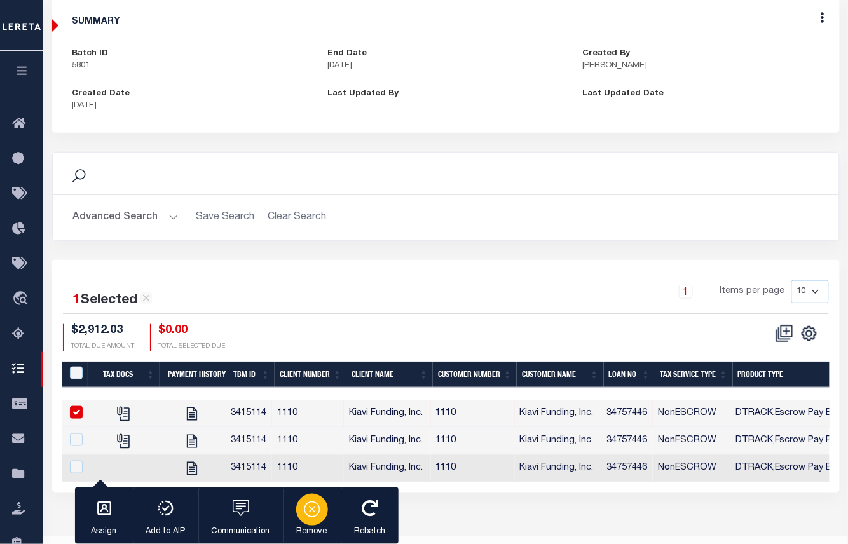
click at [309, 514] on icon "button" at bounding box center [312, 509] width 18 height 18
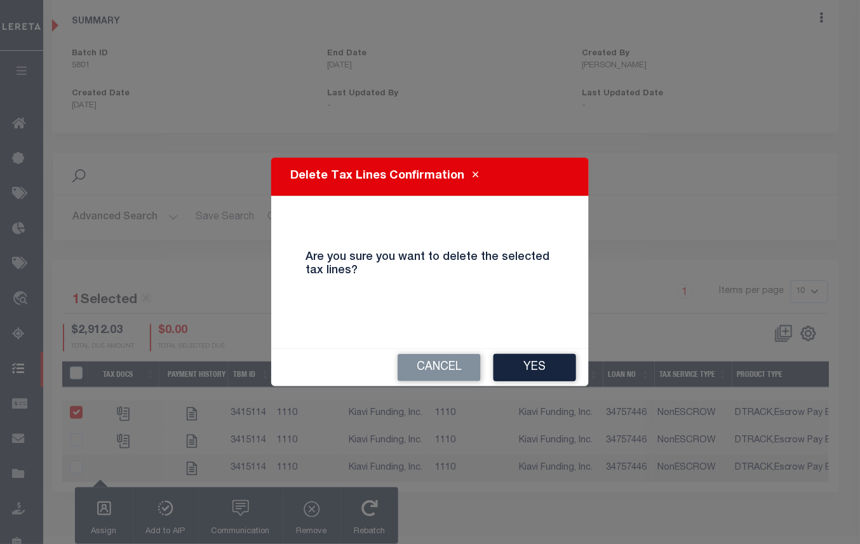
click at [521, 370] on button "Yes" at bounding box center [535, 367] width 83 height 27
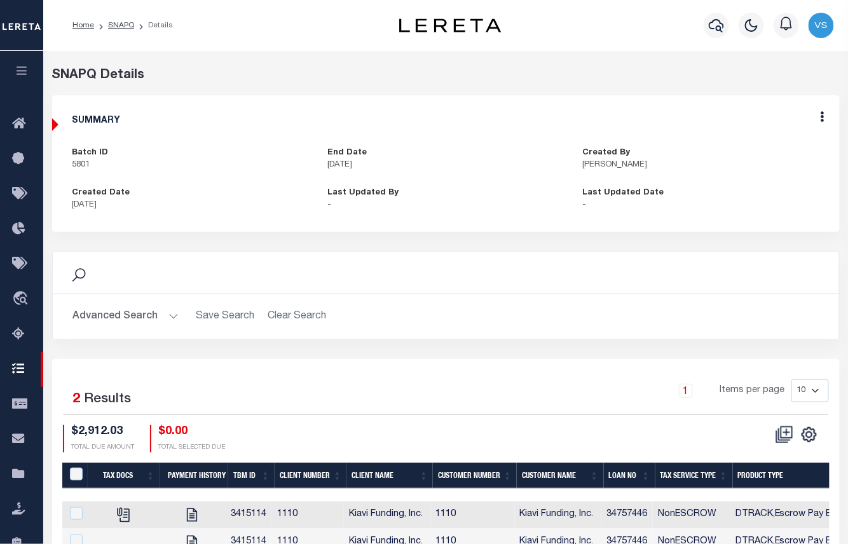
click at [824, 120] on div "Edit" at bounding box center [822, 118] width 34 height 47
click at [822, 122] on icon at bounding box center [822, 116] width 4 height 11
click at [755, 153] on link "Edit" at bounding box center [788, 153] width 100 height 21
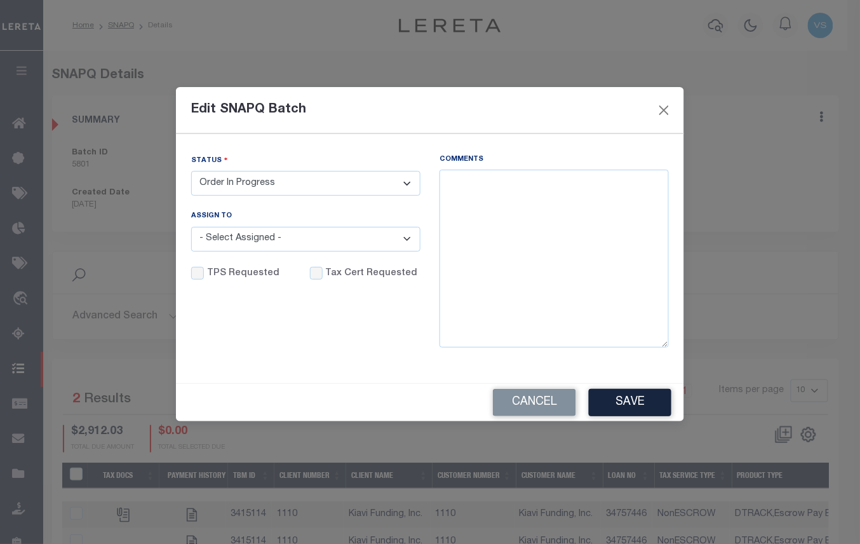
click at [275, 183] on select "- Select Status - Order In Progress Complete" at bounding box center [305, 183] width 229 height 25
select select "CPT"
click at [191, 171] on select "- Select Status - Order In Progress Complete" at bounding box center [305, 183] width 229 height 25
click at [313, 273] on input "Tax Cert Requested" at bounding box center [316, 273] width 13 height 13
checkbox input "true"
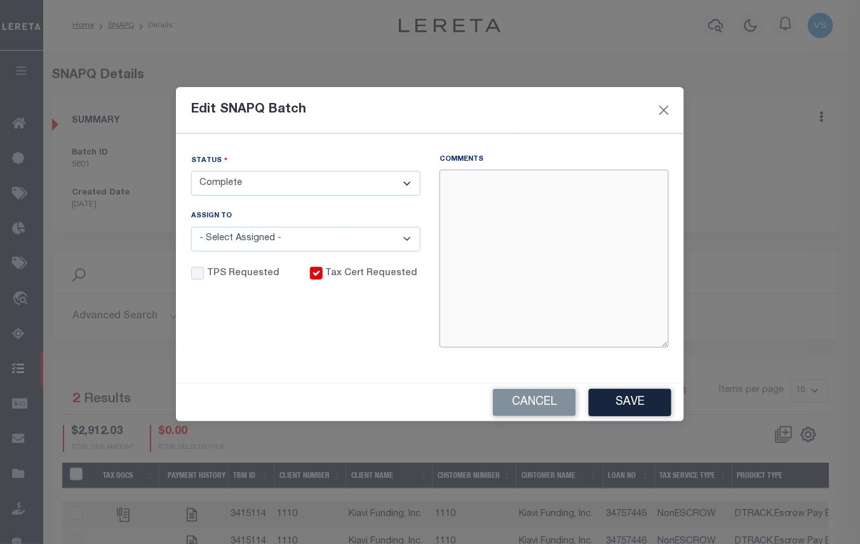
click at [547, 240] on textarea "Comments" at bounding box center [554, 259] width 229 height 178
paste textarea "Per Website 2024 1/2 the taxes are Partially paid and leaving a delinquent bala…"
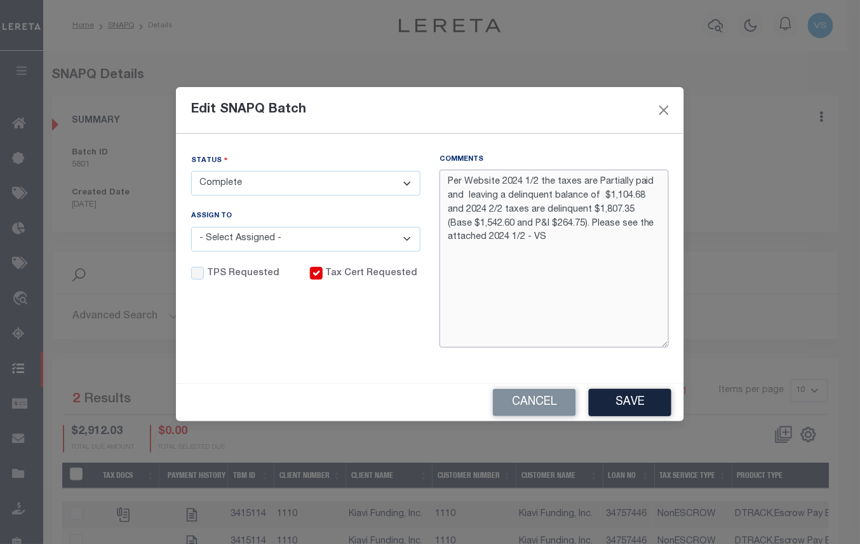
click at [449, 180] on textarea "Per Website 2024 1/2 the taxes are Partially paid and leaving a delinquent bala…" at bounding box center [554, 259] width 229 height 178
type textarea "Per Website 2024 1/2 the taxes are Partially paid and leaving a delinquent bala…"
click at [240, 183] on select "- Select Status - Order In Progress Complete" at bounding box center [305, 183] width 229 height 25
select select "OIP"
click at [191, 171] on select "- Select Status - Order In Progress Complete" at bounding box center [305, 183] width 229 height 25
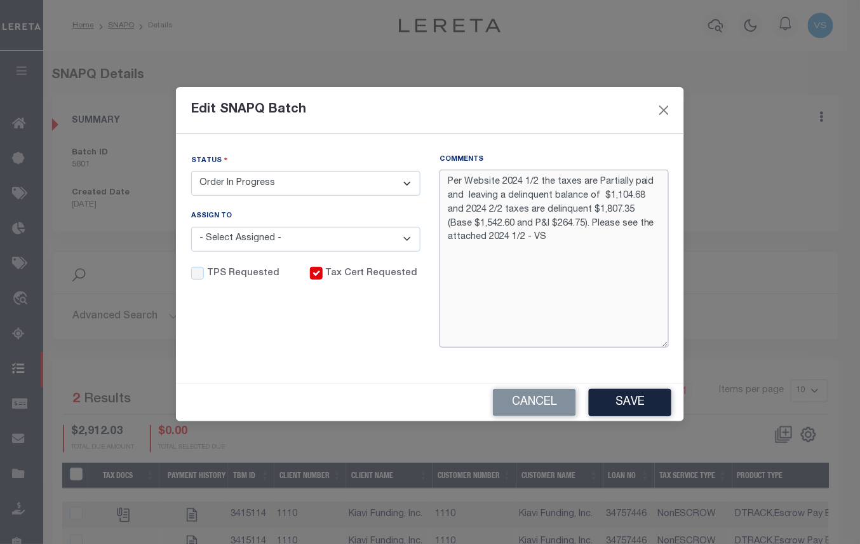
click at [448, 181] on textarea "Per Website 2024 1/2 the taxes are Partially paid and leaving a delinquent bala…" at bounding box center [554, 259] width 229 height 178
paste textarea "45599"
click at [547, 257] on textarea "[DATE] - LD #45599 and Funding Date: [DATE] Per Website 2024 1/2 the taxes are …" at bounding box center [554, 259] width 229 height 178
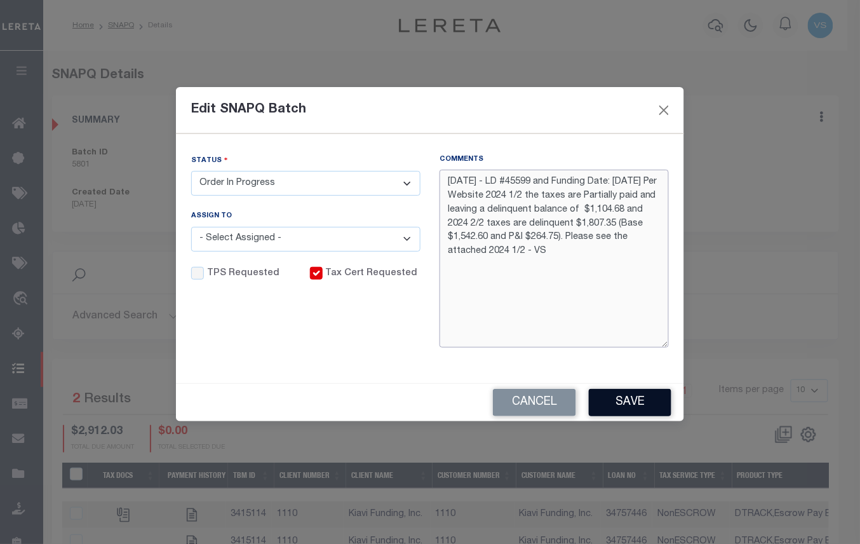
type textarea "[DATE] - LD #45599 and Funding Date: [DATE] Per Website 2024 1/2 the taxes are …"
click at [611, 400] on button "Save" at bounding box center [630, 402] width 83 height 27
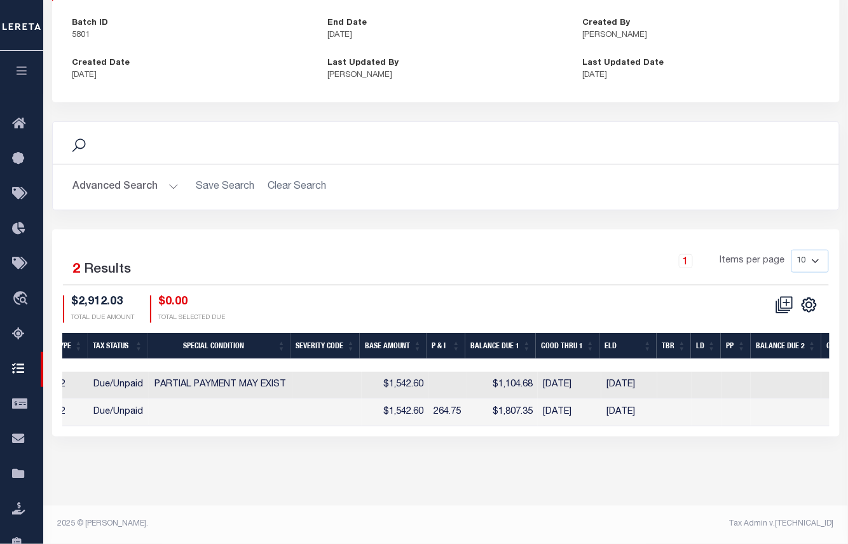
scroll to position [0, 1141]
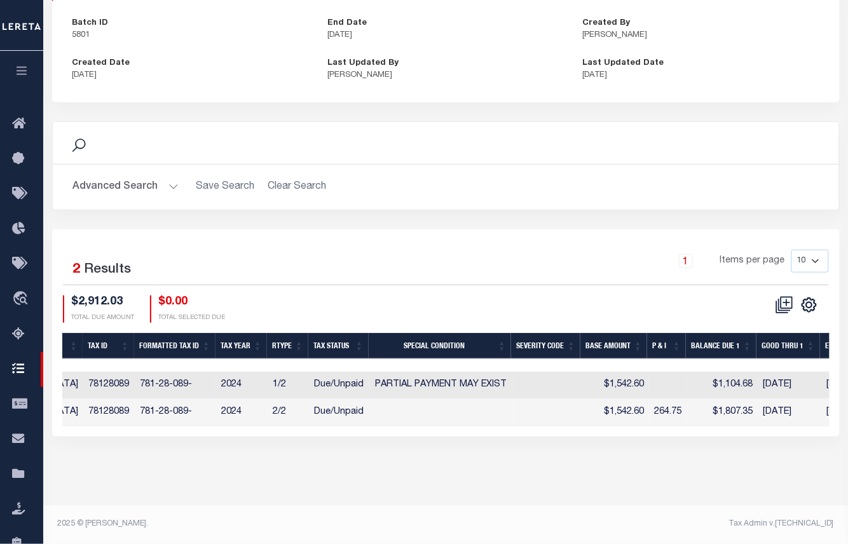
click at [731, 390] on td "$1,104.68" at bounding box center [723, 385] width 71 height 27
copy td "1,104.68"
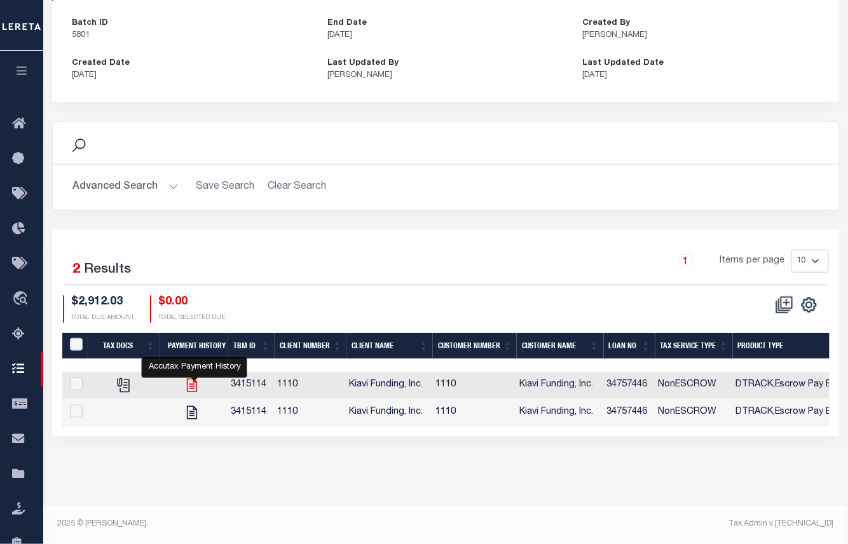
click at [193, 390] on icon "" at bounding box center [192, 385] width 17 height 17
checkbox input "true"
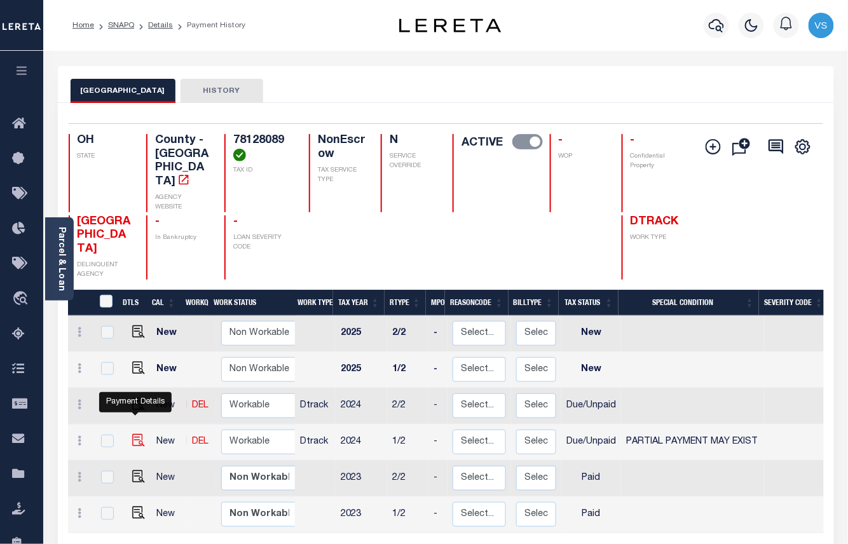
click at [135, 434] on img "" at bounding box center [138, 440] width 13 height 13
checkbox input "true"
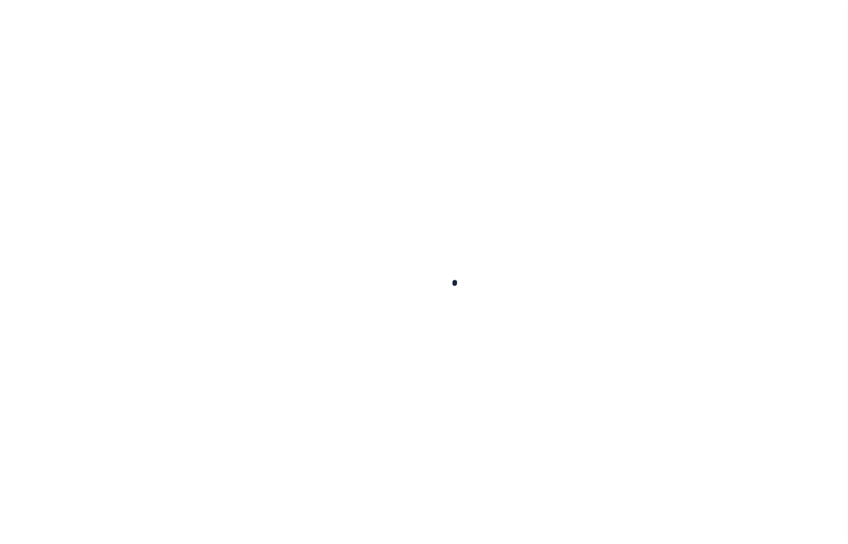
select select "DUE"
select select "15"
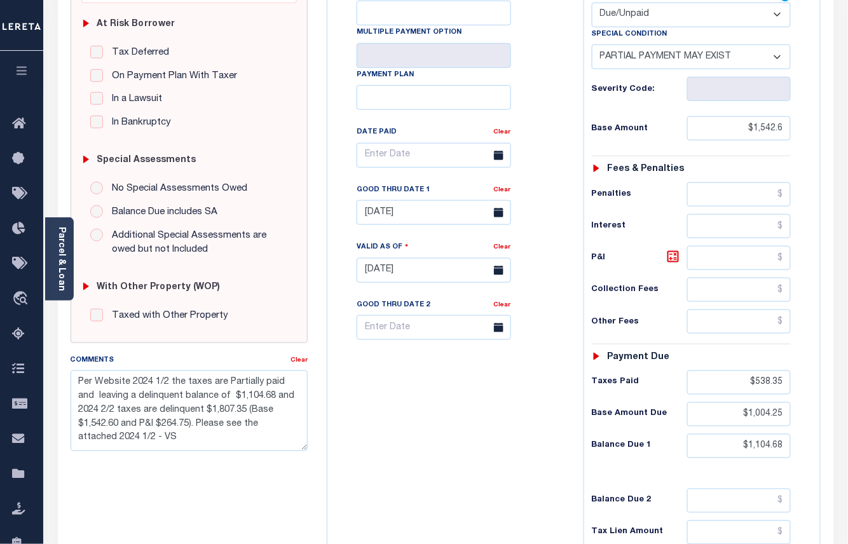
scroll to position [339, 0]
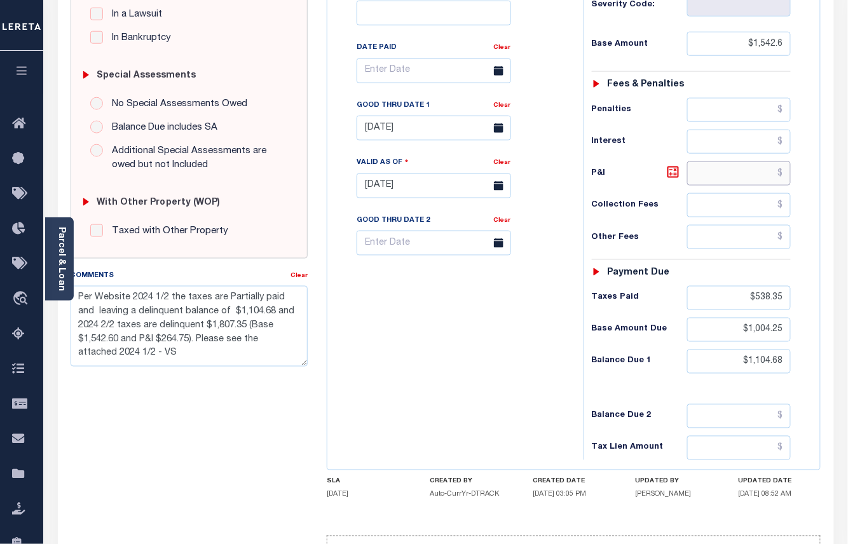
click at [750, 183] on input "text" at bounding box center [739, 173] width 104 height 24
paste input "100.43"
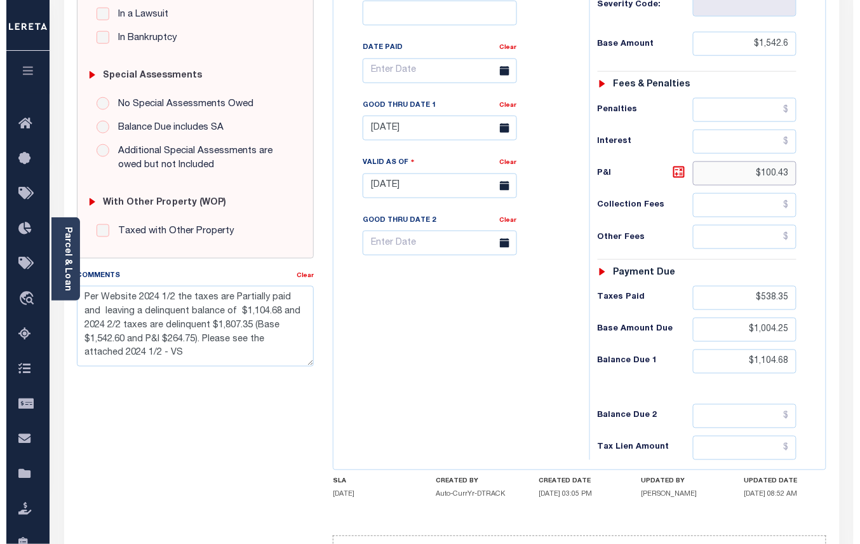
scroll to position [427, 0]
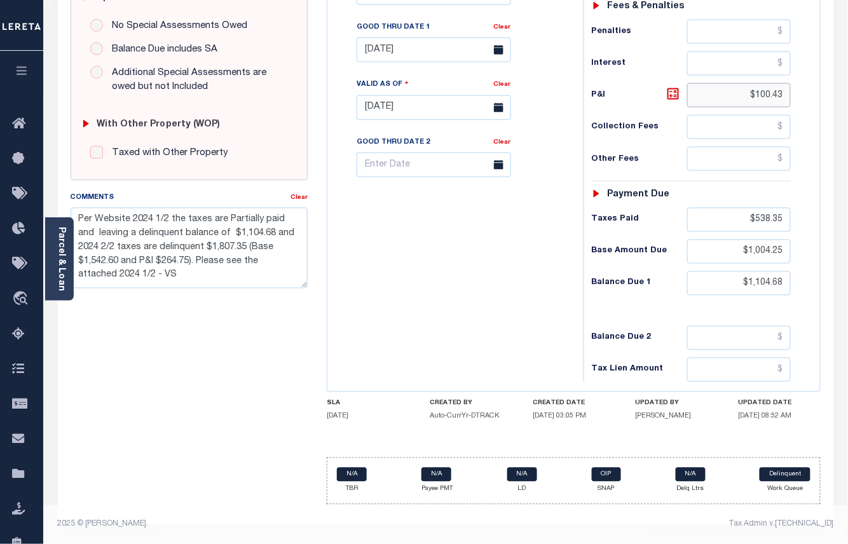
type input "$100.43"
click at [763, 278] on input "$1,104.68" at bounding box center [739, 283] width 104 height 24
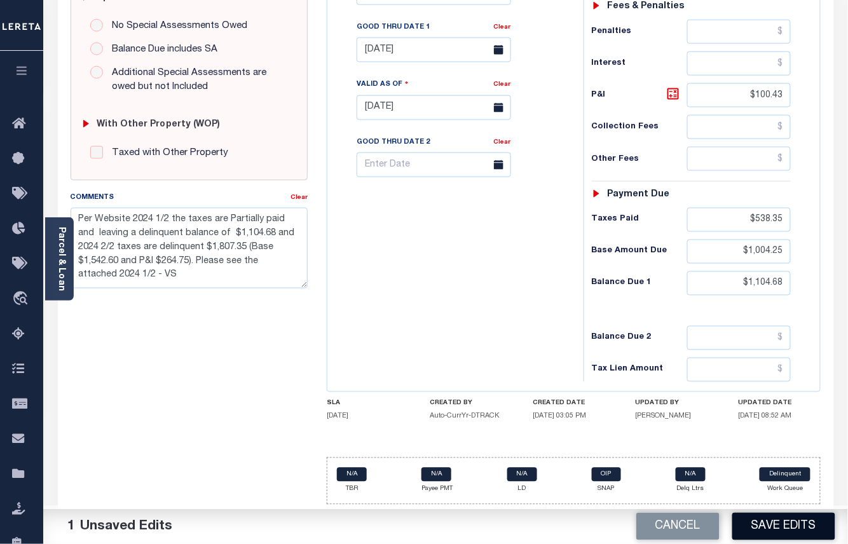
click at [756, 527] on button "Save Edits" at bounding box center [783, 526] width 103 height 27
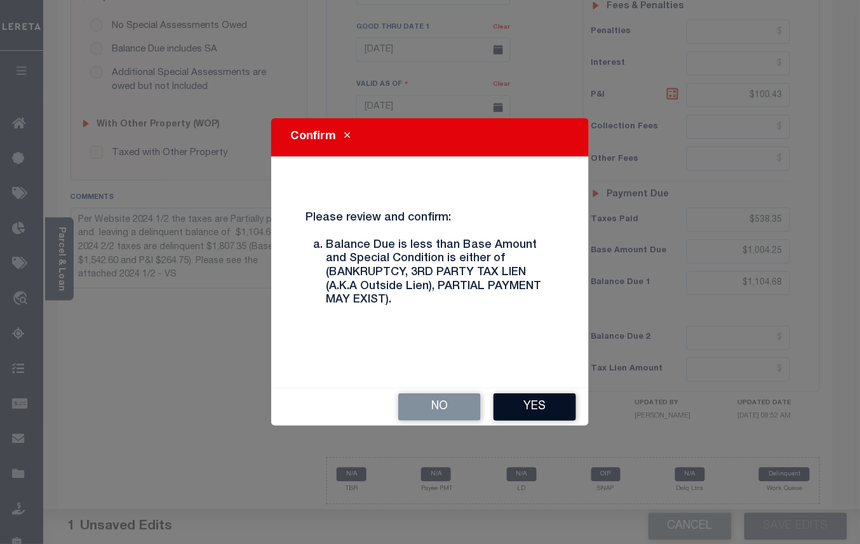
click at [514, 403] on button "Yes" at bounding box center [535, 406] width 83 height 27
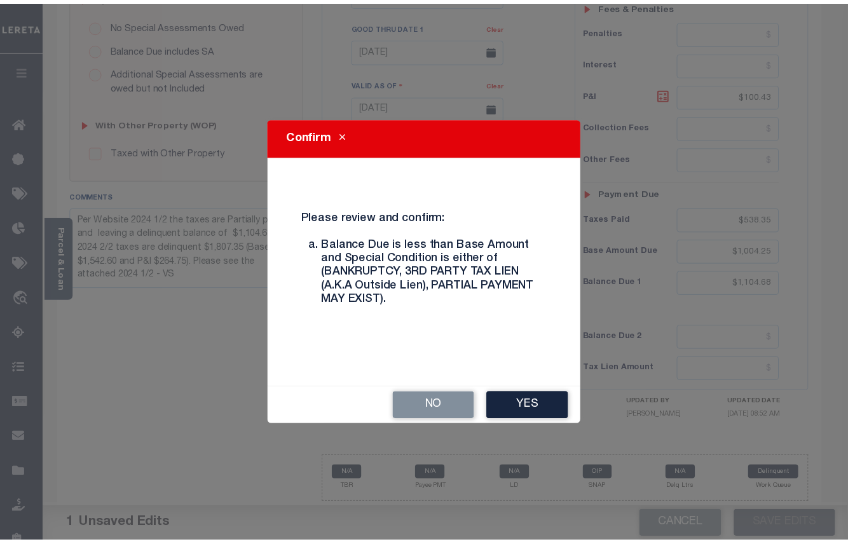
scroll to position [414, 0]
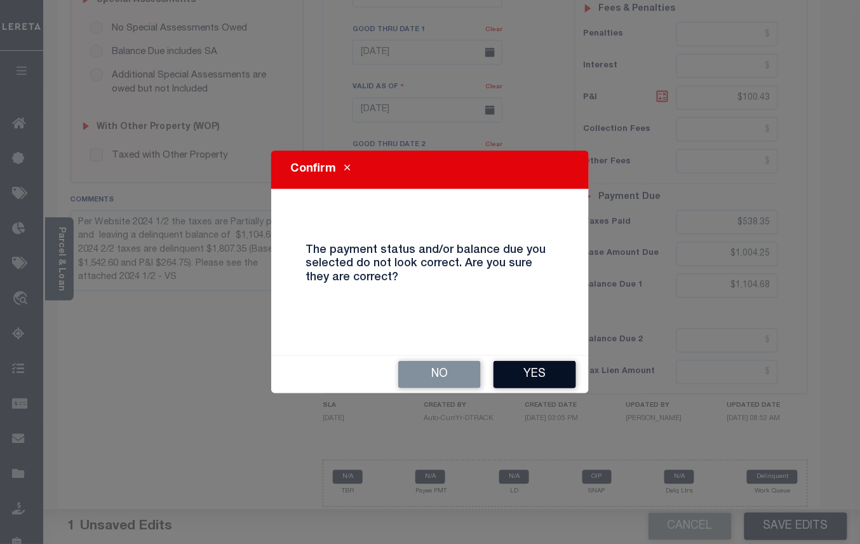
click at [534, 374] on button "Yes" at bounding box center [535, 374] width 83 height 27
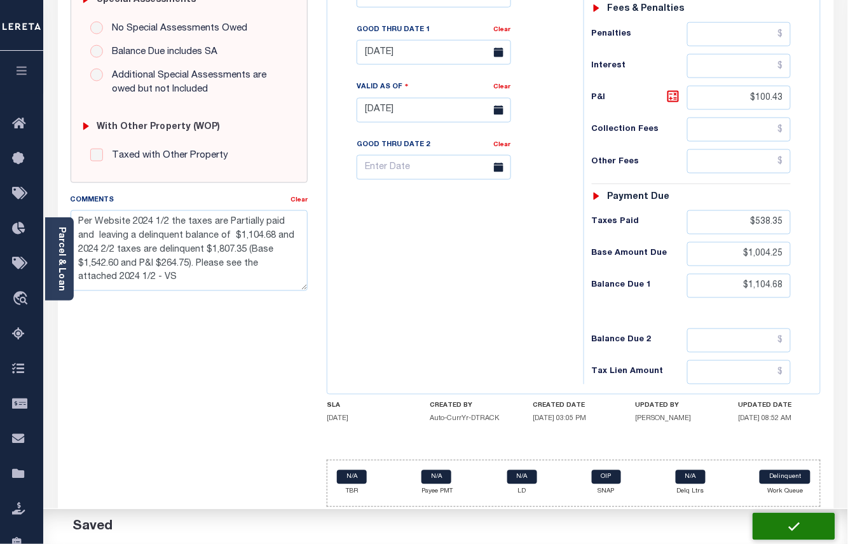
checkbox input "false"
type input "$1,542.6"
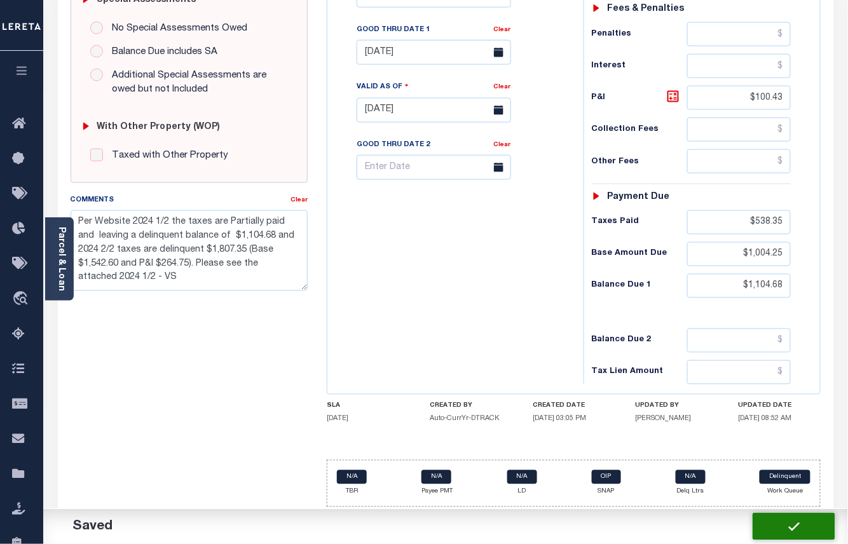
type input "$100.43"
type input "$538.35"
type input "$1,004.25"
type input "$1,104.68"
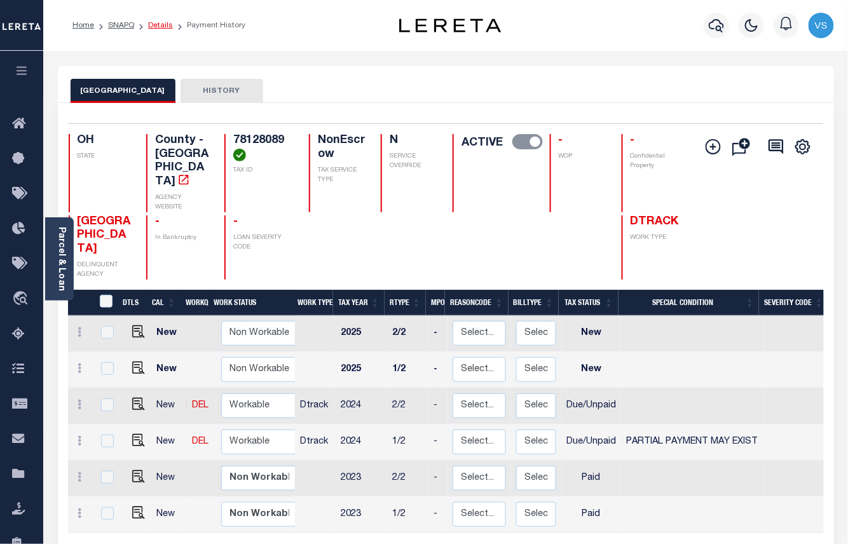
click at [150, 24] on link "Details" at bounding box center [160, 26] width 25 height 8
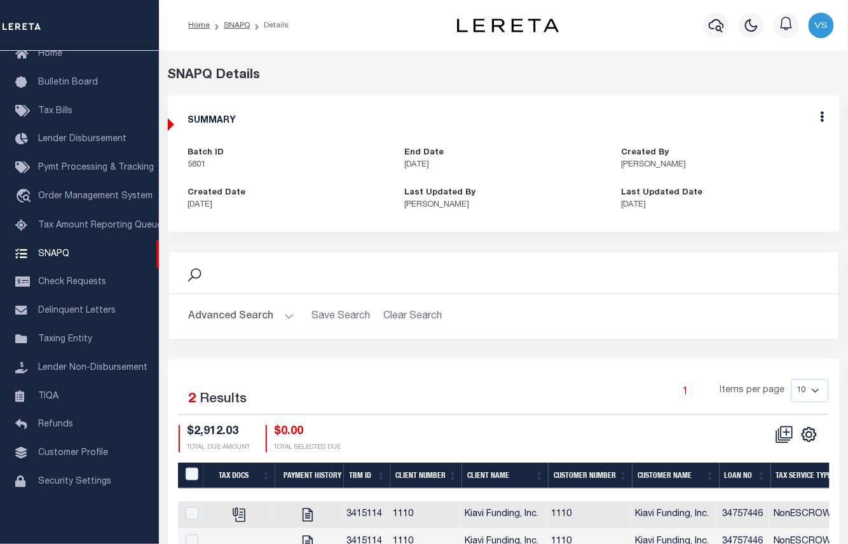
scroll to position [72, 0]
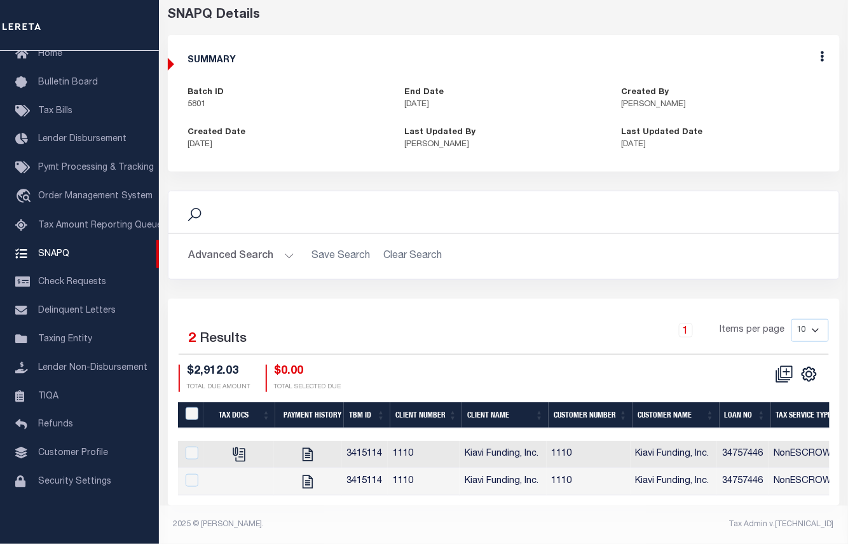
drag, startPoint x: 374, startPoint y: 496, endPoint x: 626, endPoint y: 496, distance: 251.7
click at [626, 496] on div "Selected 2 Results 1 Items per page 10 25 50 100 $2,912.03 $0.00" at bounding box center [504, 402] width 672 height 207
click at [189, 407] on input "QID" at bounding box center [192, 413] width 13 height 13
checkbox input "true"
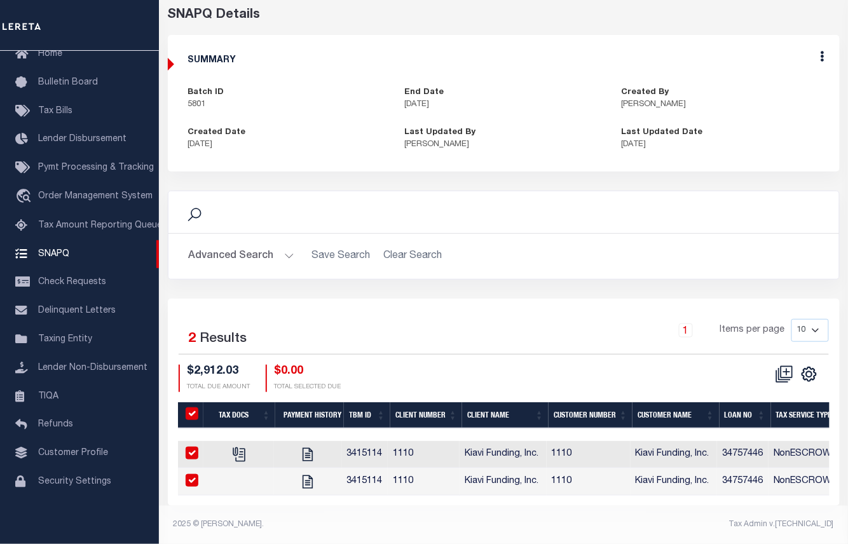
checkbox input "true"
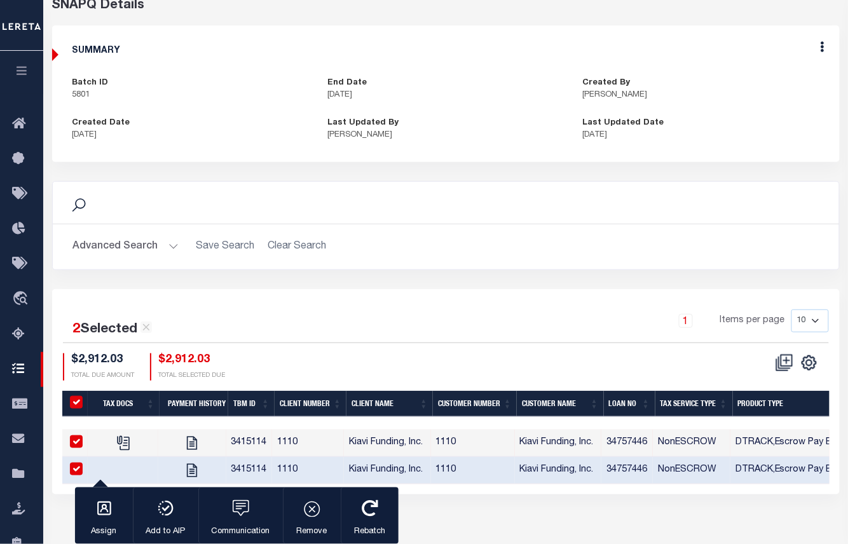
click at [598, 221] on div "Search" at bounding box center [446, 203] width 786 height 42
click at [74, 407] on input "QID" at bounding box center [76, 402] width 13 height 13
checkbox input "false"
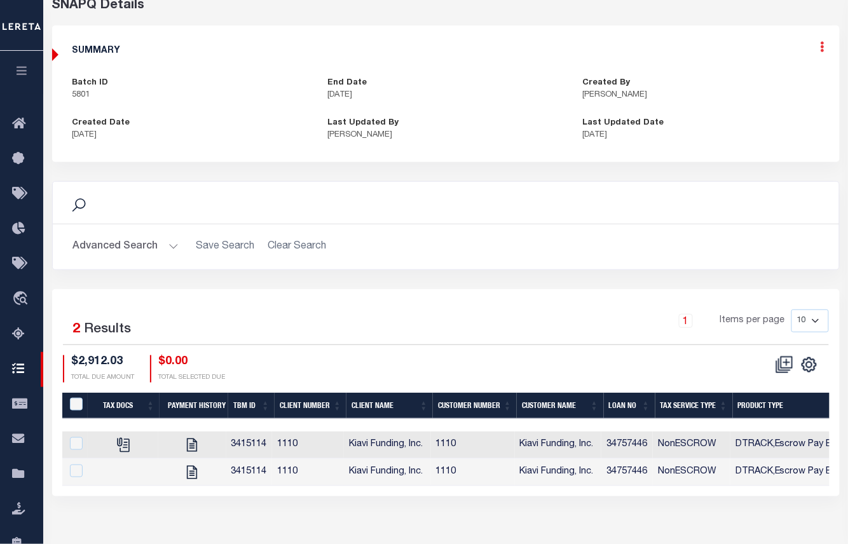
click at [821, 52] on icon at bounding box center [822, 46] width 4 height 11
click at [763, 85] on link "Edit" at bounding box center [788, 83] width 100 height 21
select select "OIP"
checkbox input "true"
type textarea "[DATE] - LD #45599 and Funding Date: [DATE] Per Website 2024 1/2 the taxes are …"
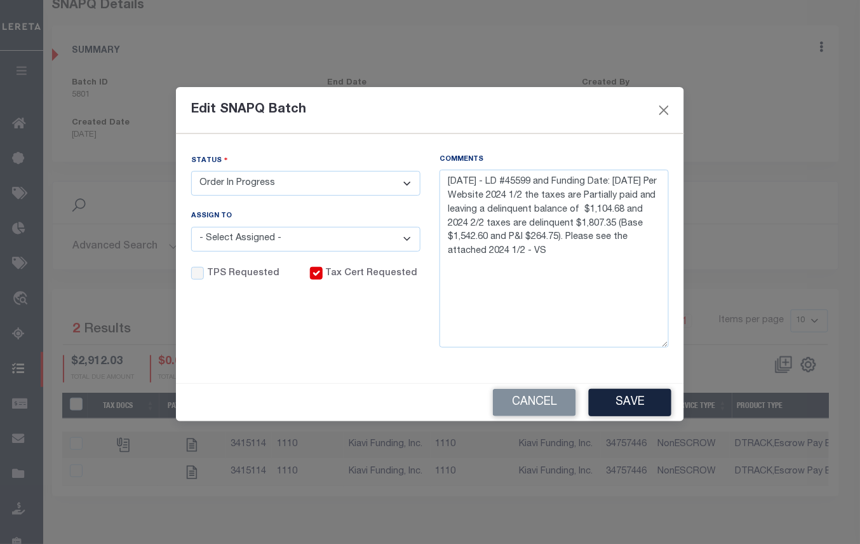
click at [273, 181] on select "- Select Status - Order In Progress Complete" at bounding box center [305, 183] width 229 height 25
select select "CPT"
click at [191, 171] on select "- Select Status - Order In Progress Complete" at bounding box center [305, 183] width 229 height 25
click at [616, 402] on button "Save" at bounding box center [630, 402] width 83 height 27
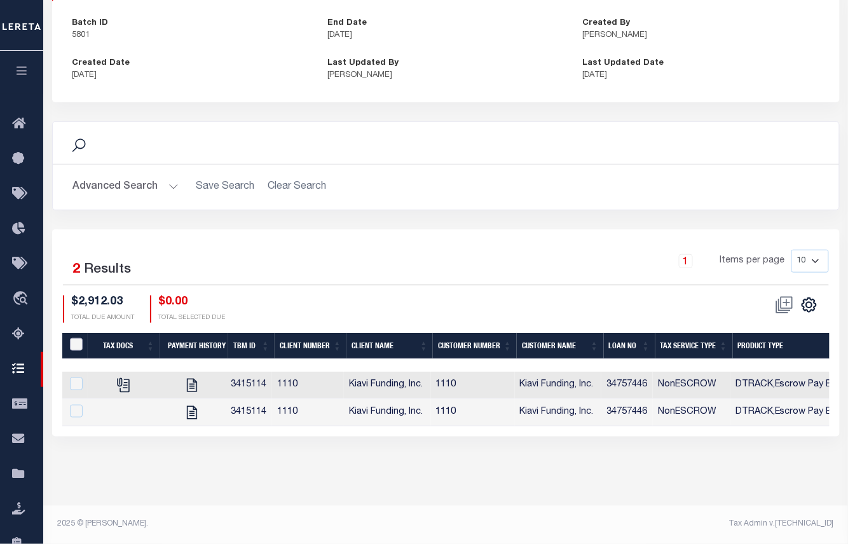
click at [72, 347] on input "QID" at bounding box center [76, 344] width 13 height 13
checkbox input "true"
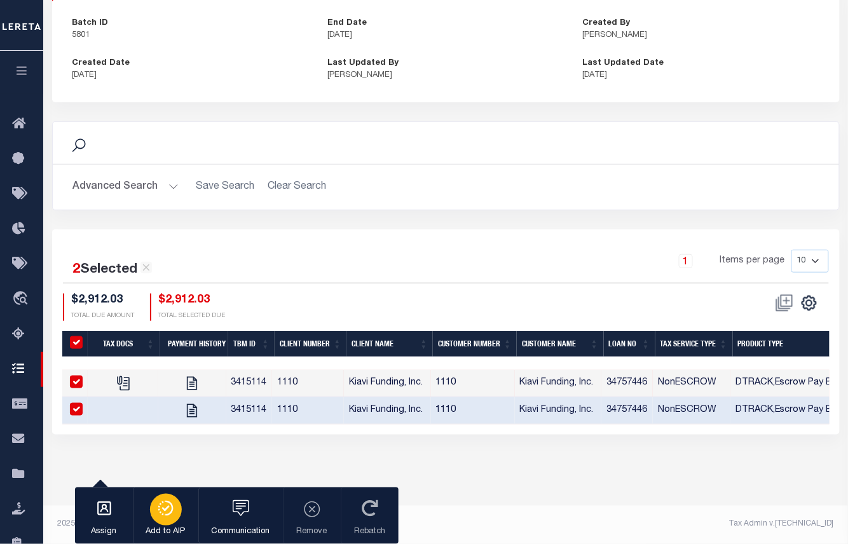
click at [161, 514] on icon "button" at bounding box center [166, 508] width 18 height 15
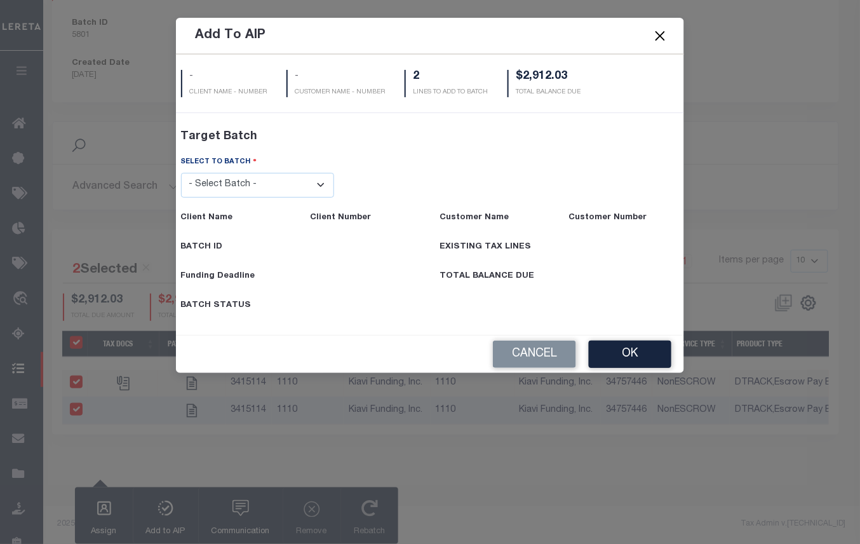
click at [242, 186] on select "- Select Batch - 40795 41171 41729 41820 42004 42111 42867 43296 45119 45394 45…" at bounding box center [258, 185] width 154 height 25
select select "45599"
click at [181, 198] on select "- Select Batch - 40795 41171 41729 41820 42004 42111 42867 43296 45119 45394 45…" at bounding box center [258, 185] width 154 height 25
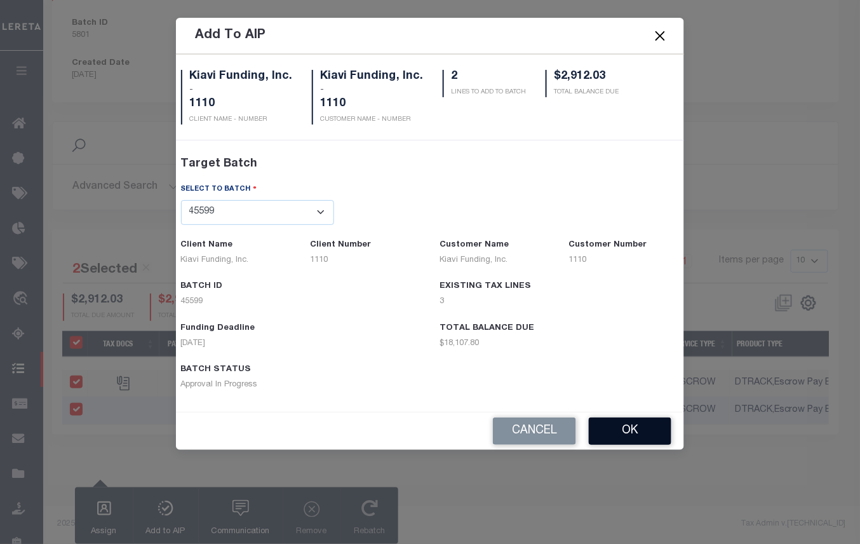
click at [621, 433] on button "OK" at bounding box center [630, 431] width 83 height 27
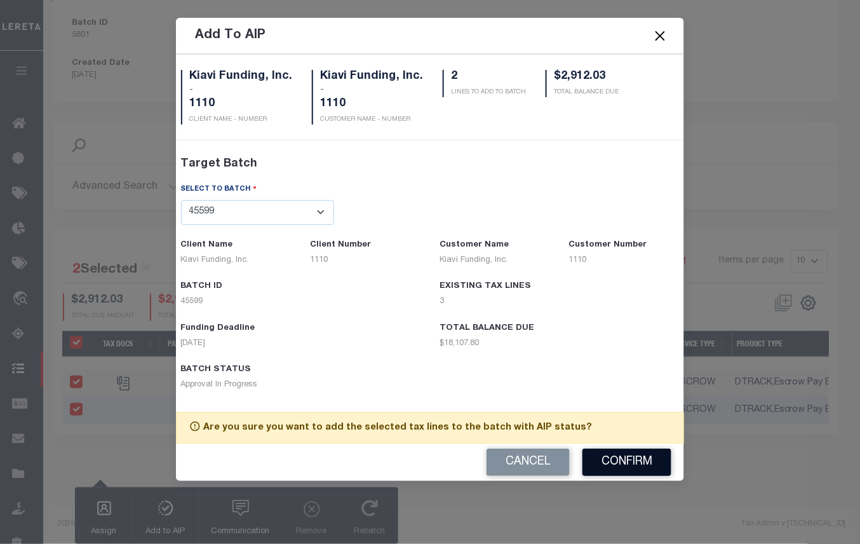
drag, startPoint x: 598, startPoint y: 463, endPoint x: 662, endPoint y: 336, distance: 141.5
click at [599, 463] on button "Confirm" at bounding box center [627, 462] width 89 height 27
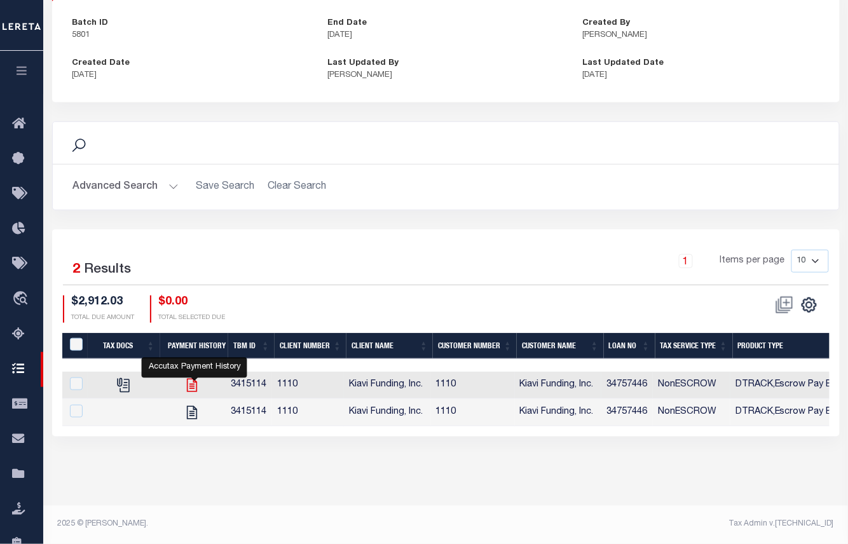
click at [196, 388] on icon at bounding box center [192, 385] width 10 height 13
checkbox input "false"
checkbox input "true"
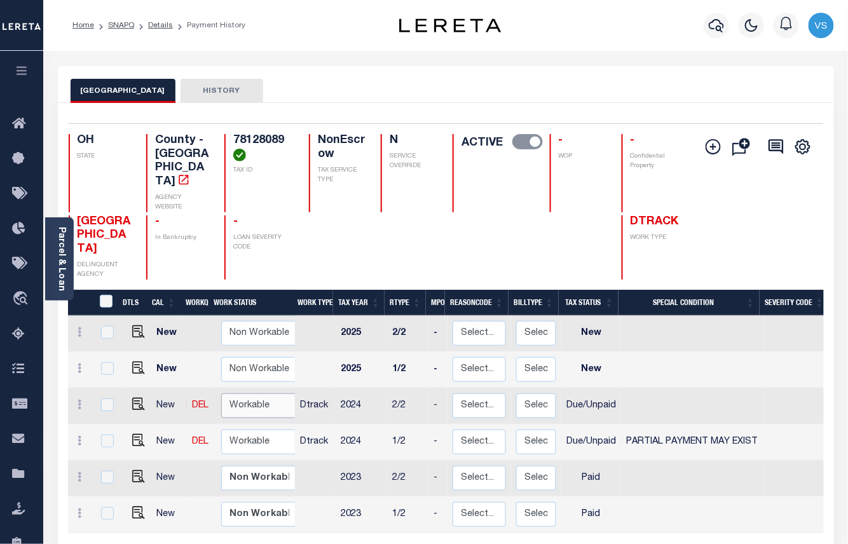
click at [224, 393] on select "Non Workable Workable" at bounding box center [259, 405] width 76 height 25
checkbox input "true"
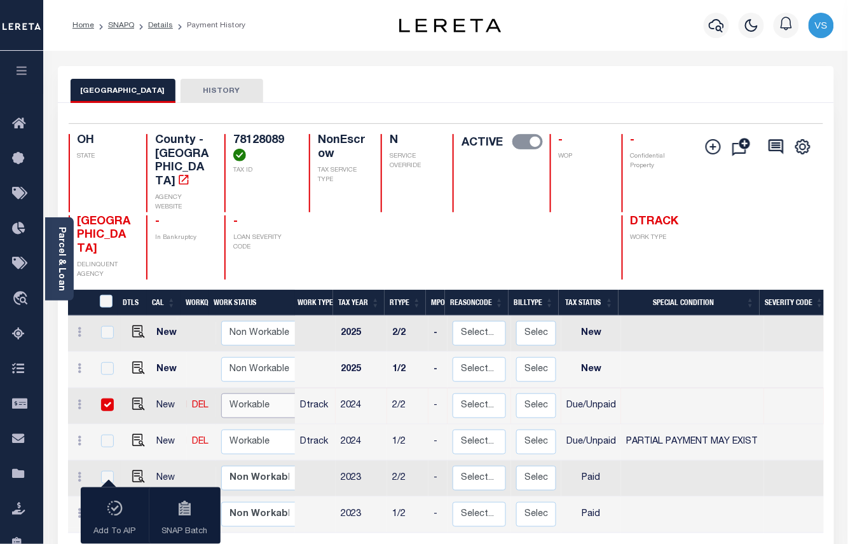
select select "true"
click at [221, 393] on select "Non Workable Workable" at bounding box center [259, 405] width 76 height 25
checkbox input "false"
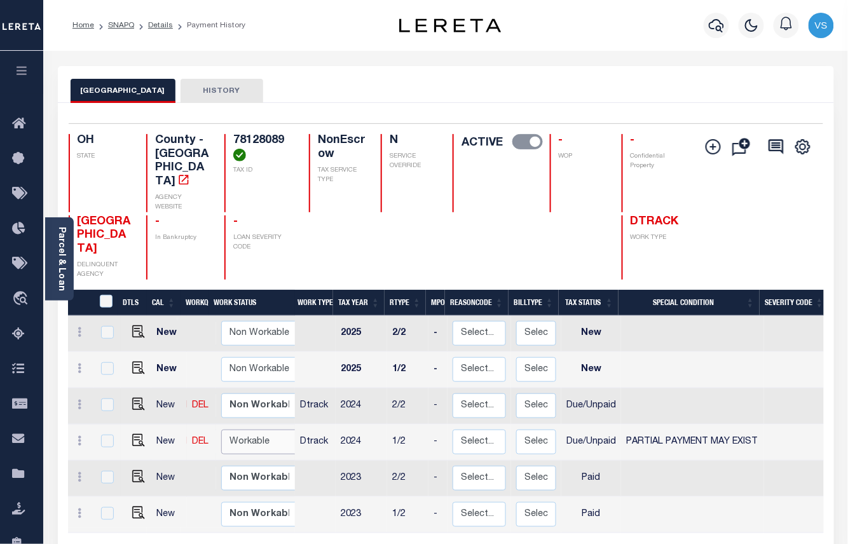
click at [244, 430] on select "Non Workable Workable" at bounding box center [259, 442] width 76 height 25
checkbox input "true"
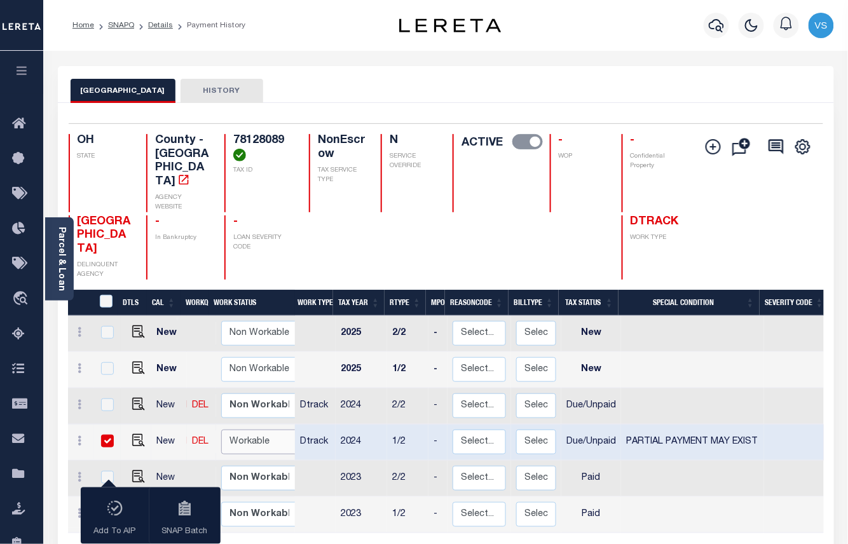
select select "true"
click at [221, 430] on select "Non Workable Workable" at bounding box center [259, 442] width 76 height 25
checkbox input "false"
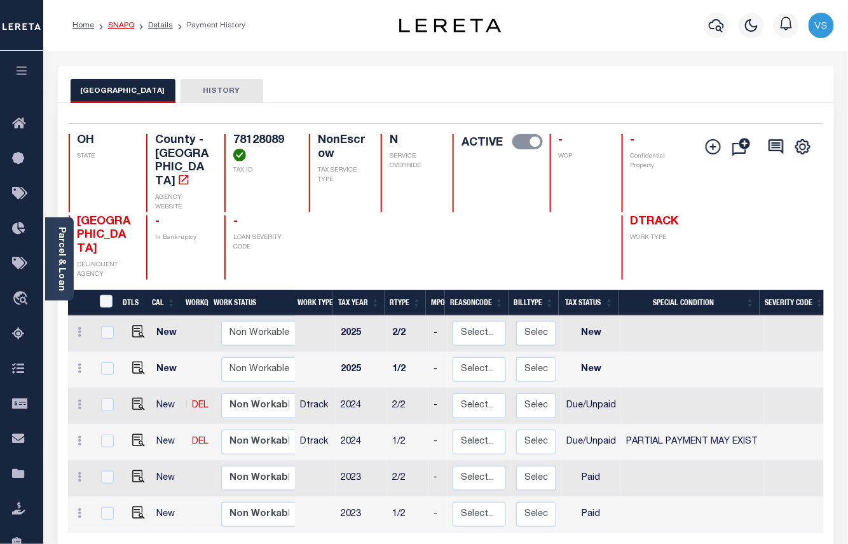
click at [121, 24] on link "SNAPQ" at bounding box center [121, 26] width 26 height 8
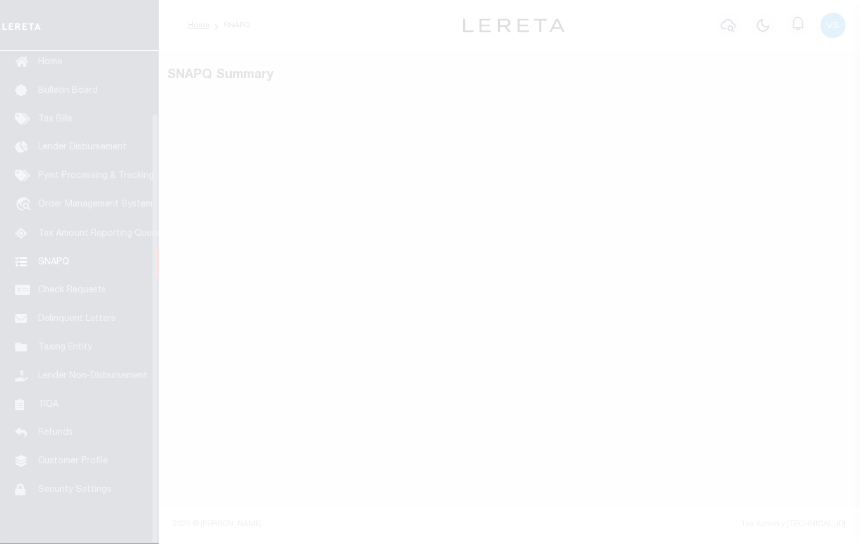
scroll to position [71, 0]
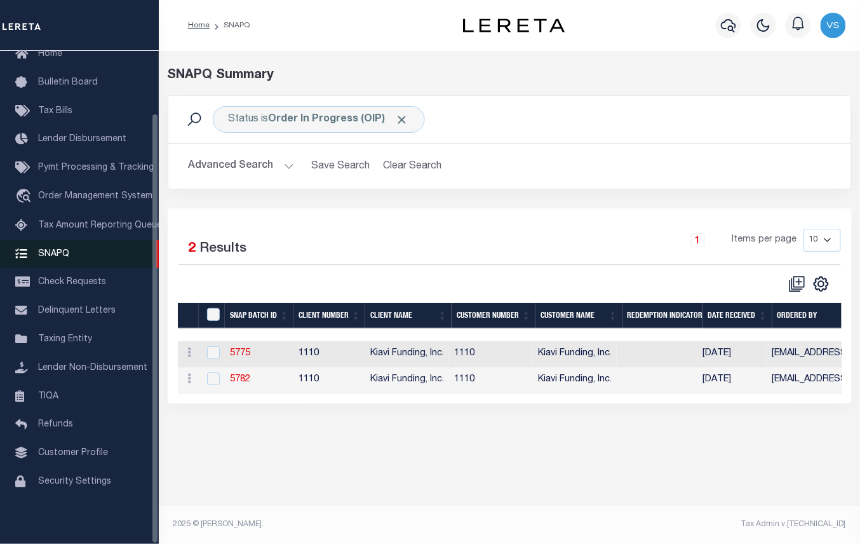
click at [44, 250] on span "SNAPQ" at bounding box center [53, 253] width 31 height 9
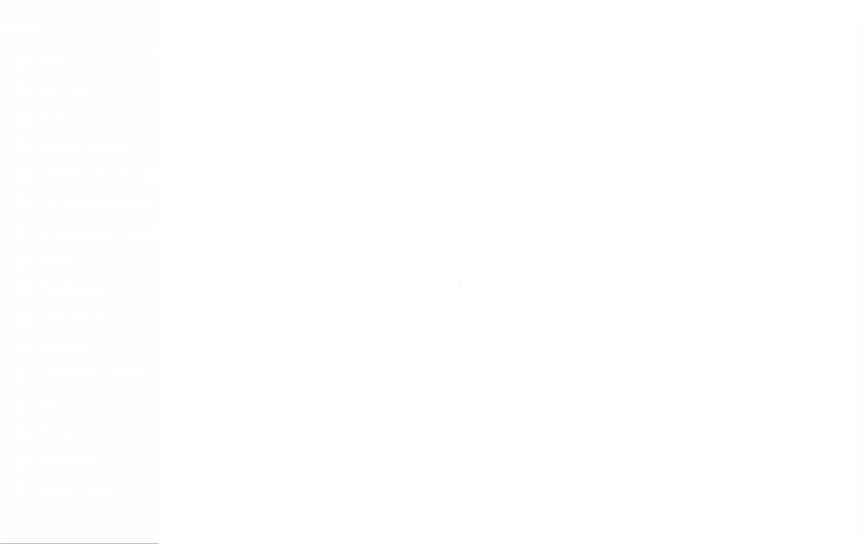
scroll to position [71, 0]
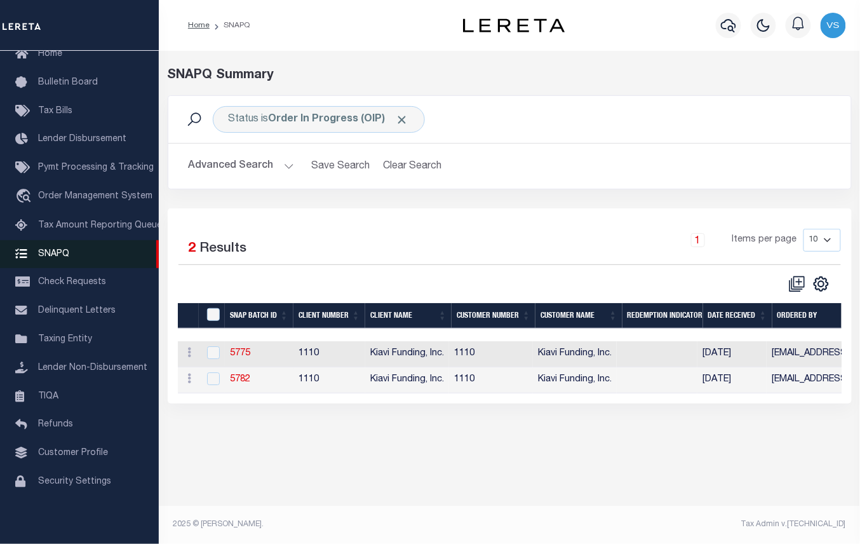
click at [46, 250] on span "SNAPQ" at bounding box center [53, 253] width 31 height 9
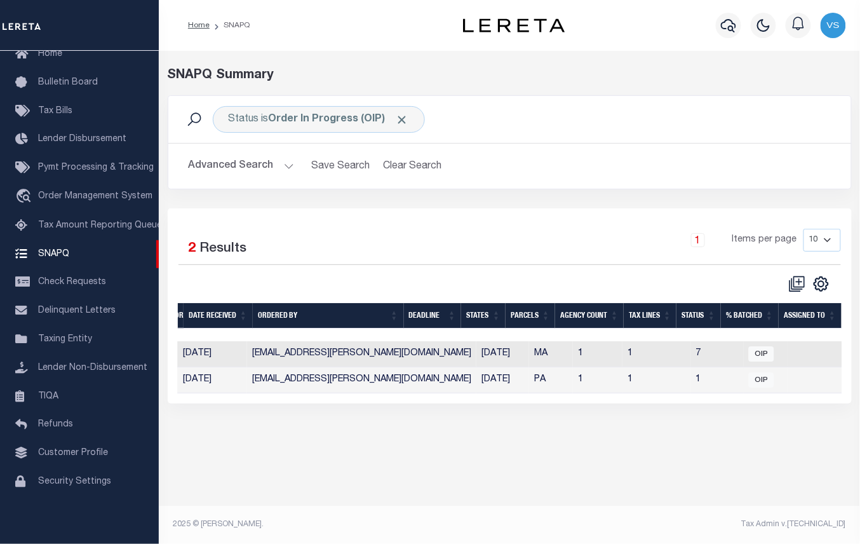
scroll to position [0, 112]
